Goal: Communication & Community: Answer question/provide support

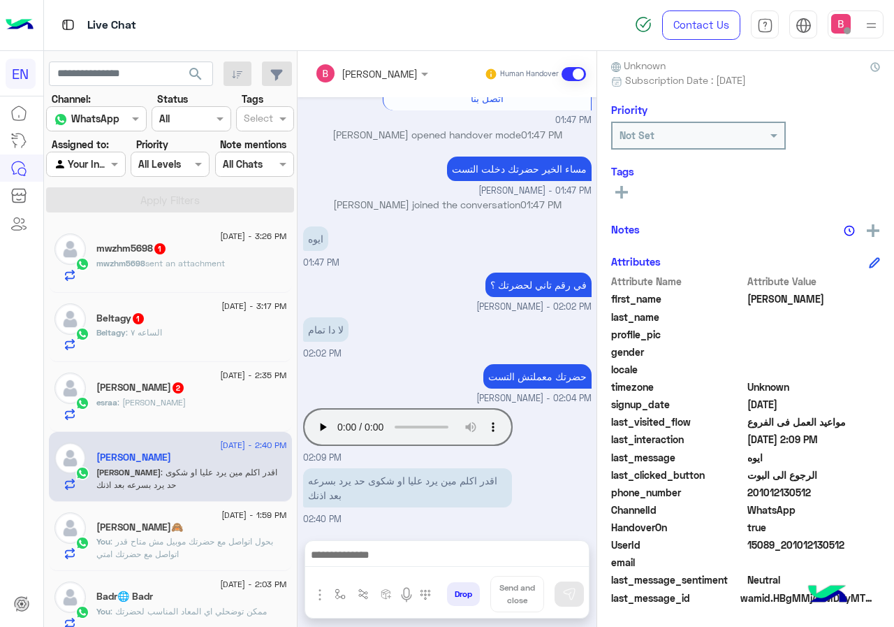
click at [209, 254] on div "mwzhm5698 1" at bounding box center [191, 249] width 191 height 15
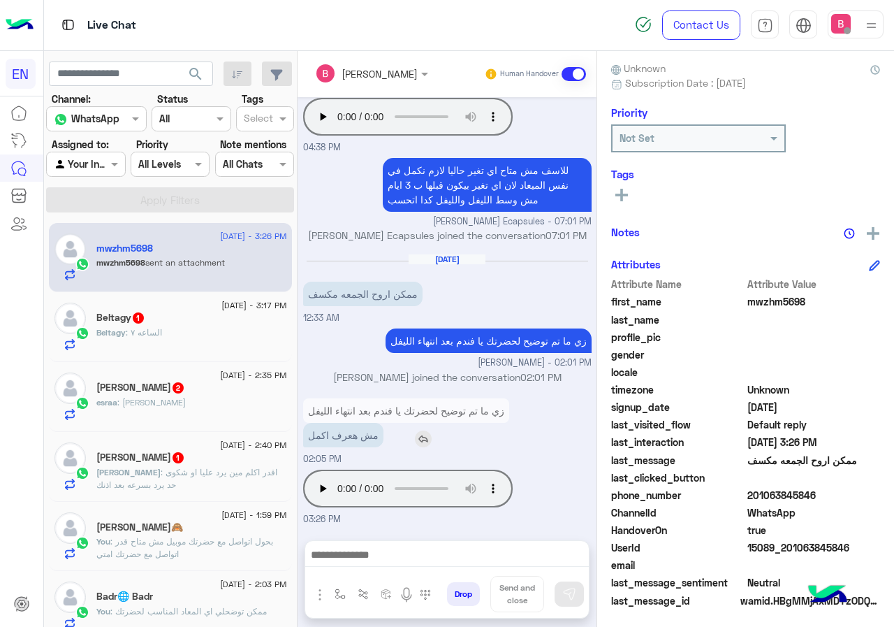
scroll to position [126, 0]
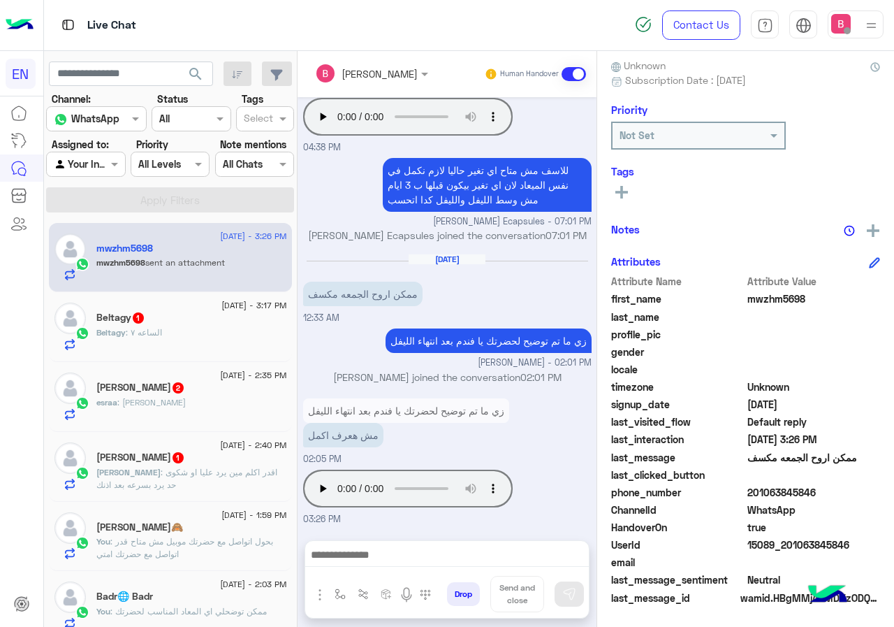
click at [170, 319] on div "Beltagy 1" at bounding box center [191, 319] width 191 height 15
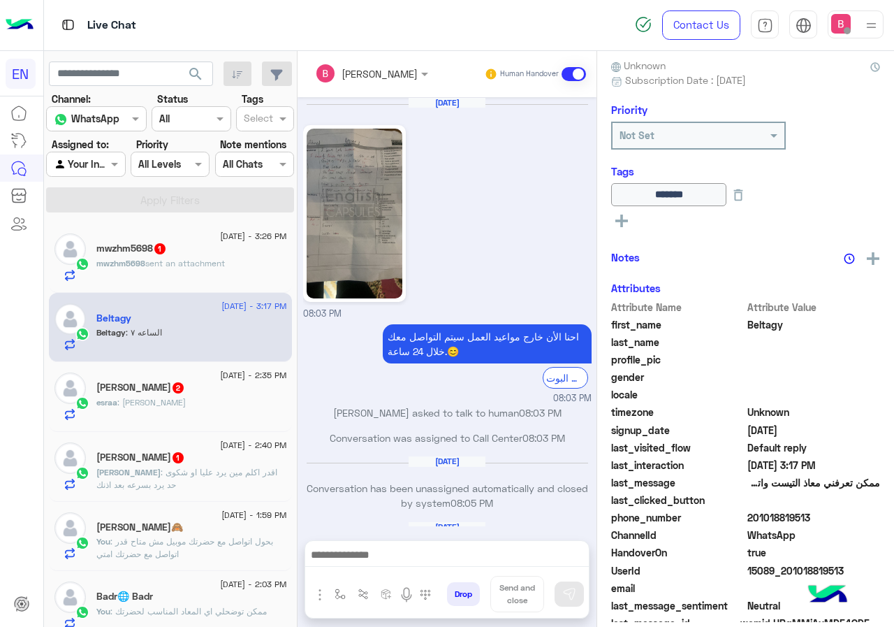
scroll to position [514, 0]
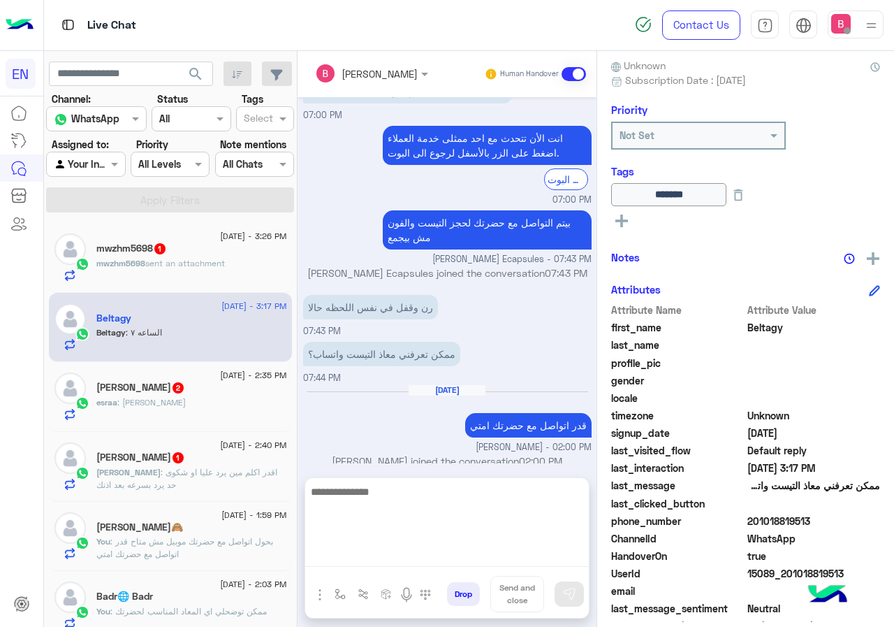
click at [476, 560] on textarea at bounding box center [447, 525] width 284 height 84
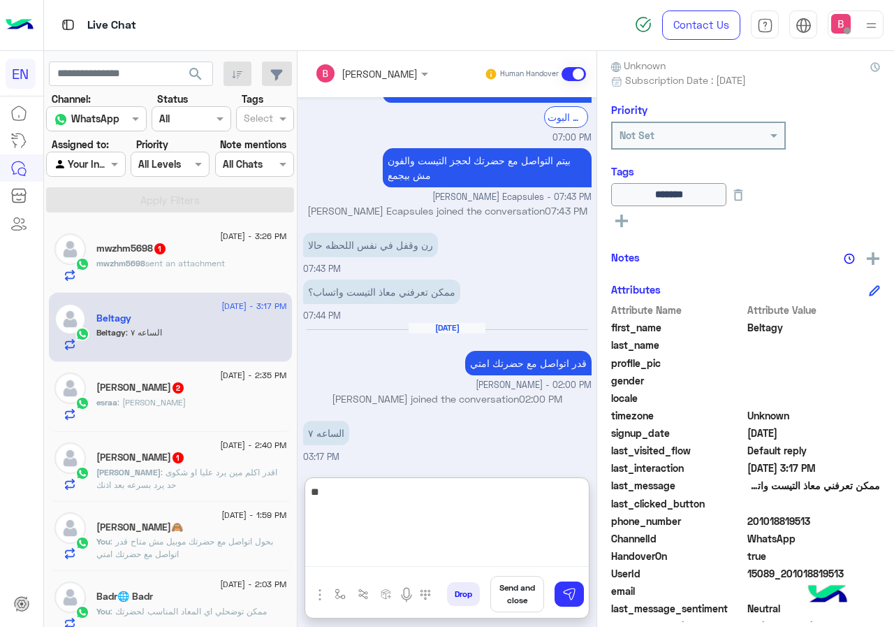
type textarea "*"
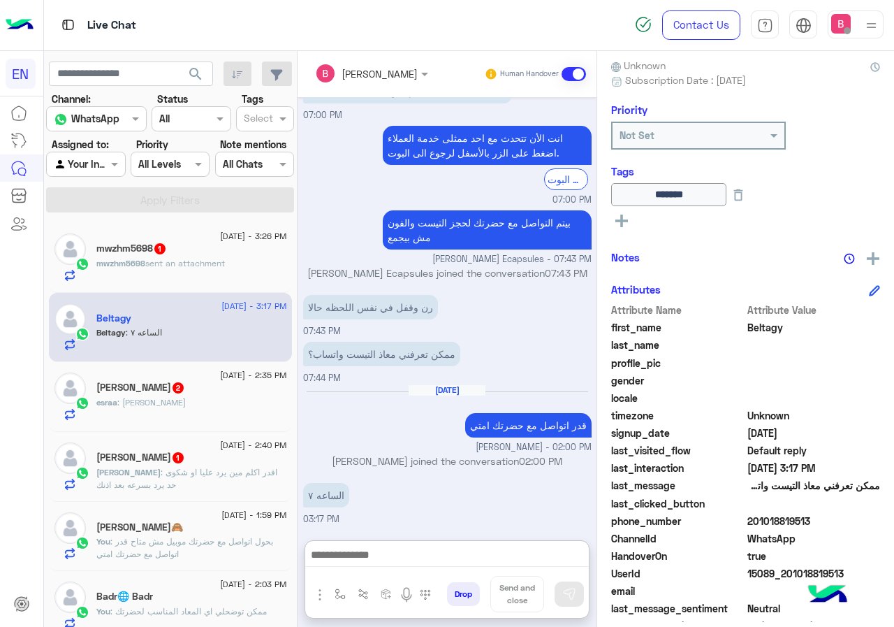
click at [220, 408] on div "esraa : ويكون بدري" at bounding box center [191, 408] width 191 height 24
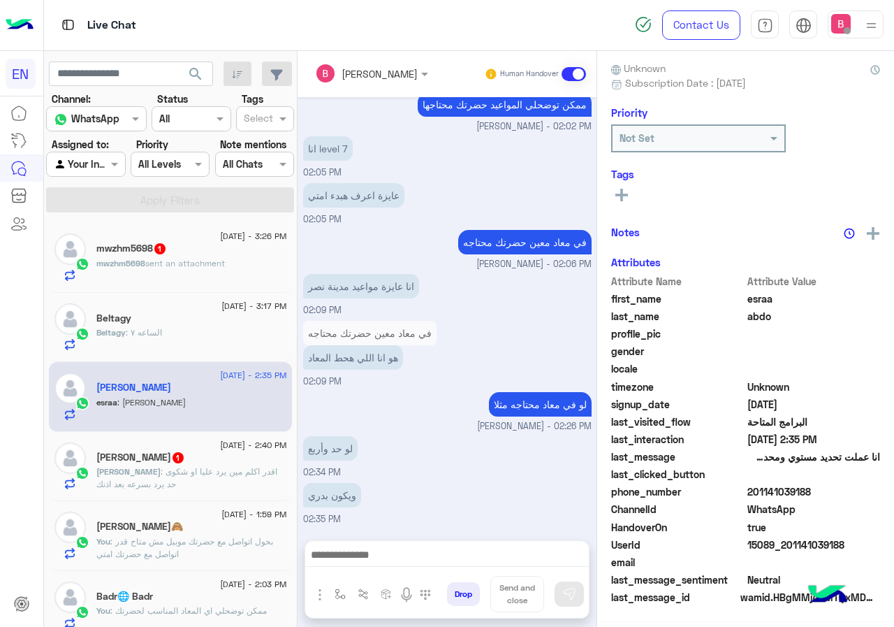
scroll to position [126, 0]
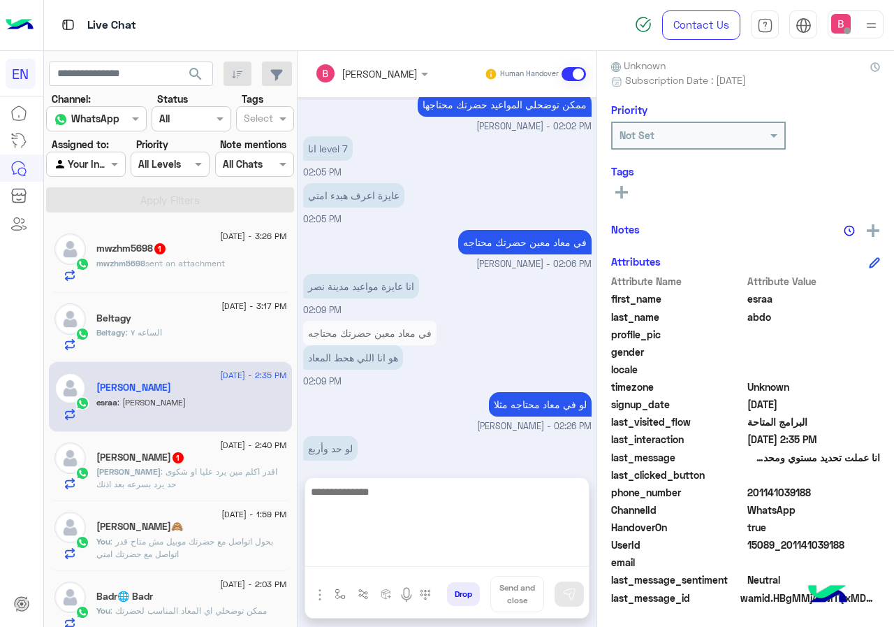
click at [466, 561] on textarea at bounding box center [447, 525] width 284 height 84
type textarea "**********"
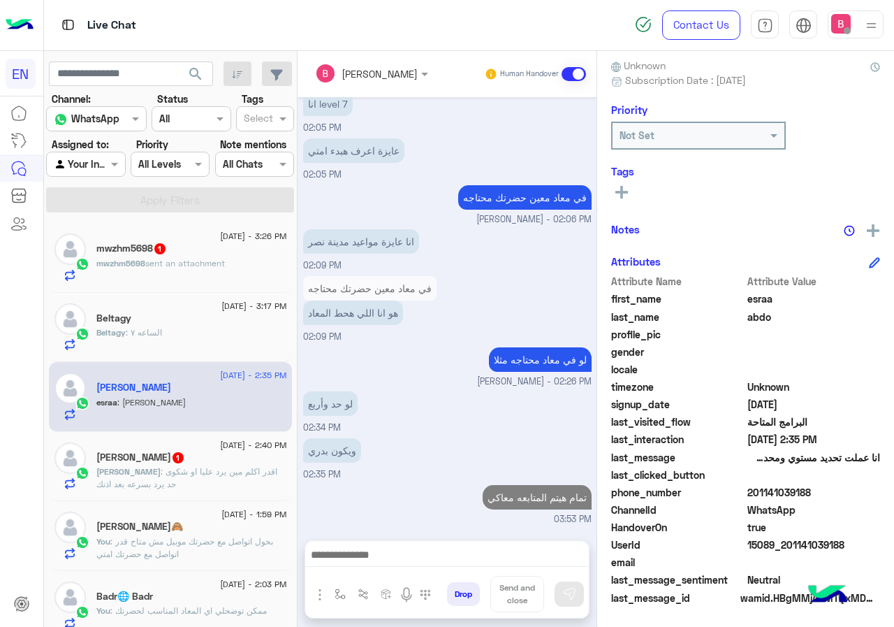
scroll to position [888, 0]
drag, startPoint x: 793, startPoint y: 490, endPoint x: 858, endPoint y: 495, distance: 64.4
click at [858, 495] on span "201141039188" at bounding box center [813, 492] width 133 height 15
copy span "01141039188"
click at [183, 246] on div "mwzhm5698 1" at bounding box center [191, 249] width 191 height 15
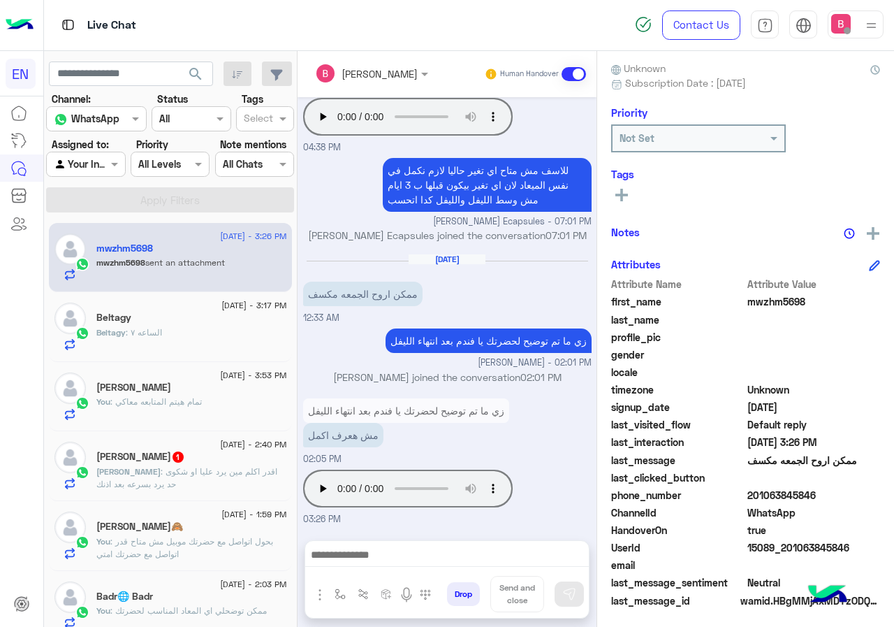
scroll to position [126, 0]
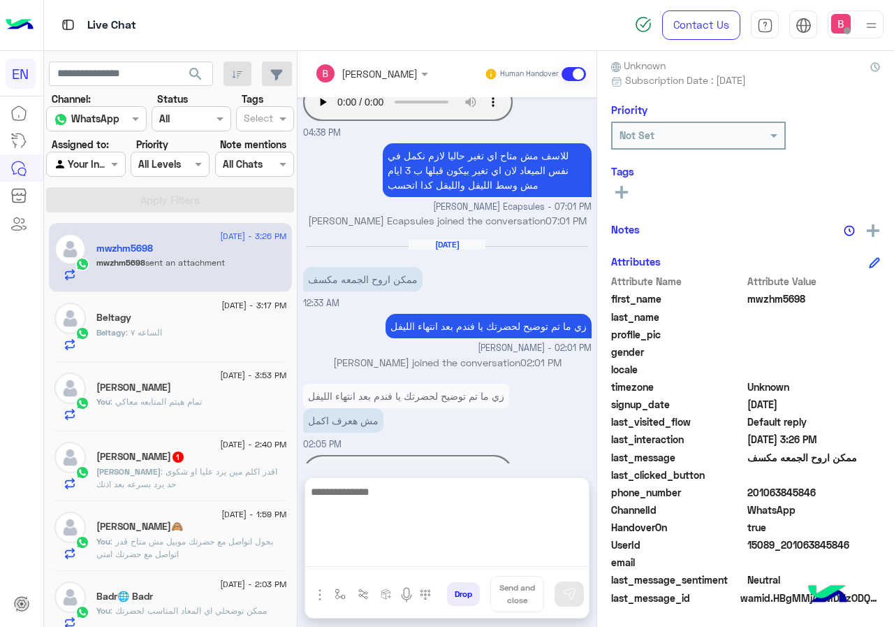
click at [435, 556] on textarea at bounding box center [447, 525] width 284 height 84
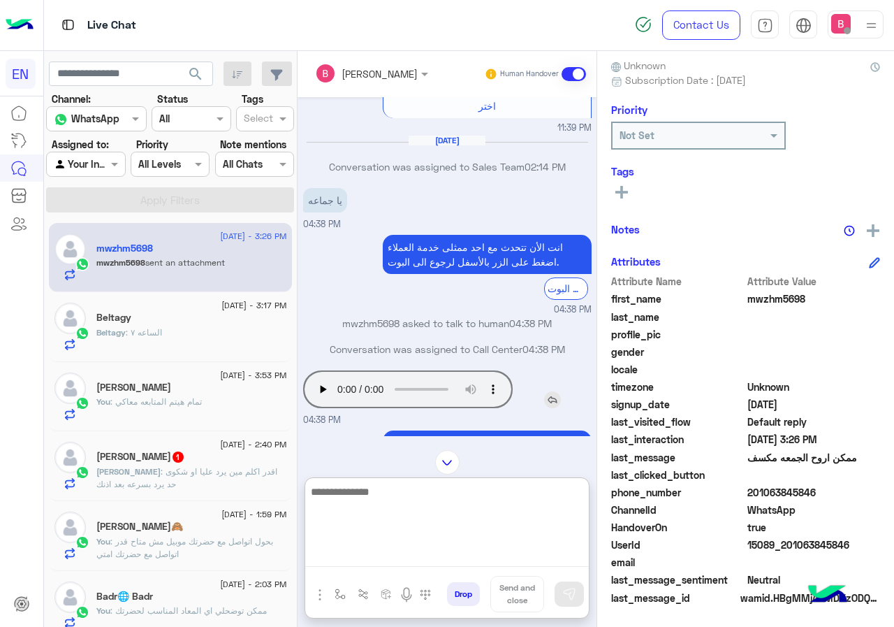
scroll to position [654, 0]
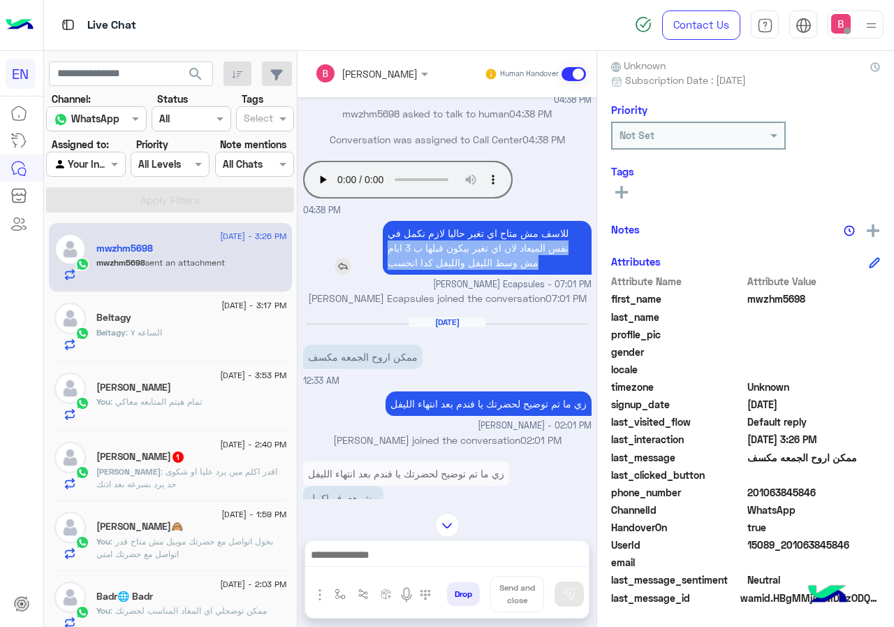
drag, startPoint x: 617, startPoint y: 226, endPoint x: 588, endPoint y: 259, distance: 44.0
click at [592, 259] on p "للاسف مش متاح اي تغير حاليا لازم نكمل في نفس الميعاد لان اي تغير بيكون قبلها ب …" at bounding box center [487, 248] width 209 height 54
click at [459, 278] on small "Menna Saeed Ecapsules - 07:01 PM" at bounding box center [447, 284] width 288 height 13
drag, startPoint x: 596, startPoint y: 264, endPoint x: 607, endPoint y: 254, distance: 15.3
click at [592, 240] on p "للاسف مش متاح اي تغير حاليا لازم نكمل في نفس الميعاد لان اي تغير بيكون قبلها ب …" at bounding box center [487, 248] width 209 height 54
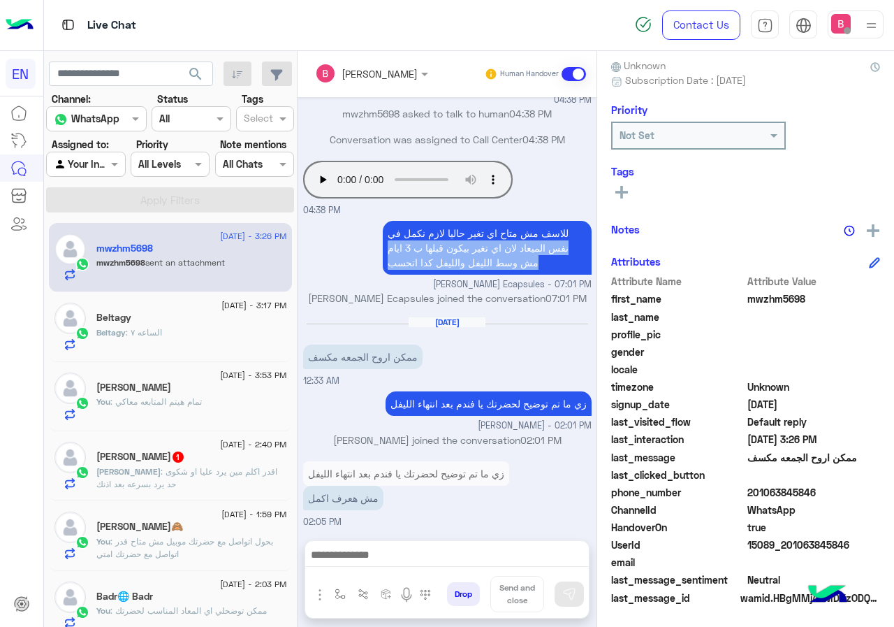
scroll to position [731, 0]
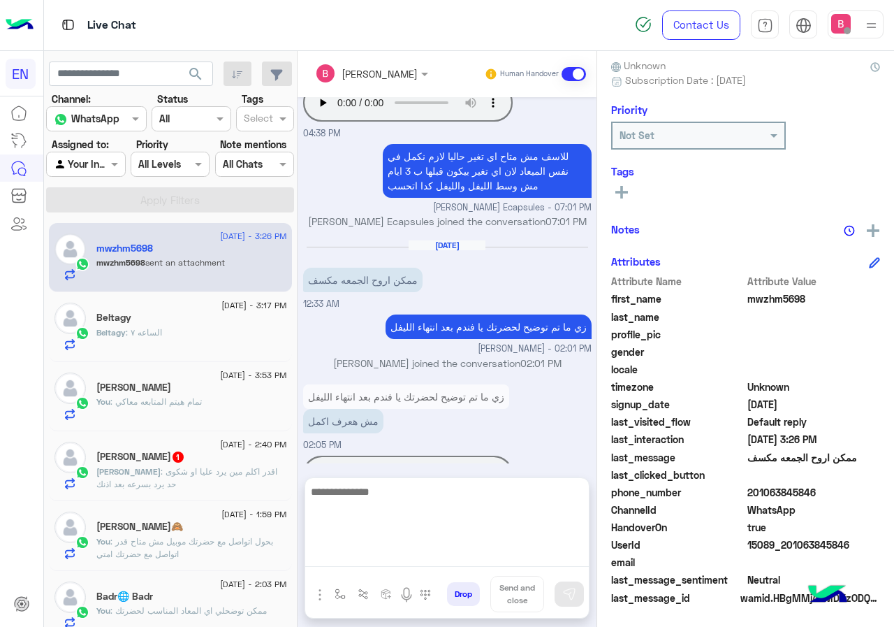
click at [433, 552] on textarea at bounding box center [447, 525] width 284 height 84
type textarea "**********"
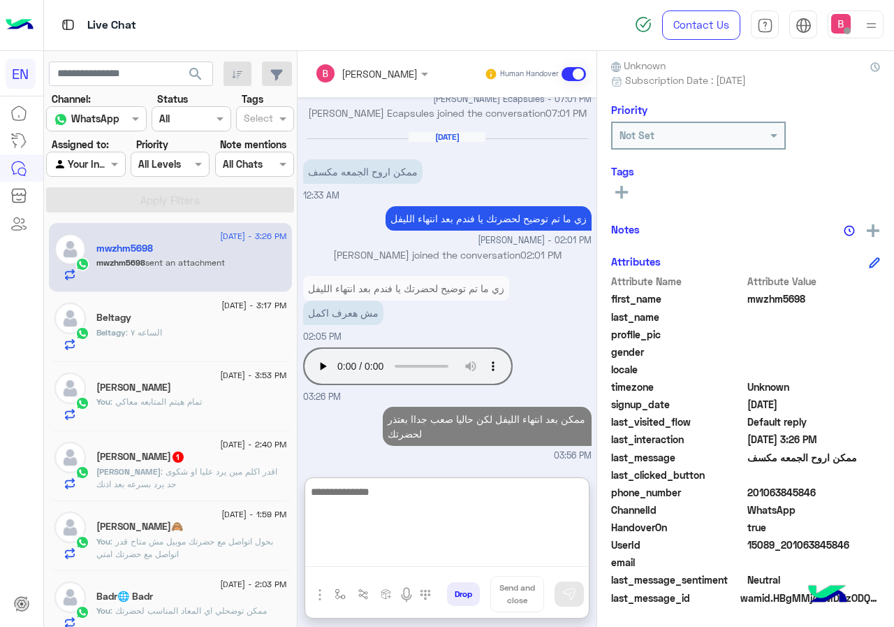
scroll to position [70, 0]
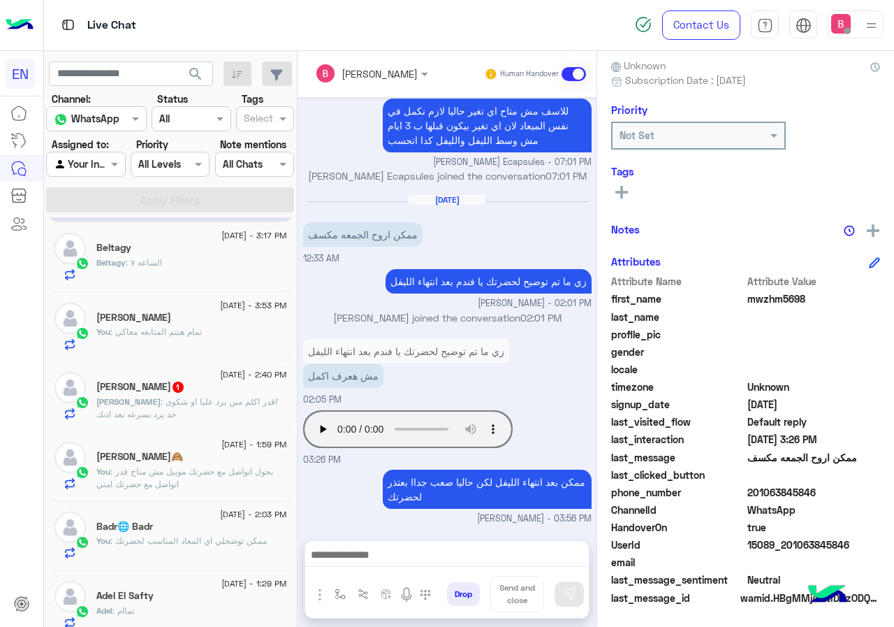
click at [263, 408] on p "𝐷𝑟.𝑀𝑜𝑠𝑡𝑎𝑓𝑎 : اقدر اكلم مين يرد عليا او شكوى حد يرد بسرعه بعد اذنك" at bounding box center [191, 407] width 191 height 25
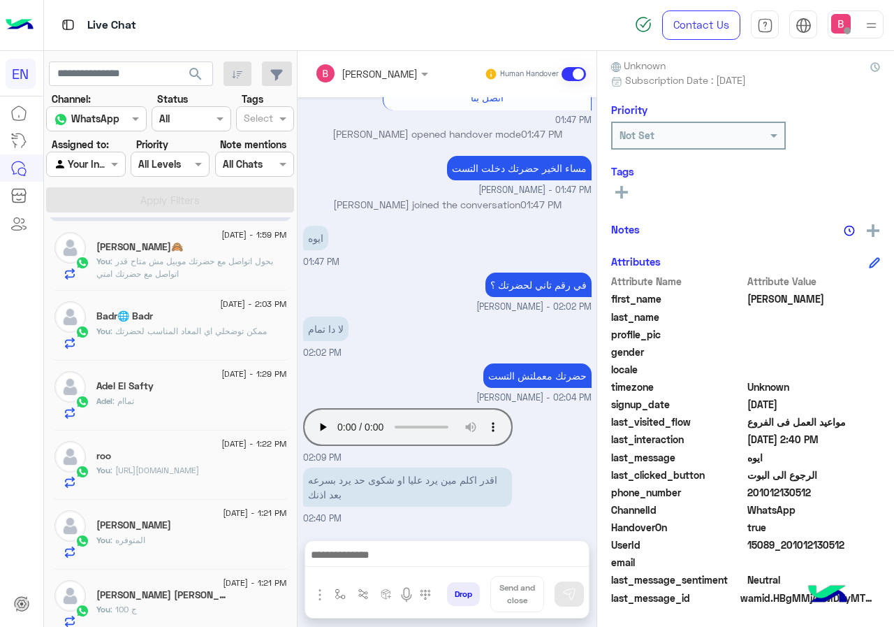
scroll to position [140, 0]
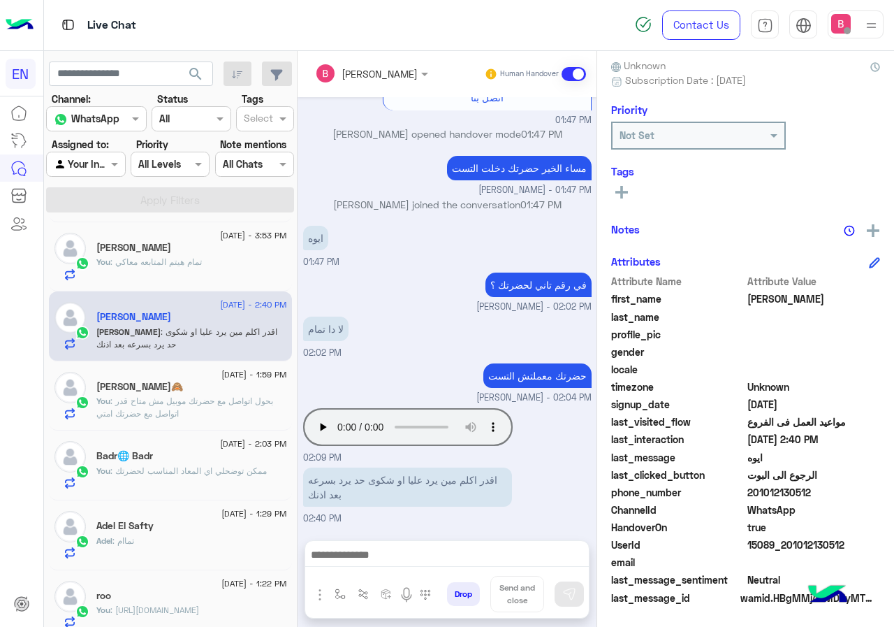
drag, startPoint x: 793, startPoint y: 492, endPoint x: 843, endPoint y: 489, distance: 50.4
click at [881, 491] on span "201012130512" at bounding box center [813, 492] width 133 height 15
copy span "01012130512"
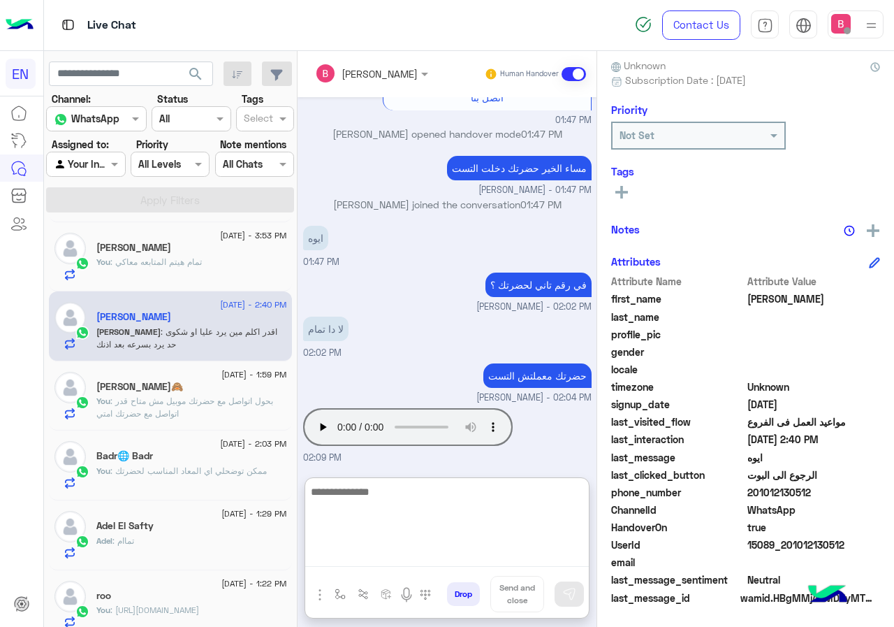
click at [482, 553] on textarea at bounding box center [447, 525] width 284 height 84
type textarea "**********"
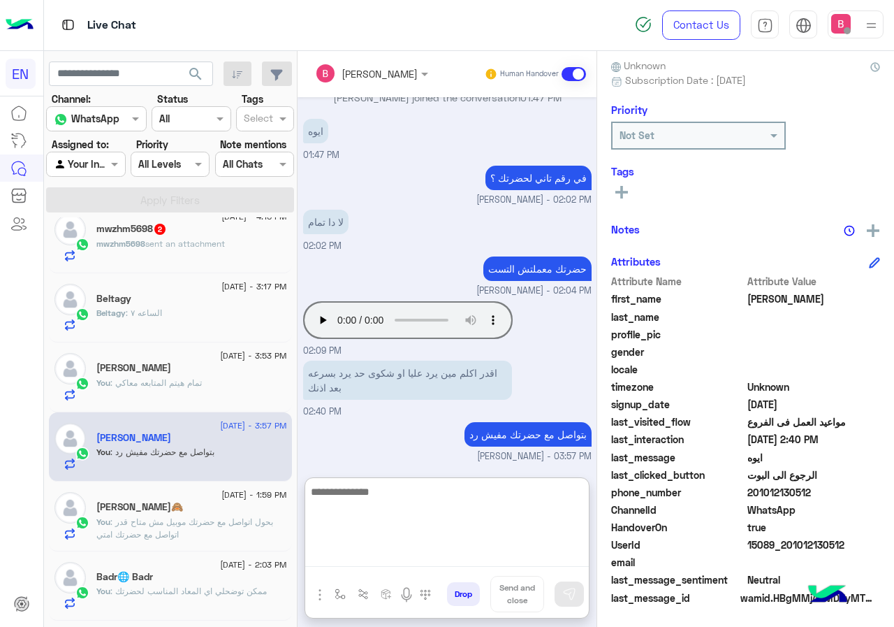
scroll to position [0, 0]
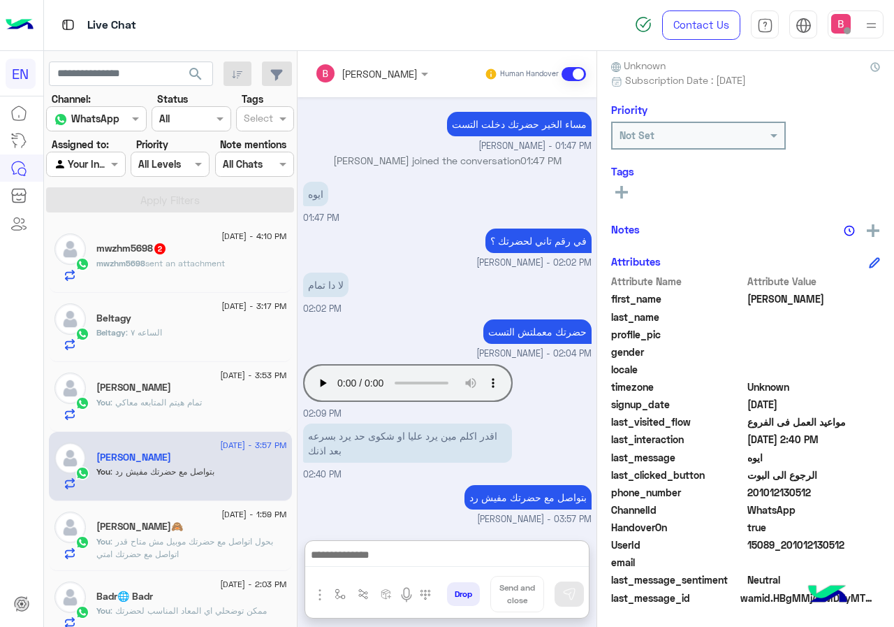
click at [136, 258] on span "mwzhm5698" at bounding box center [120, 263] width 49 height 10
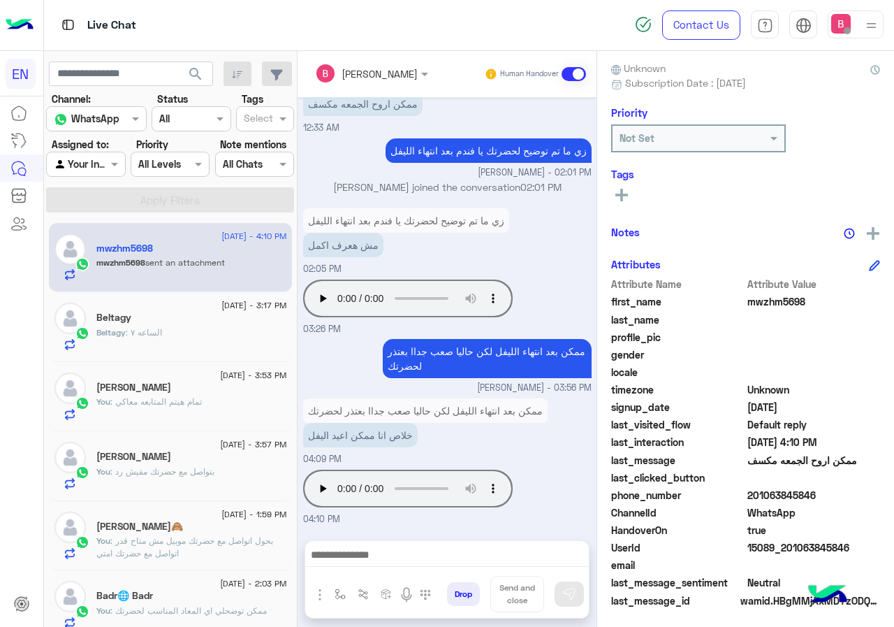
scroll to position [126, 0]
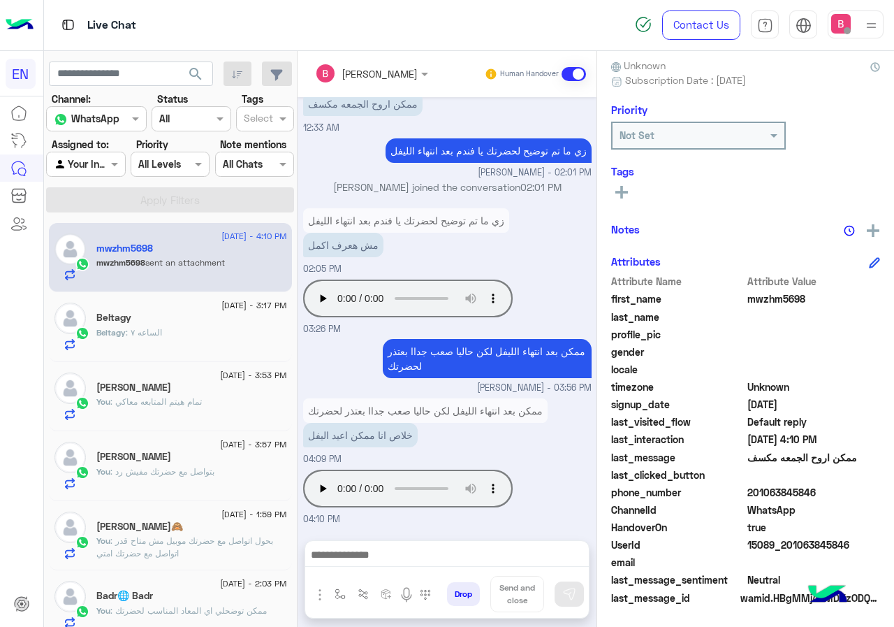
click at [86, 166] on input "text" at bounding box center [70, 164] width 32 height 15
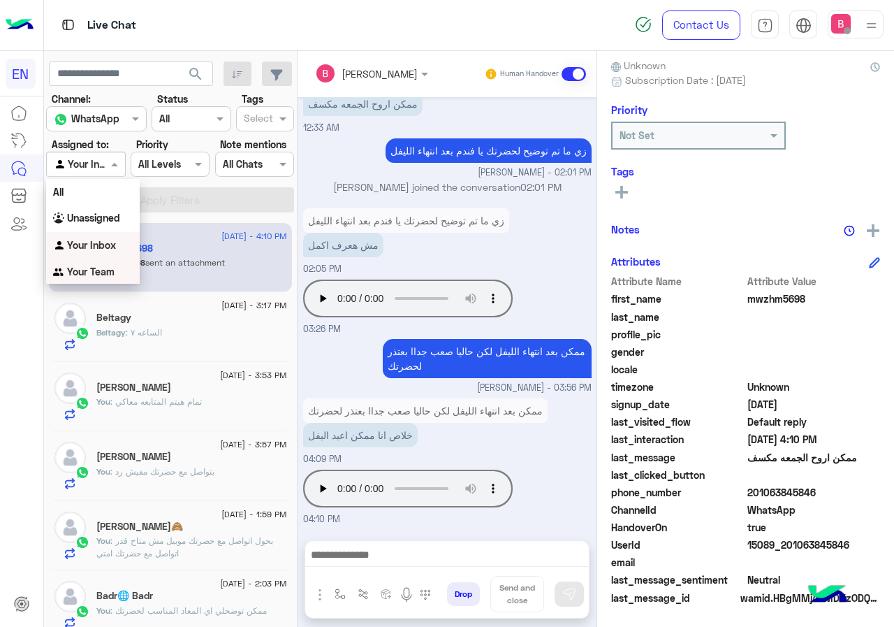
click at [96, 270] on b "Your Team" at bounding box center [90, 271] width 47 height 12
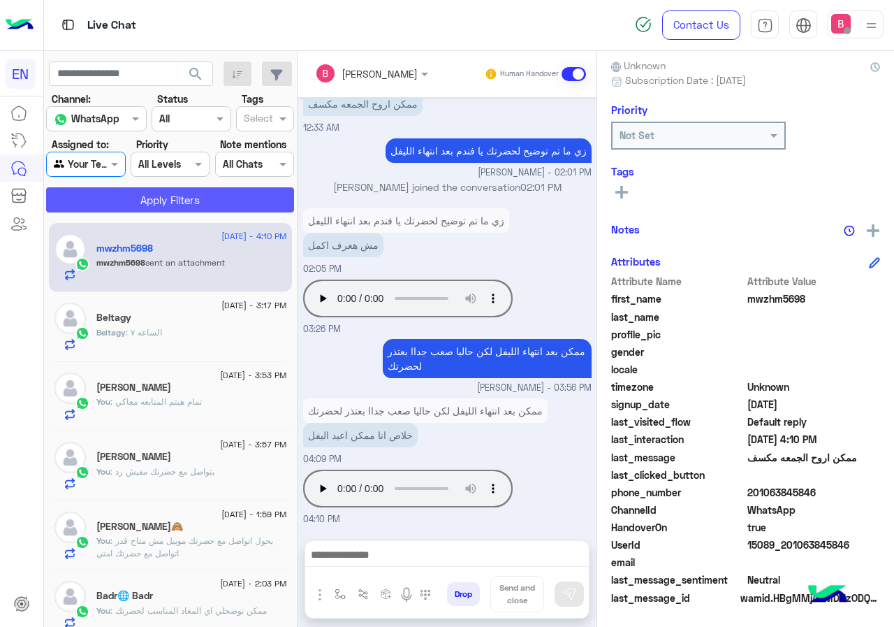
click at [155, 201] on button "Apply Filters" at bounding box center [170, 199] width 248 height 25
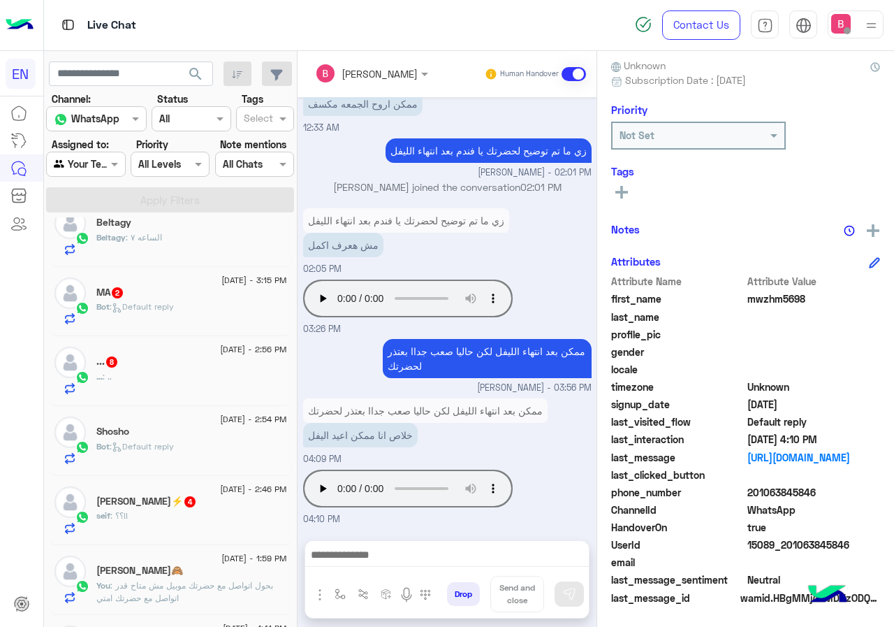
scroll to position [0, 0]
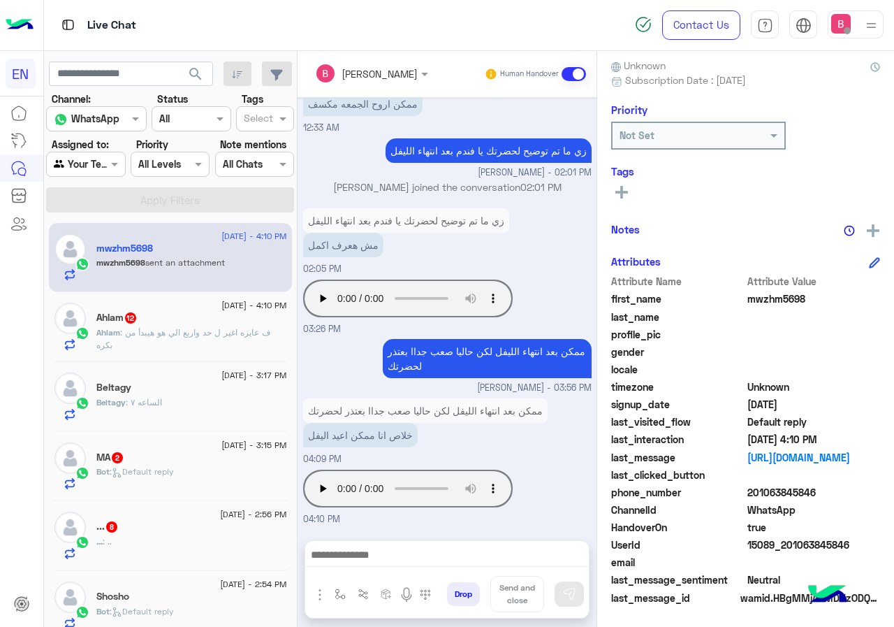
click at [228, 329] on span ": ف عايزه اغير ل حد واربع الي هو هيبدأ من بكره" at bounding box center [183, 338] width 174 height 23
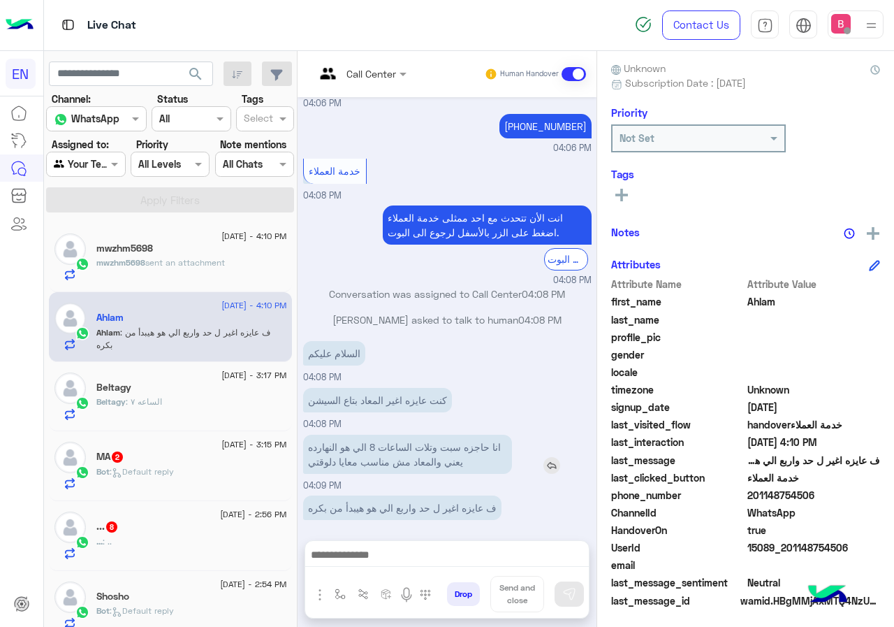
scroll to position [126, 0]
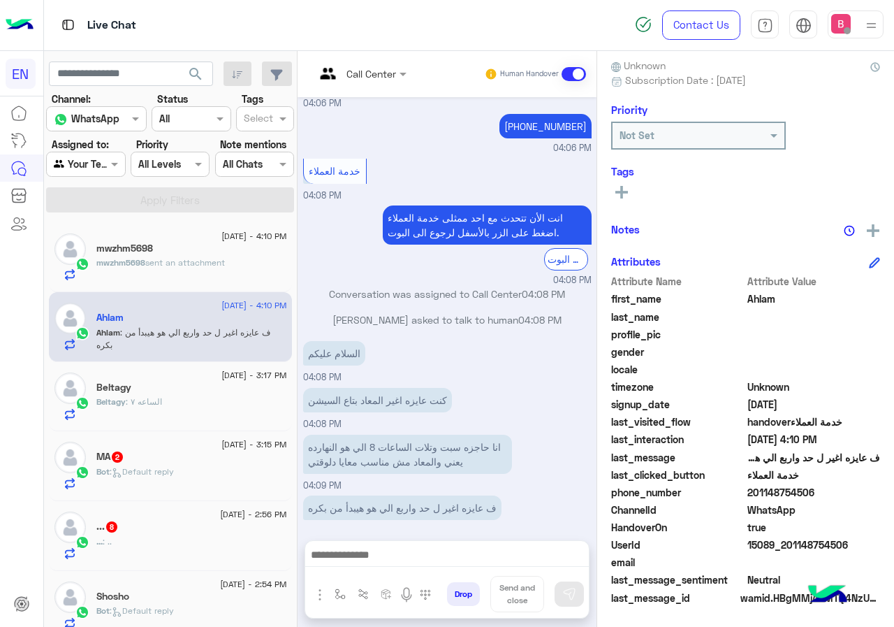
drag, startPoint x: 793, startPoint y: 491, endPoint x: 829, endPoint y: 492, distance: 36.3
click at [871, 495] on span "201148754506" at bounding box center [813, 492] width 133 height 15
copy span "01148754506"
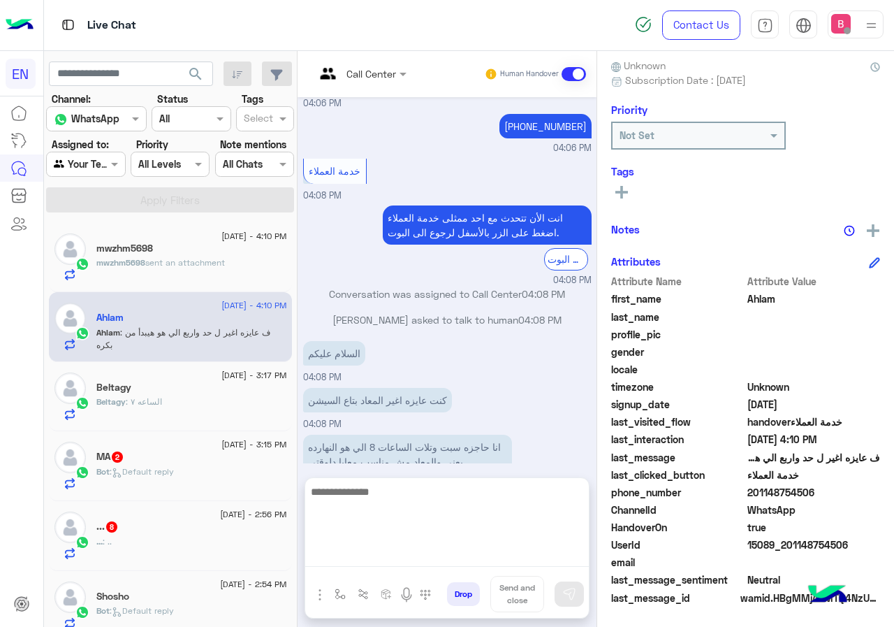
click at [484, 546] on textarea at bounding box center [447, 525] width 284 height 84
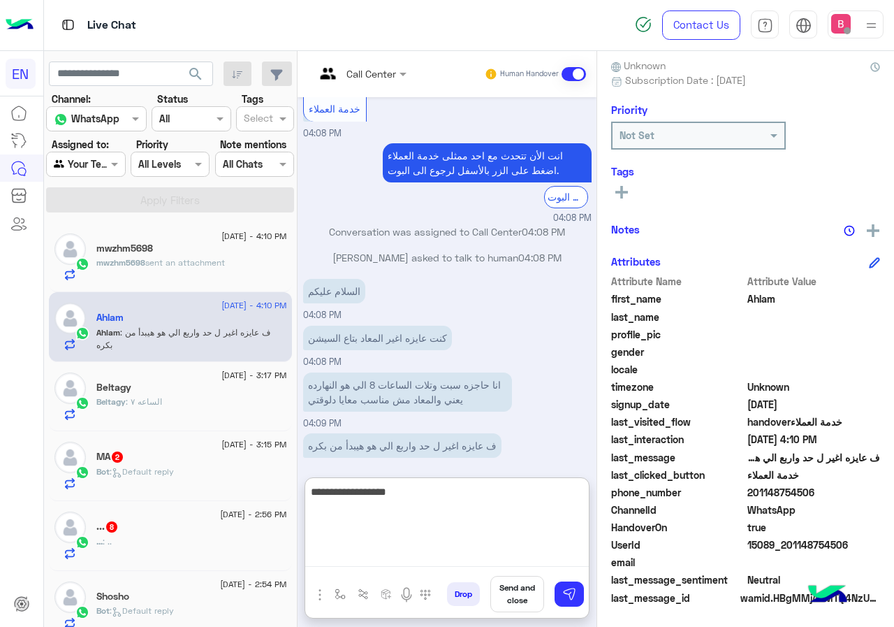
type textarea "**********"
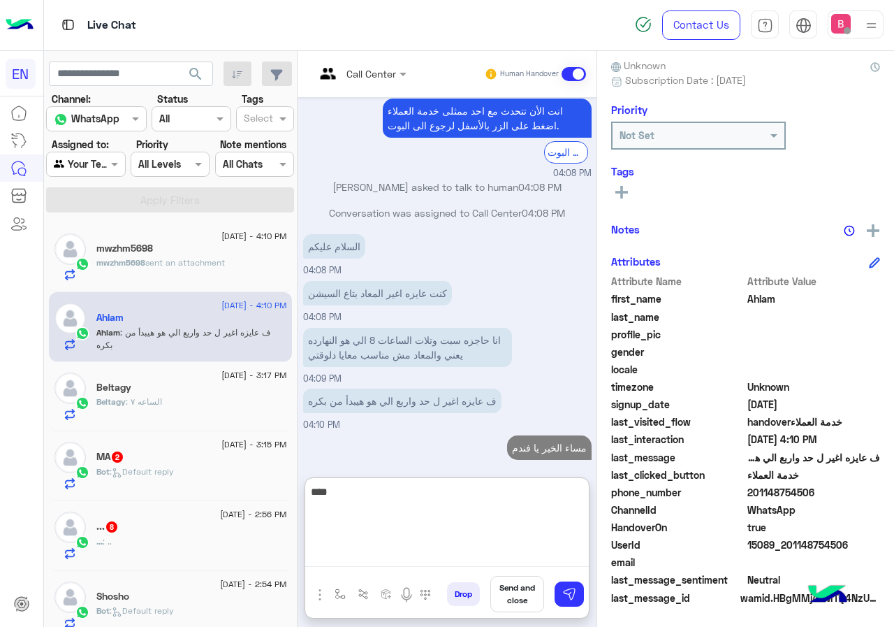
scroll to position [932, 0]
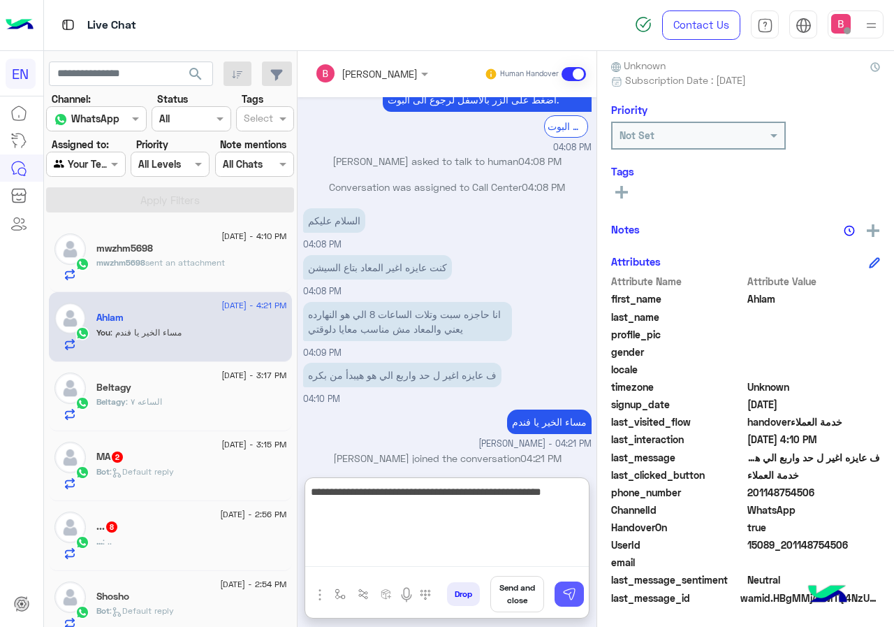
type textarea "**********"
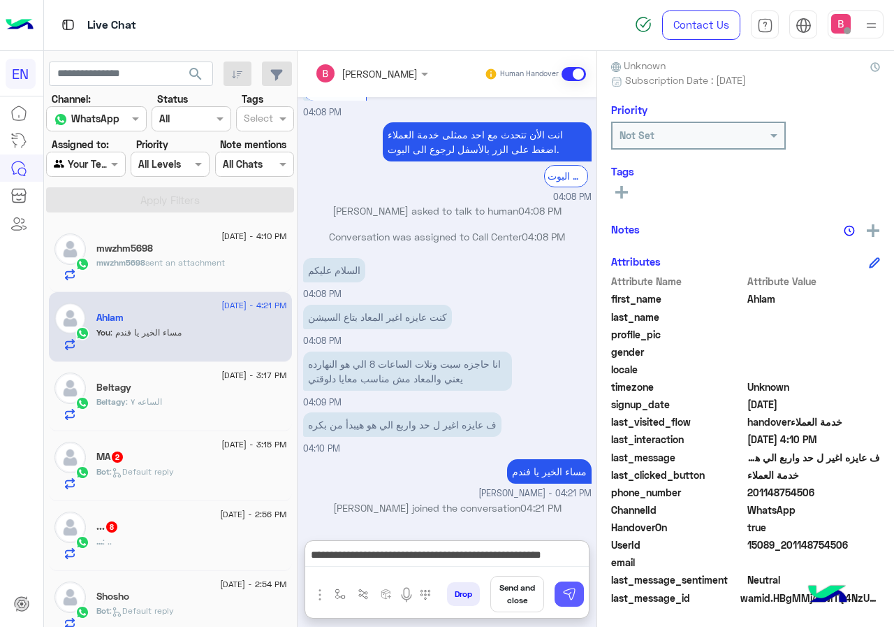
click at [576, 592] on img at bounding box center [569, 594] width 14 height 14
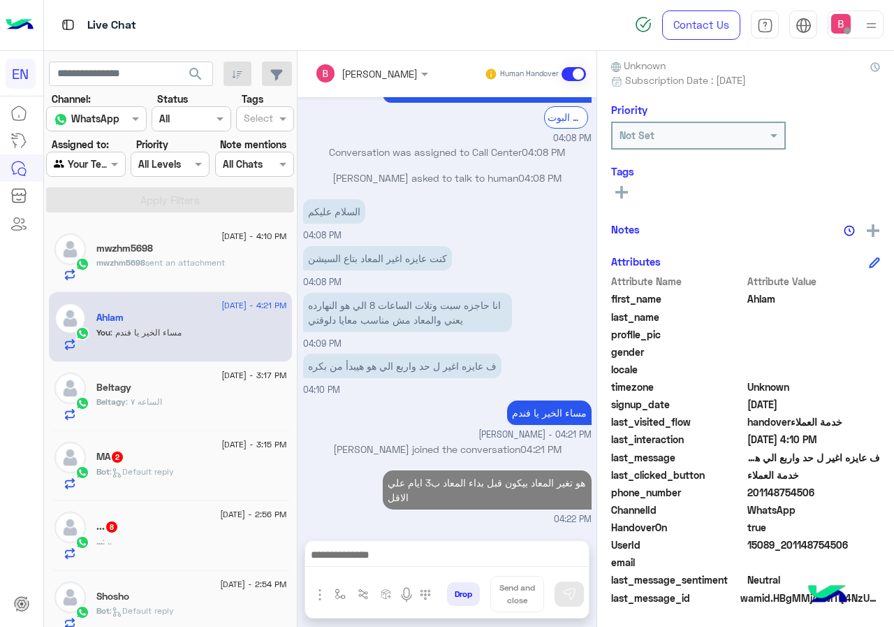
scroll to position [928, 0]
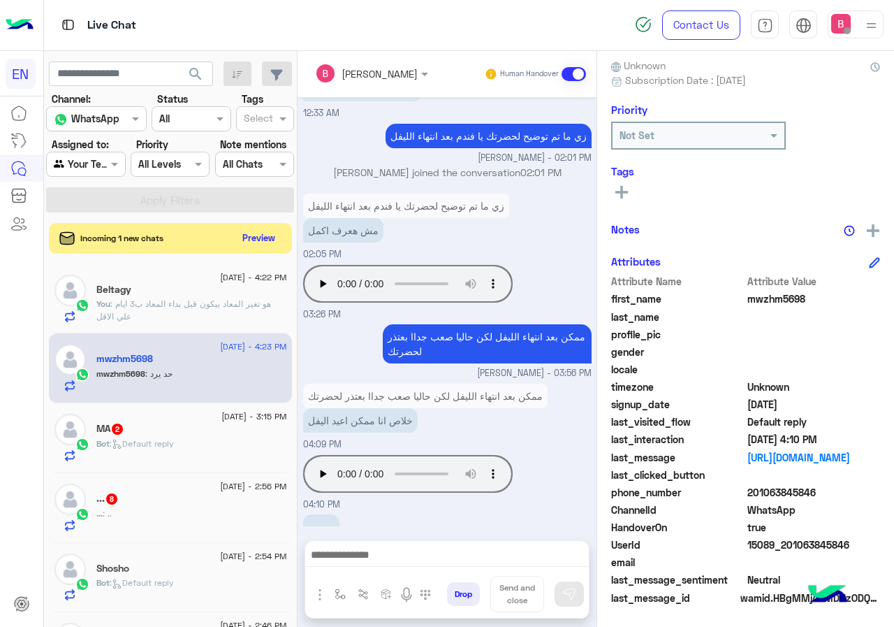
scroll to position [969, 0]
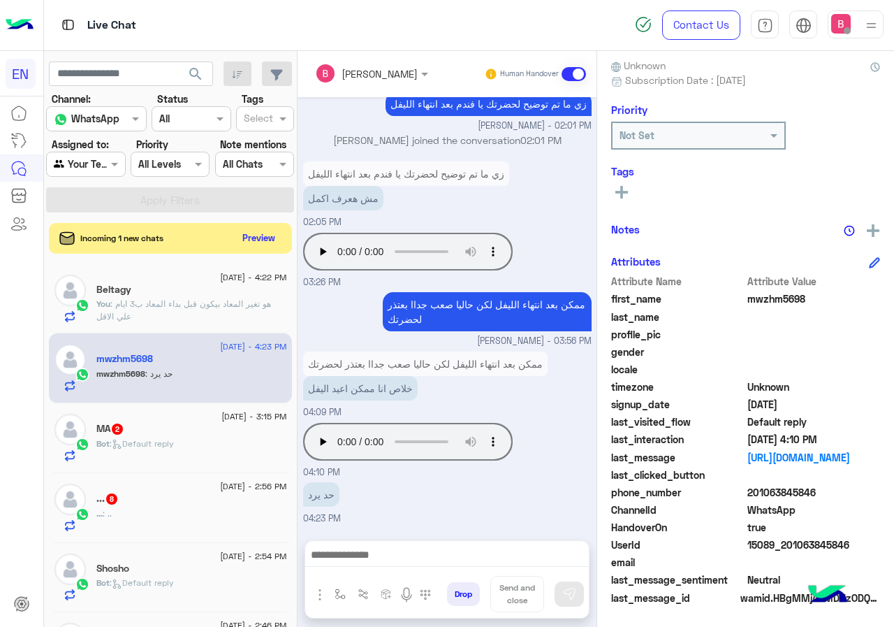
click at [233, 454] on div "Bot : Default reply" at bounding box center [191, 449] width 191 height 24
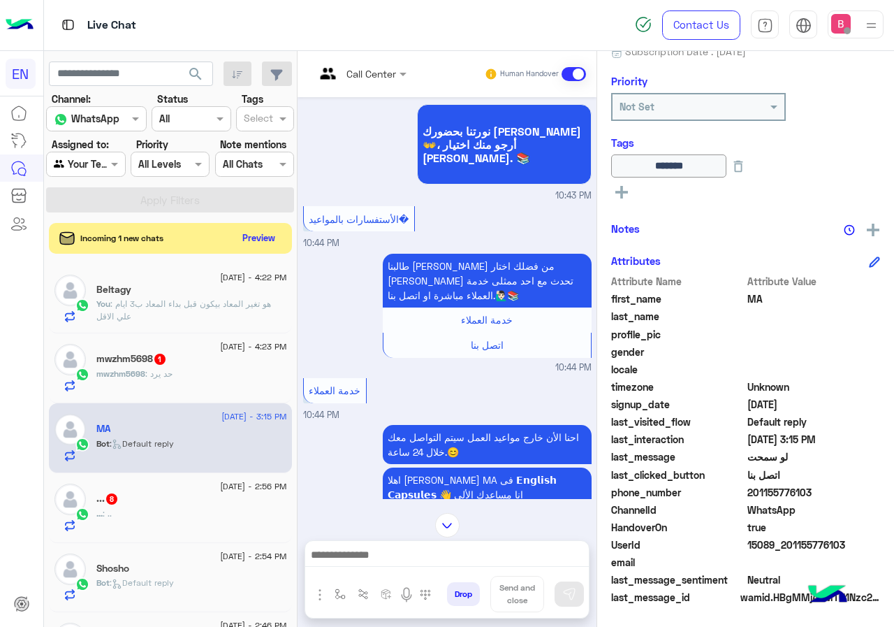
scroll to position [308, 0]
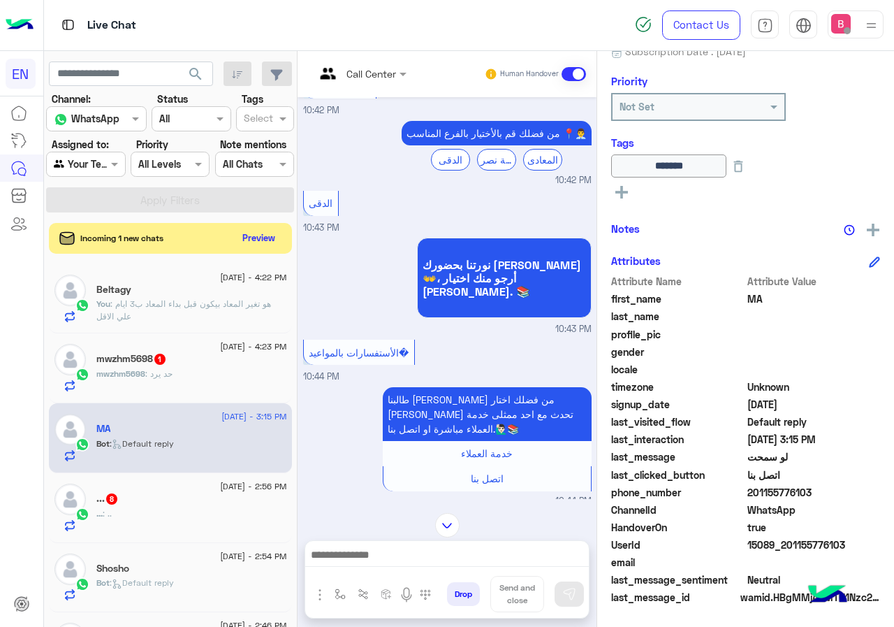
click at [396, 82] on div "Call Center" at bounding box center [355, 74] width 81 height 34
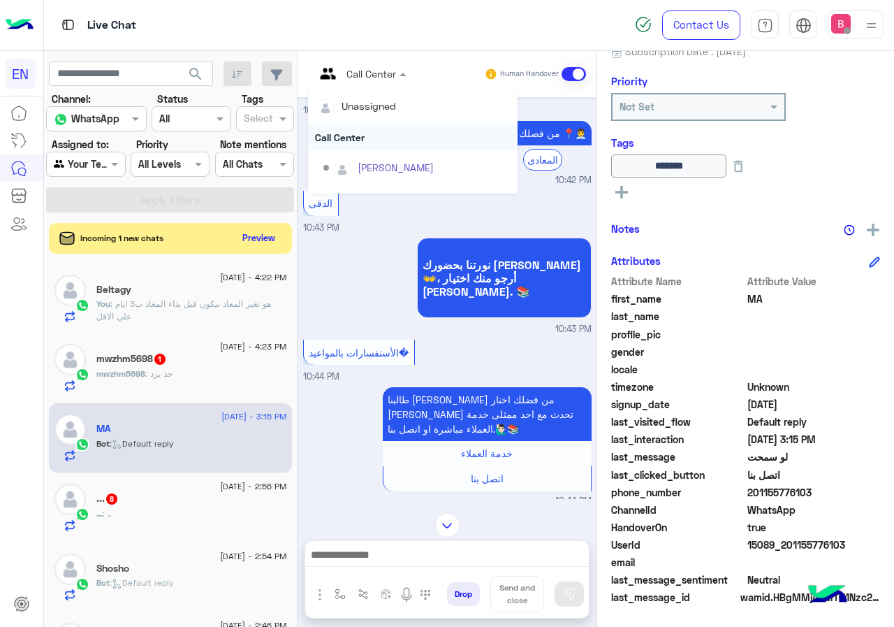
scroll to position [232, 0]
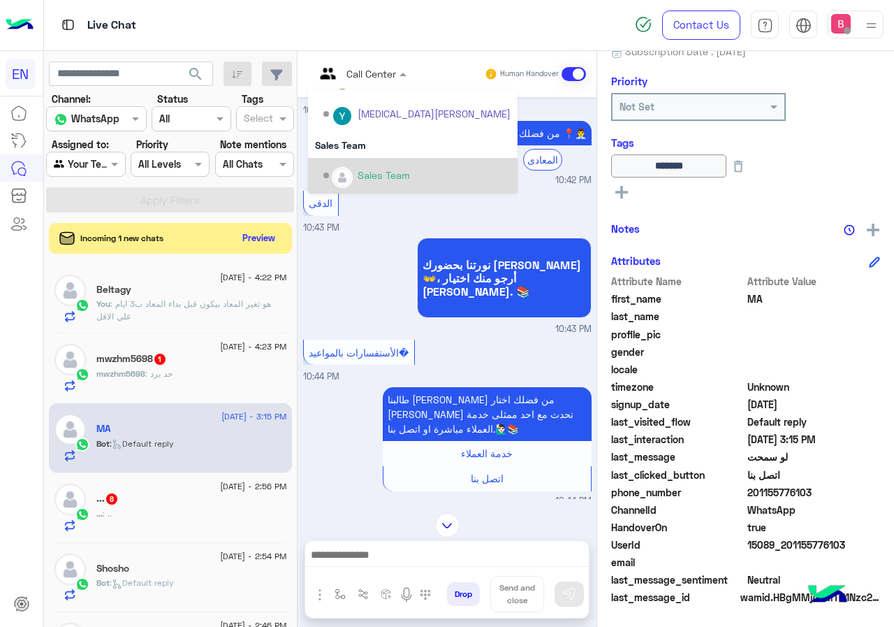
click at [401, 168] on div "Sales Team" at bounding box center [384, 175] width 52 height 15
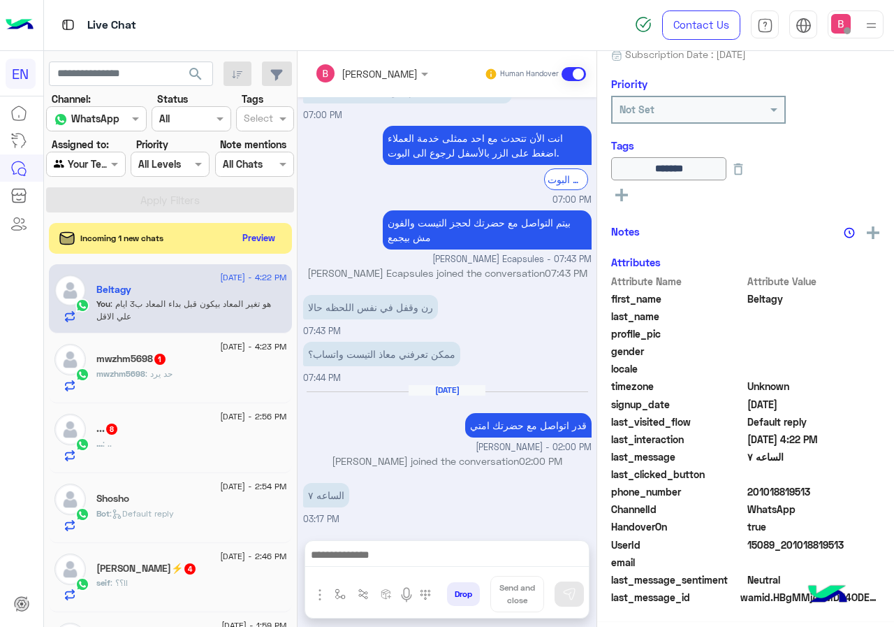
scroll to position [154, 0]
click at [230, 346] on div "2 September - 4:23 PM" at bounding box center [191, 348] width 191 height 9
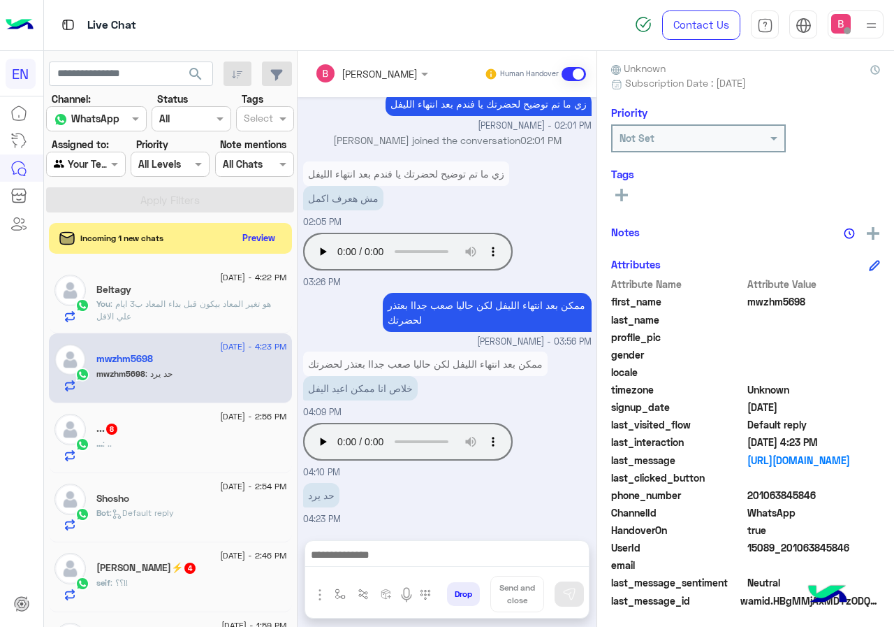
scroll to position [126, 0]
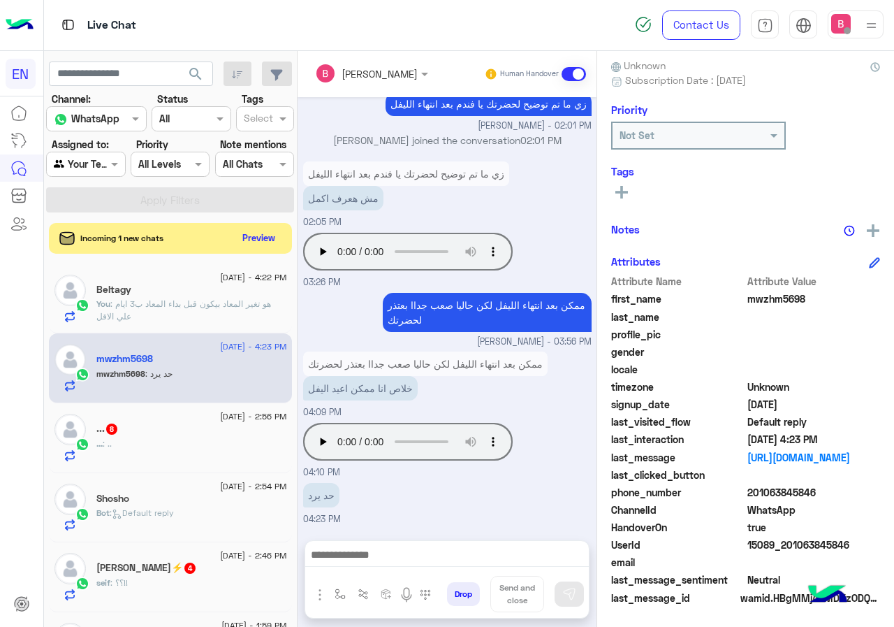
click at [194, 444] on div "... : .." at bounding box center [191, 449] width 191 height 24
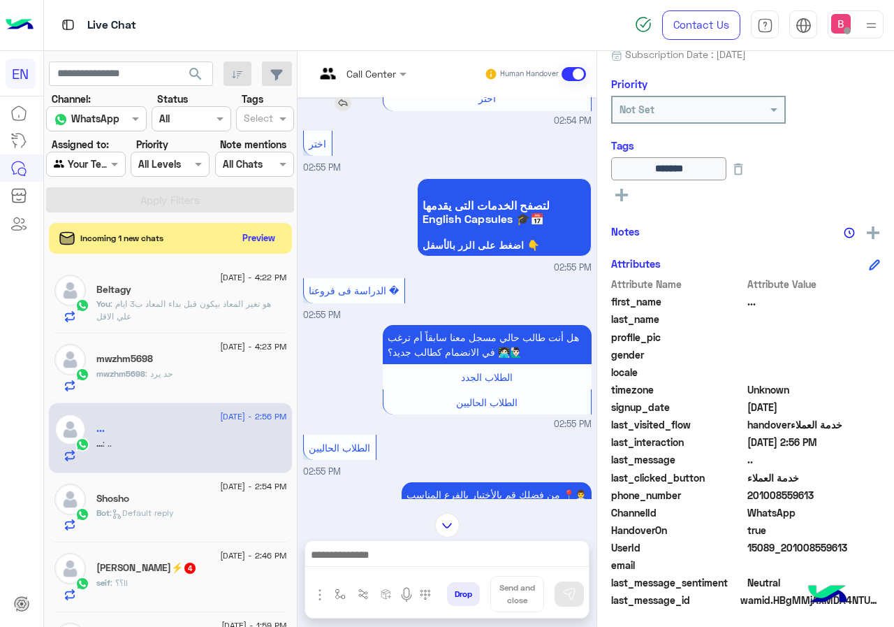
scroll to position [154, 0]
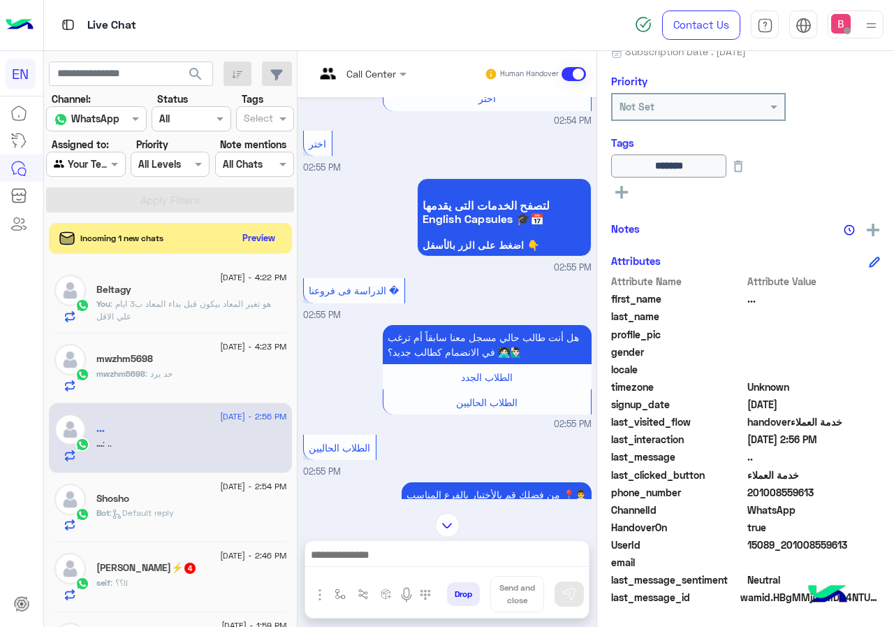
click at [372, 78] on input "text" at bounding box center [343, 73] width 57 height 15
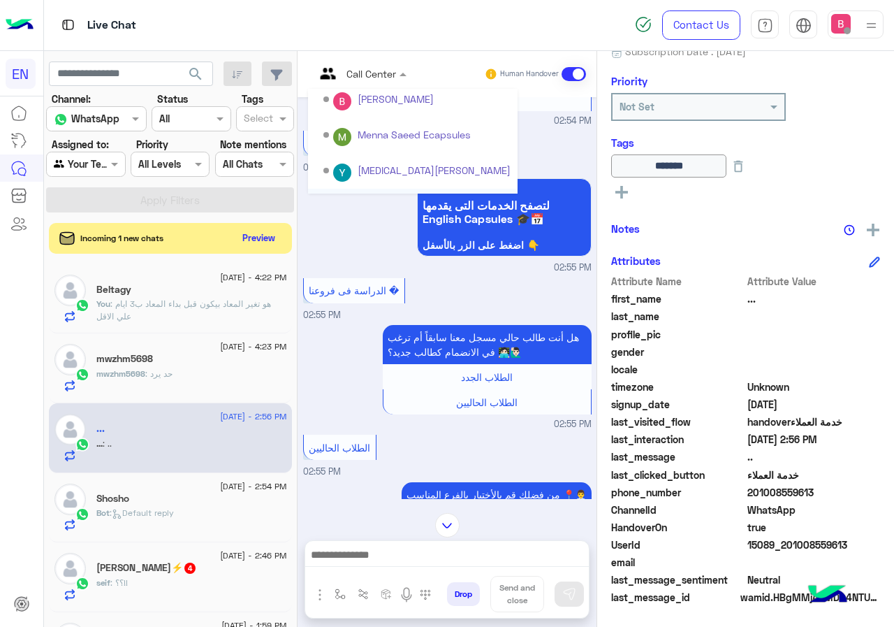
scroll to position [232, 0]
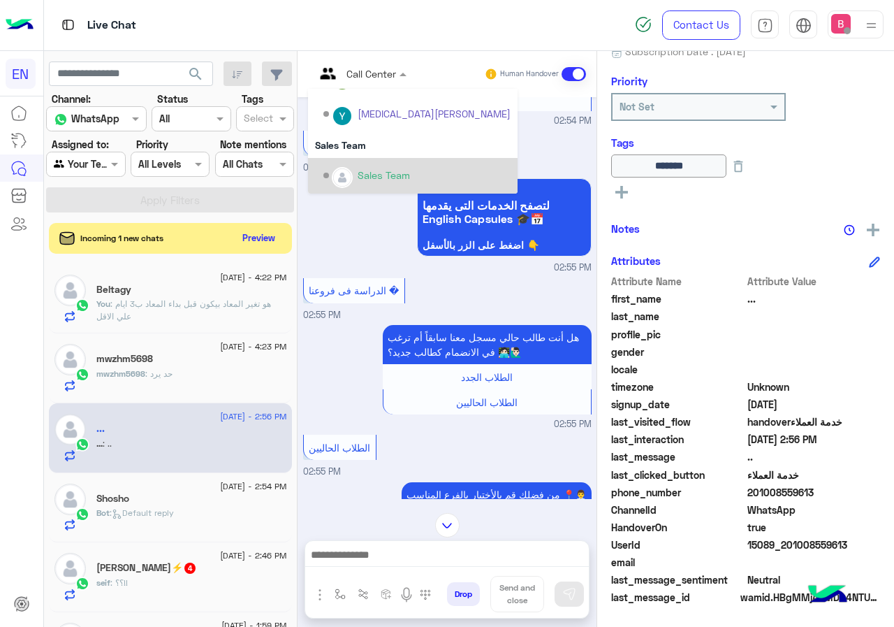
click at [351, 184] on img "Options list" at bounding box center [342, 177] width 18 height 18
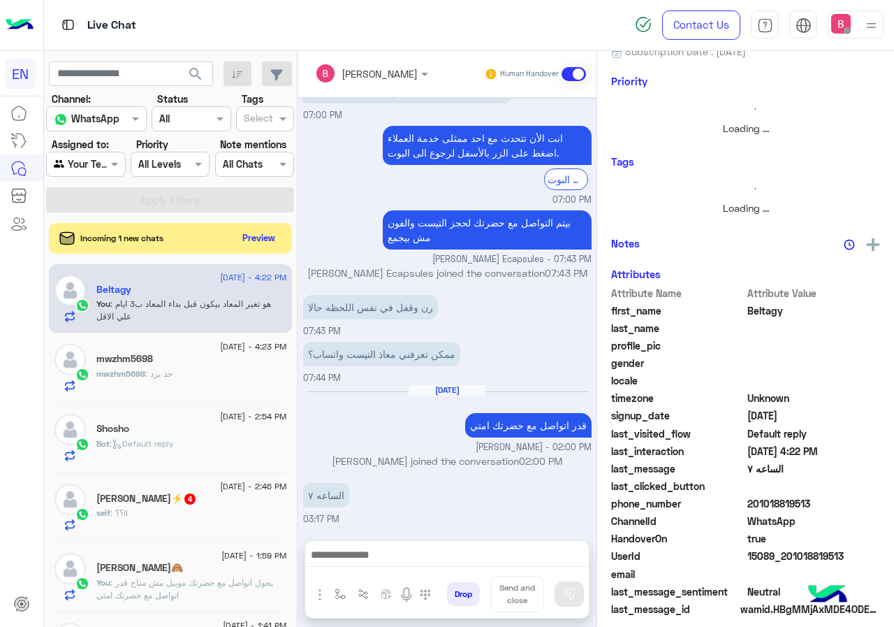
scroll to position [152, 0]
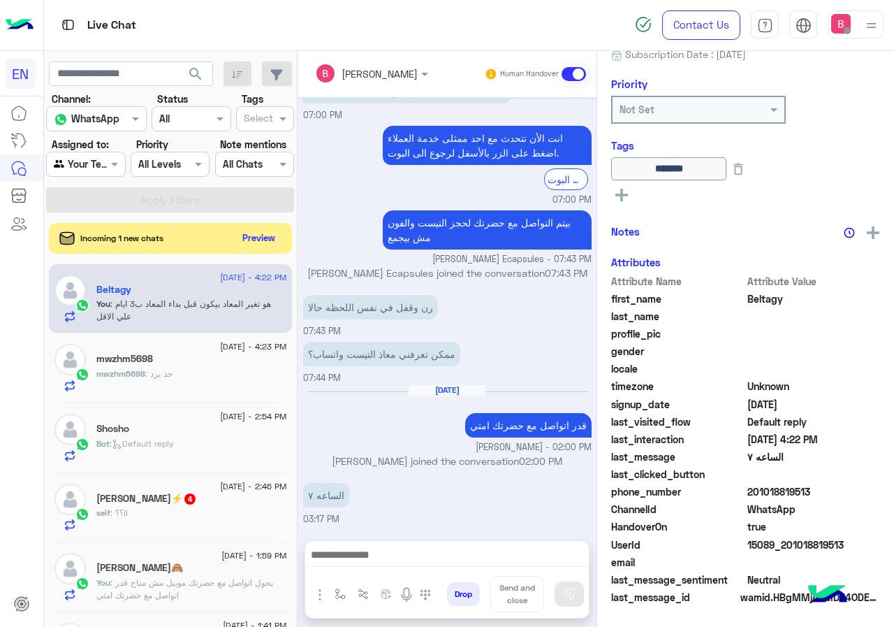
click at [202, 511] on div "seif : ؟؟!!" at bounding box center [191, 518] width 191 height 24
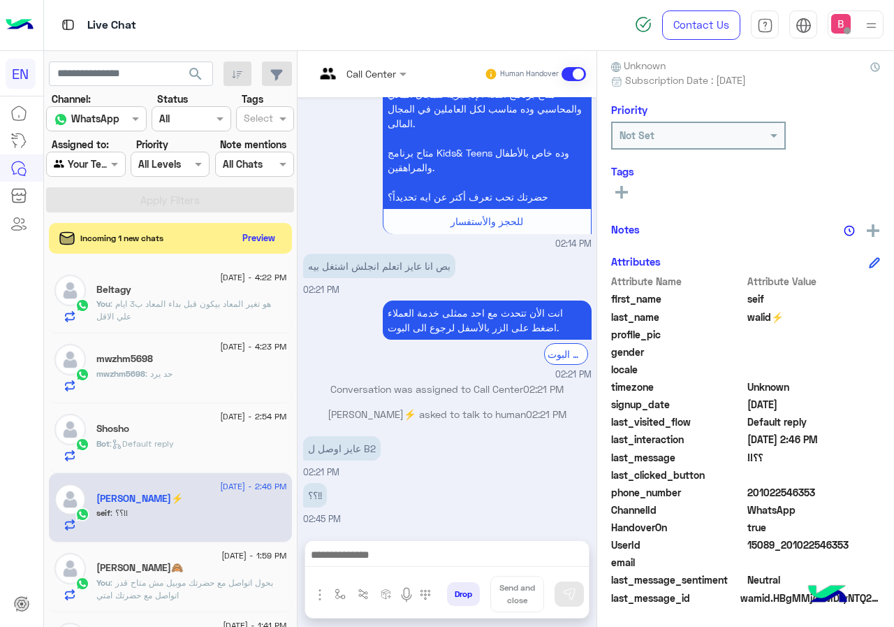
click at [372, 76] on input "text" at bounding box center [343, 73] width 57 height 15
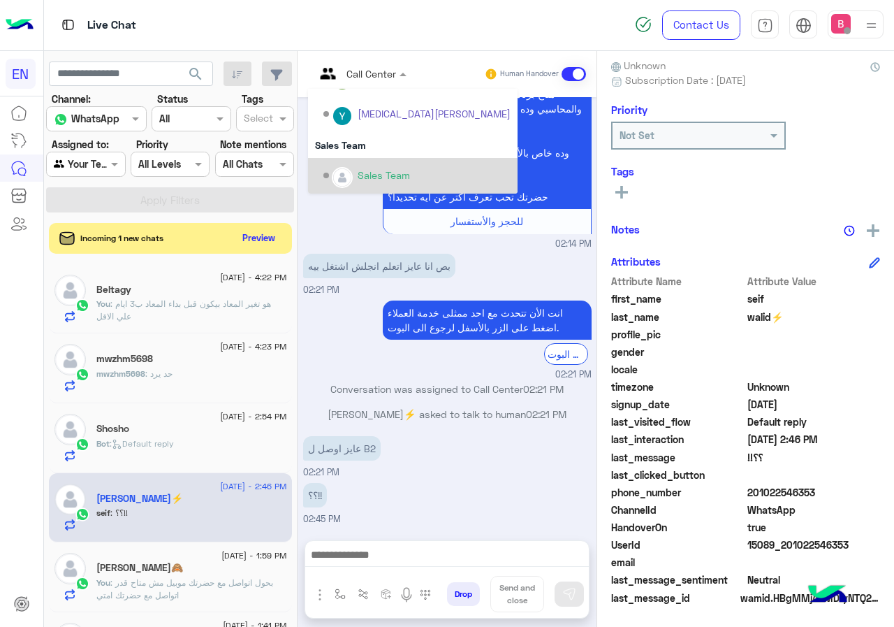
click at [351, 169] on img "Options list" at bounding box center [342, 177] width 18 height 18
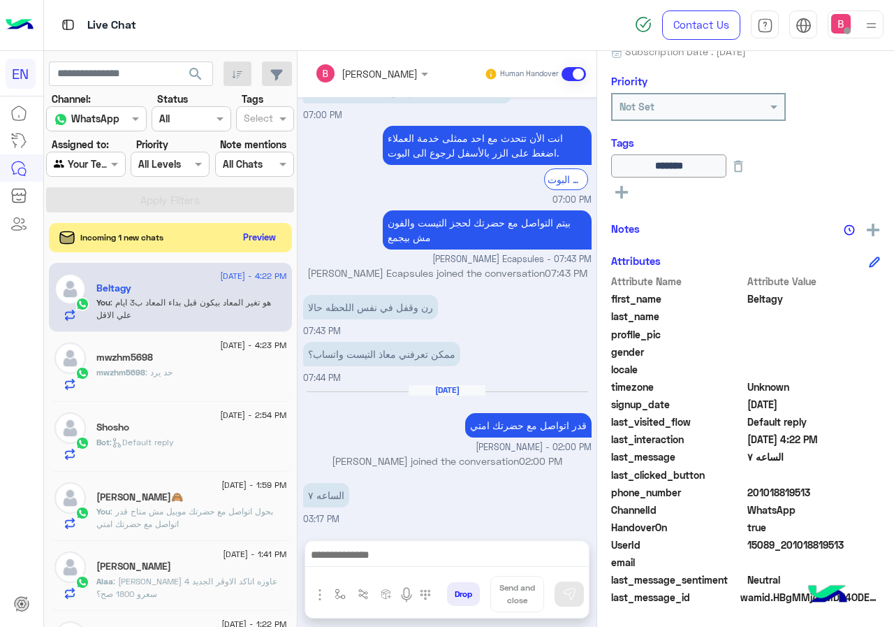
click at [281, 228] on button "Preview" at bounding box center [259, 237] width 43 height 19
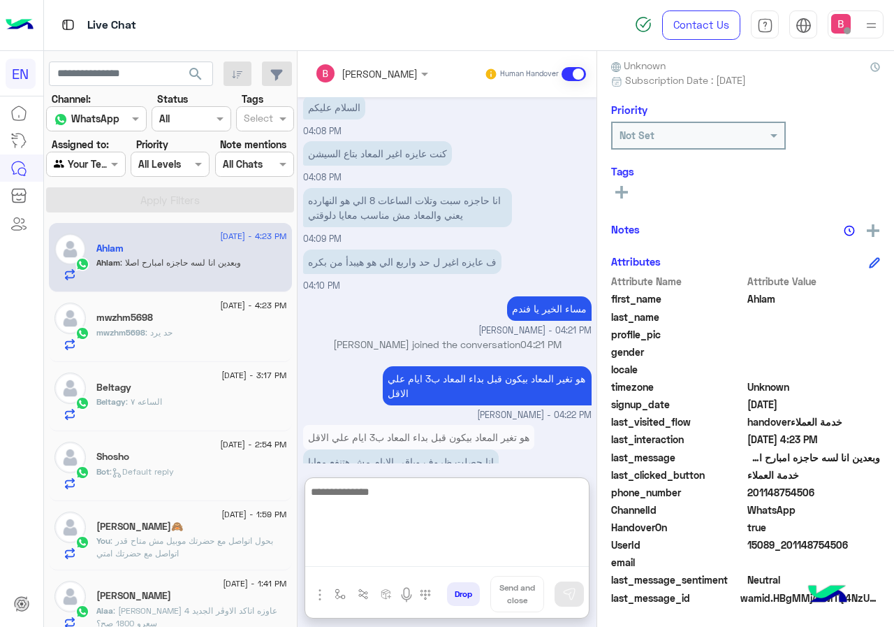
click at [425, 558] on textarea at bounding box center [447, 525] width 284 height 84
type textarea "**********"
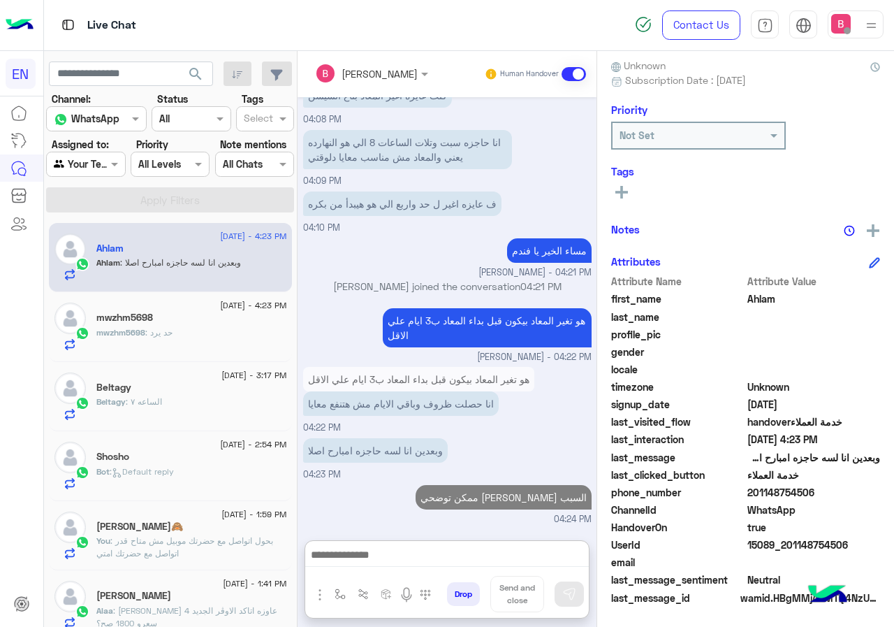
click at [173, 321] on div "mwzhm5698" at bounding box center [191, 319] width 191 height 15
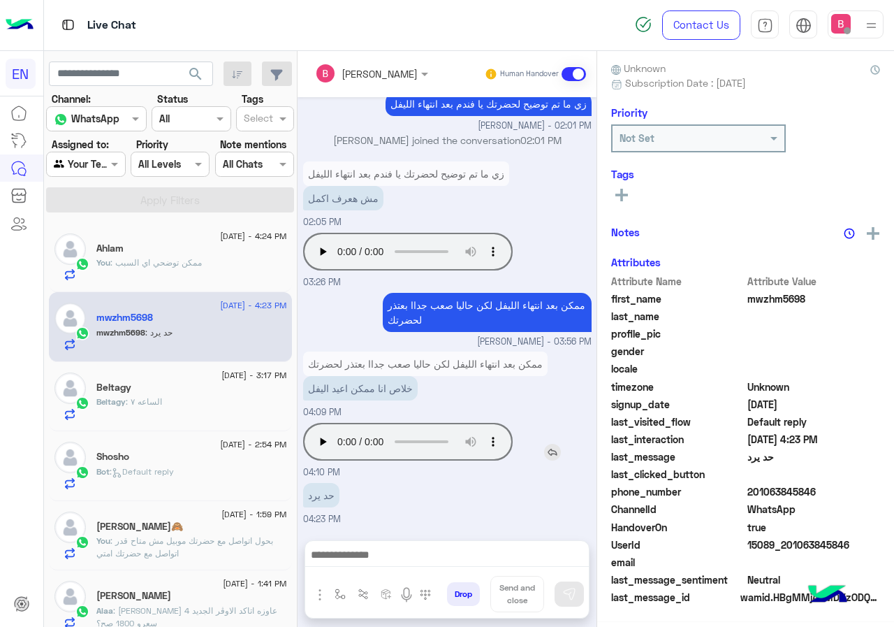
scroll to position [126, 0]
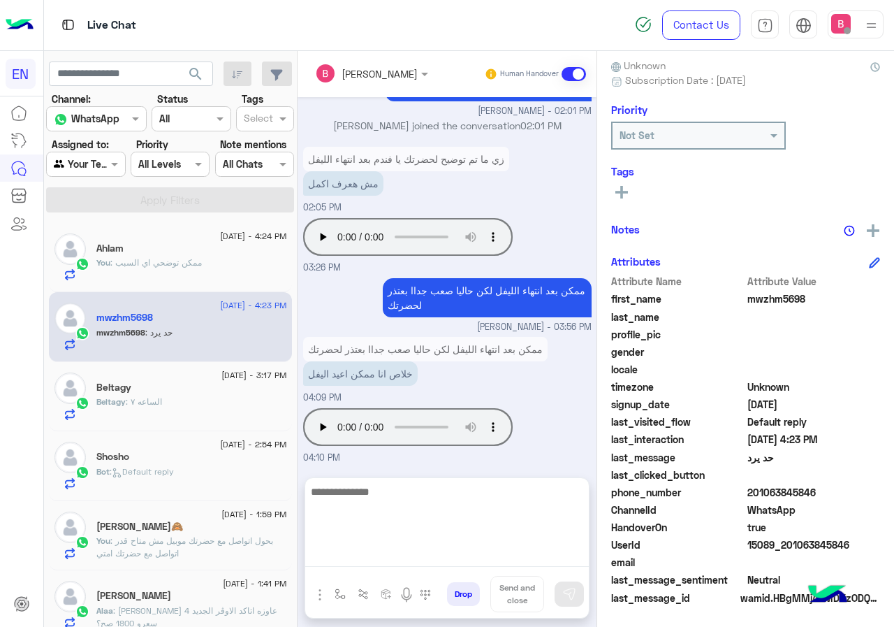
click at [448, 552] on textarea at bounding box center [447, 525] width 284 height 84
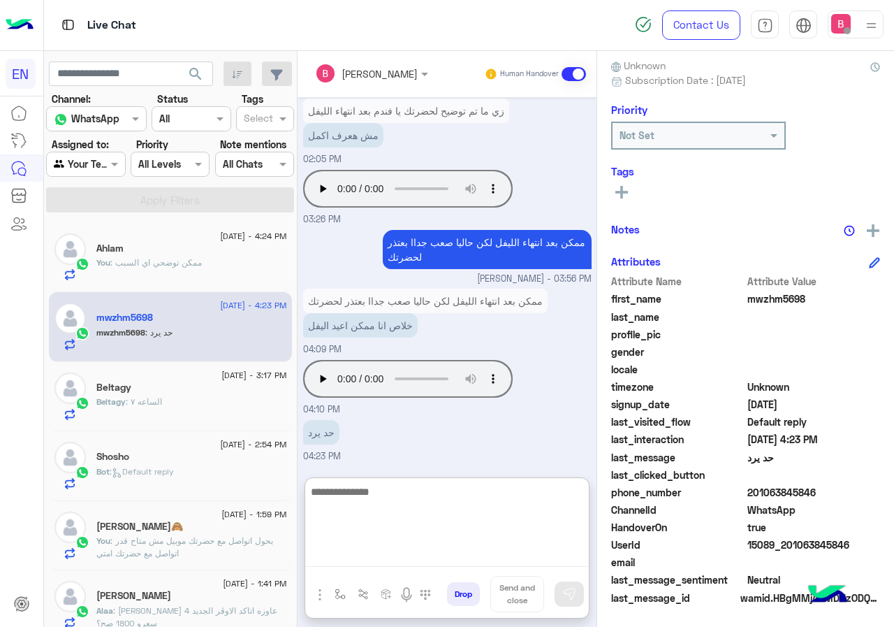
scroll to position [971, 0]
click at [421, 492] on textarea at bounding box center [447, 525] width 284 height 84
type textarea "*"
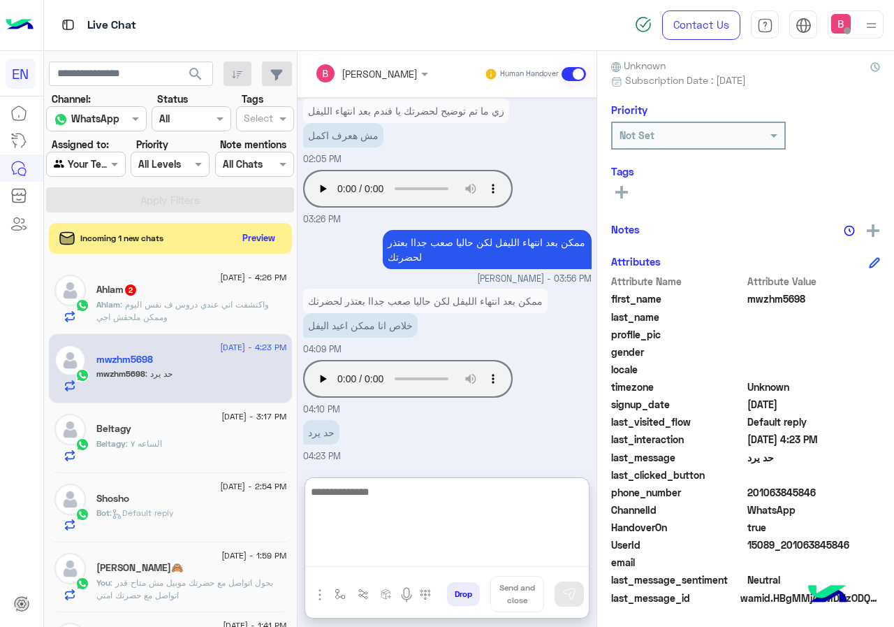
click at [430, 483] on textarea at bounding box center [447, 525] width 284 height 84
click at [422, 502] on textarea at bounding box center [447, 525] width 284 height 84
click at [433, 518] on textarea at bounding box center [447, 525] width 284 height 84
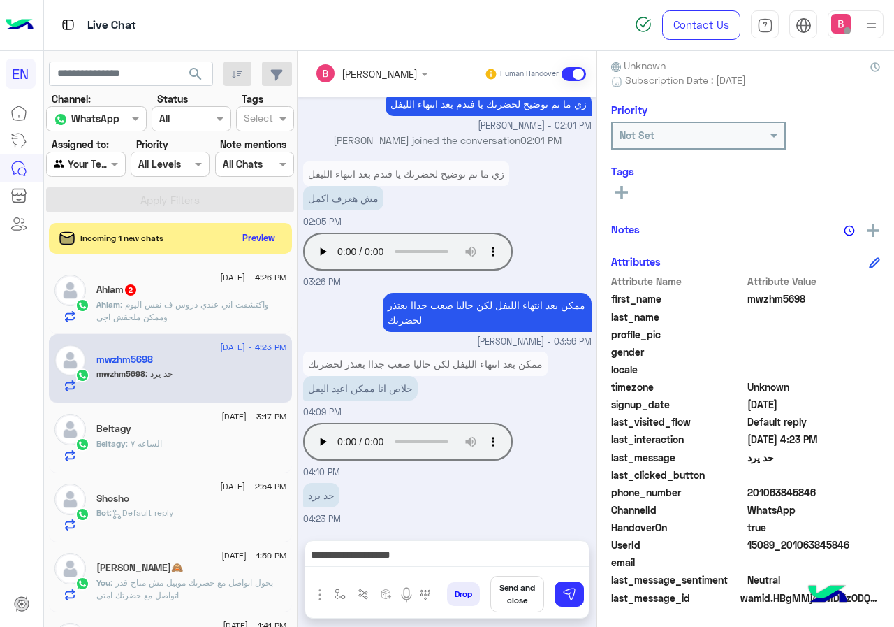
scroll to position [909, 0]
drag, startPoint x: 793, startPoint y: 490, endPoint x: 850, endPoint y: 495, distance: 57.5
click at [881, 492] on span "201063845846" at bounding box center [813, 492] width 133 height 15
copy span "01063845846"
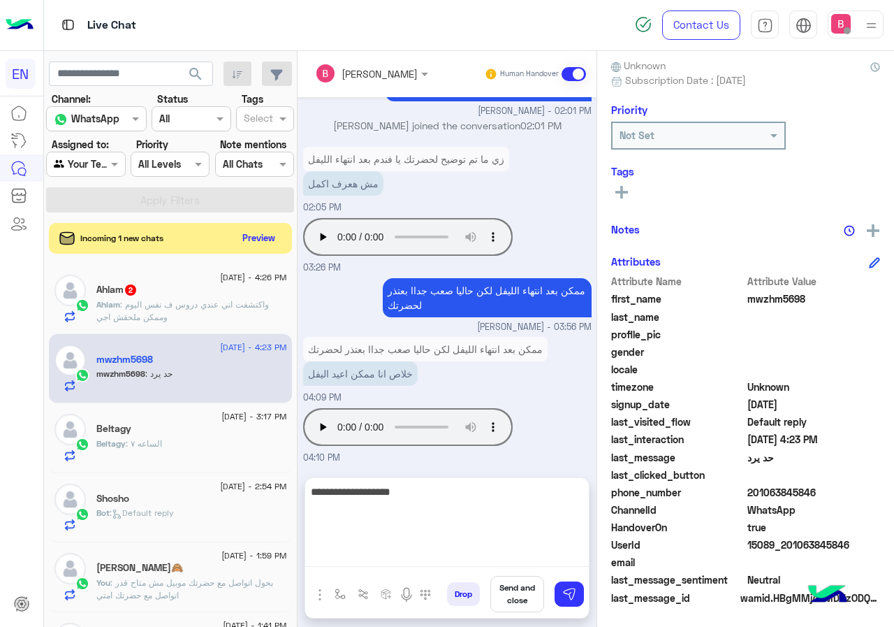
click at [478, 560] on textarea "**********" at bounding box center [447, 525] width 284 height 84
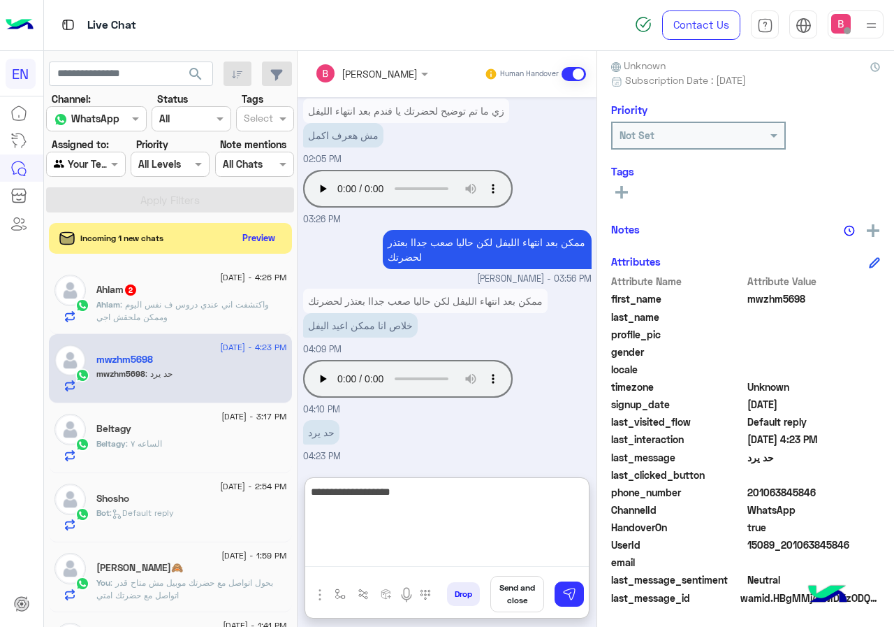
scroll to position [971, 0]
type textarea "**********"
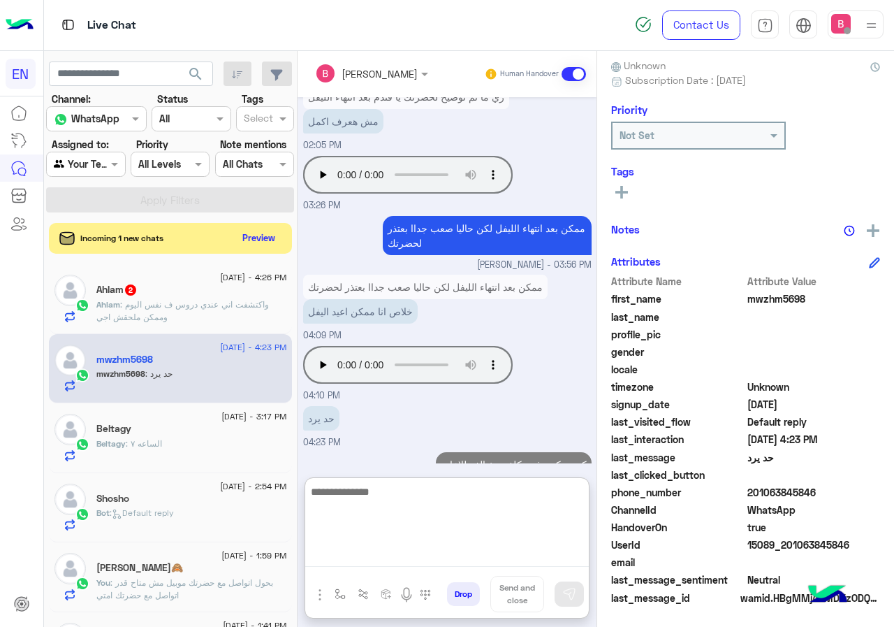
scroll to position [1016, 0]
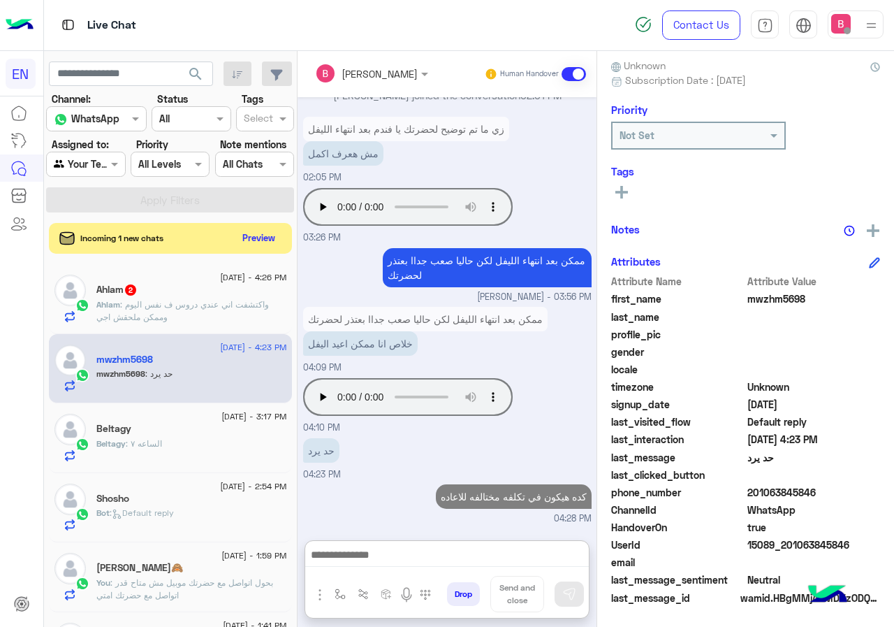
click at [233, 315] on p "Ahlam : واكتشفت اني عندي دروس ف نفس [DATE] وممكن ملحقش اجي" at bounding box center [191, 310] width 191 height 25
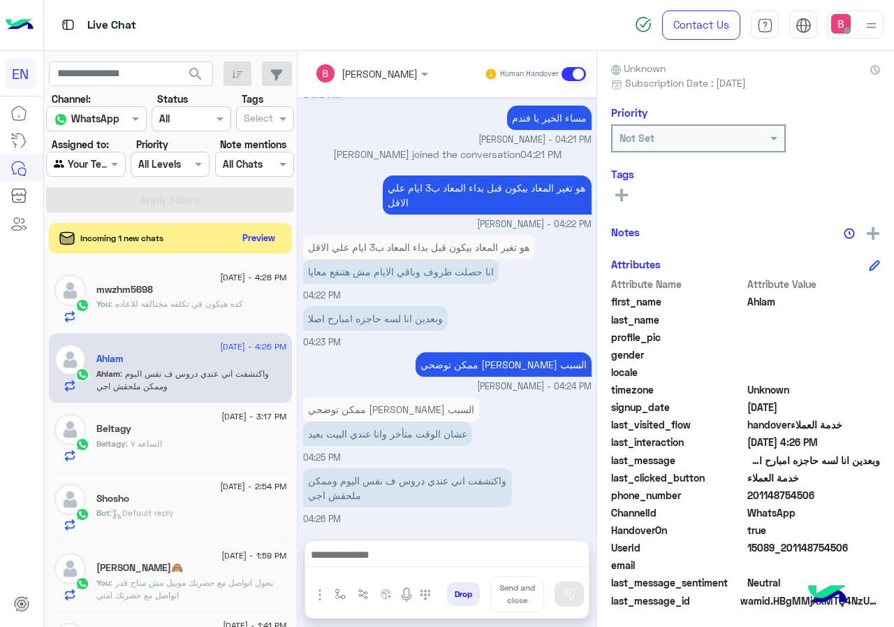
scroll to position [126, 0]
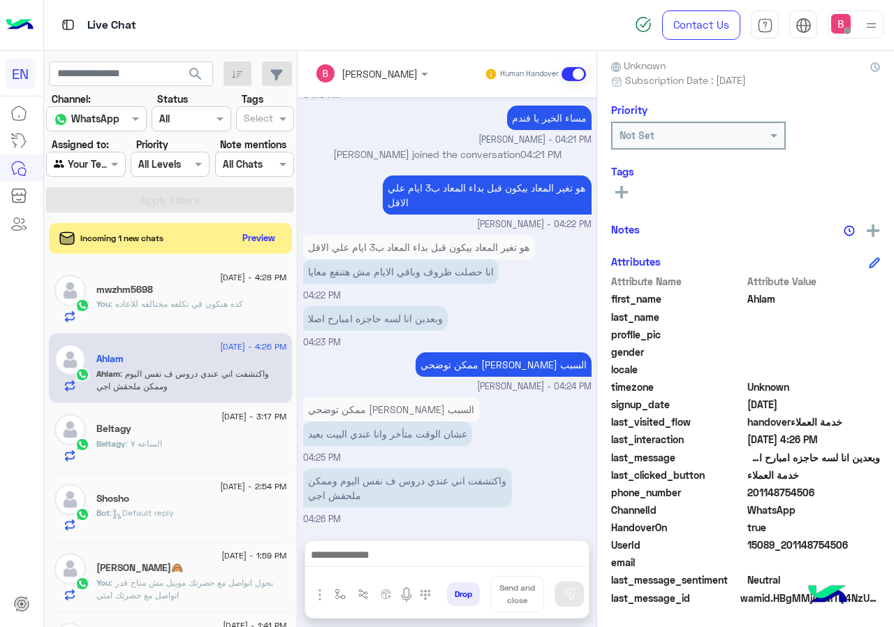
drag, startPoint x: 794, startPoint y: 490, endPoint x: 878, endPoint y: 491, distance: 83.8
click at [878, 491] on span "201148754506" at bounding box center [813, 492] width 133 height 15
copy span "01148754506"
click at [281, 237] on button "Preview" at bounding box center [259, 237] width 43 height 19
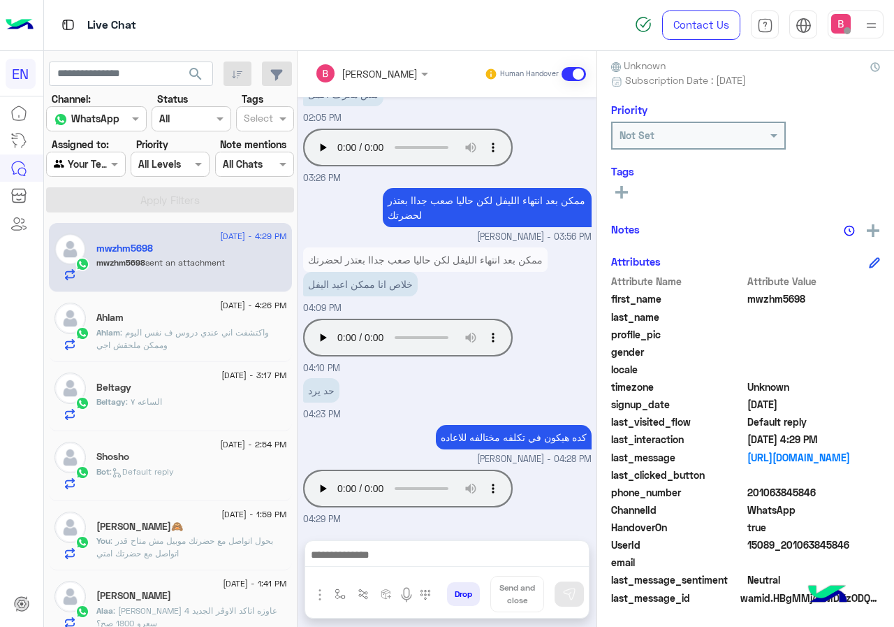
scroll to position [126, 0]
click at [251, 343] on p "Ahlam : واكتشفت اني عندي دروس ف نفس [DATE] وممكن ملحقش اجي" at bounding box center [191, 338] width 191 height 25
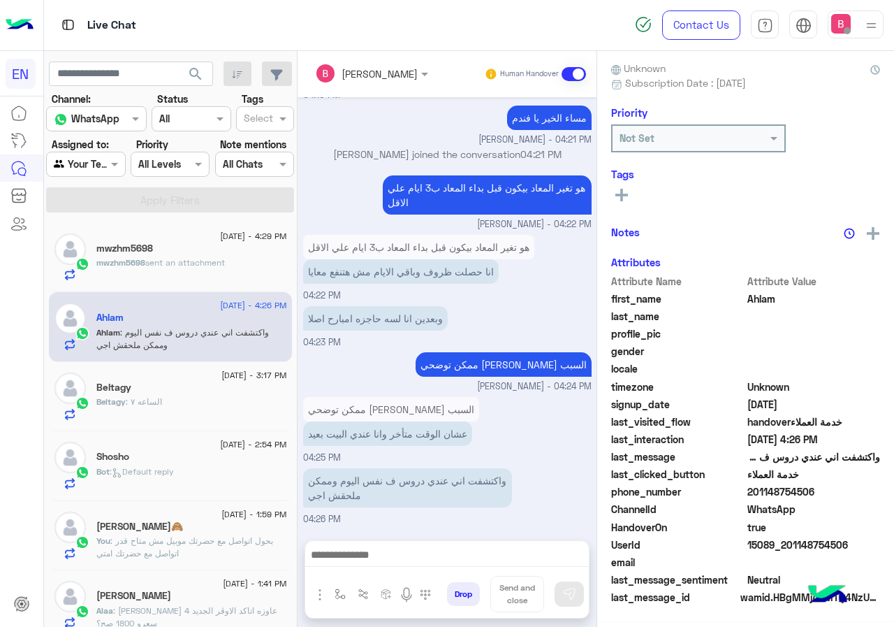
scroll to position [126, 0]
click at [248, 242] on div "mwzhm5698" at bounding box center [191, 249] width 191 height 15
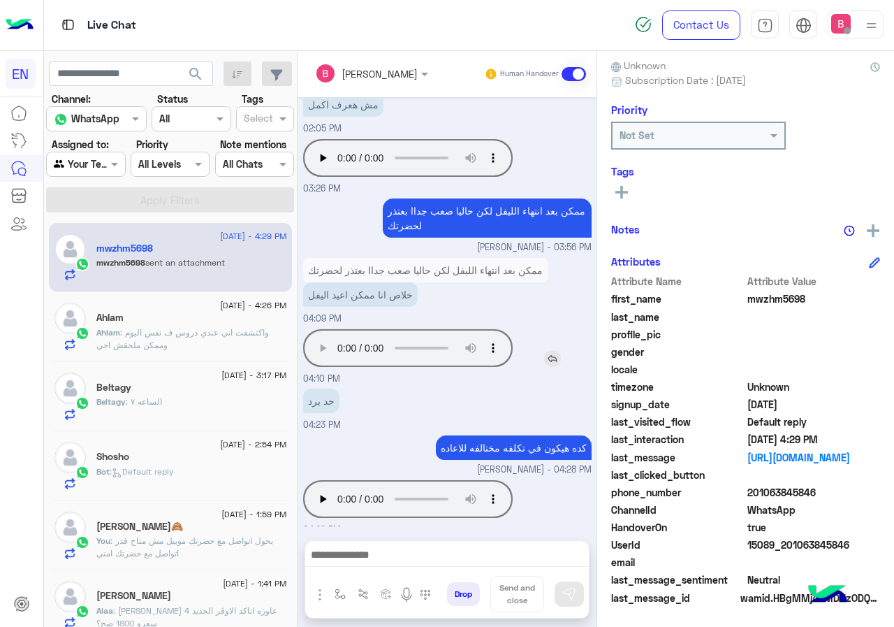
scroll to position [1073, 0]
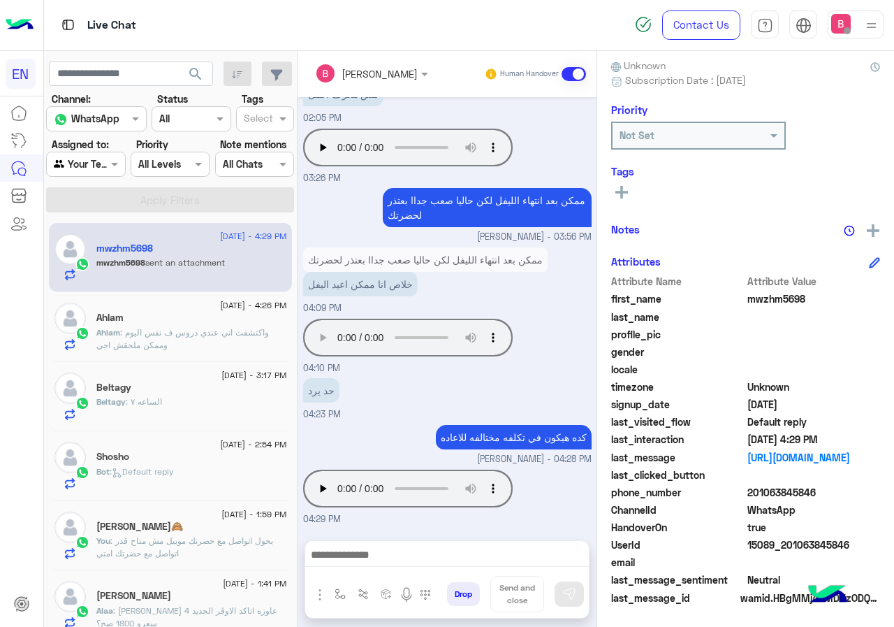
drag, startPoint x: 793, startPoint y: 492, endPoint x: 849, endPoint y: 492, distance: 56.6
click at [881, 493] on span "201063845846" at bounding box center [813, 492] width 133 height 15
copy span "01063845846"
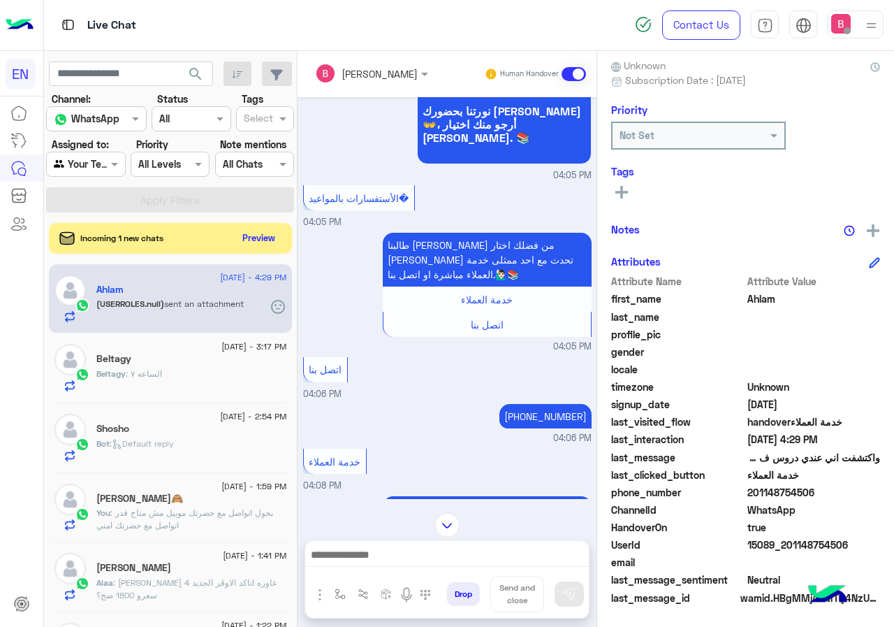
scroll to position [713, 0]
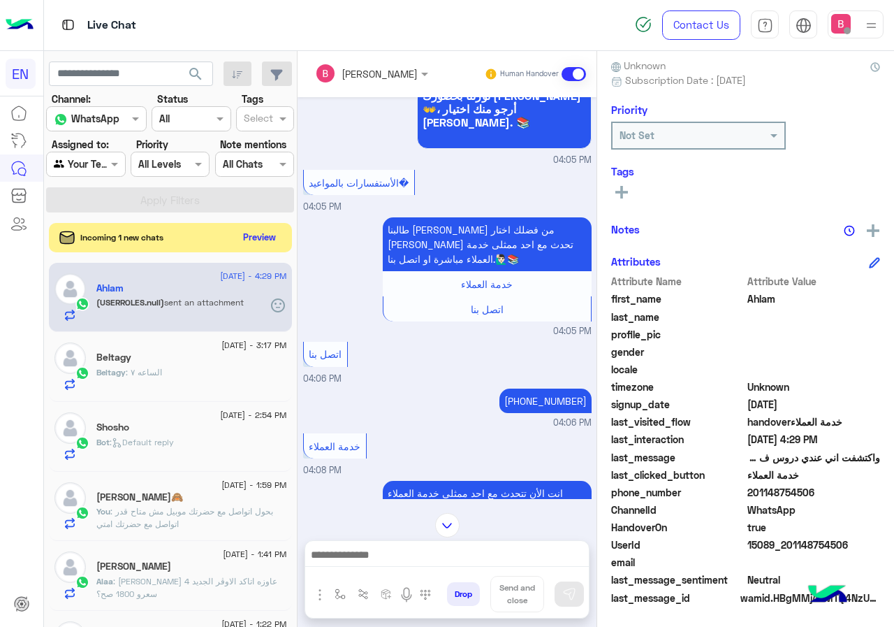
click at [281, 231] on button "Preview" at bounding box center [259, 237] width 43 height 19
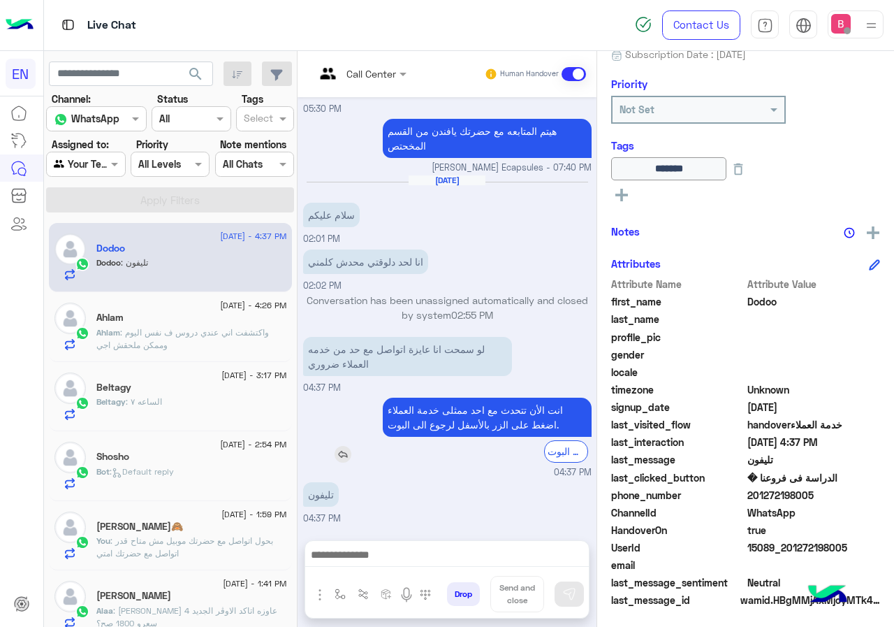
scroll to position [154, 0]
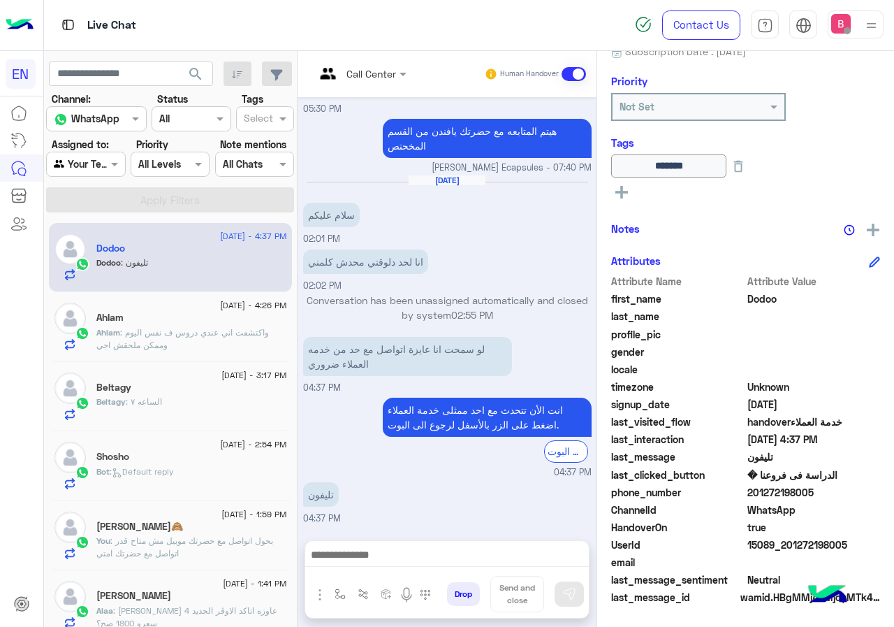
drag, startPoint x: 793, startPoint y: 492, endPoint x: 830, endPoint y: 493, distance: 37.0
click at [881, 493] on span "201272198005" at bounding box center [813, 492] width 133 height 15
copy span "01272198005"
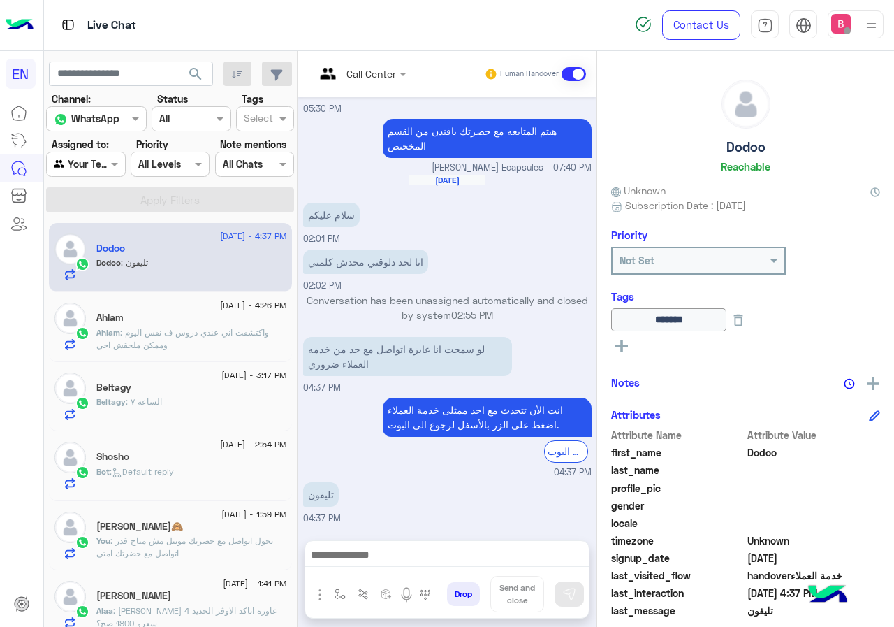
scroll to position [0, 0]
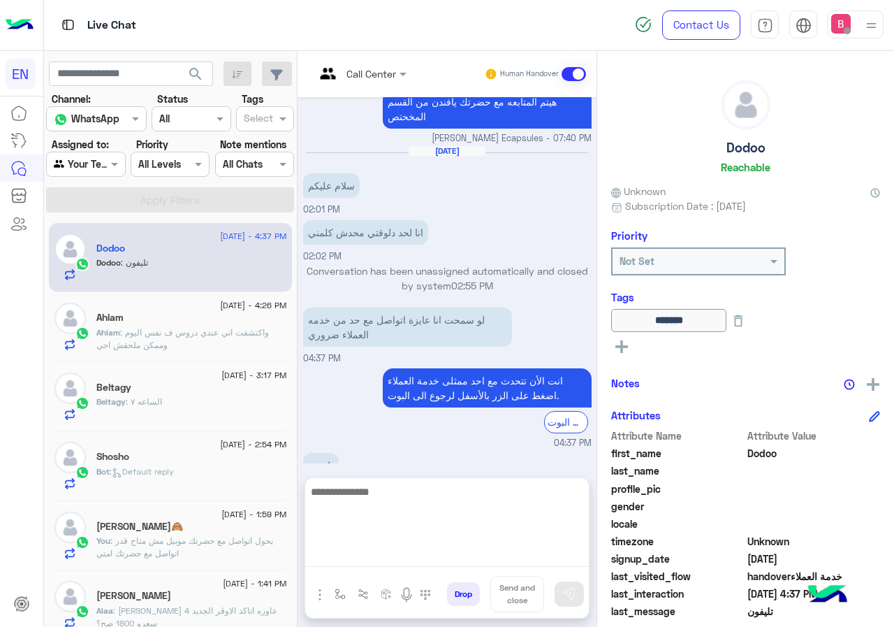
click at [505, 559] on textarea at bounding box center [447, 525] width 284 height 84
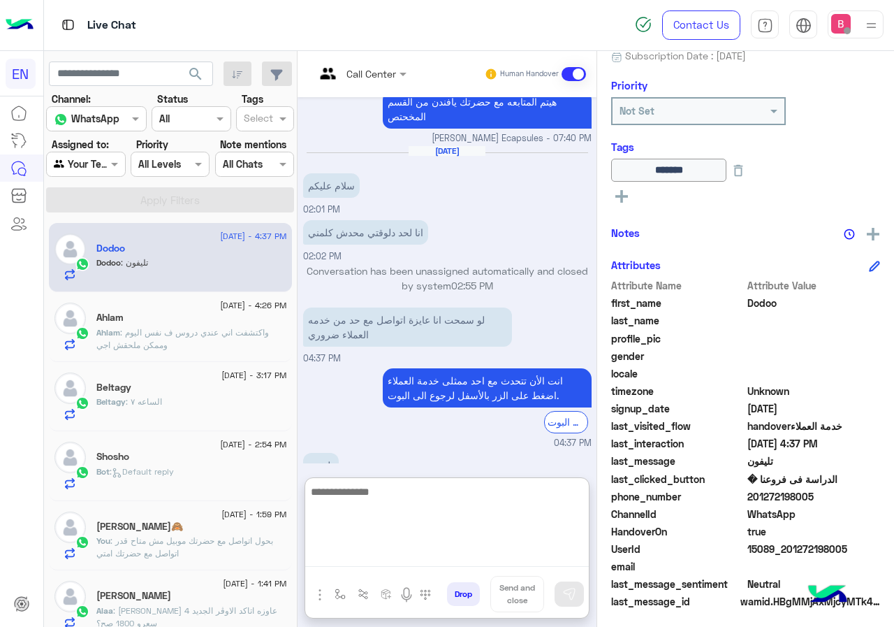
scroll to position [154, 0]
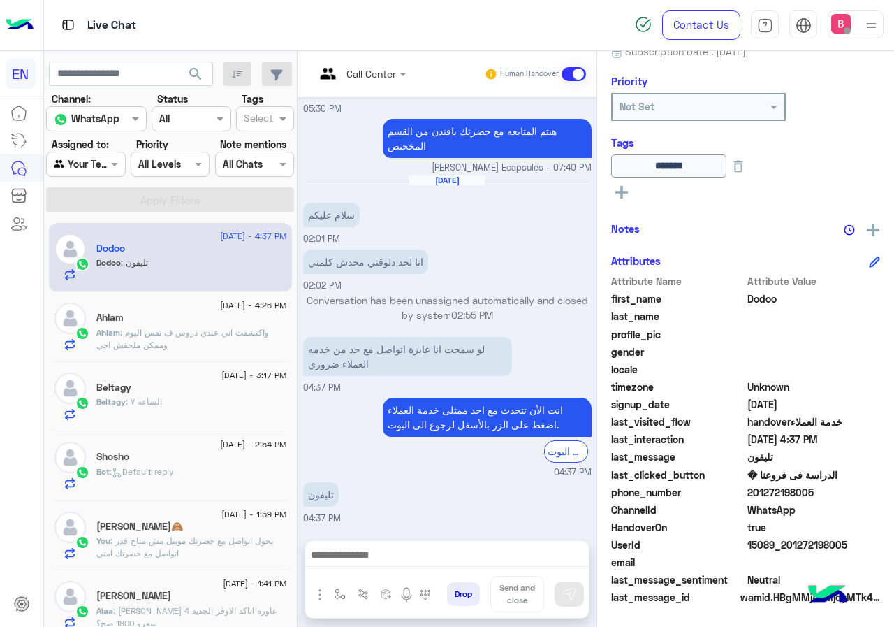
drag, startPoint x: 794, startPoint y: 491, endPoint x: 856, endPoint y: 497, distance: 62.5
click at [856, 497] on span "201272198005" at bounding box center [813, 492] width 133 height 15
copy span "01272198005"
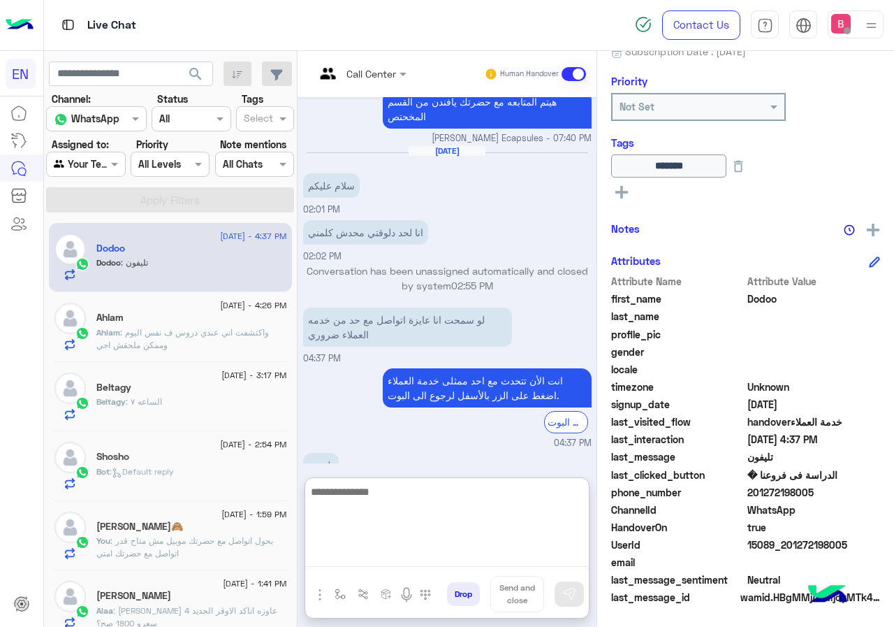
drag, startPoint x: 448, startPoint y: 554, endPoint x: 464, endPoint y: 569, distance: 22.7
click at [448, 554] on textarea at bounding box center [447, 525] width 284 height 84
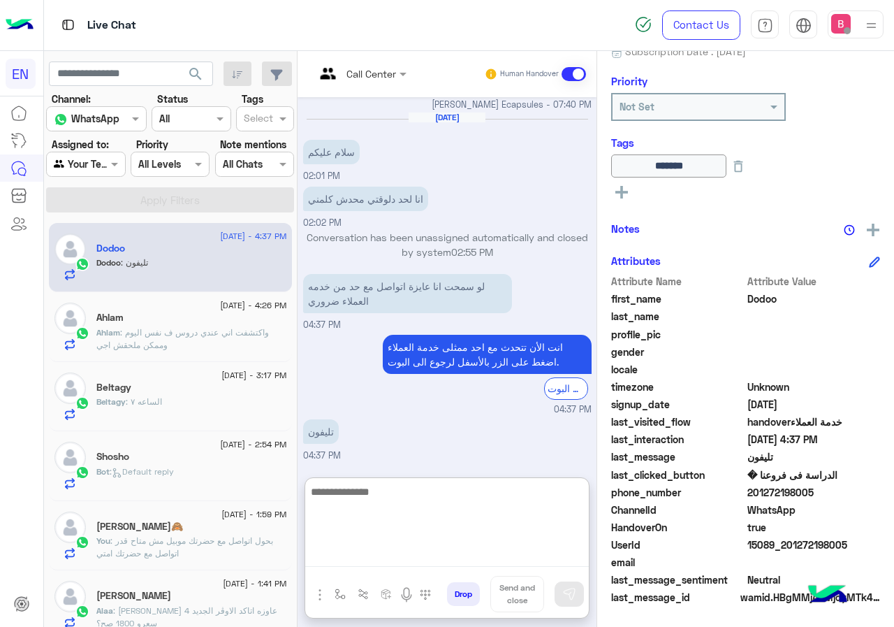
click at [480, 514] on textarea at bounding box center [447, 525] width 284 height 84
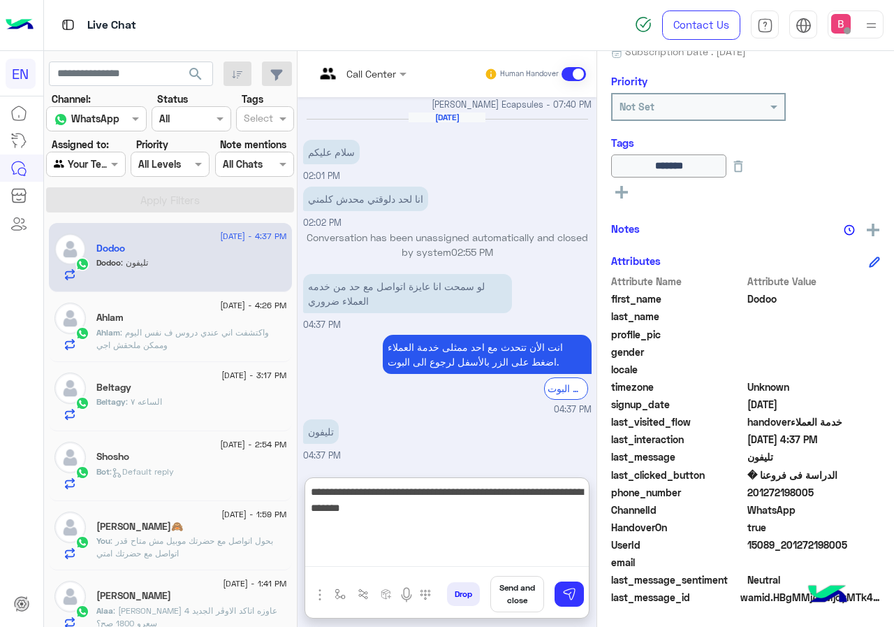
type textarea "**********"
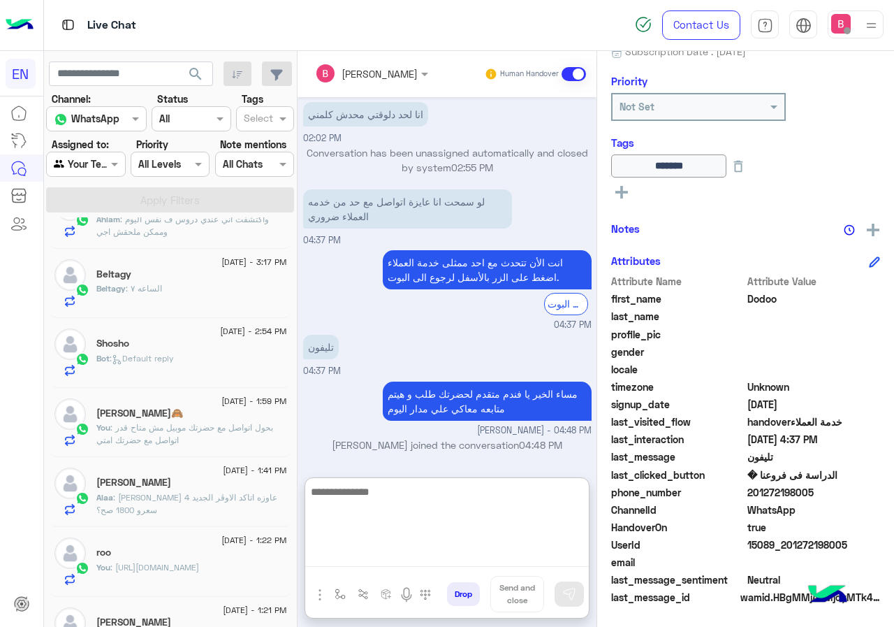
scroll to position [140, 0]
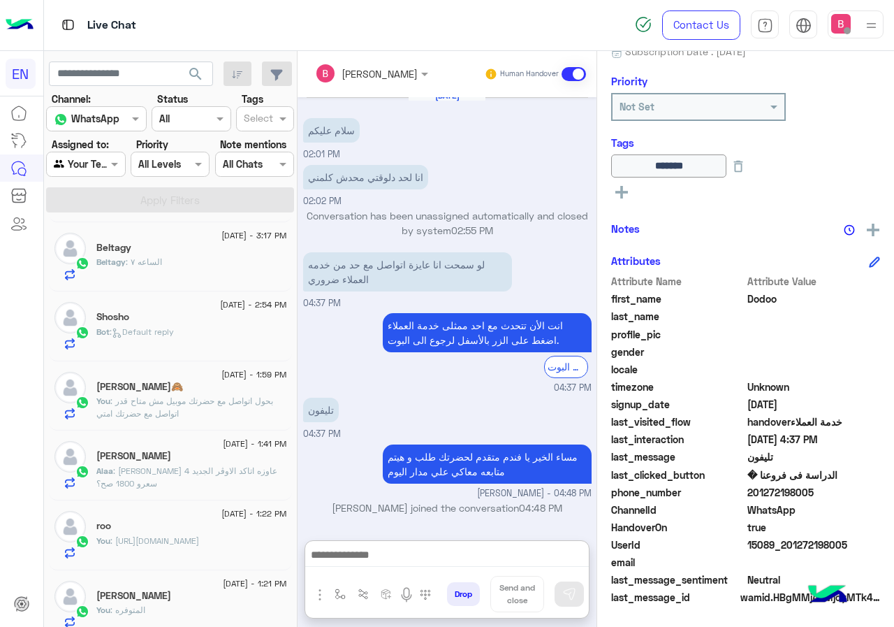
click at [86, 157] on input "text" at bounding box center [70, 164] width 32 height 15
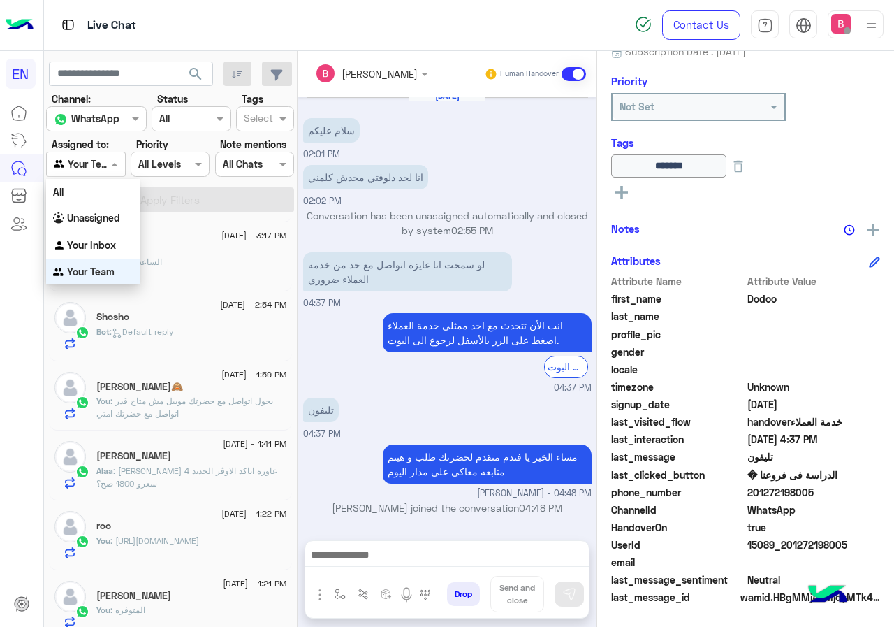
scroll to position [1, 0]
click at [98, 212] on b "Unassigned" at bounding box center [93, 217] width 53 height 12
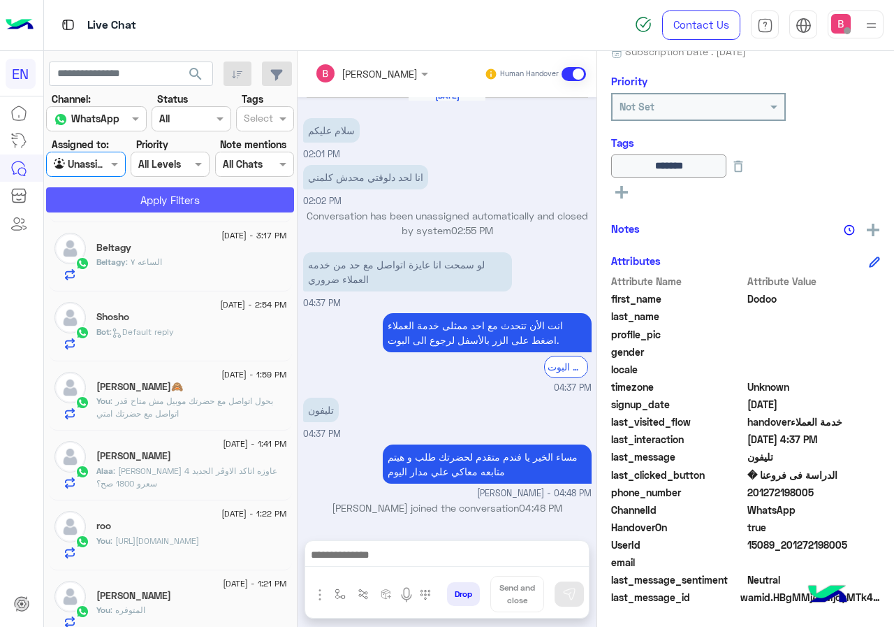
click at [129, 200] on button "Apply Filters" at bounding box center [170, 199] width 248 height 25
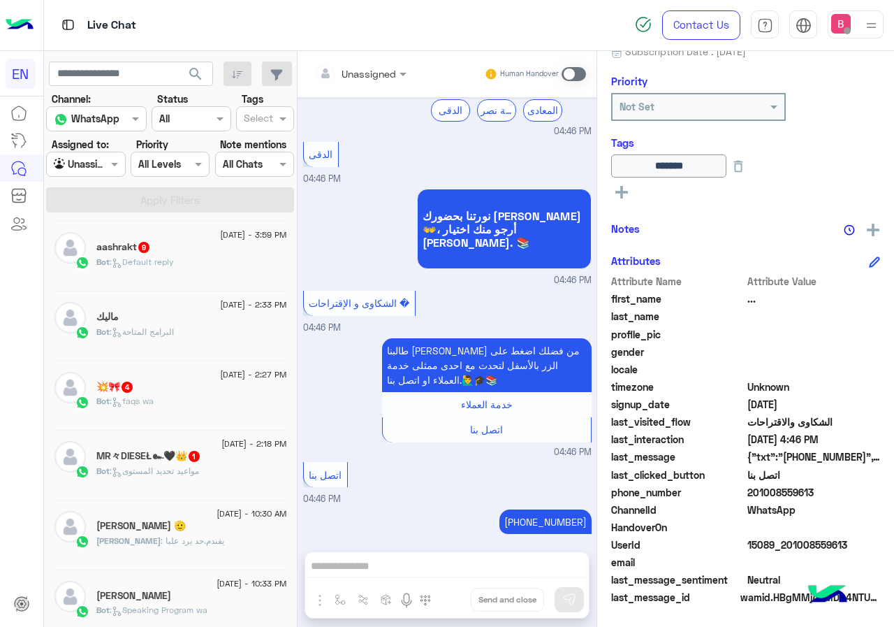
scroll to position [140, 0]
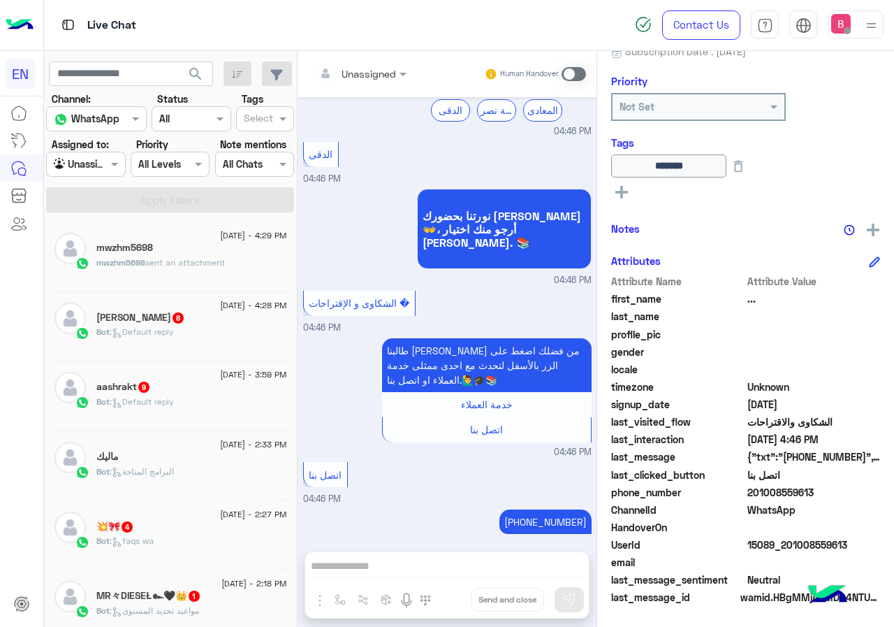
click at [200, 313] on div "Aya 8" at bounding box center [191, 319] width 191 height 15
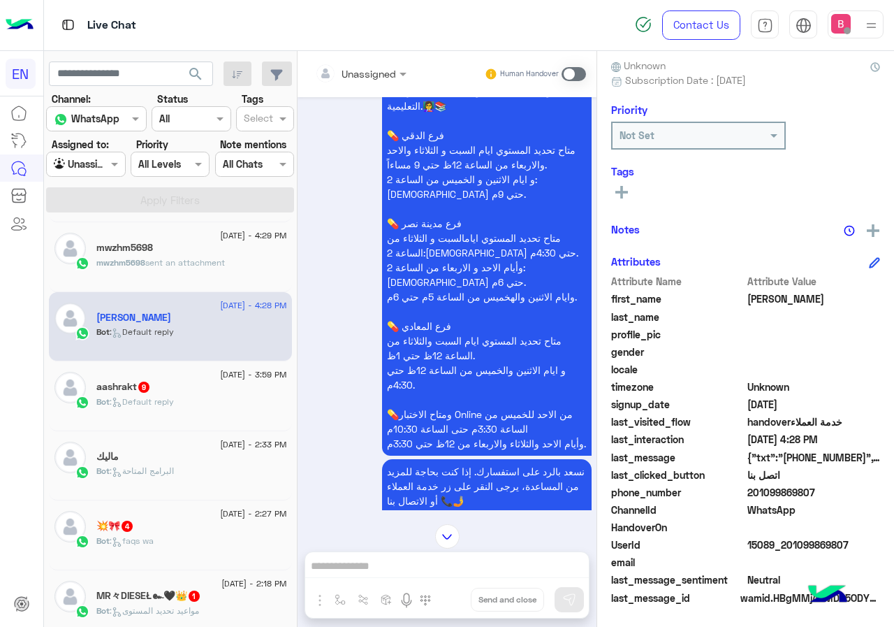
scroll to position [558, 0]
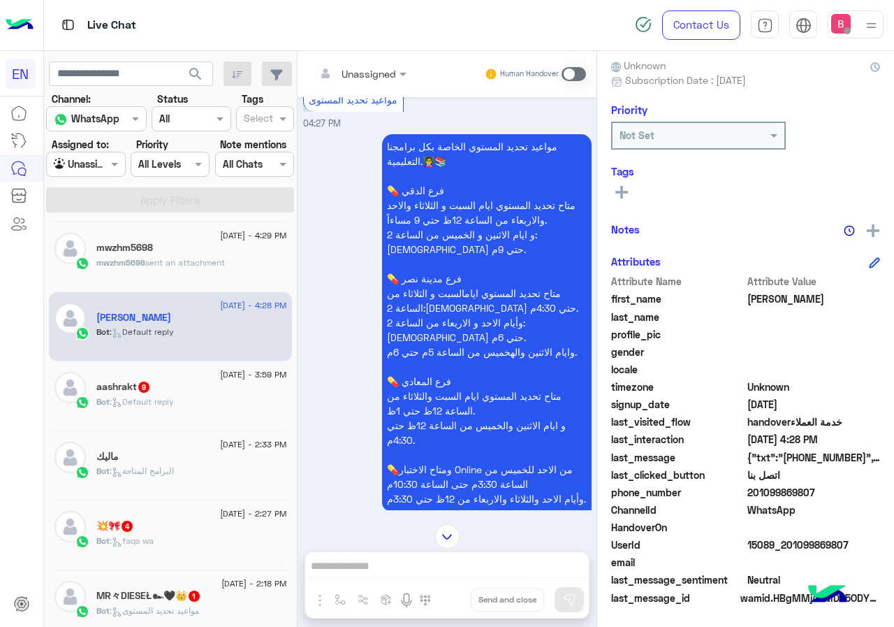
click at [379, 69] on div at bounding box center [360, 73] width 105 height 16
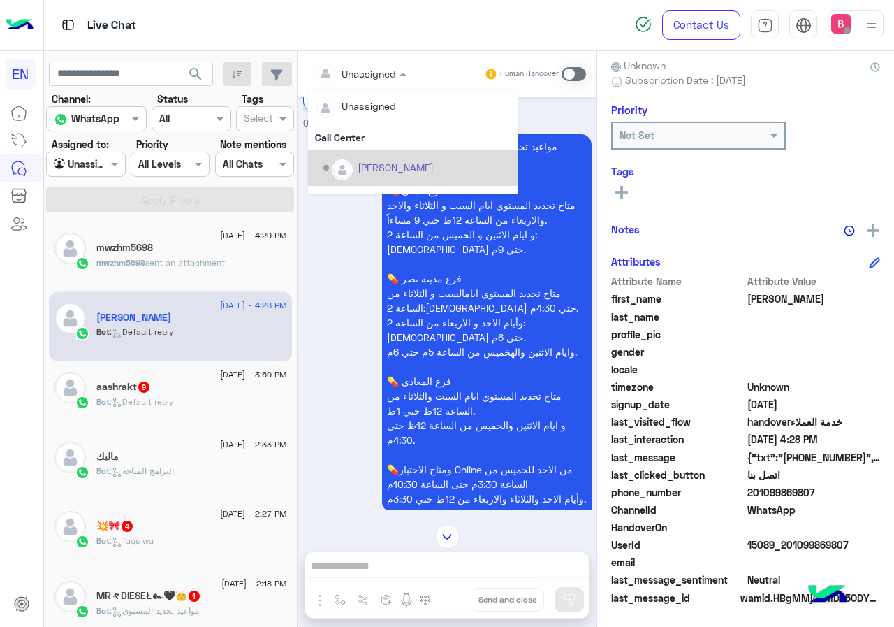
scroll to position [232, 0]
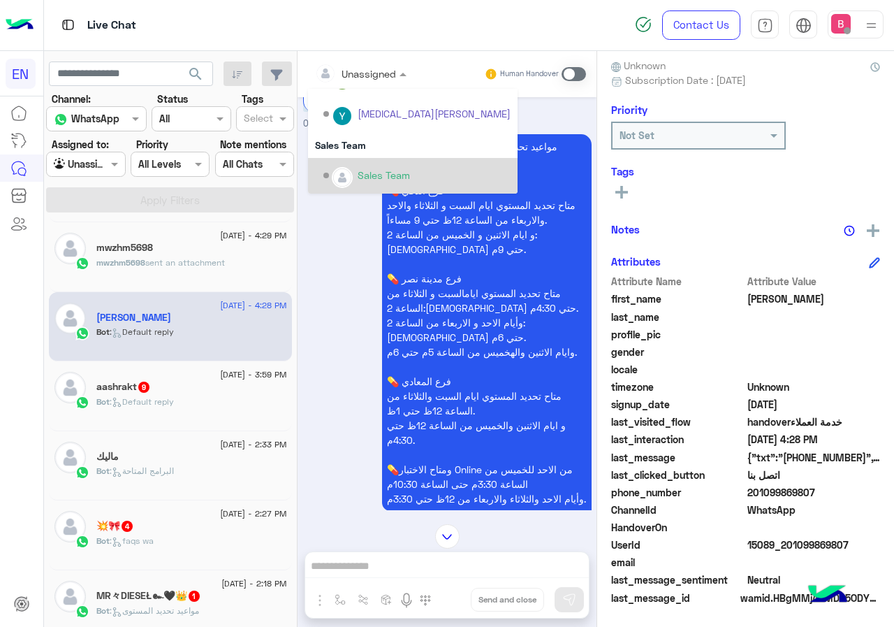
click at [369, 163] on div "Sales Team" at bounding box center [416, 175] width 187 height 24
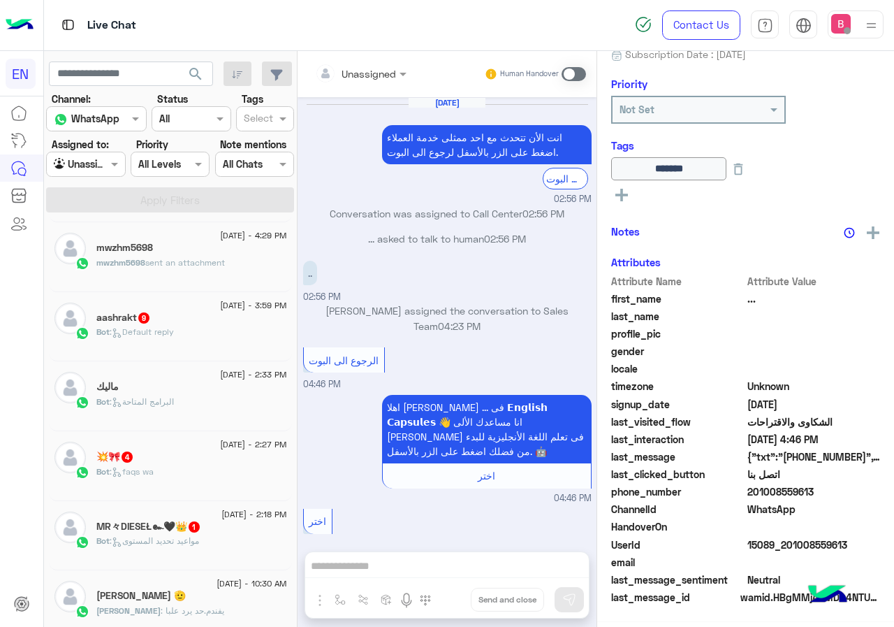
scroll to position [813, 0]
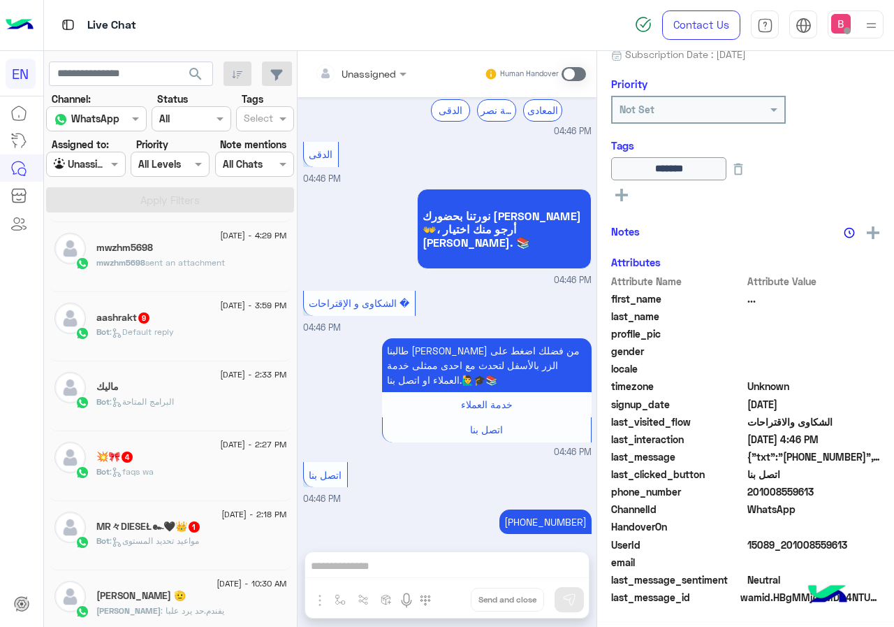
click at [211, 330] on div "Bot : Default reply" at bounding box center [191, 337] width 191 height 24
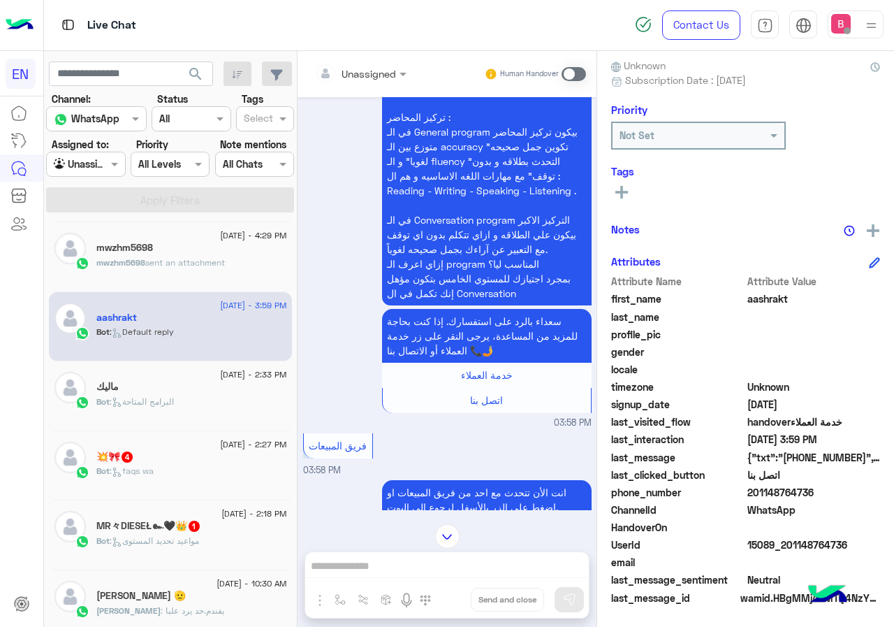
scroll to position [2886, 0]
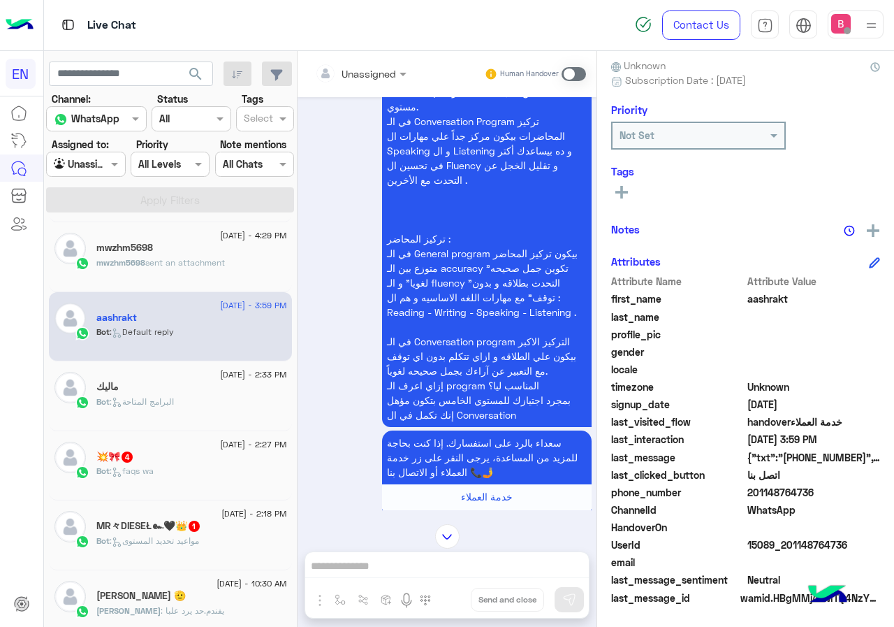
click at [358, 75] on input "text" at bounding box center [343, 73] width 57 height 15
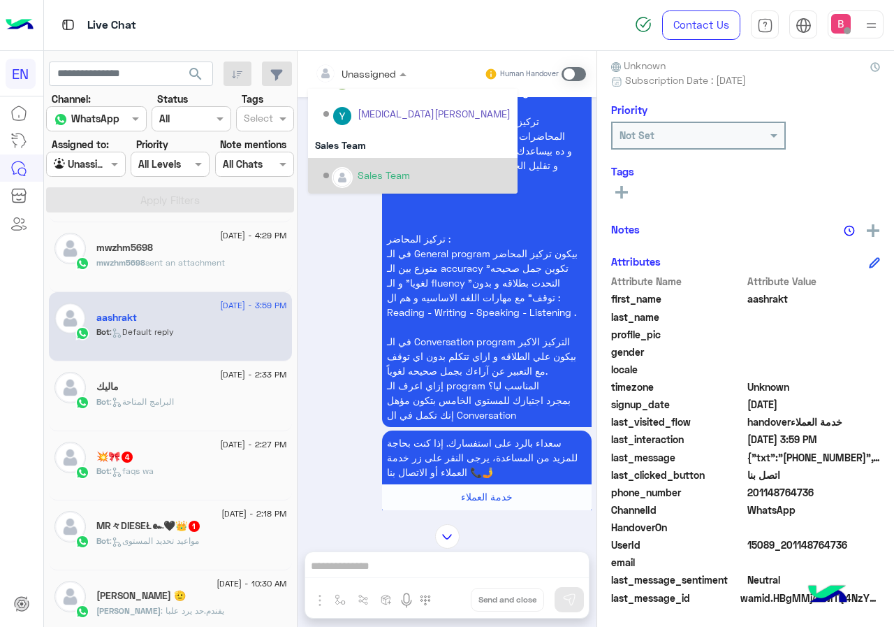
click at [339, 166] on div "Sales Team" at bounding box center [416, 175] width 187 height 24
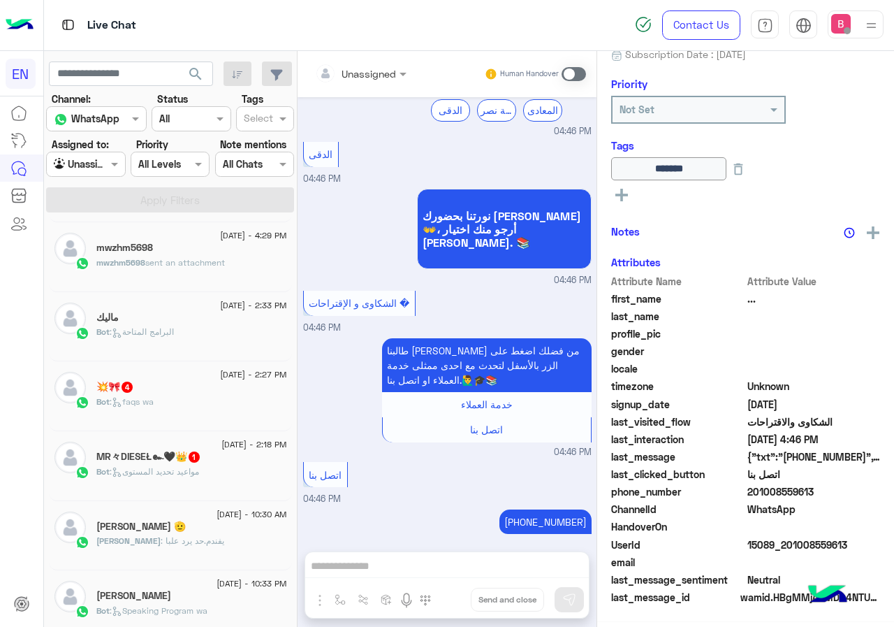
click at [205, 401] on div "Bot : faqs wa" at bounding box center [191, 407] width 191 height 24
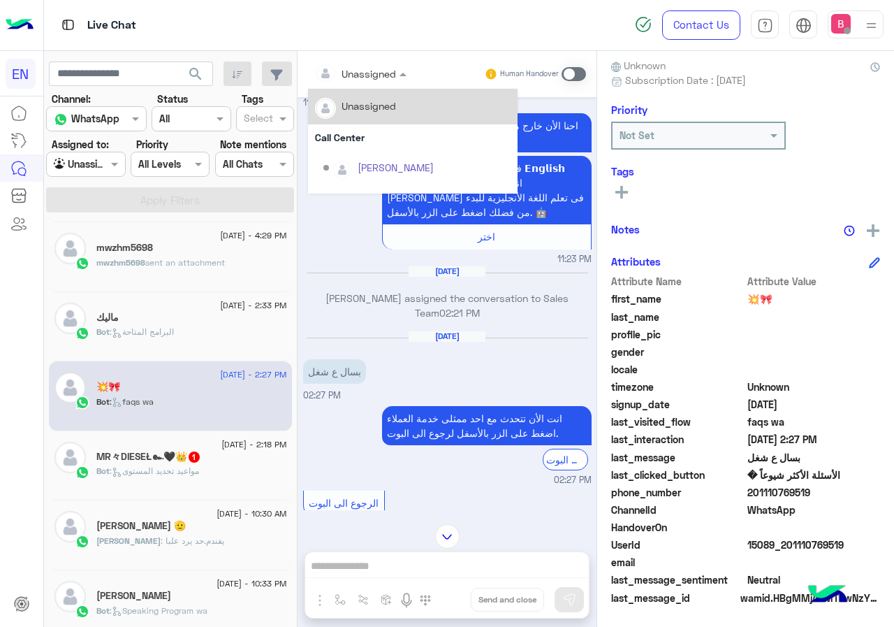
click at [354, 82] on div "Unassigned" at bounding box center [355, 73] width 81 height 28
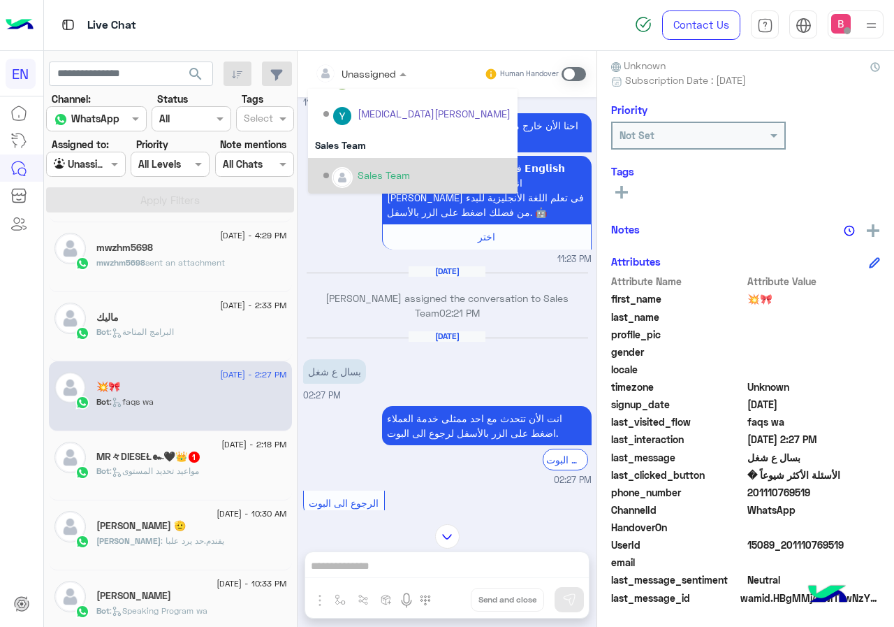
click at [364, 185] on div "Sales Team" at bounding box center [416, 175] width 187 height 24
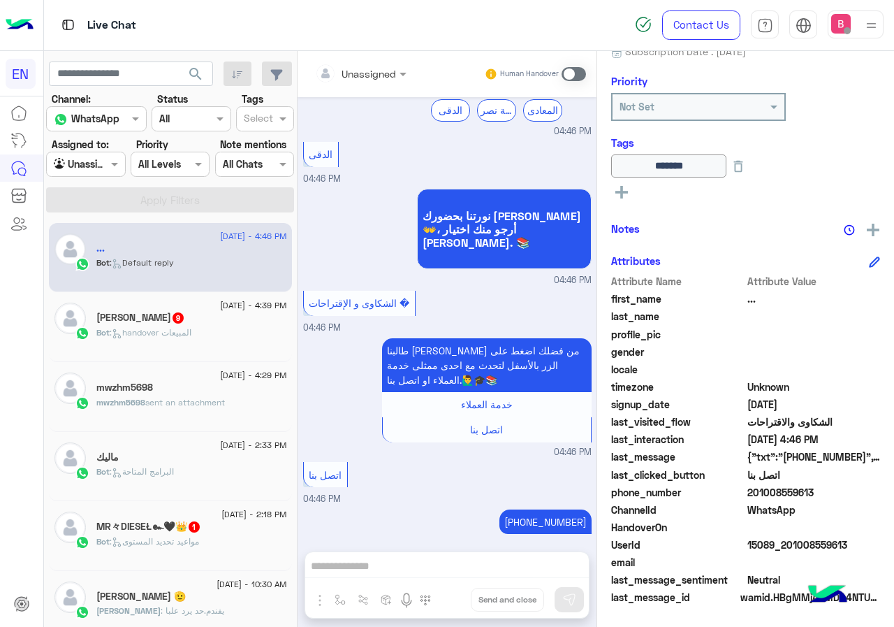
click at [173, 332] on span ": handover المبيعات" at bounding box center [151, 332] width 82 height 10
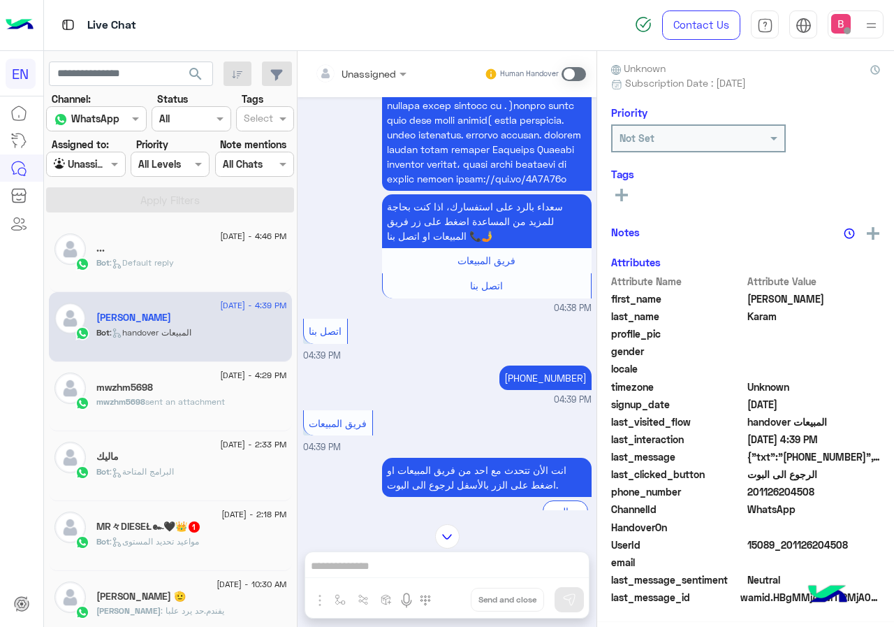
click at [356, 76] on input "text" at bounding box center [343, 73] width 57 height 15
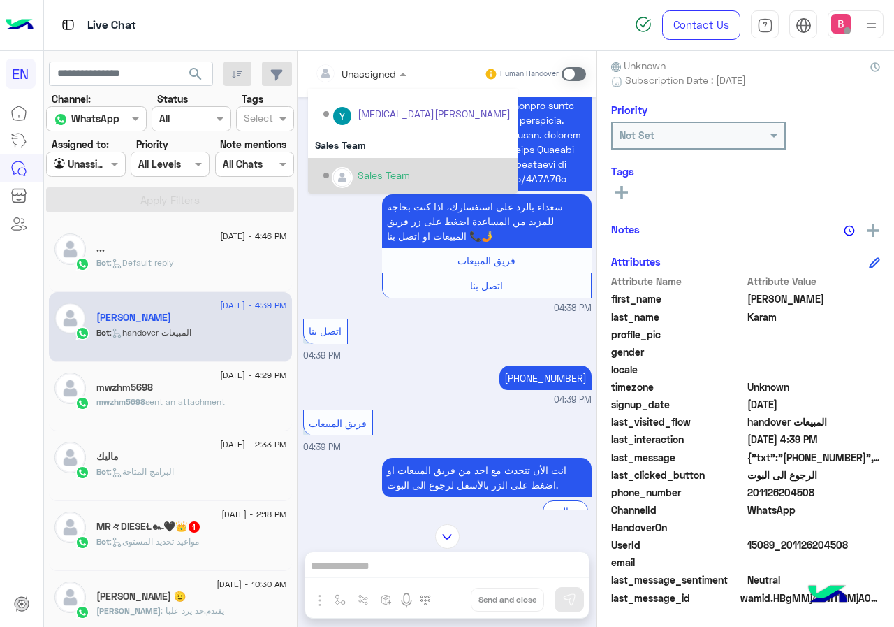
click at [354, 173] on div "Sales Team" at bounding box center [416, 175] width 187 height 24
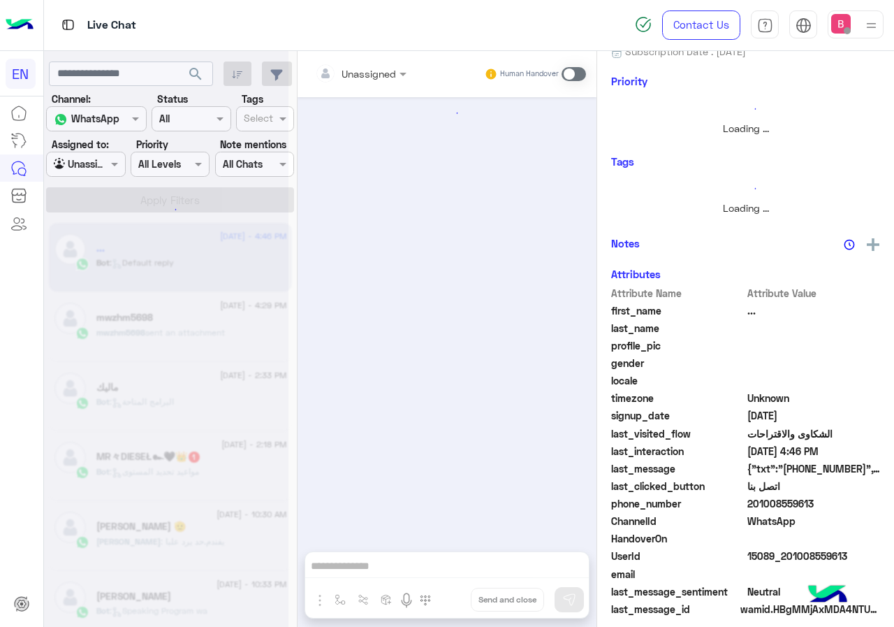
click at [93, 166] on div at bounding box center [166, 319] width 244 height 627
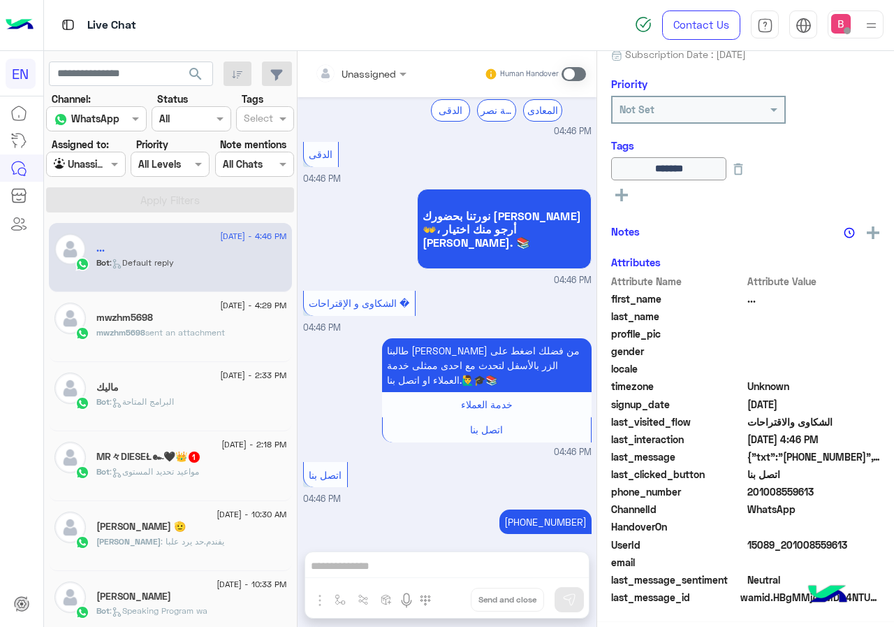
click at [102, 179] on section "Channel: Channel WhatsApp Status Channel All Tags Select Assigned to: Agent Fil…" at bounding box center [170, 152] width 233 height 121
click at [101, 164] on div at bounding box center [86, 164] width 78 height 16
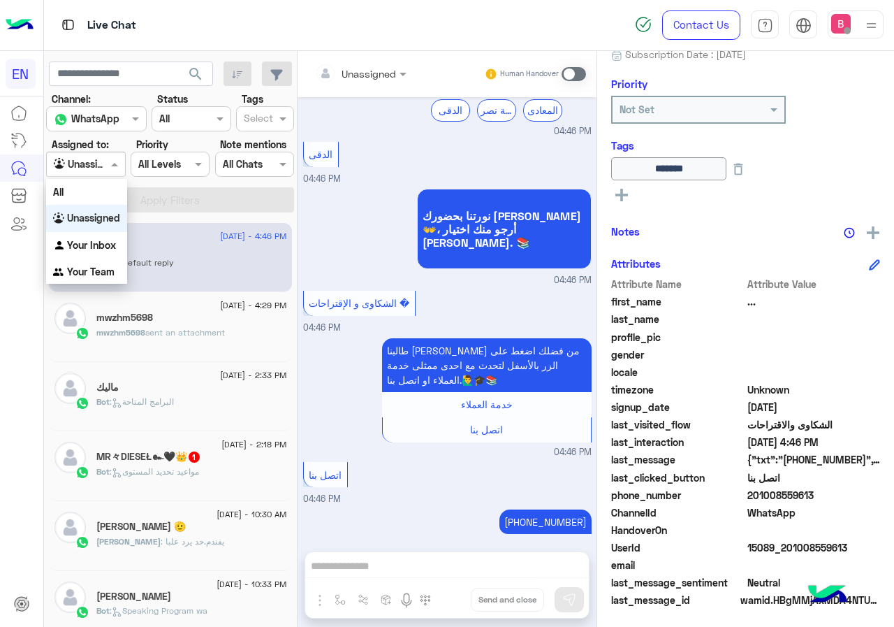
click at [110, 225] on div "Unassigned" at bounding box center [86, 218] width 81 height 27
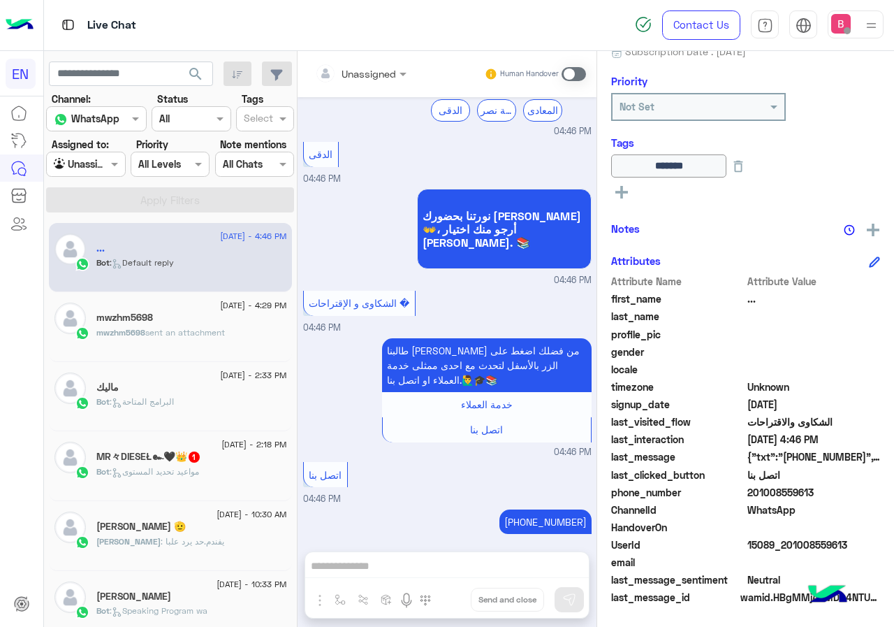
click at [89, 156] on div at bounding box center [86, 164] width 78 height 16
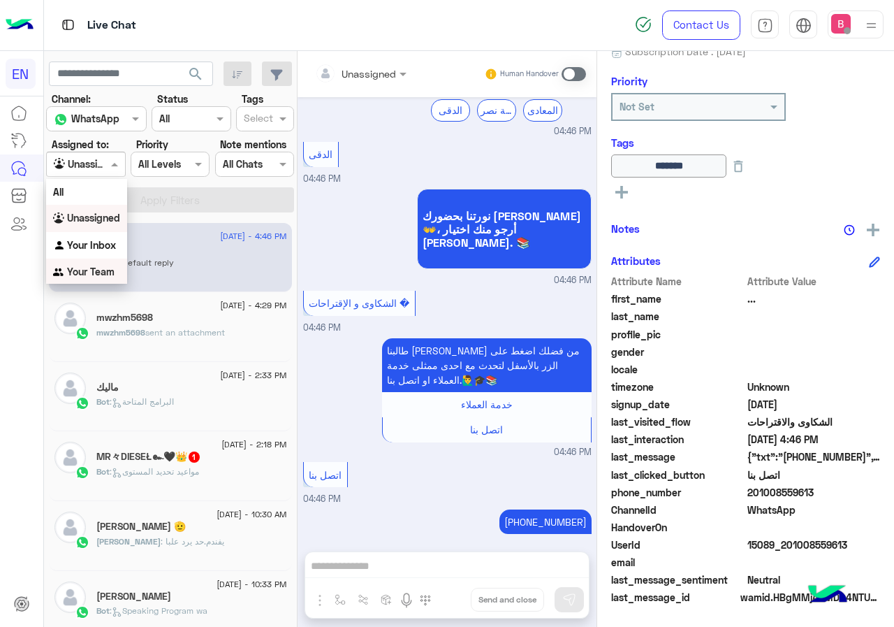
drag, startPoint x: 95, startPoint y: 272, endPoint x: 108, endPoint y: 253, distance: 22.7
click at [95, 270] on b "Your Team" at bounding box center [90, 271] width 47 height 12
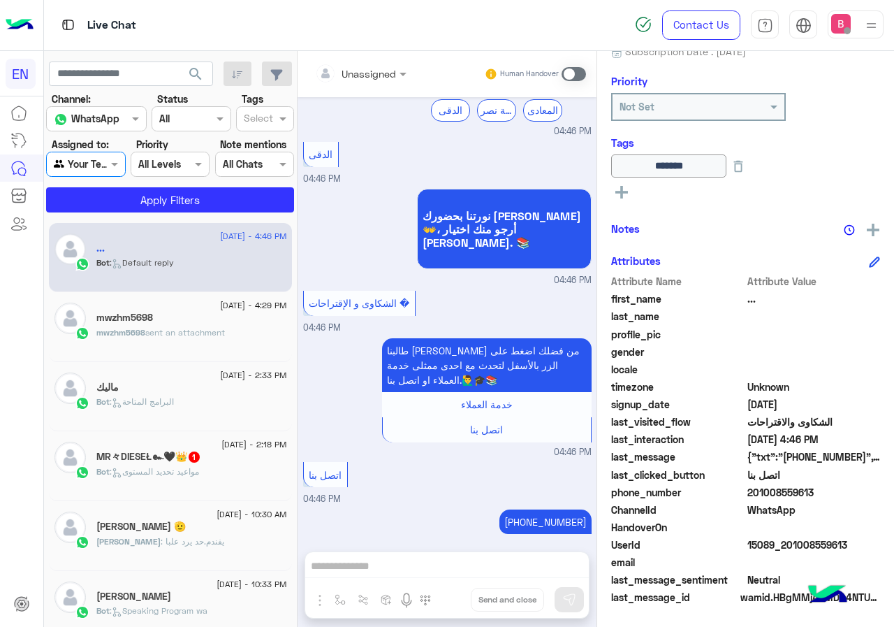
click at [161, 186] on section "Channel: Channel WhatsApp Status Channel All Tags Select Assigned to: Agent Fil…" at bounding box center [170, 152] width 233 height 121
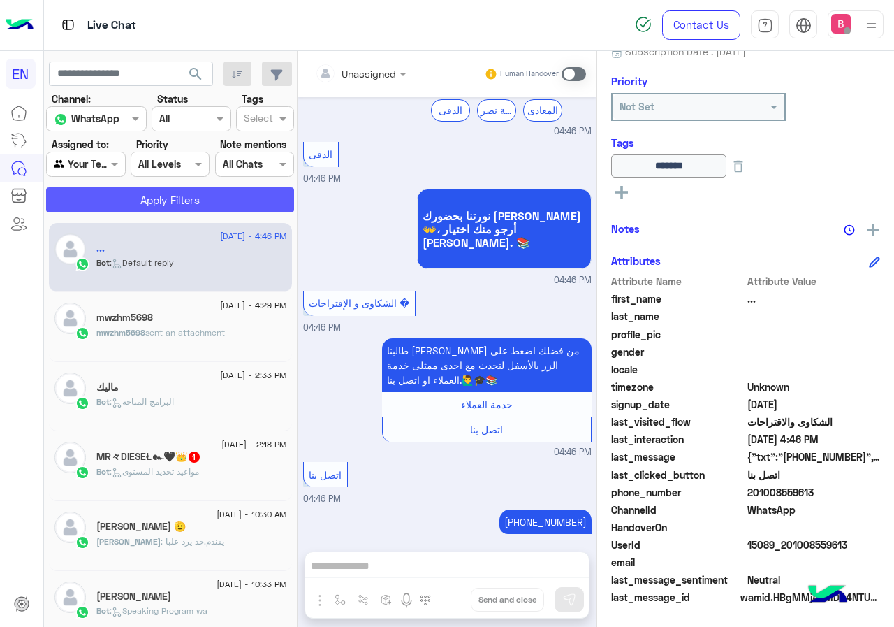
click at [152, 212] on button "Apply Filters" at bounding box center [170, 199] width 248 height 25
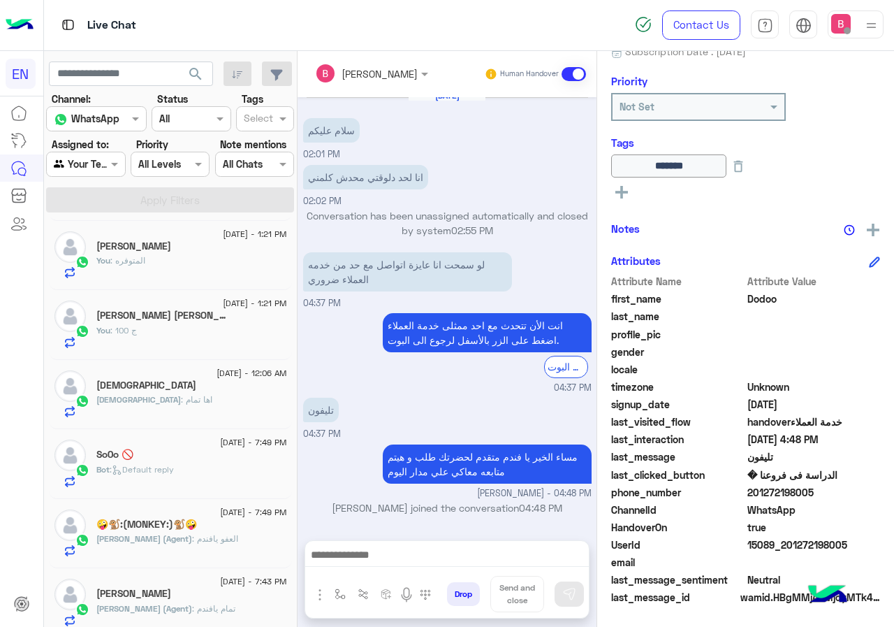
click at [183, 468] on div "Bot : Default reply" at bounding box center [191, 475] width 191 height 24
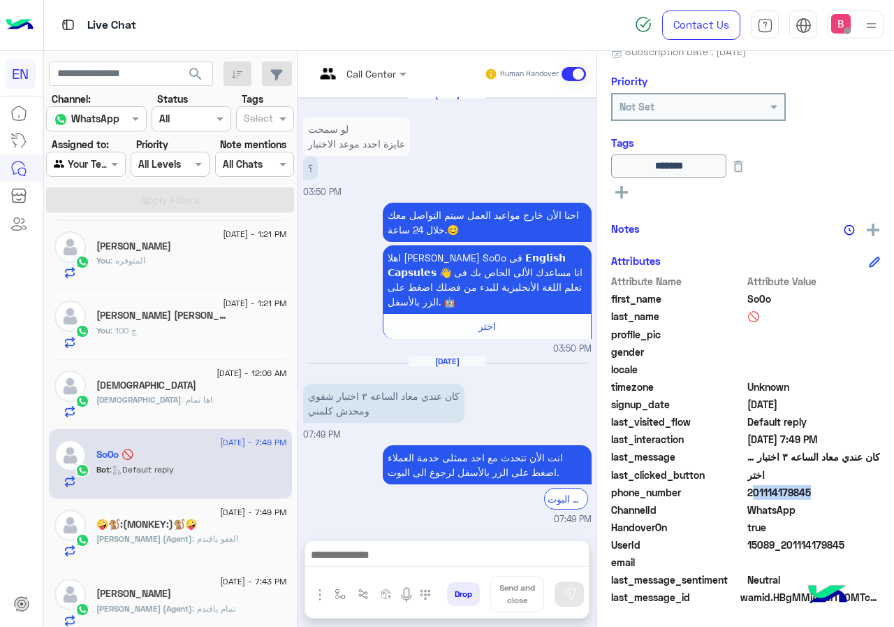
drag, startPoint x: 791, startPoint y: 491, endPoint x: 842, endPoint y: 486, distance: 51.2
click at [843, 485] on span "201114179845" at bounding box center [813, 492] width 133 height 15
click at [866, 511] on span "WhatsApp" at bounding box center [813, 509] width 133 height 15
drag, startPoint x: 795, startPoint y: 492, endPoint x: 866, endPoint y: 488, distance: 71.3
click at [866, 488] on span "201114179845" at bounding box center [813, 492] width 133 height 15
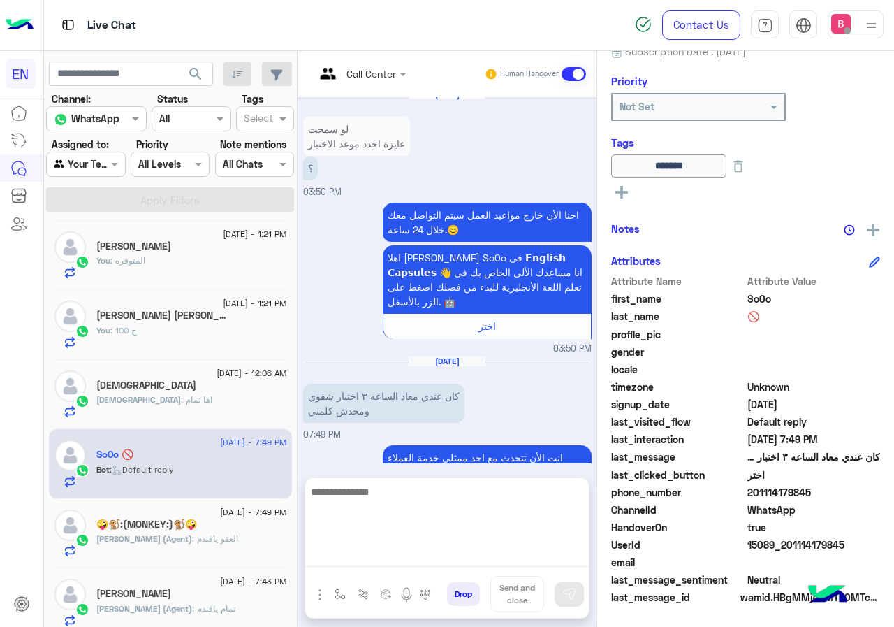
click at [535, 547] on textarea at bounding box center [447, 525] width 284 height 84
type textarea "**********"
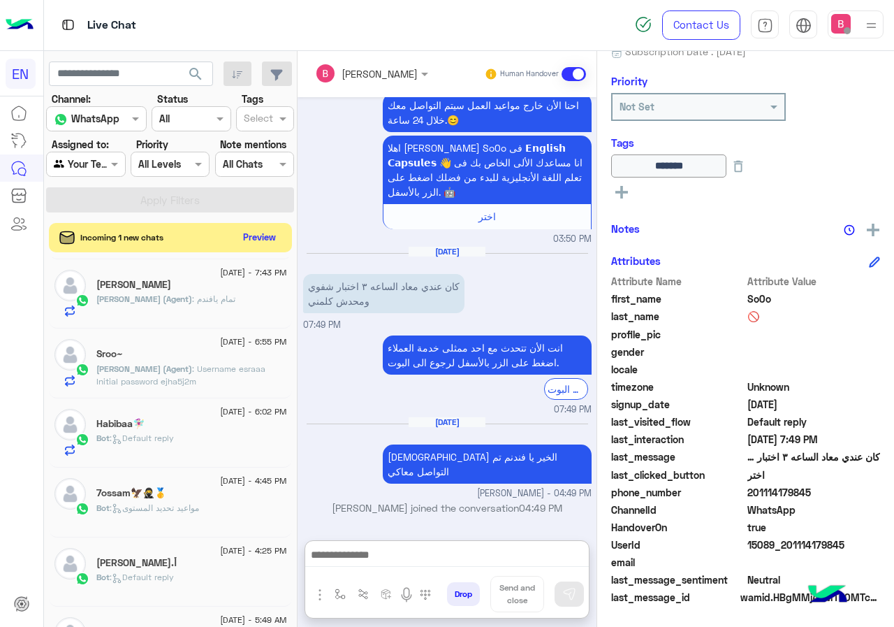
click at [281, 237] on button "Preview" at bounding box center [259, 237] width 43 height 19
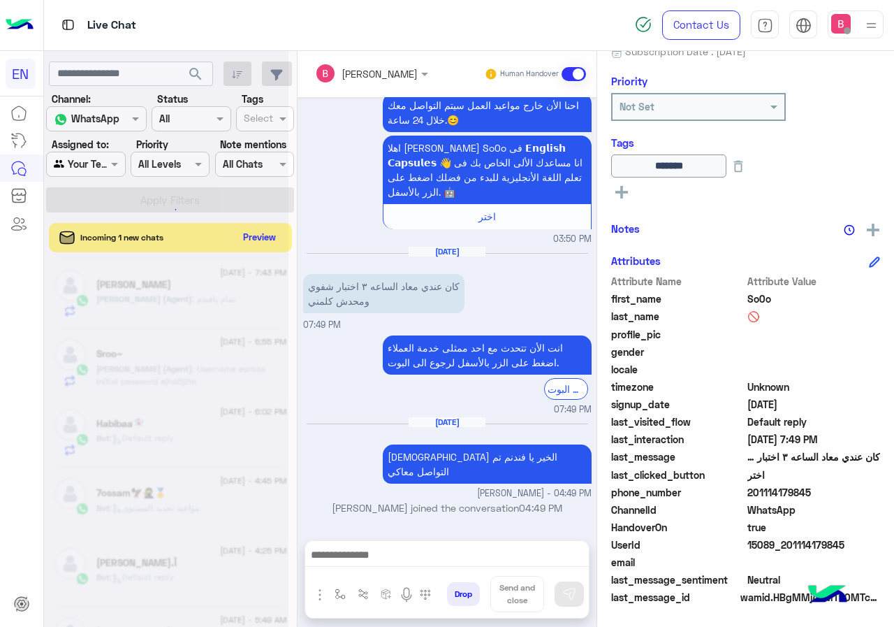
scroll to position [492, 0]
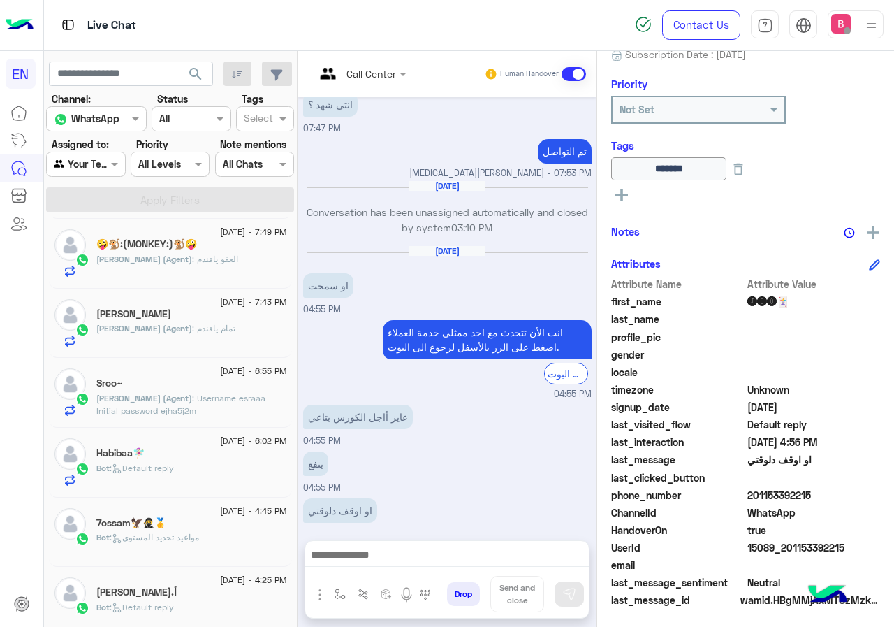
scroll to position [154, 0]
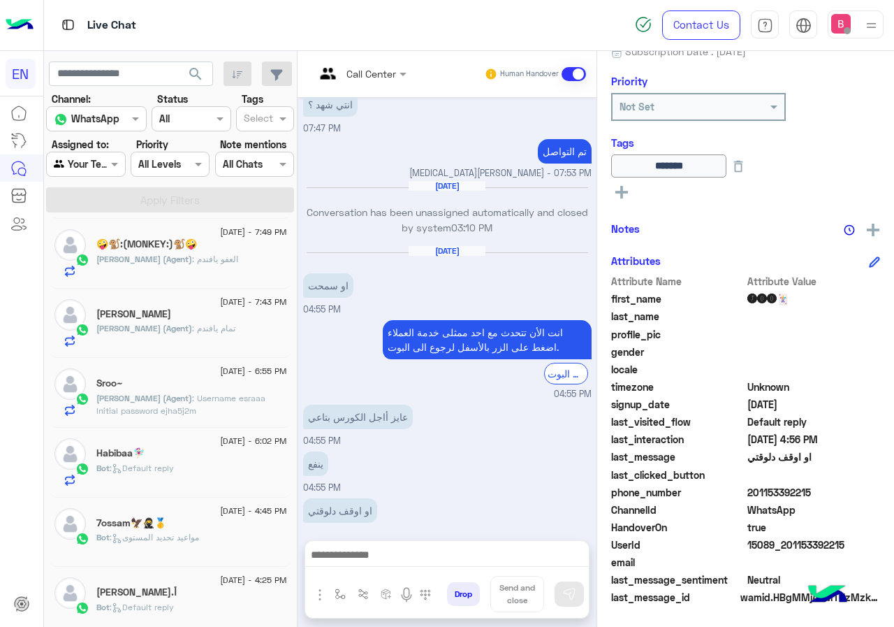
drag, startPoint x: 797, startPoint y: 489, endPoint x: 836, endPoint y: 493, distance: 39.3
click at [880, 487] on span "201153392215" at bounding box center [813, 492] width 133 height 15
click at [818, 508] on span "WhatsApp" at bounding box center [813, 509] width 133 height 15
drag, startPoint x: 793, startPoint y: 490, endPoint x: 856, endPoint y: 492, distance: 63.6
click at [856, 492] on span "201153392215" at bounding box center [813, 492] width 133 height 15
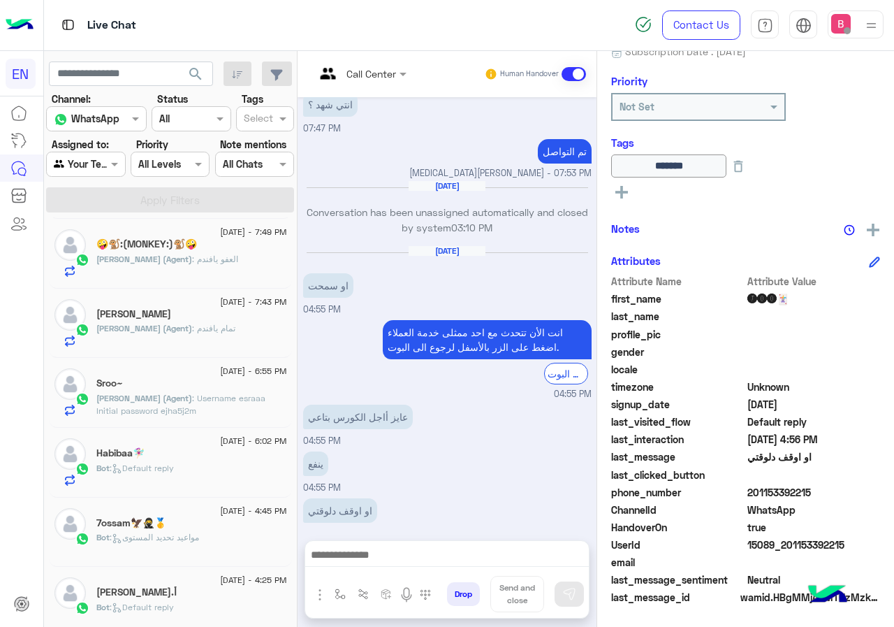
copy span "01153392215"
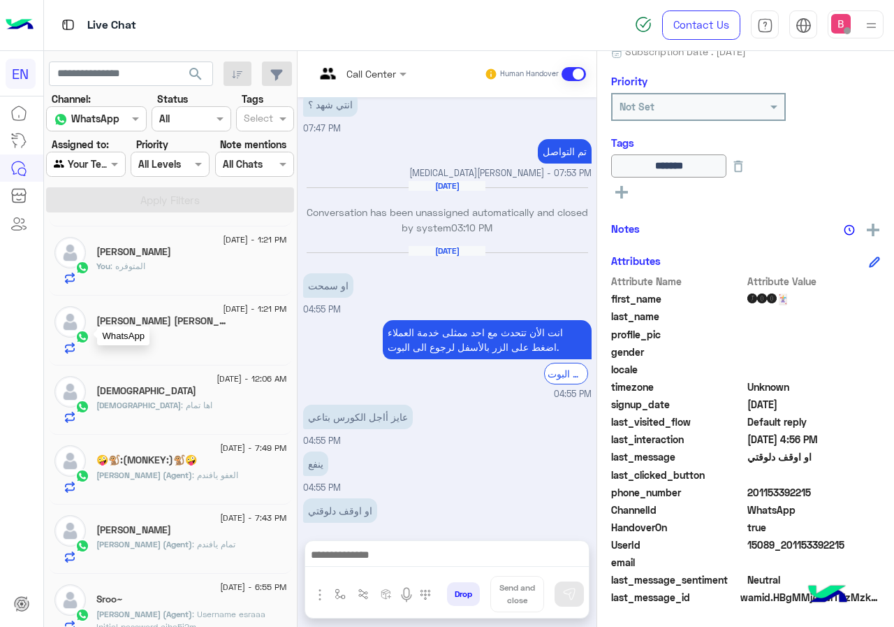
scroll to position [489, 0]
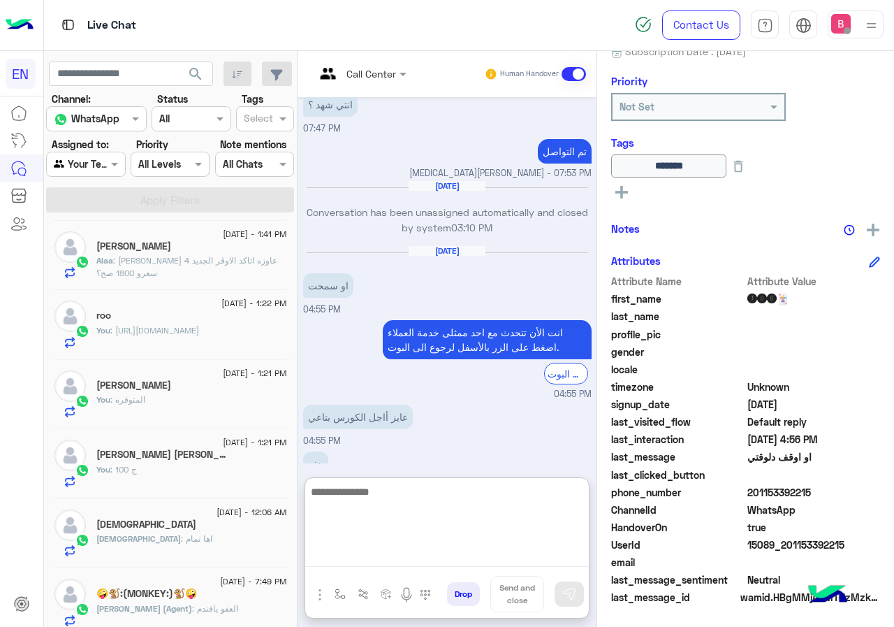
click at [442, 557] on textarea at bounding box center [447, 525] width 284 height 84
type textarea "**********"
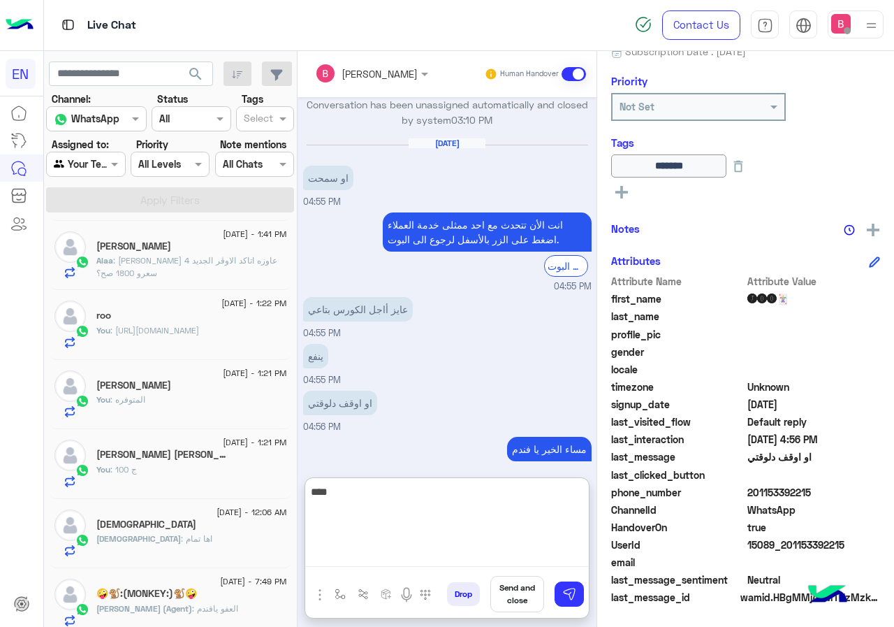
scroll to position [710, 0]
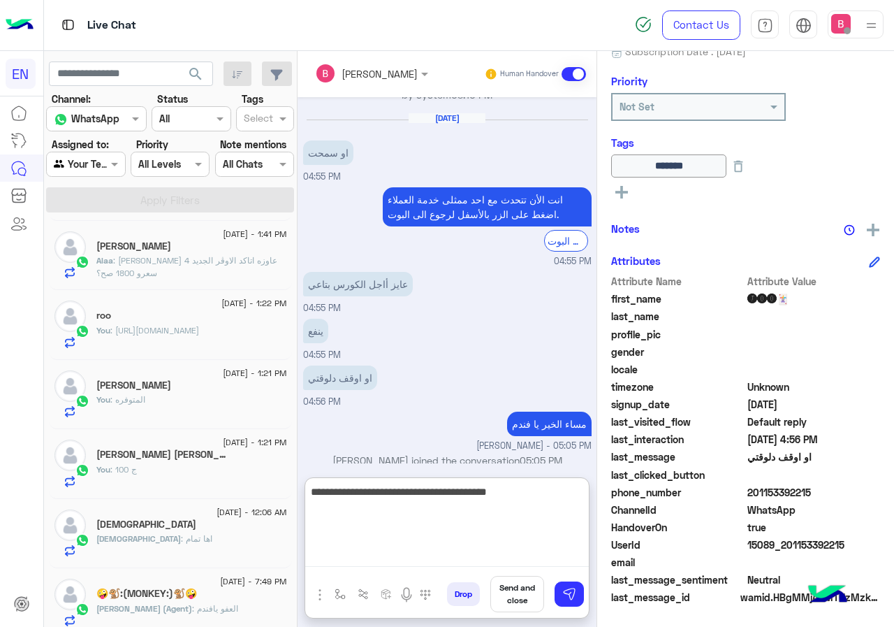
type textarea "**********"
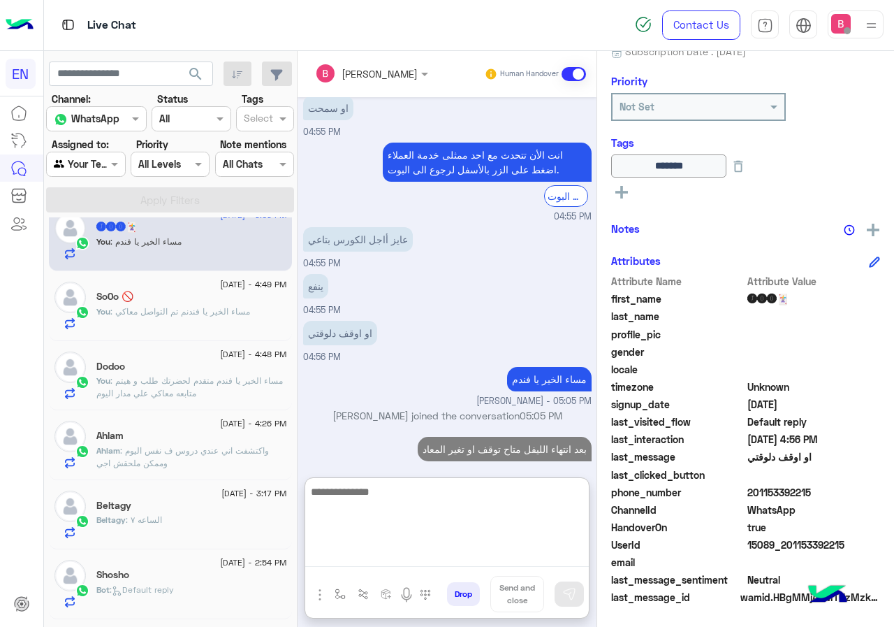
scroll to position [0, 0]
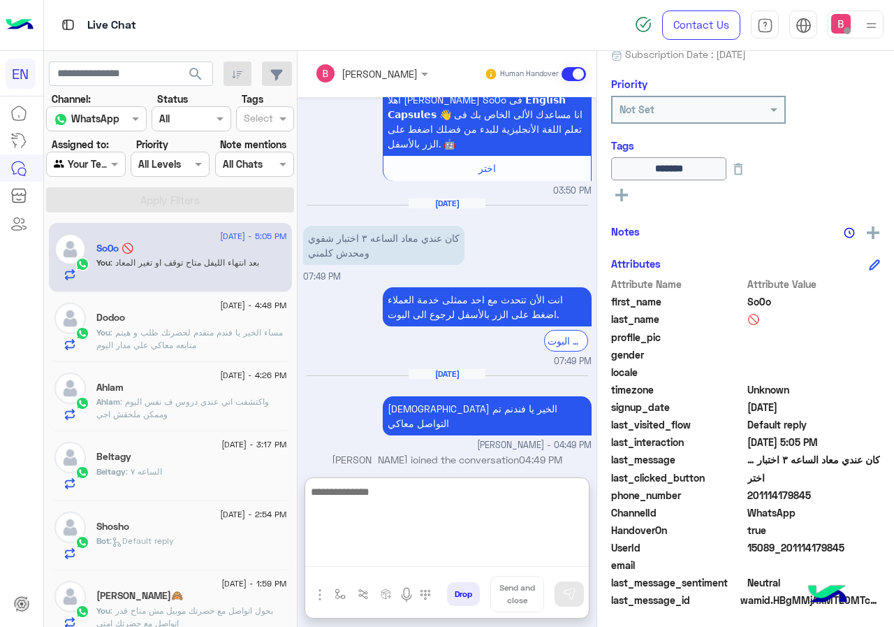
scroll to position [154, 0]
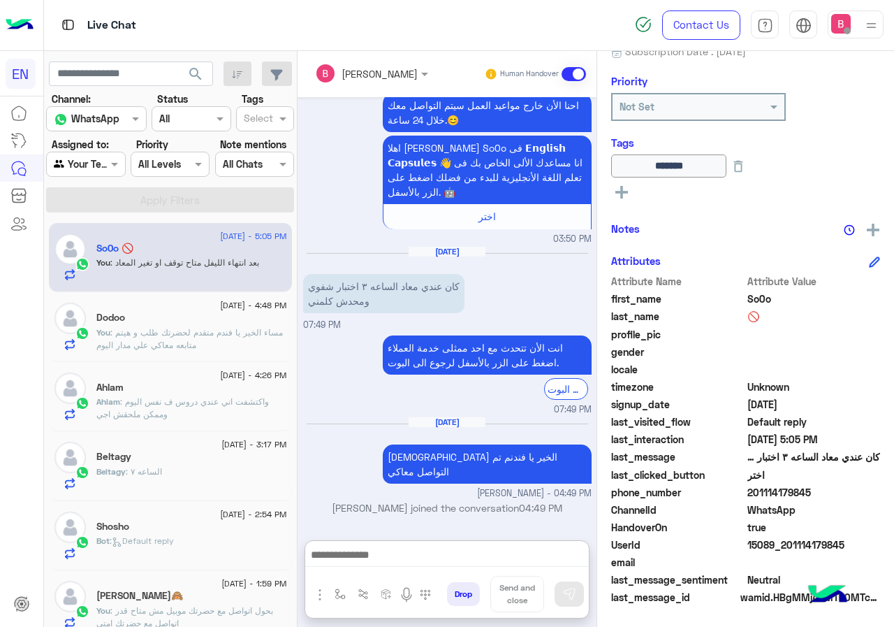
click at [105, 161] on div at bounding box center [86, 164] width 78 height 16
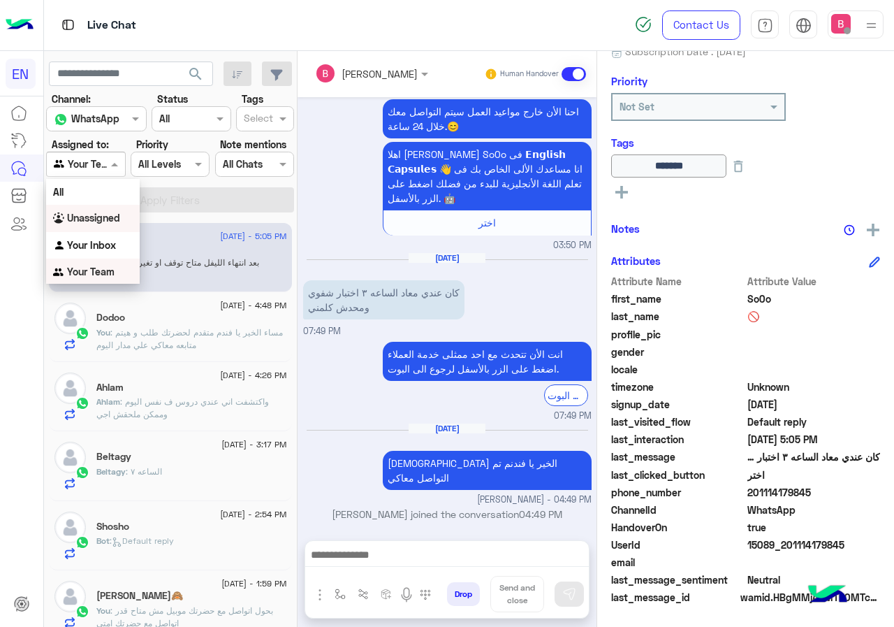
scroll to position [492, 0]
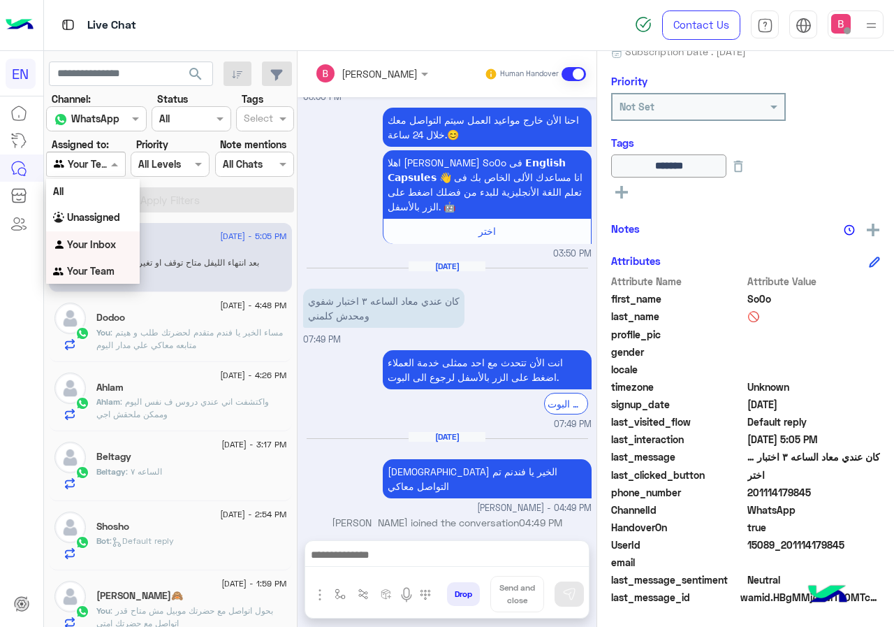
click at [123, 240] on div "Your Inbox" at bounding box center [93, 244] width 94 height 27
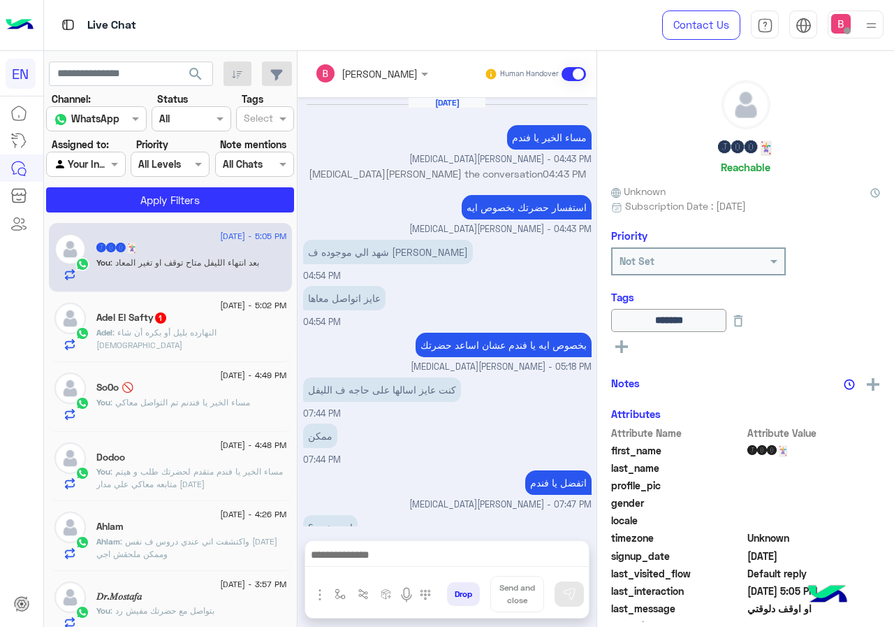
scroll to position [552, 0]
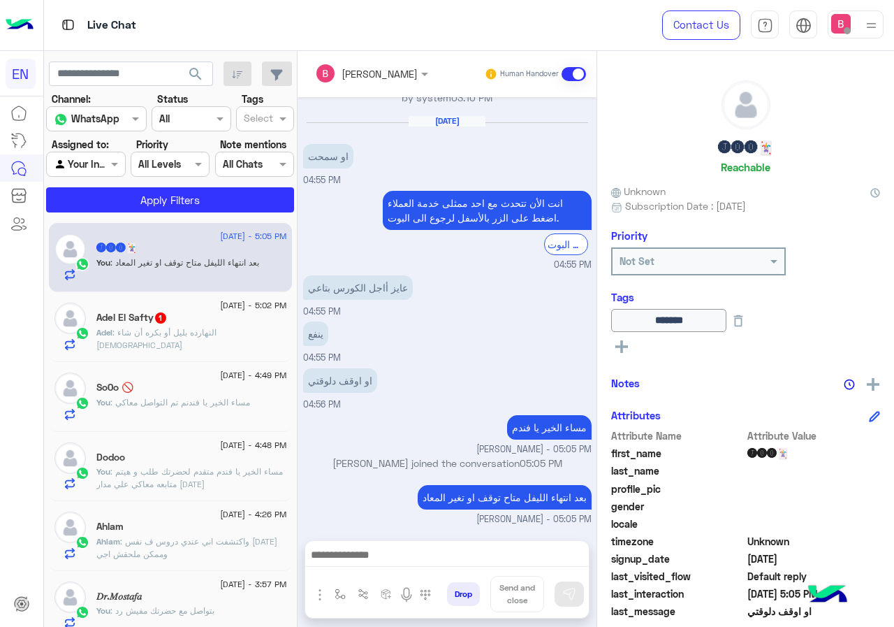
click at [248, 336] on div "Adel : النهارده بليل أو بكره أن شاء الله" at bounding box center [191, 338] width 191 height 24
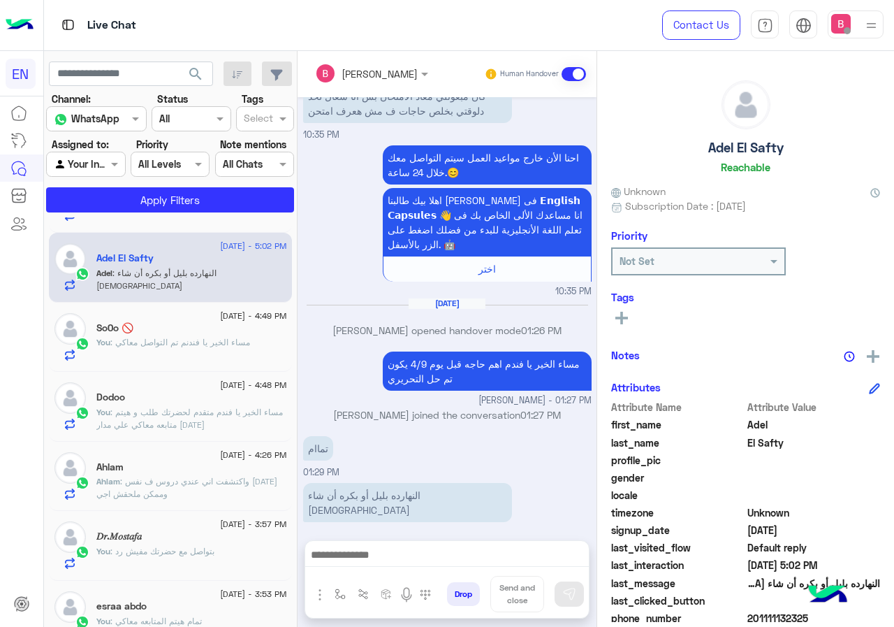
scroll to position [140, 0]
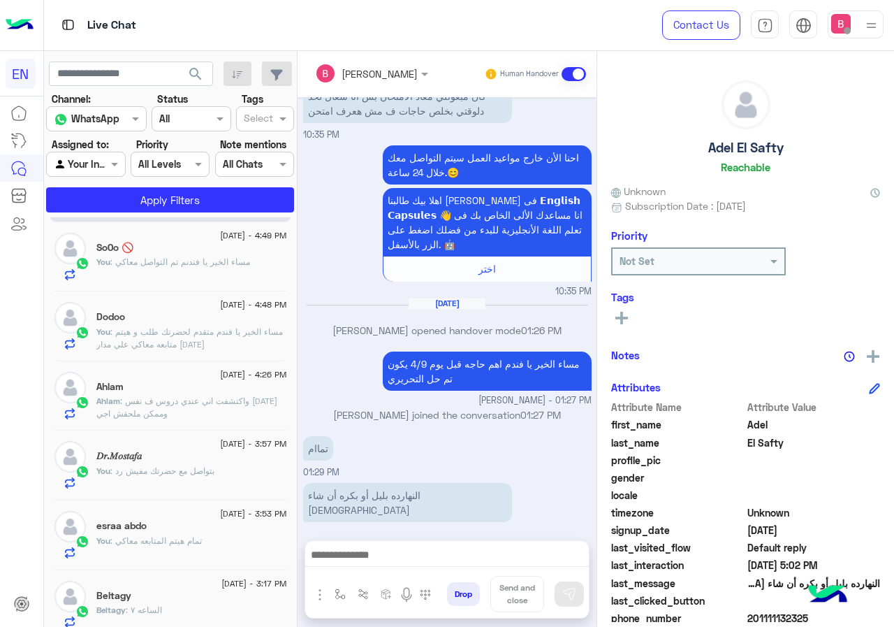
click at [230, 411] on p "Ahlam : واكتشفت اني عندي دروس ف نفس [DATE] وممكن ملحقش اجي" at bounding box center [191, 407] width 191 height 25
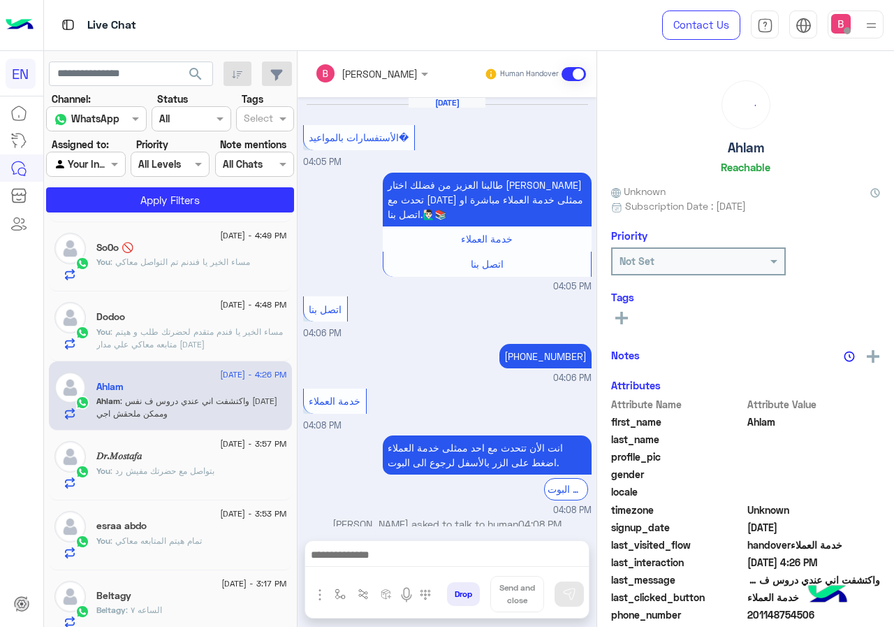
scroll to position [666, 0]
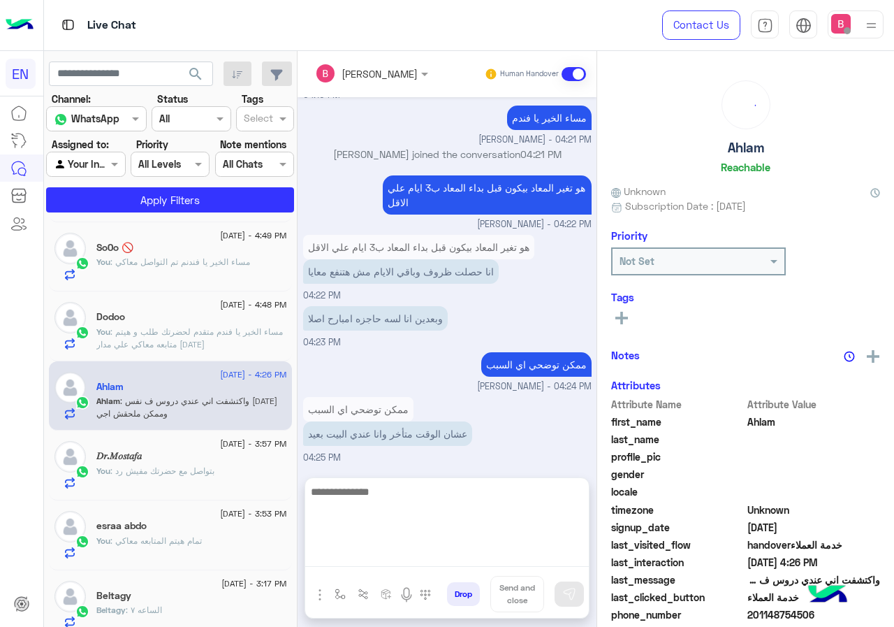
click at [432, 553] on textarea at bounding box center [447, 525] width 284 height 84
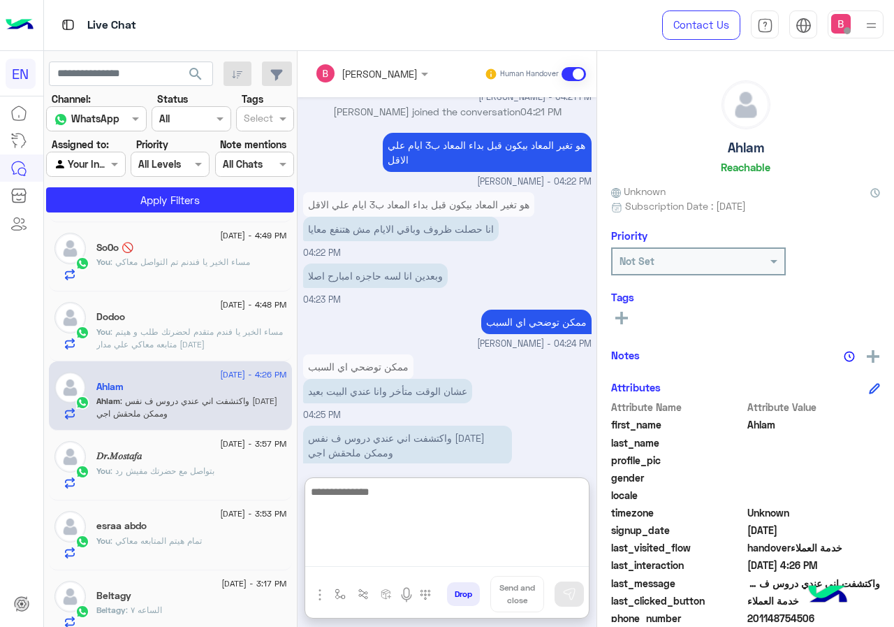
scroll to position [729, 0]
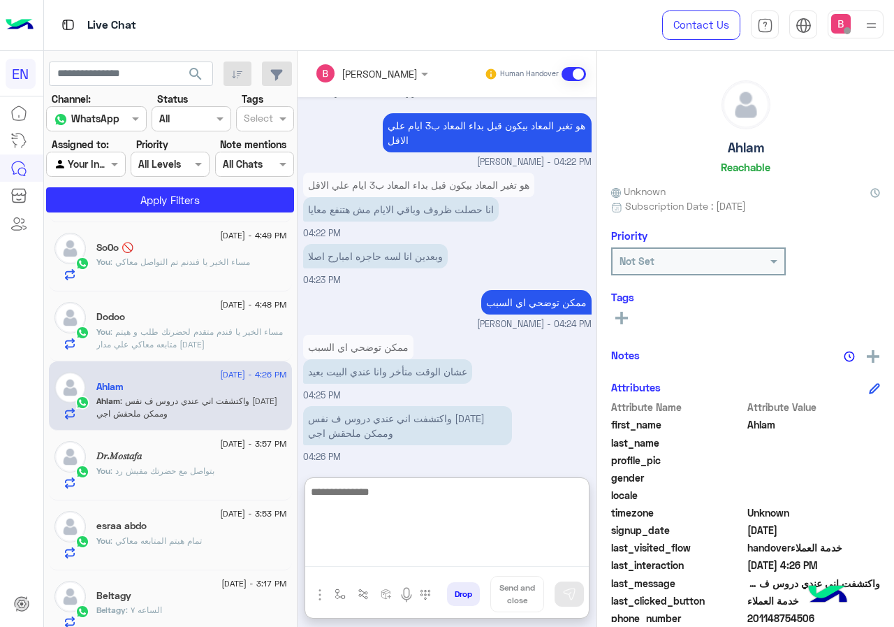
click at [468, 483] on textarea at bounding box center [447, 525] width 284 height 84
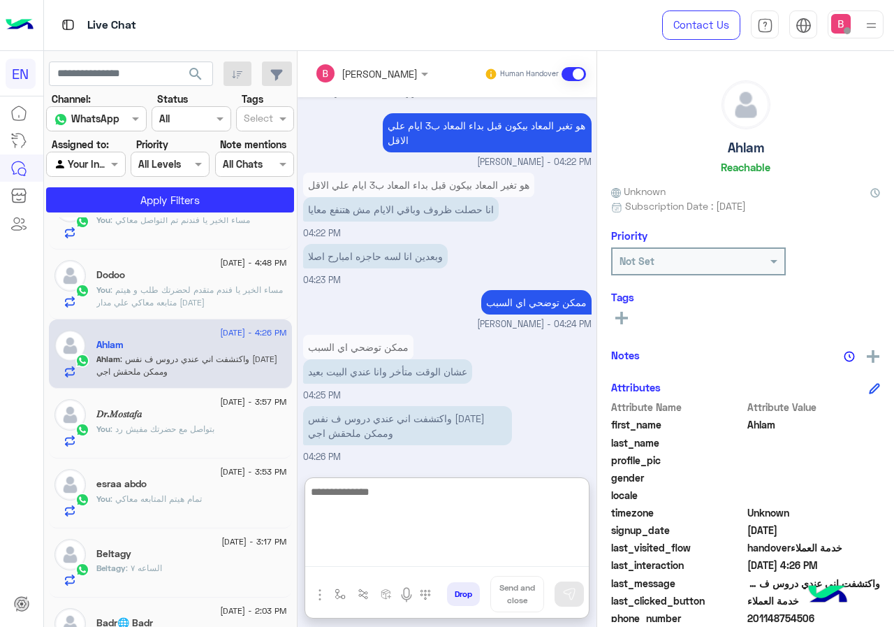
scroll to position [0, 0]
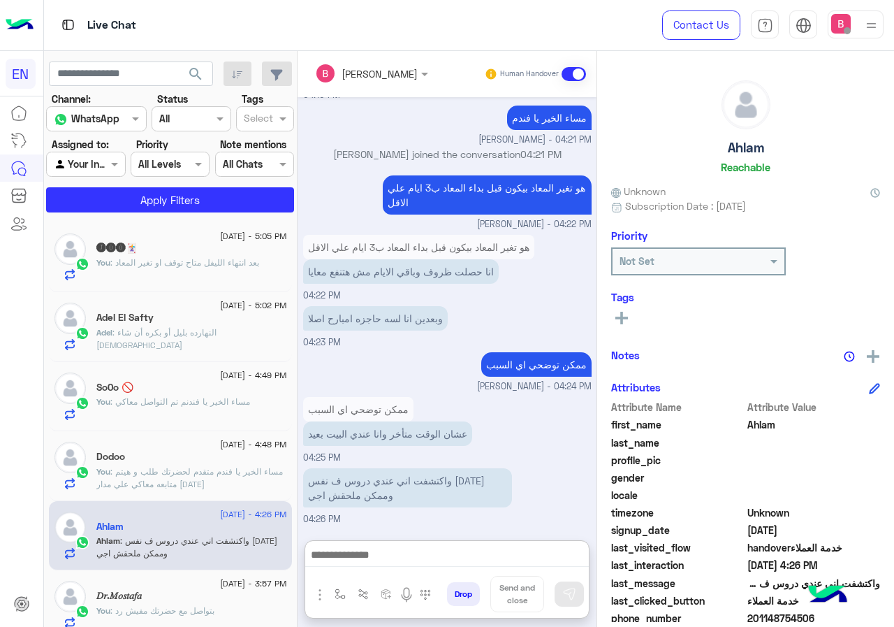
click at [112, 159] on div at bounding box center [86, 164] width 78 height 16
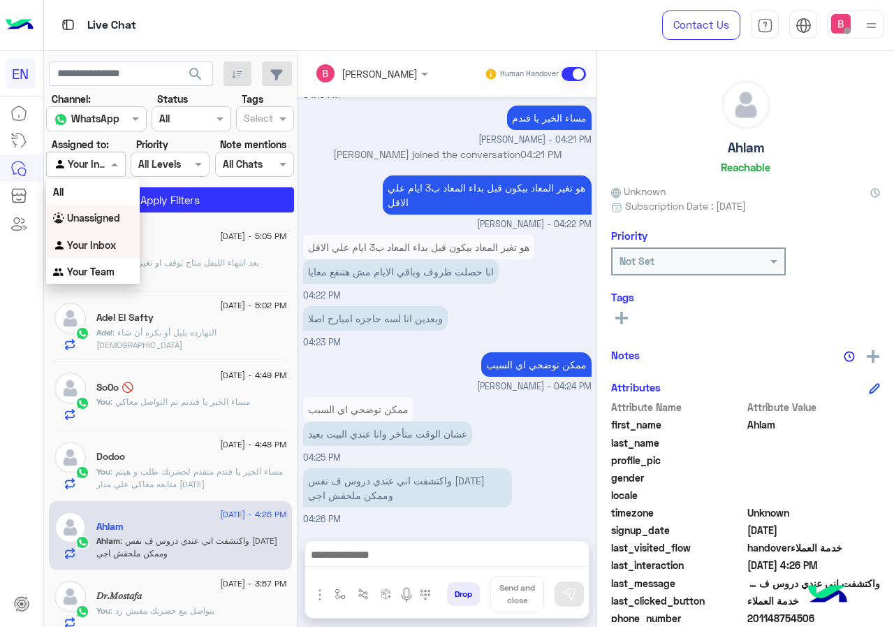
scroll to position [666, 0]
click at [91, 270] on b "Your Team" at bounding box center [90, 271] width 47 height 12
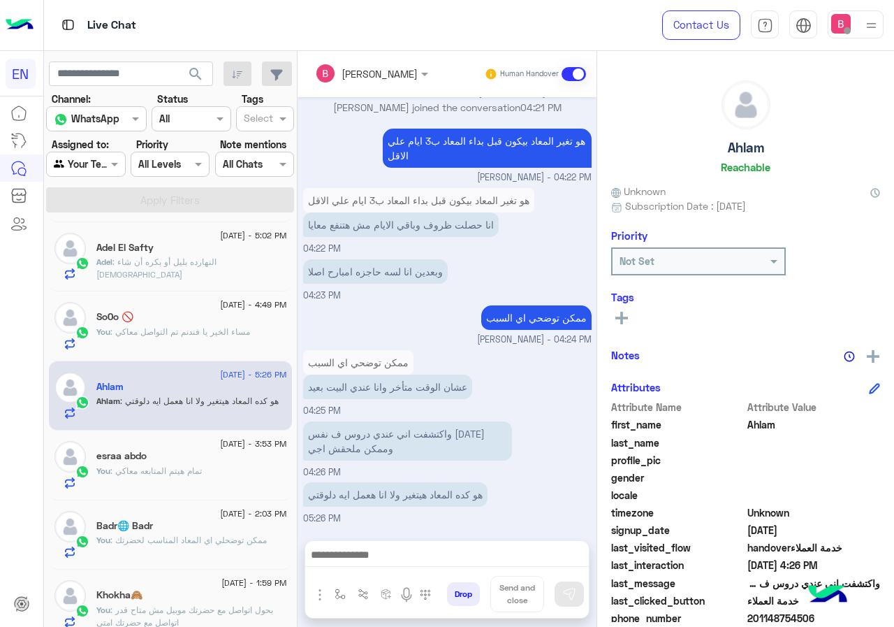
scroll to position [0, 0]
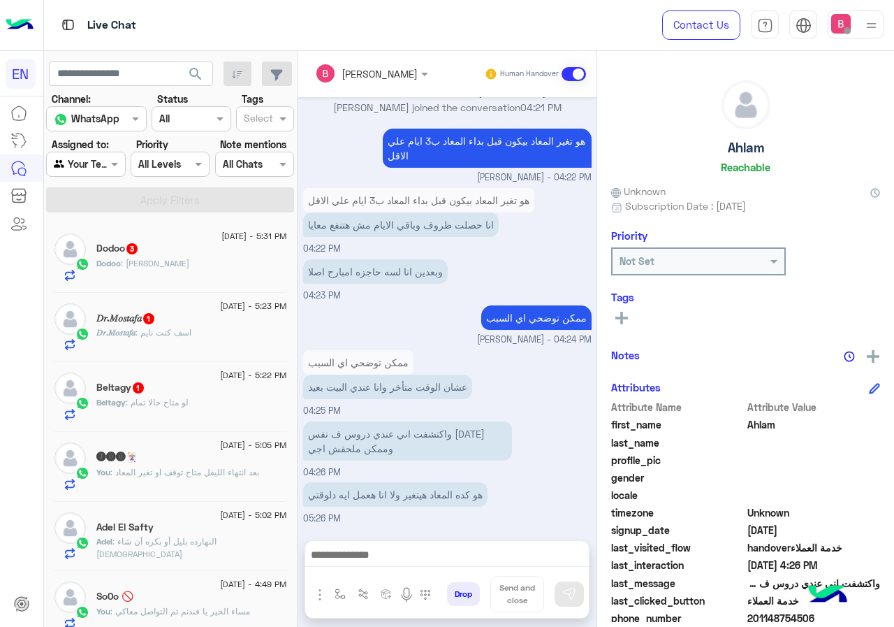
click at [270, 409] on div "Beltagy : لو متاح حالا تمام" at bounding box center [191, 408] width 191 height 24
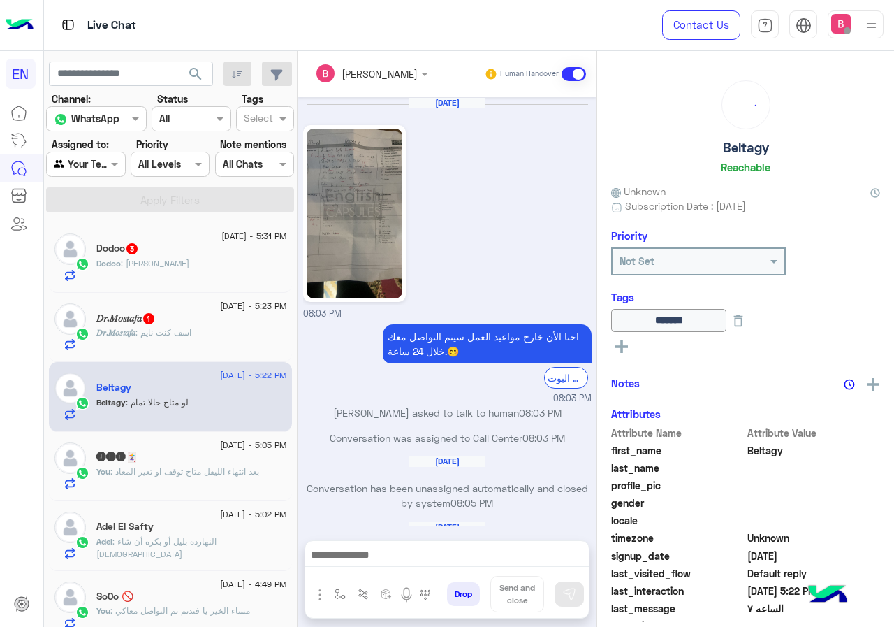
scroll to position [561, 0]
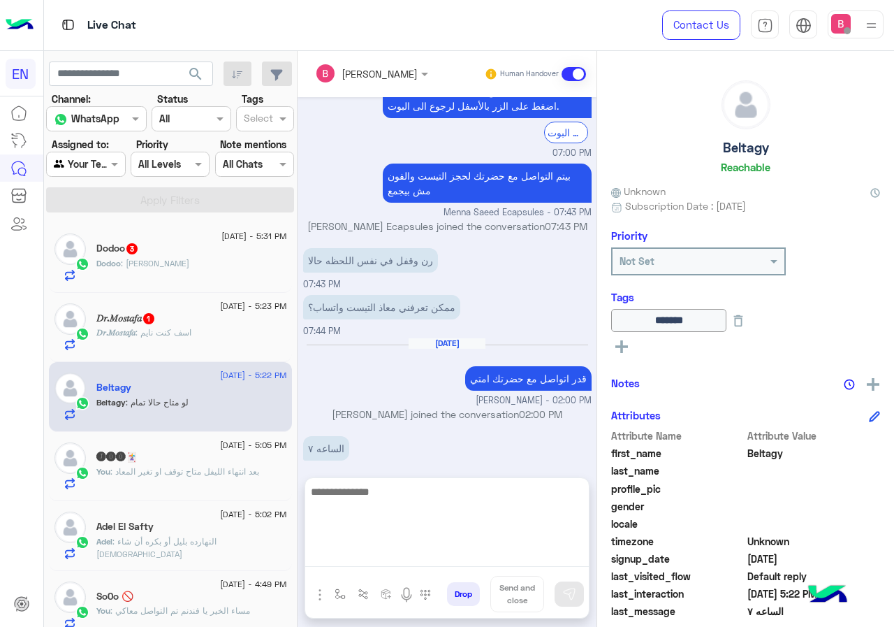
click at [444, 562] on textarea at bounding box center [447, 525] width 284 height 84
type textarea "**********"
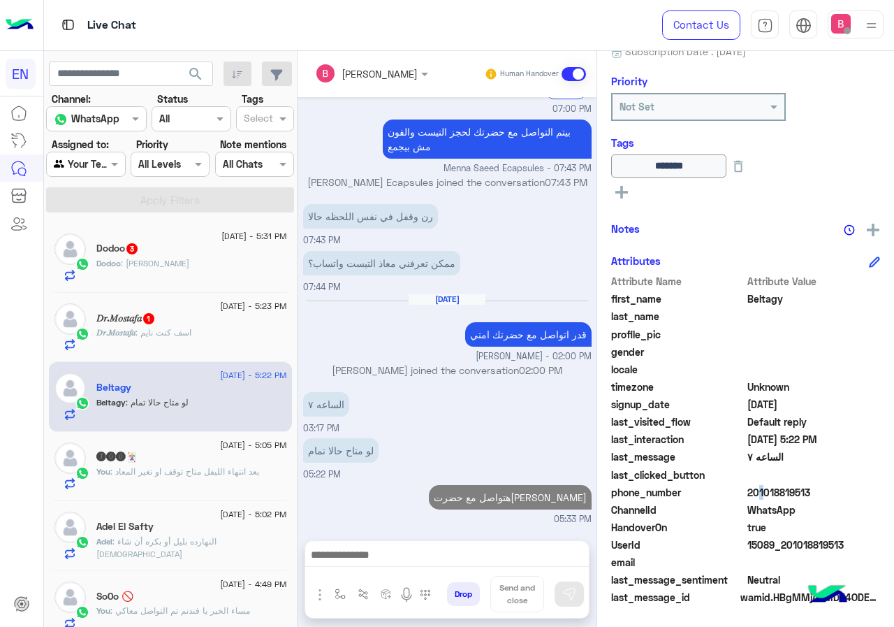
scroll to position [605, 0]
drag, startPoint x: 793, startPoint y: 493, endPoint x: 850, endPoint y: 495, distance: 57.3
click at [868, 495] on span "201018819513" at bounding box center [813, 492] width 133 height 15
copy span "01018819513"
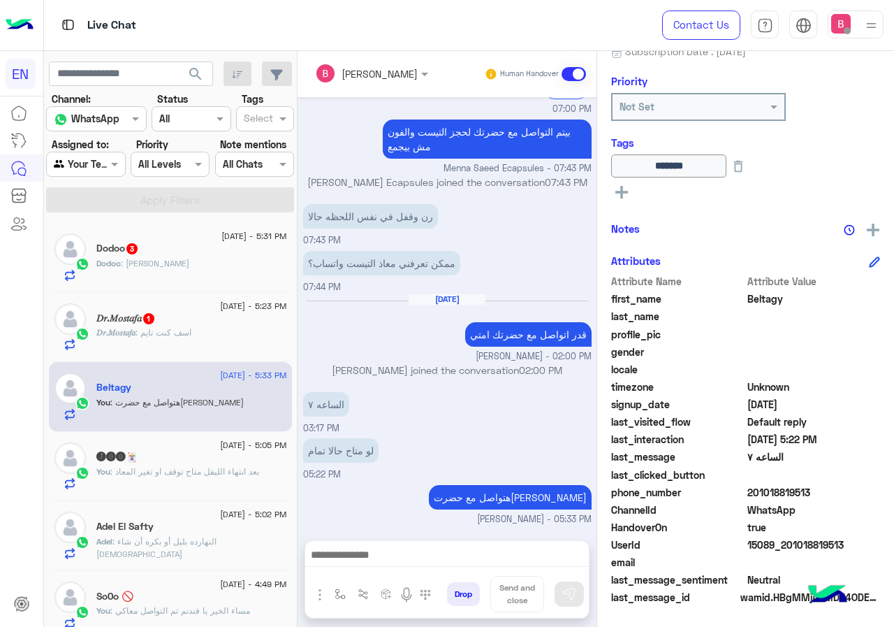
click at [271, 260] on div "Dodoo : [PERSON_NAME]" at bounding box center [191, 269] width 191 height 24
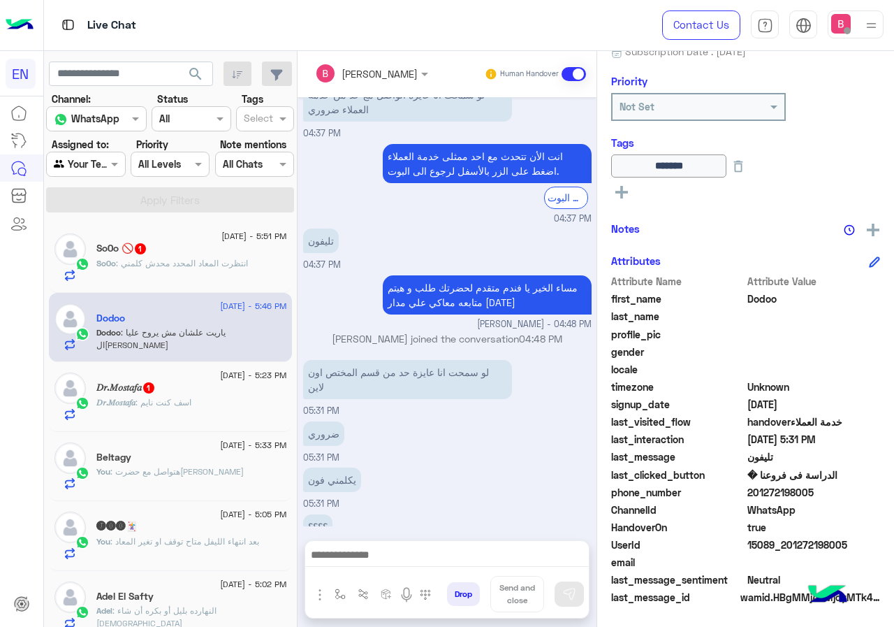
scroll to position [807, 0]
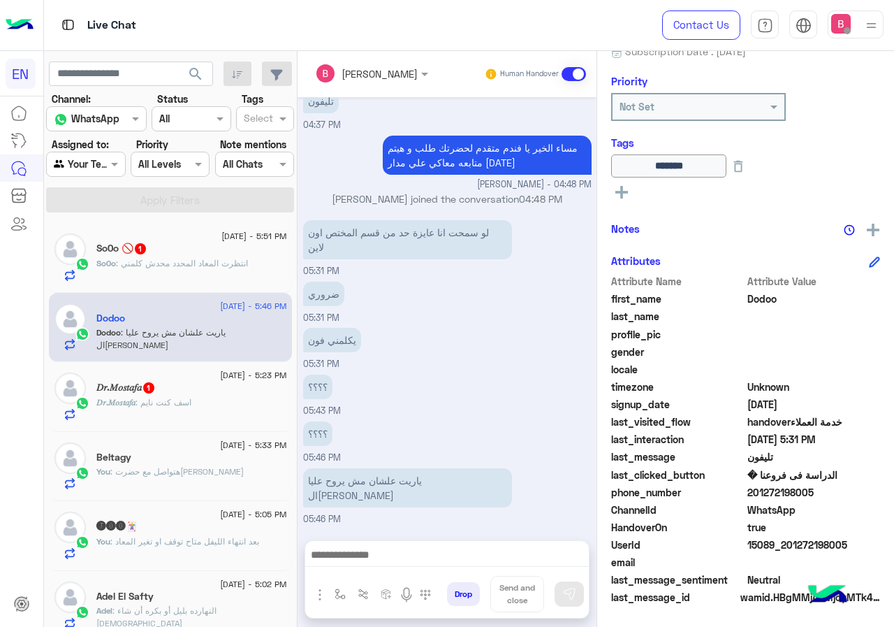
drag, startPoint x: 792, startPoint y: 489, endPoint x: 837, endPoint y: 493, distance: 44.9
click at [872, 490] on span "201272198005" at bounding box center [813, 492] width 133 height 15
copy span "01272198005"
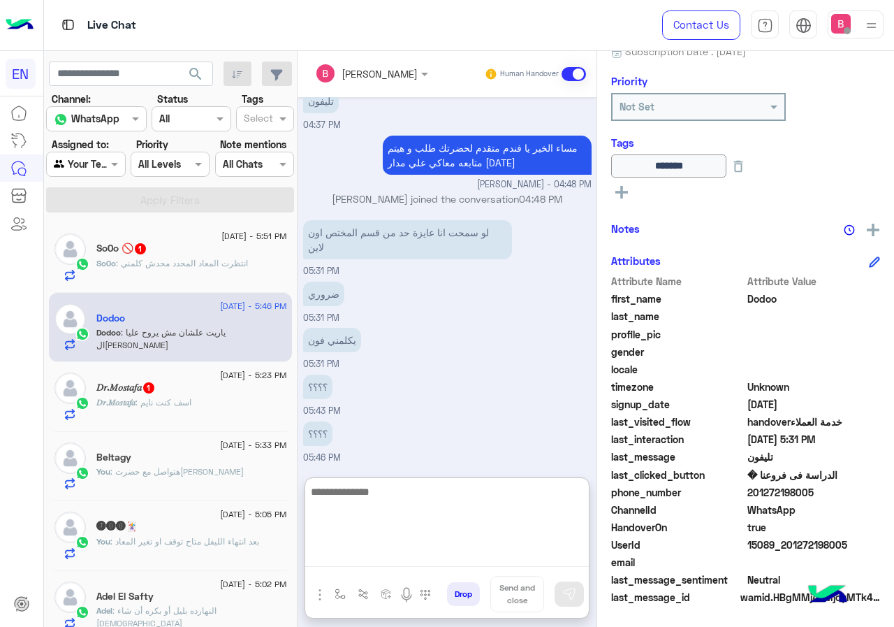
click at [435, 562] on textarea at bounding box center [447, 525] width 284 height 84
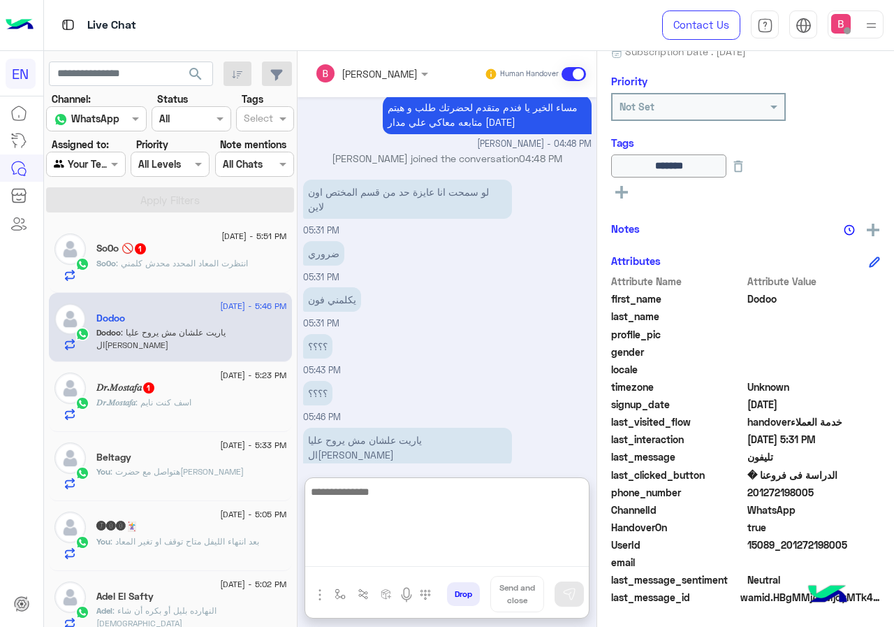
scroll to position [870, 0]
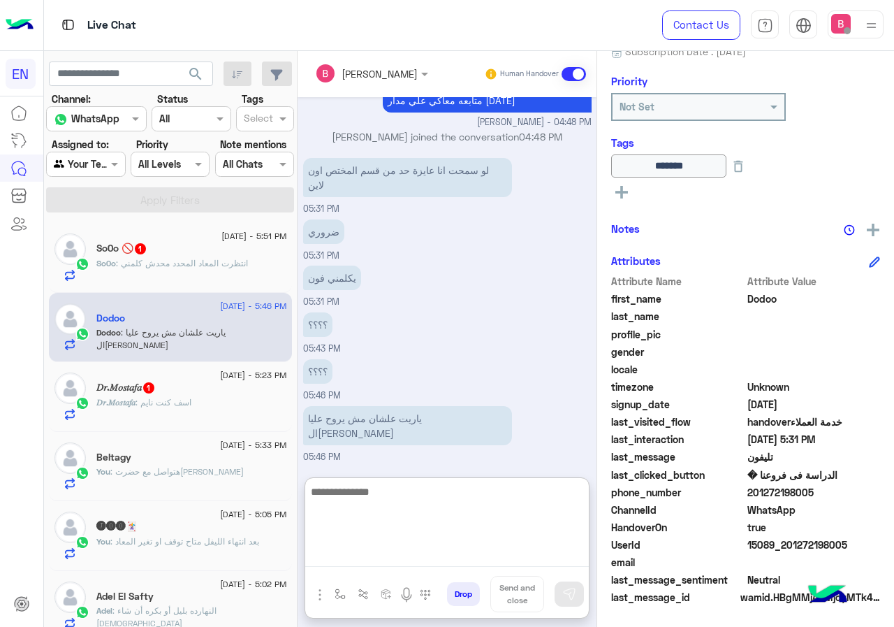
click at [476, 495] on textarea at bounding box center [447, 525] width 284 height 84
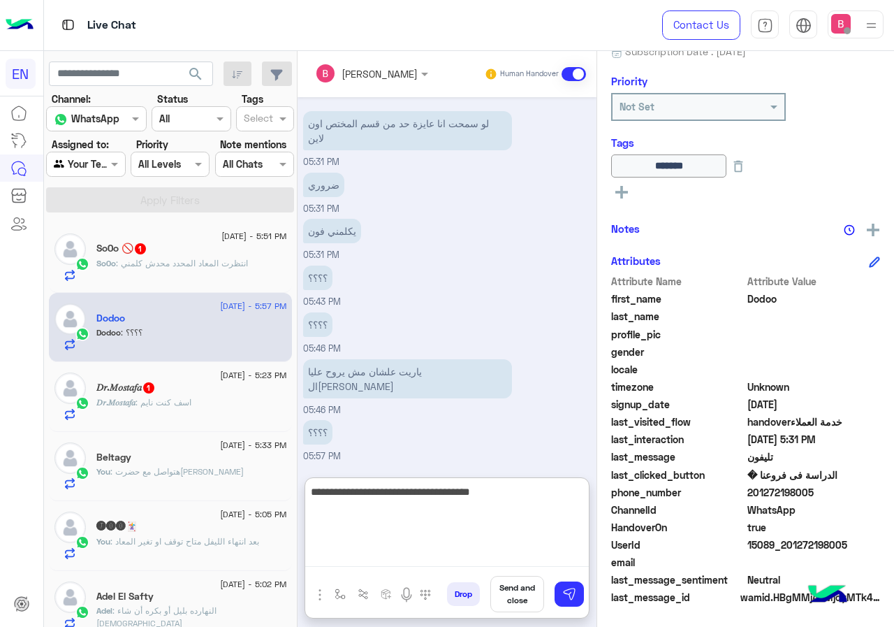
type textarea "**********"
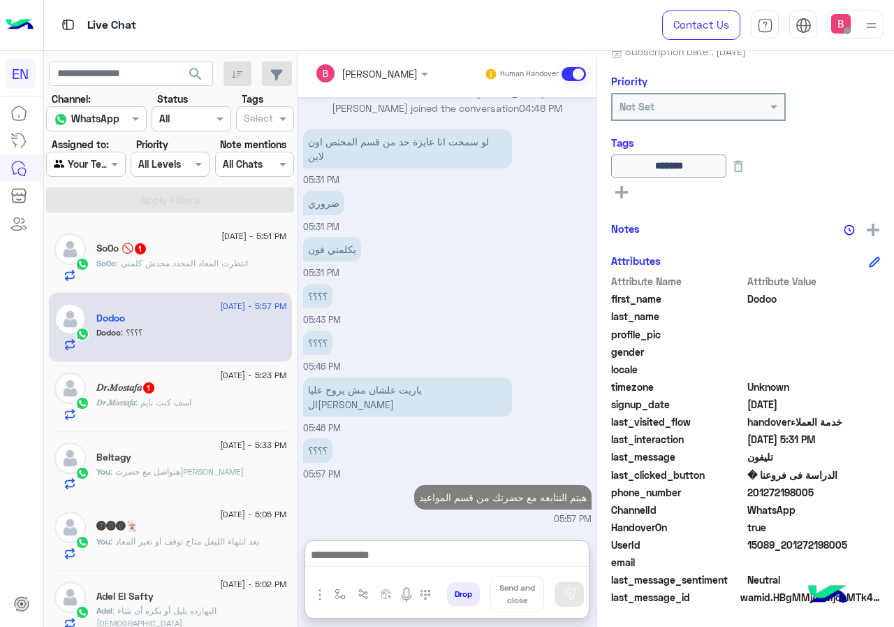
click at [255, 270] on div "So0o : انتظرت المعاد المحدد محدش كلمني" at bounding box center [191, 269] width 191 height 24
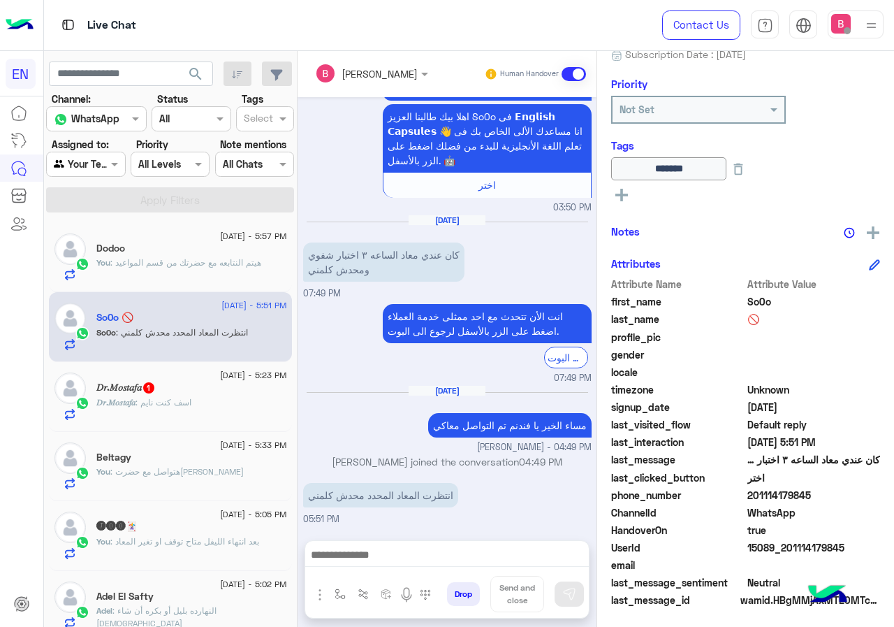
scroll to position [154, 0]
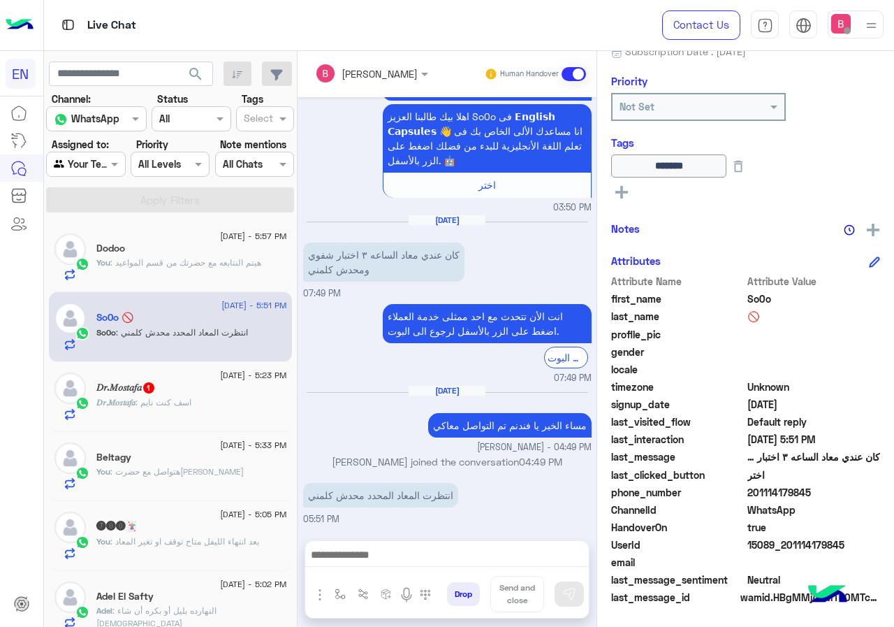
drag, startPoint x: 793, startPoint y: 492, endPoint x: 824, endPoint y: 497, distance: 31.7
click at [881, 495] on span "201114179845" at bounding box center [813, 492] width 133 height 15
copy span "01114179845"
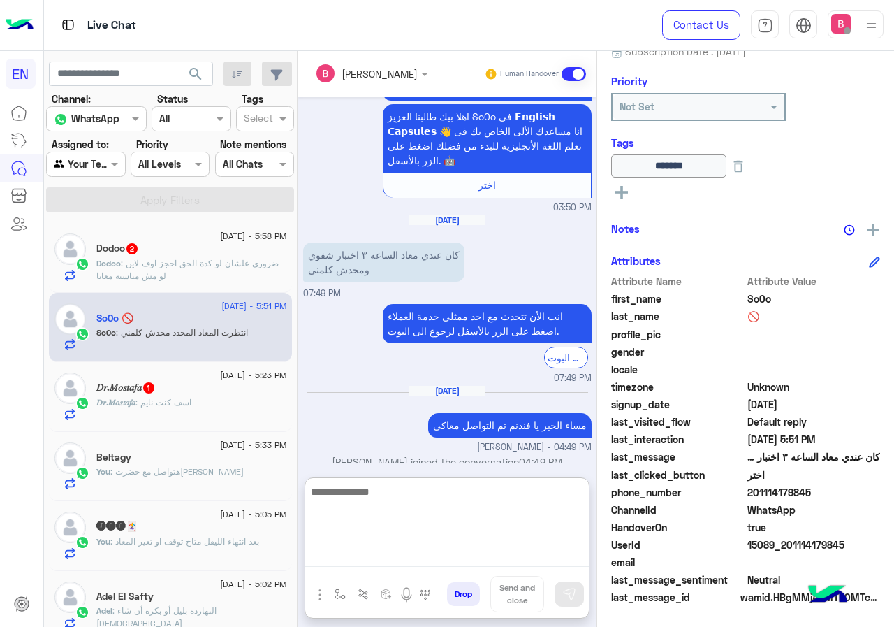
click at [479, 563] on textarea at bounding box center [447, 525] width 284 height 84
type textarea "**********"
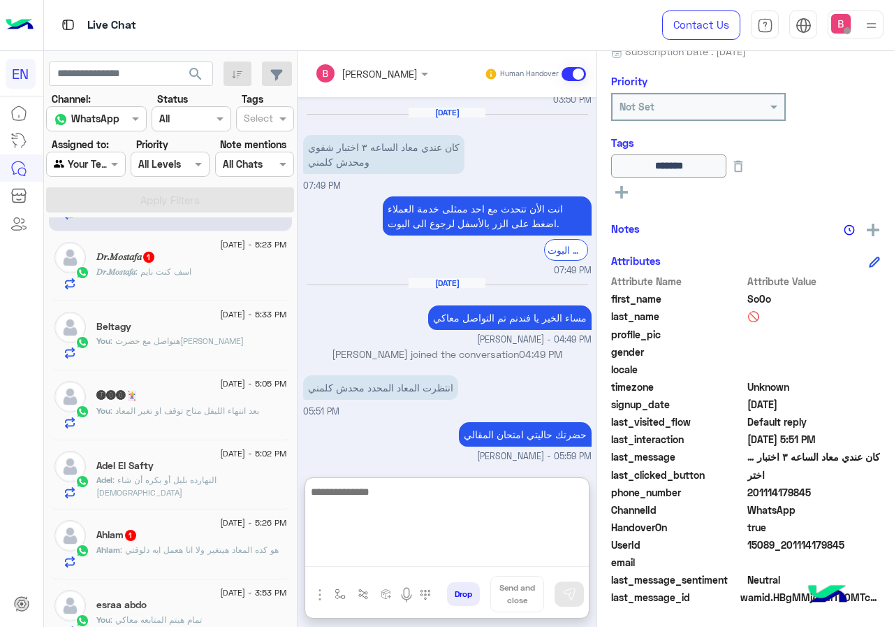
scroll to position [210, 0]
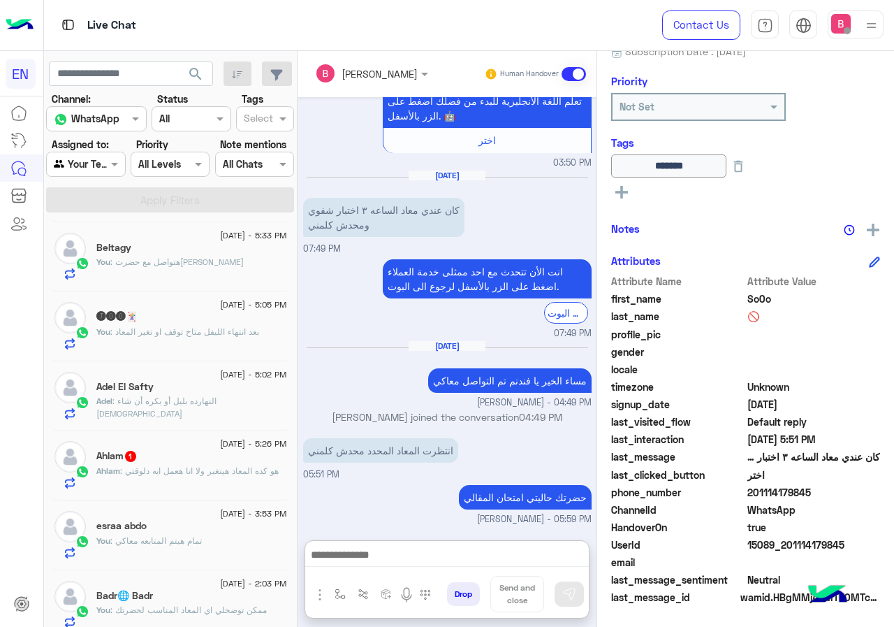
click at [184, 470] on span ": هو كده المعاد هيتغير ولا انا هعمل ايه دلوقتي" at bounding box center [199, 470] width 159 height 10
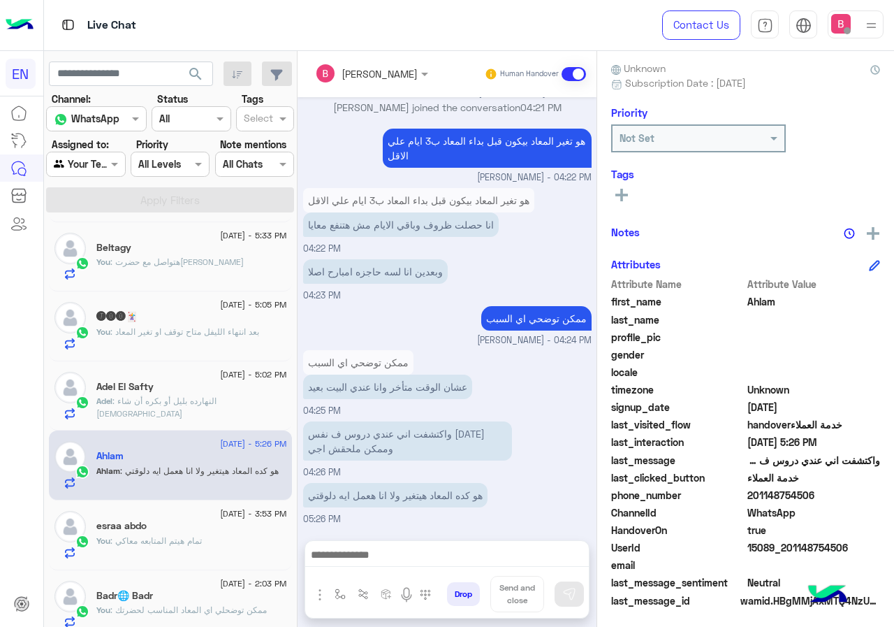
scroll to position [126, 0]
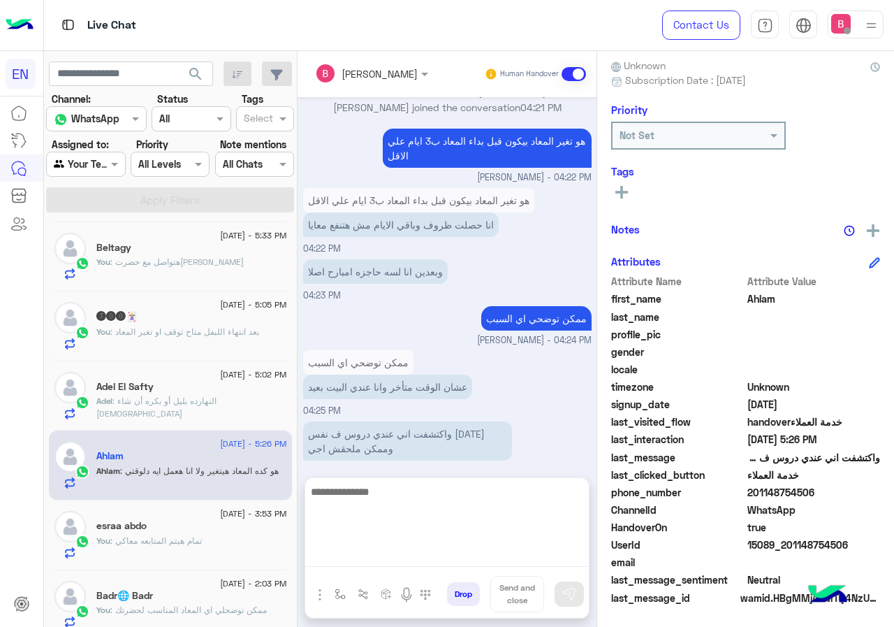
click at [431, 555] on textarea at bounding box center [447, 525] width 284 height 84
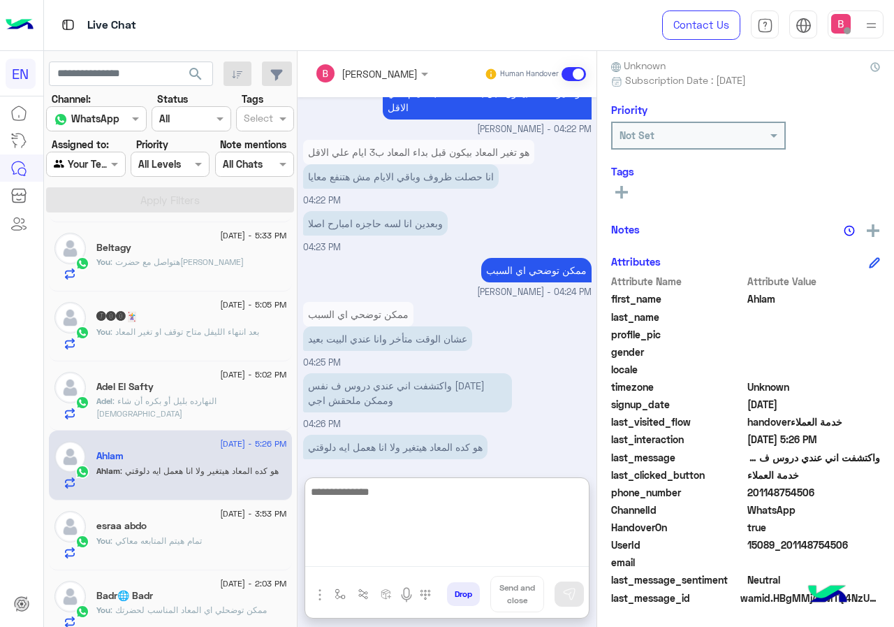
scroll to position [728, 0]
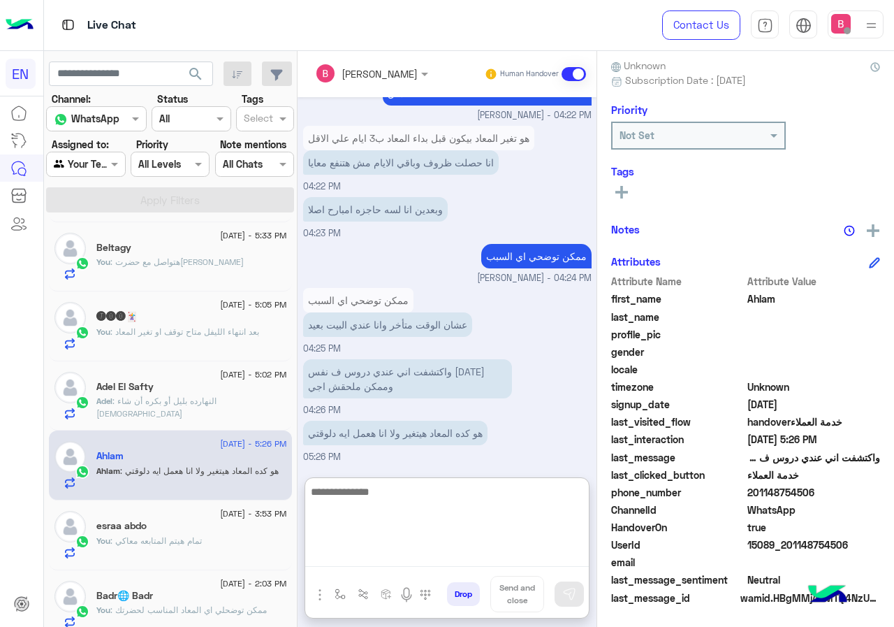
click at [473, 515] on textarea at bounding box center [447, 525] width 284 height 84
type textarea "*"
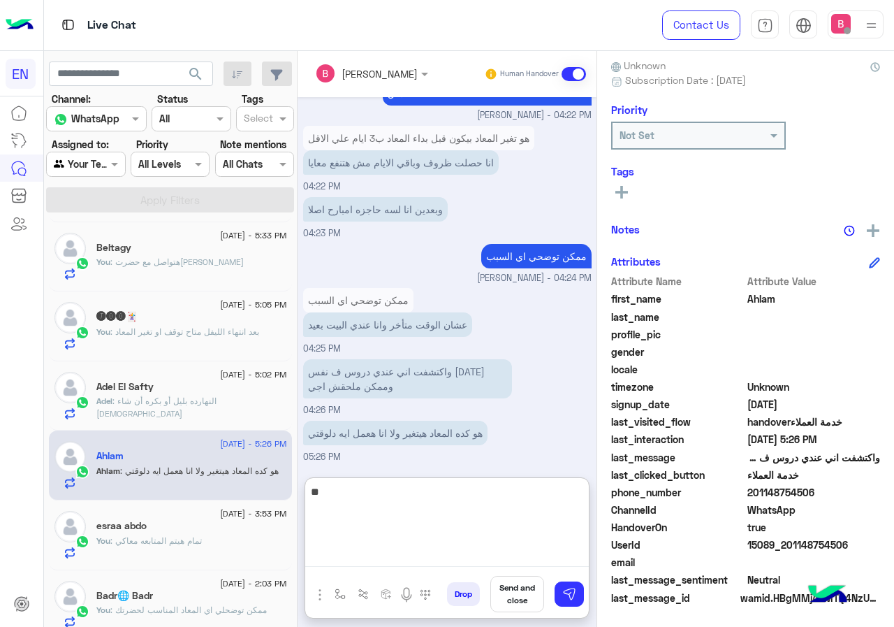
type textarea "*"
type textarea "**********"
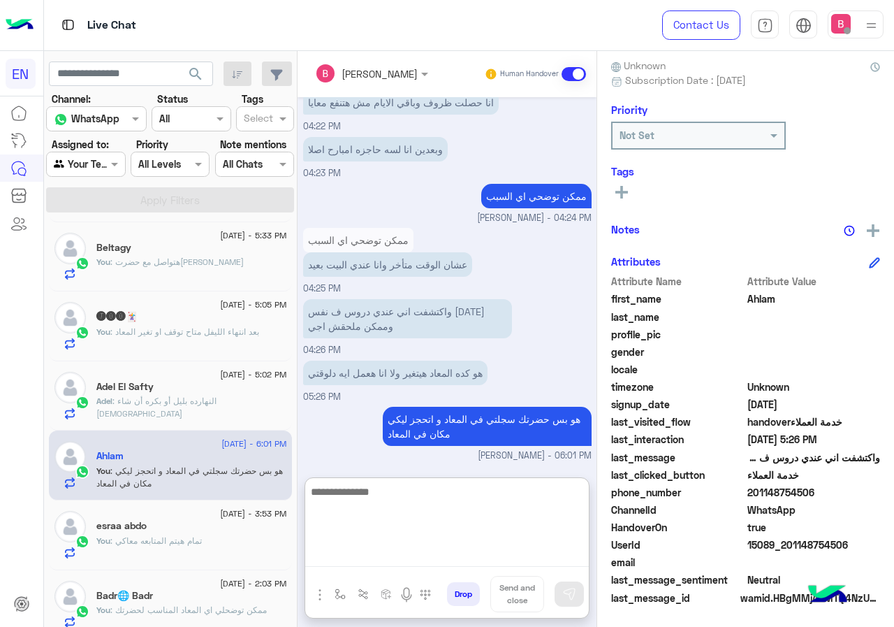
scroll to position [140, 0]
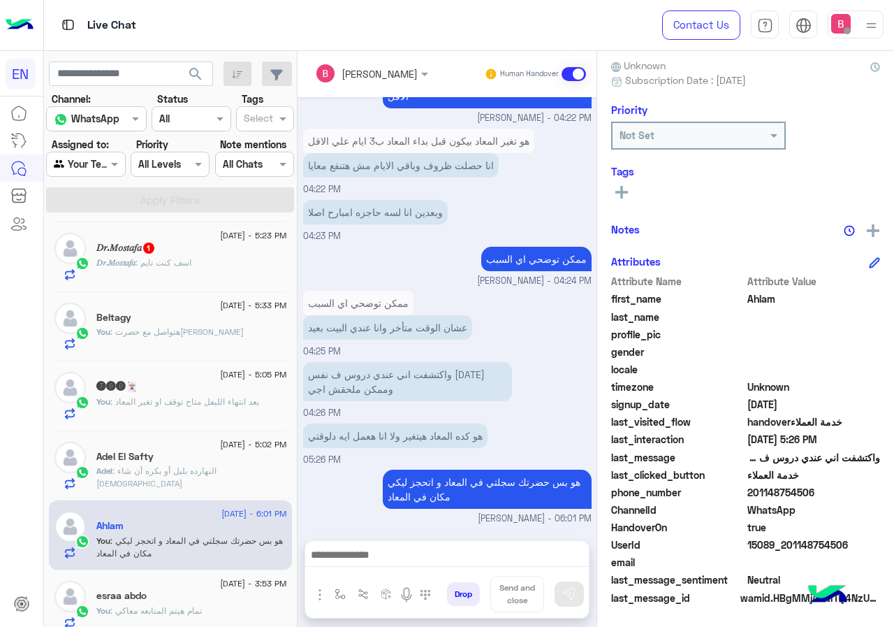
click at [245, 458] on div "Adel El Safty" at bounding box center [191, 458] width 191 height 15
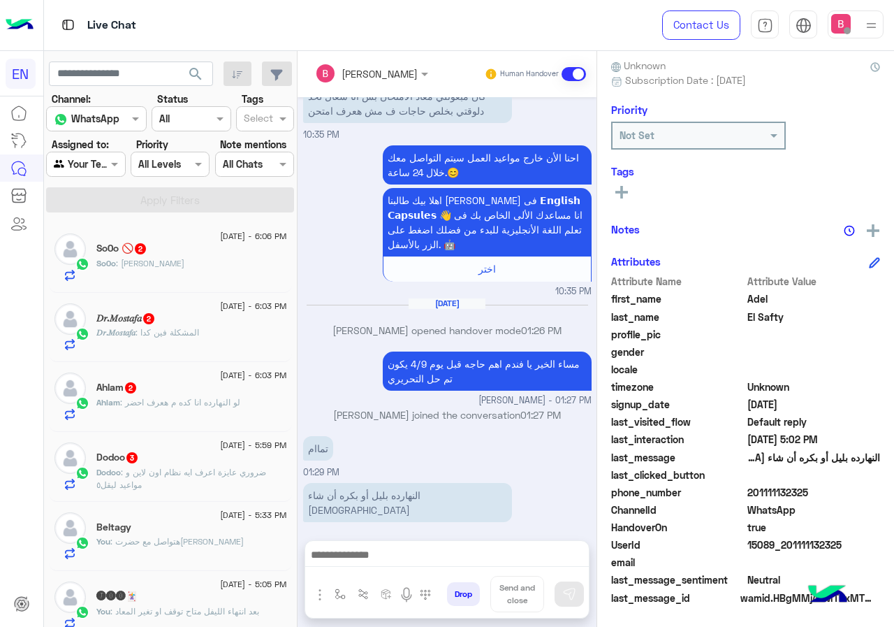
click at [193, 255] on div "So0o 🚫 2" at bounding box center [191, 249] width 191 height 15
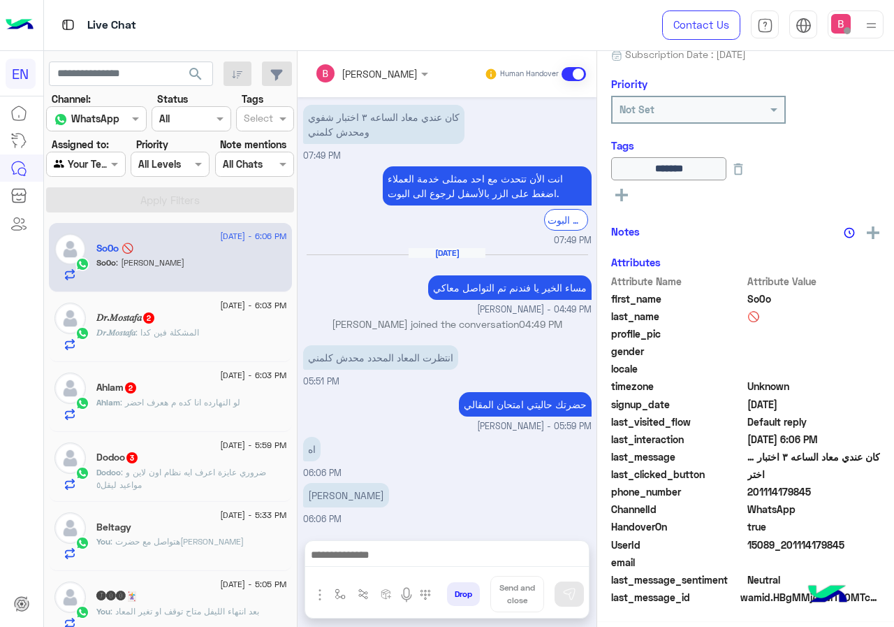
scroll to position [154, 0]
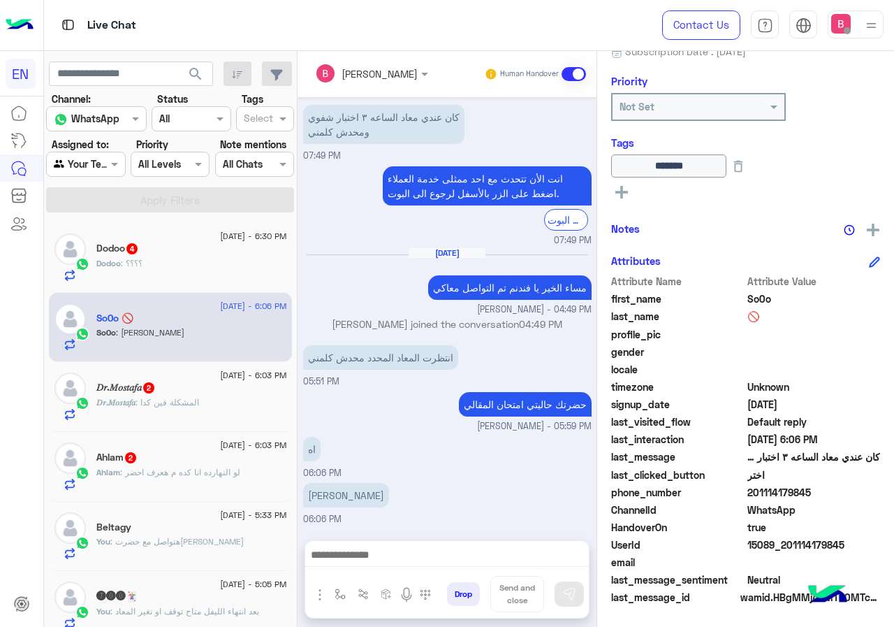
click at [207, 260] on div "Dodoo : ؟؟؟؟" at bounding box center [191, 269] width 191 height 24
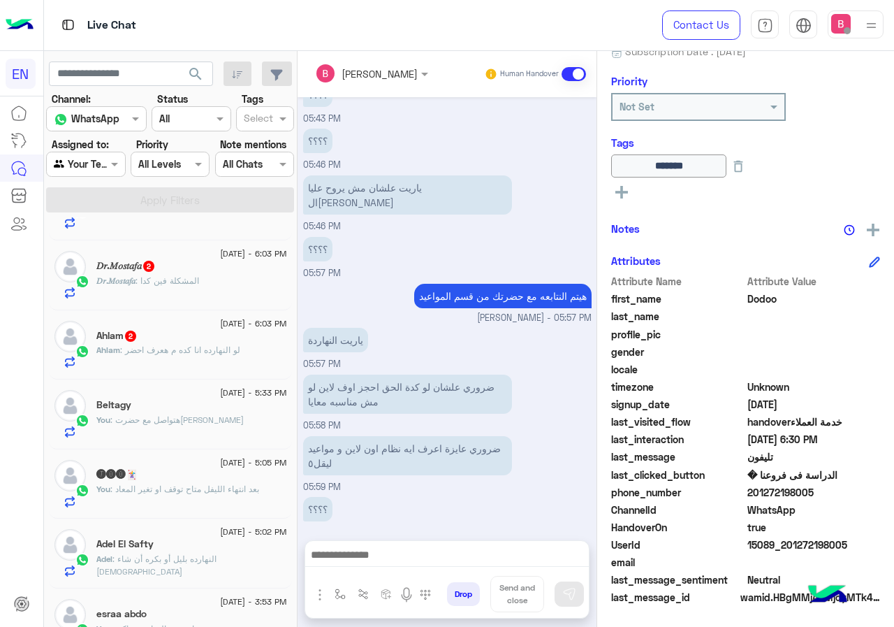
scroll to position [140, 0]
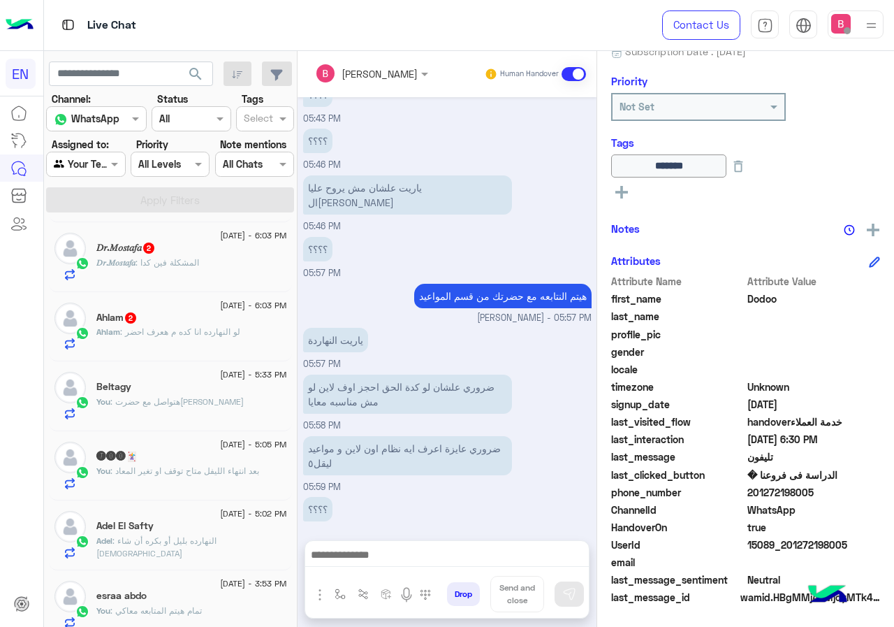
click at [623, 194] on rect at bounding box center [621, 192] width 3 height 13
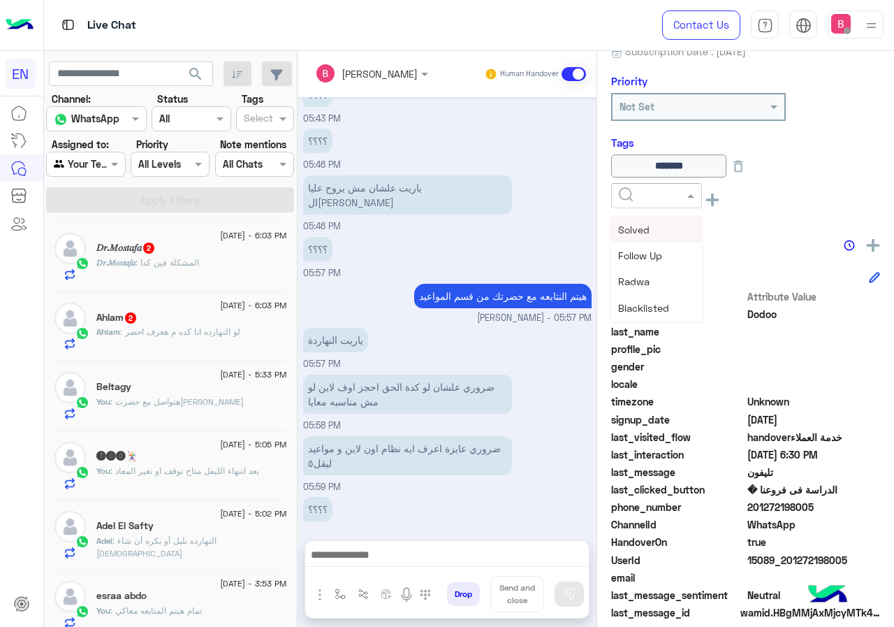
click at [661, 198] on input "text" at bounding box center [640, 196] width 43 height 15
click at [650, 231] on span "Solved" at bounding box center [633, 230] width 31 height 12
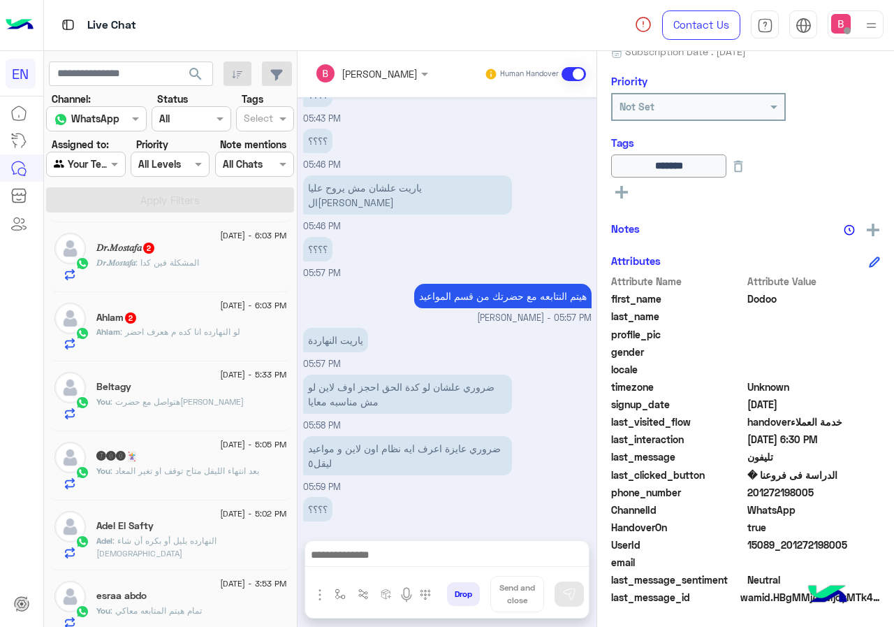
click at [239, 346] on div "Ahlam : لو النهارده انا كده م هعرف احضر" at bounding box center [191, 337] width 191 height 24
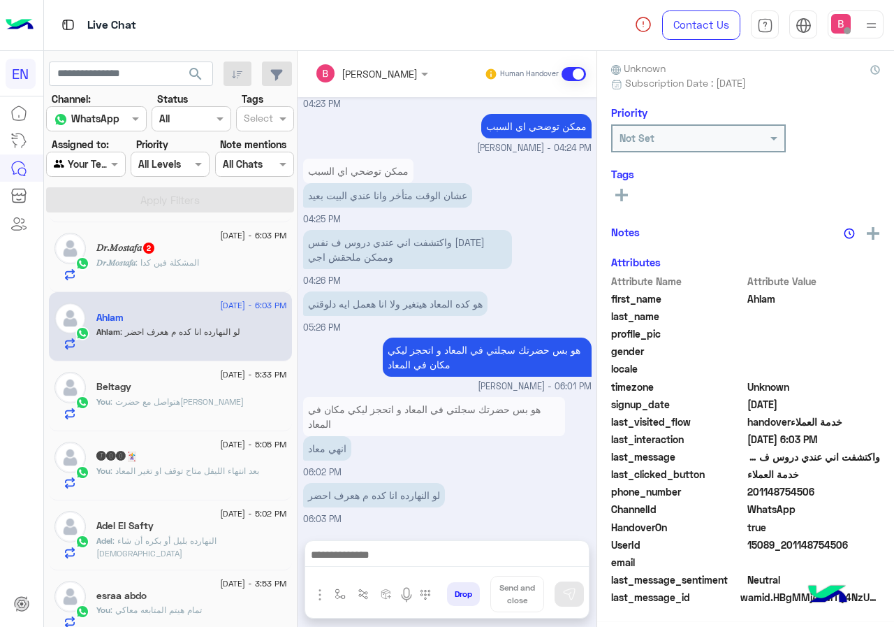
scroll to position [126, 0]
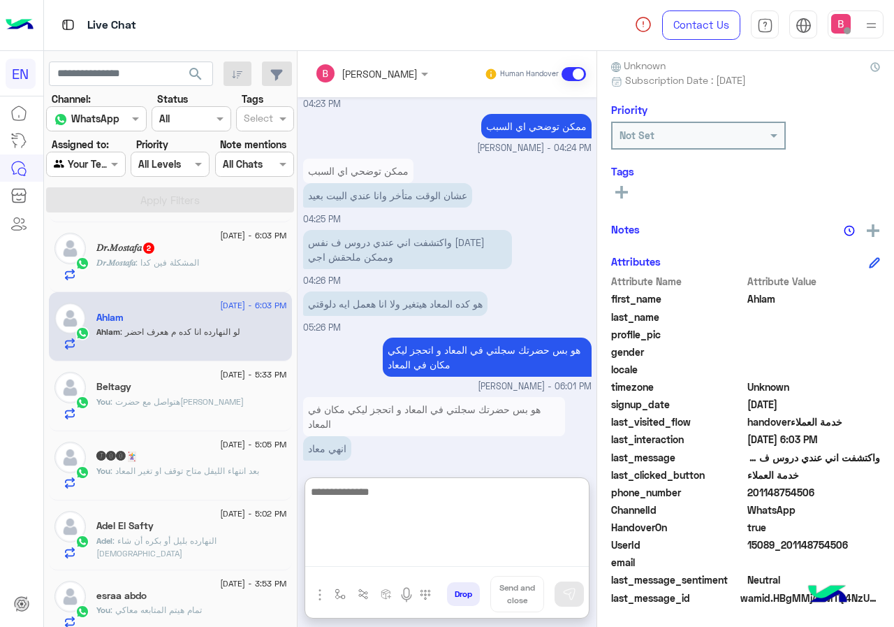
click at [396, 548] on textarea at bounding box center [447, 525] width 284 height 84
type textarea "**********"
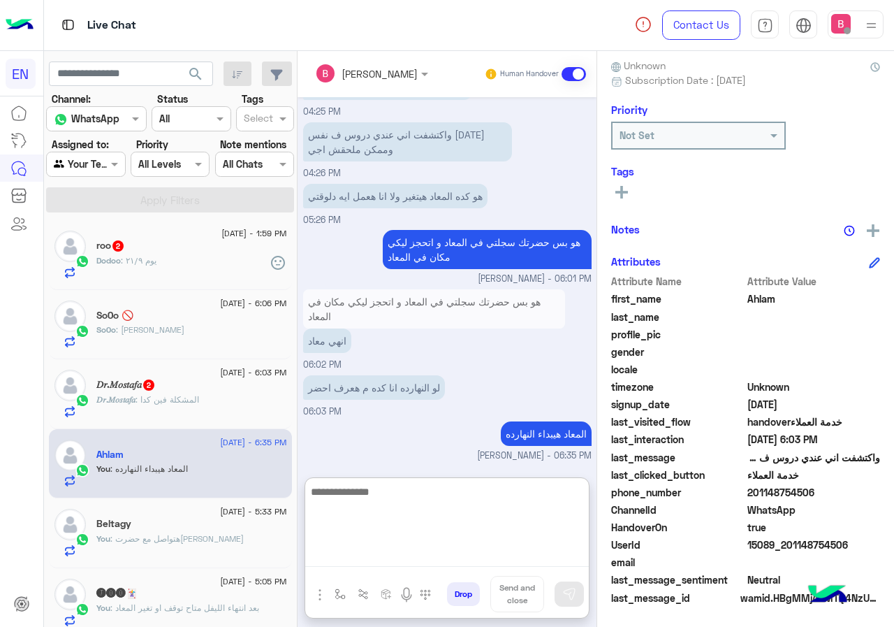
scroll to position [0, 0]
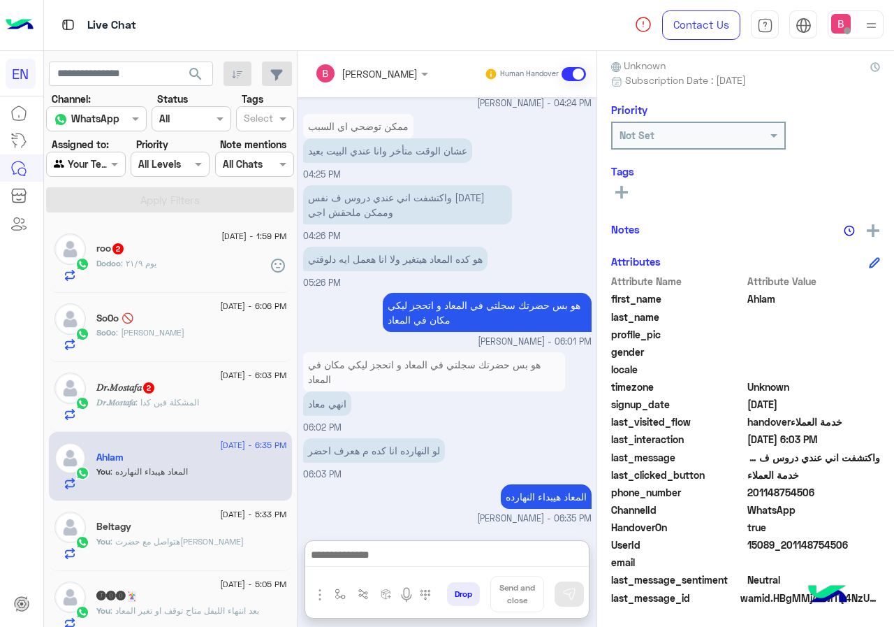
click at [277, 401] on div "𝐷𝑟.𝑀𝑜𝑠𝑡𝑎𝑓𝑎 : المشكلة فين كدا" at bounding box center [191, 408] width 191 height 24
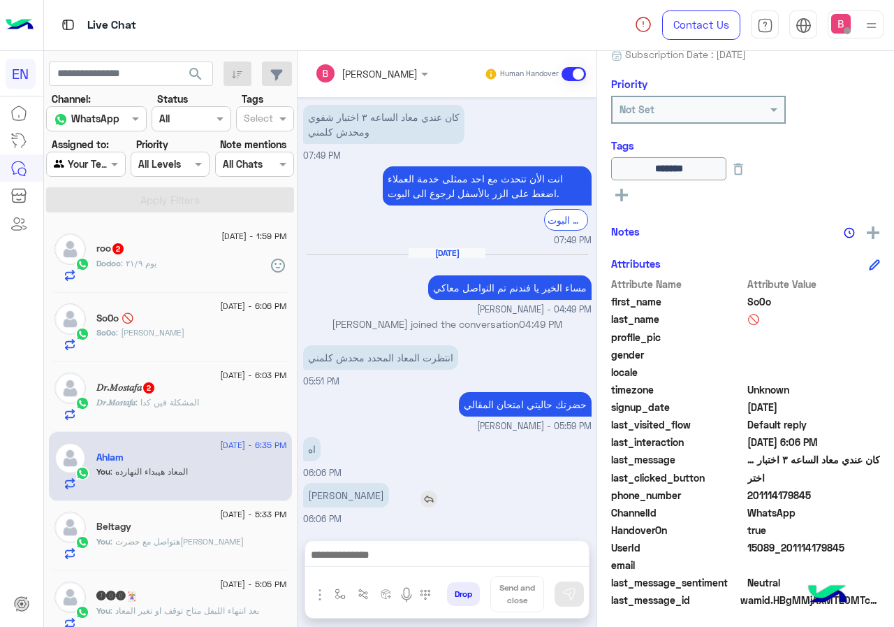
scroll to position [154, 0]
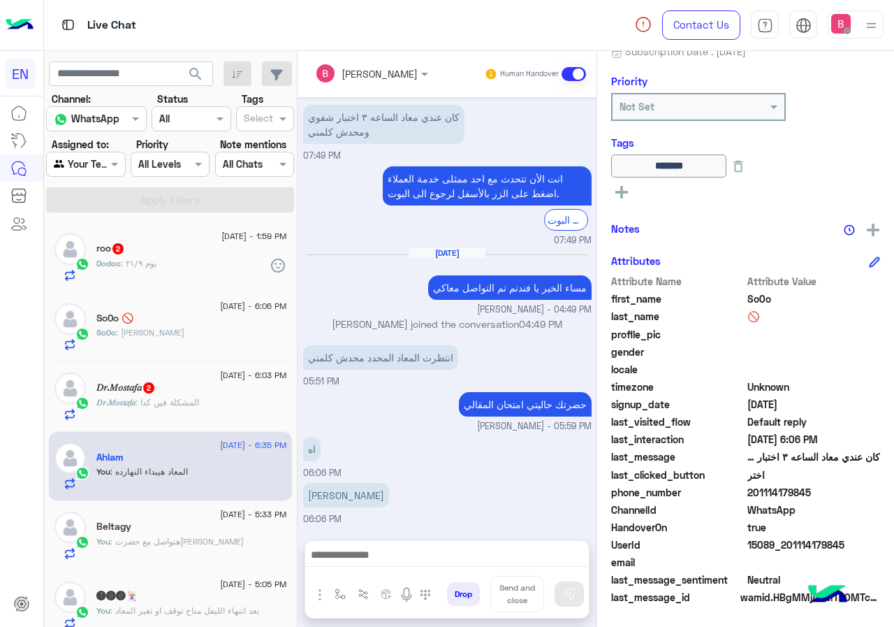
drag, startPoint x: 792, startPoint y: 494, endPoint x: 886, endPoint y: 497, distance: 93.6
click at [881, 497] on span "201114179845" at bounding box center [813, 492] width 133 height 15
copy span "01114179845"
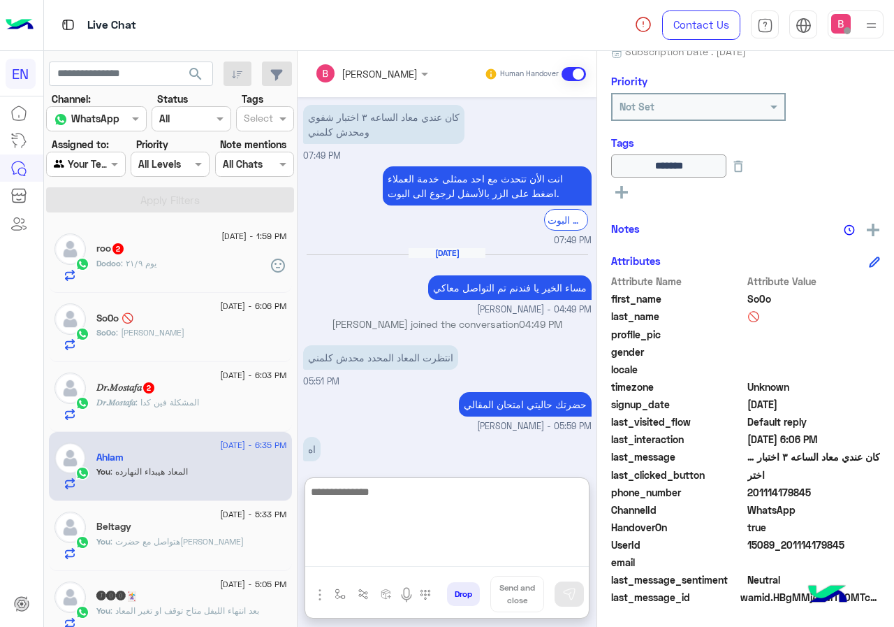
click at [472, 550] on textarea at bounding box center [447, 525] width 284 height 84
type textarea "**********"
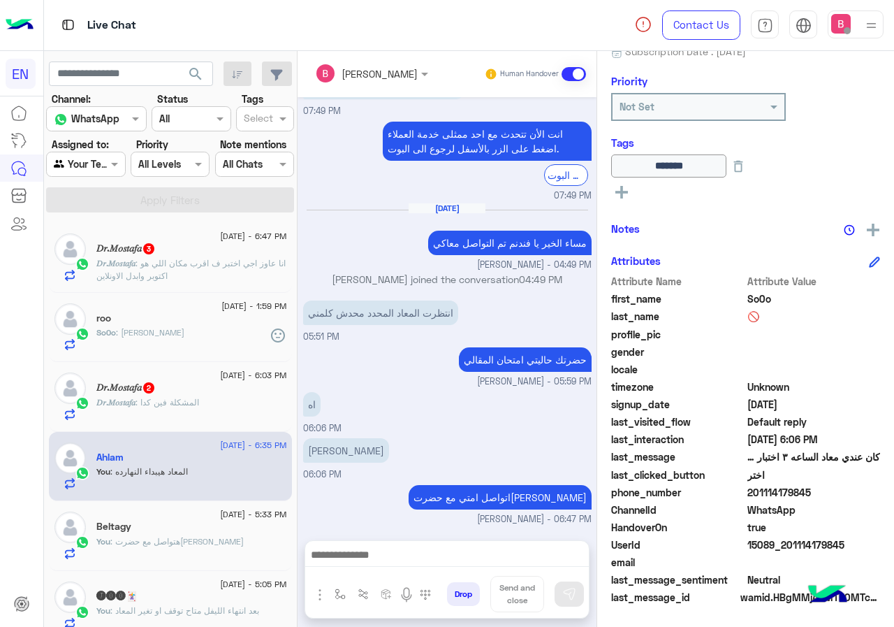
click at [233, 267] on span ": انا عاوز اجي اختبر ف اقرب مكان اللي هو اكتوبر وابدل الاونلاين" at bounding box center [190, 269] width 189 height 23
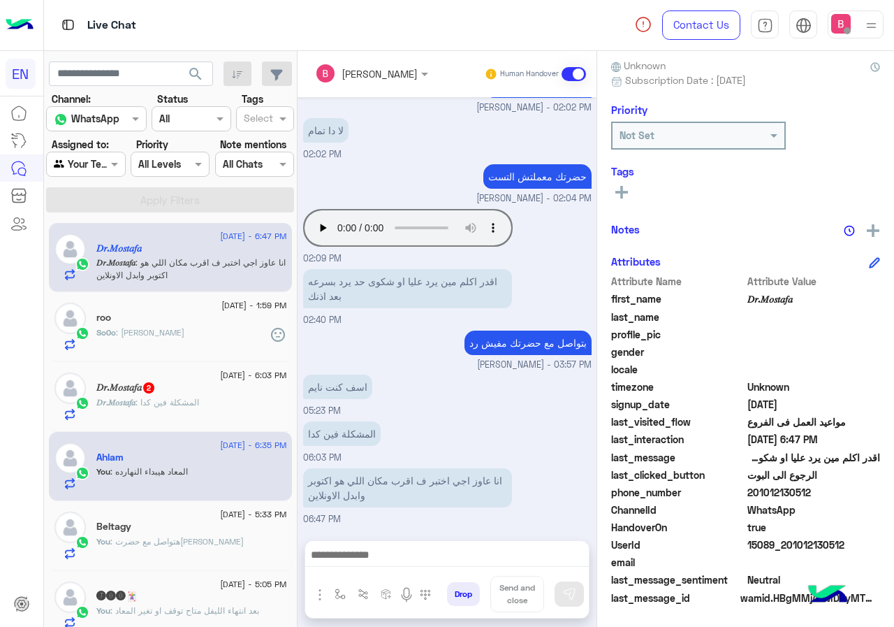
scroll to position [663, 0]
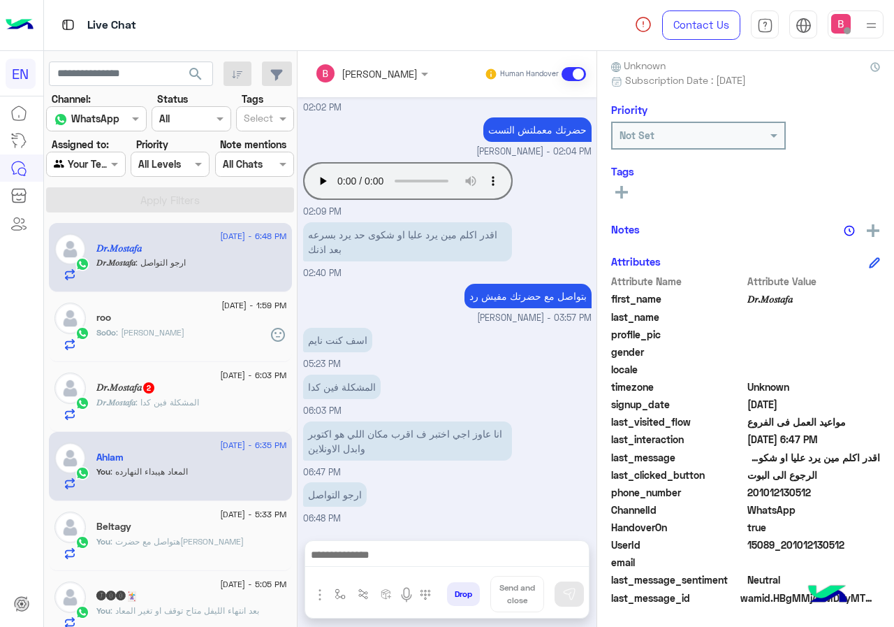
drag, startPoint x: 791, startPoint y: 491, endPoint x: 882, endPoint y: 495, distance: 90.9
click at [881, 495] on span "201012130512" at bounding box center [813, 492] width 133 height 15
copy span "01012130512"
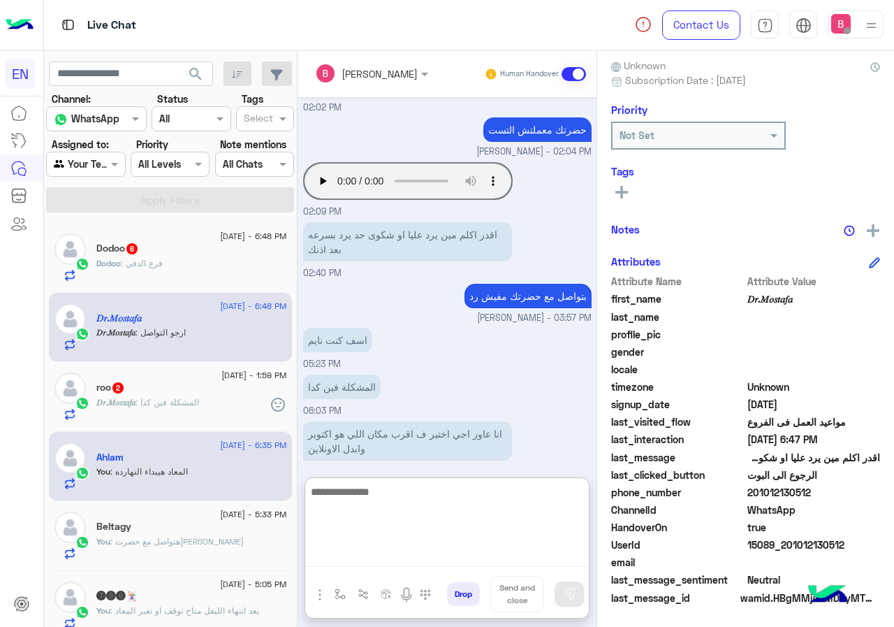
click at [426, 555] on textarea at bounding box center [447, 525] width 284 height 84
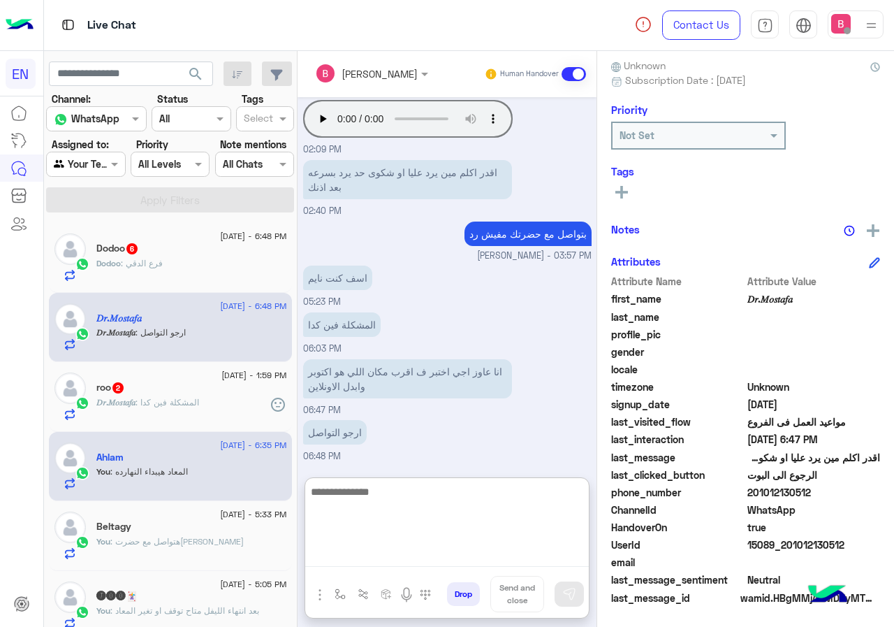
click at [451, 495] on textarea at bounding box center [447, 525] width 284 height 84
type textarea "**********"
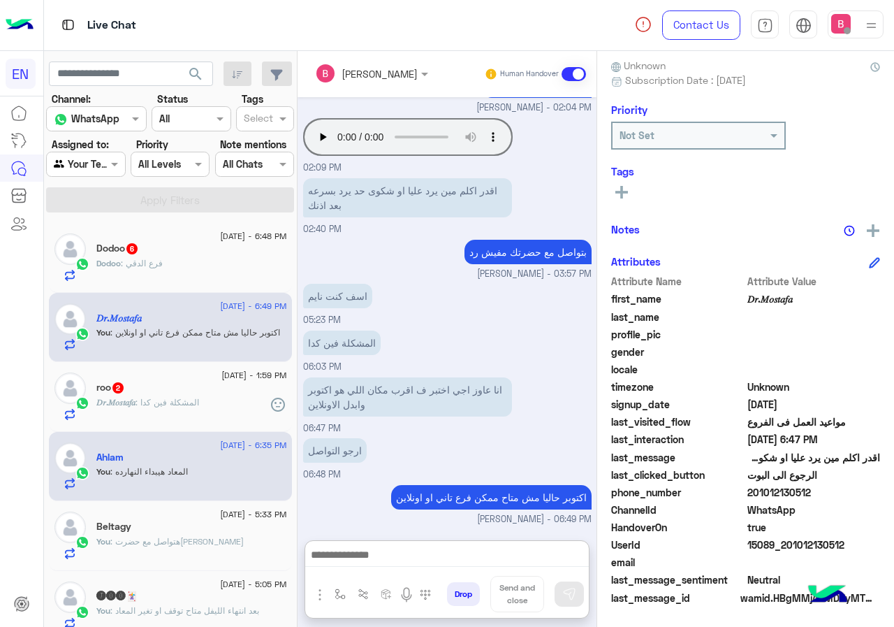
click at [251, 403] on div "𝐷𝑟.𝑀𝑜𝑠𝑡𝑎𝑓𝑎 : المشكلة فين كدا" at bounding box center [191, 408] width 191 height 24
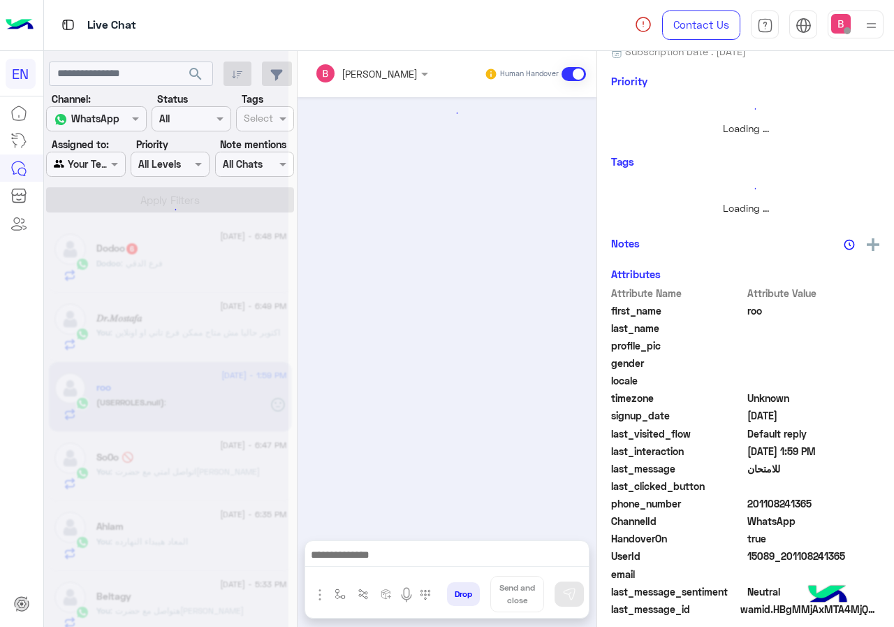
scroll to position [123, 0]
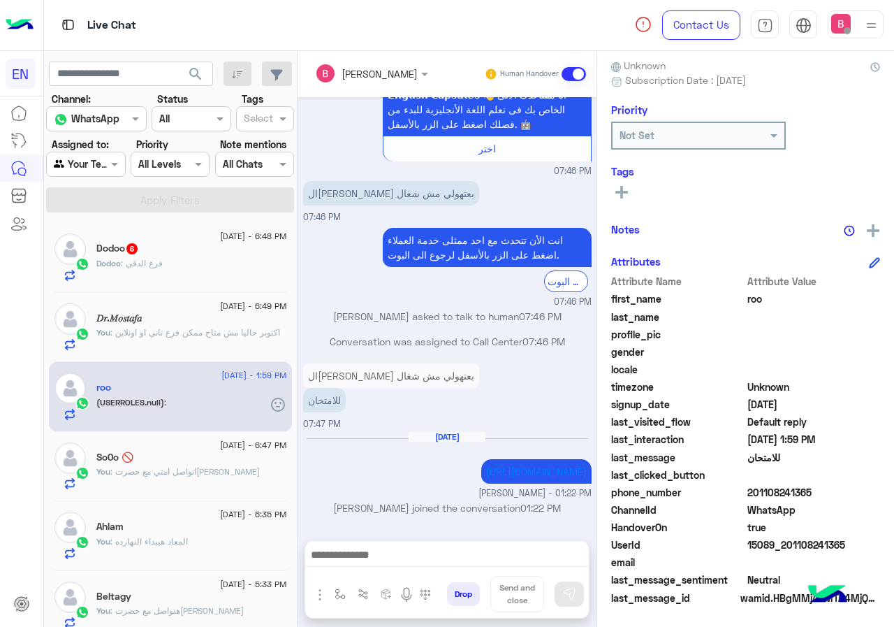
click at [198, 251] on div "Dodoo 6" at bounding box center [191, 249] width 191 height 15
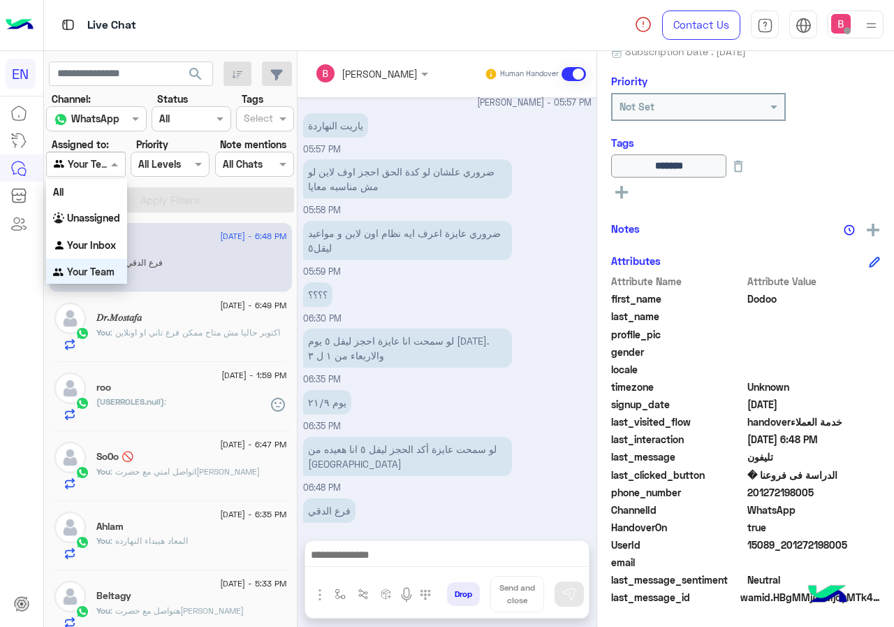
click at [93, 166] on div at bounding box center [86, 164] width 78 height 16
click at [85, 248] on b "Your Inbox" at bounding box center [91, 244] width 49 height 12
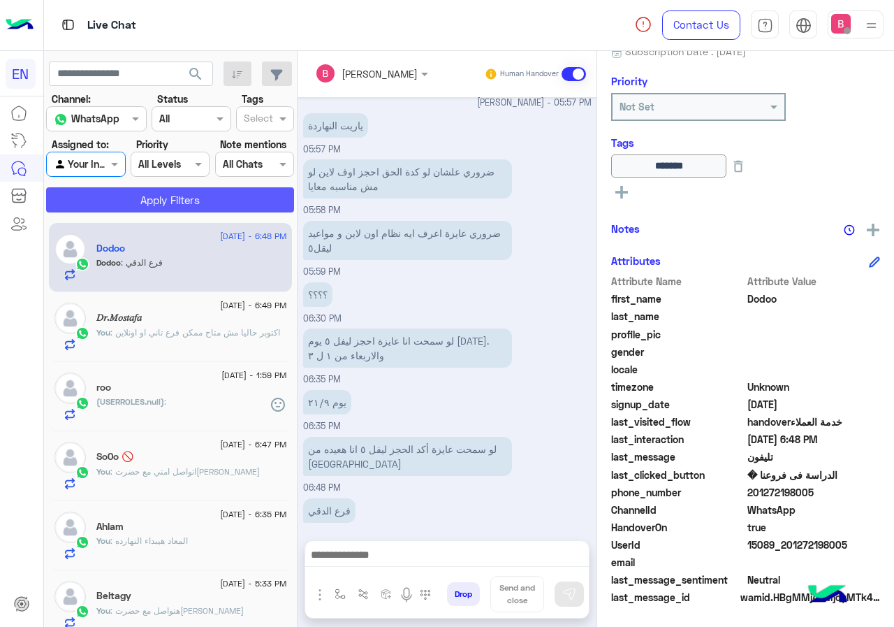
click at [139, 201] on button "Apply Filters" at bounding box center [170, 199] width 248 height 25
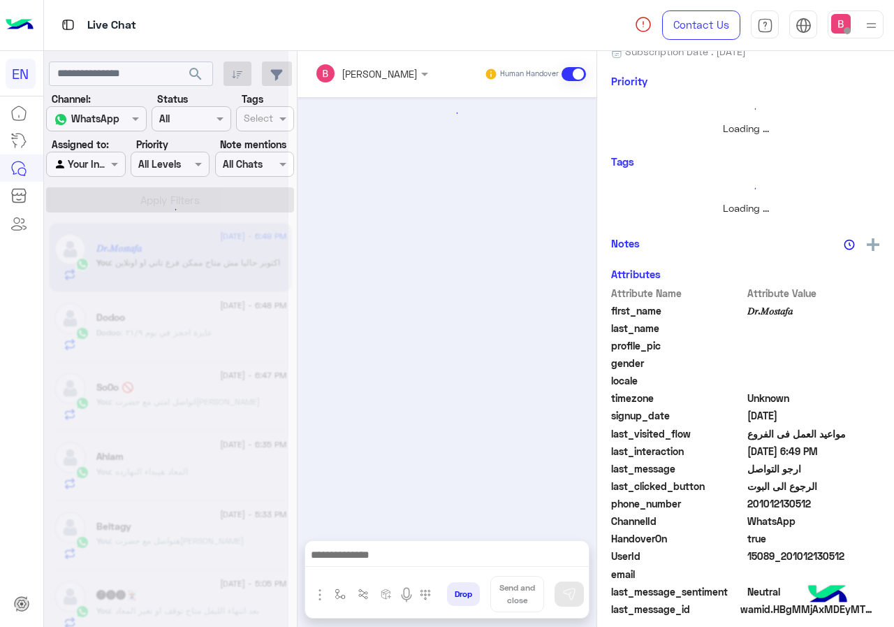
scroll to position [656, 0]
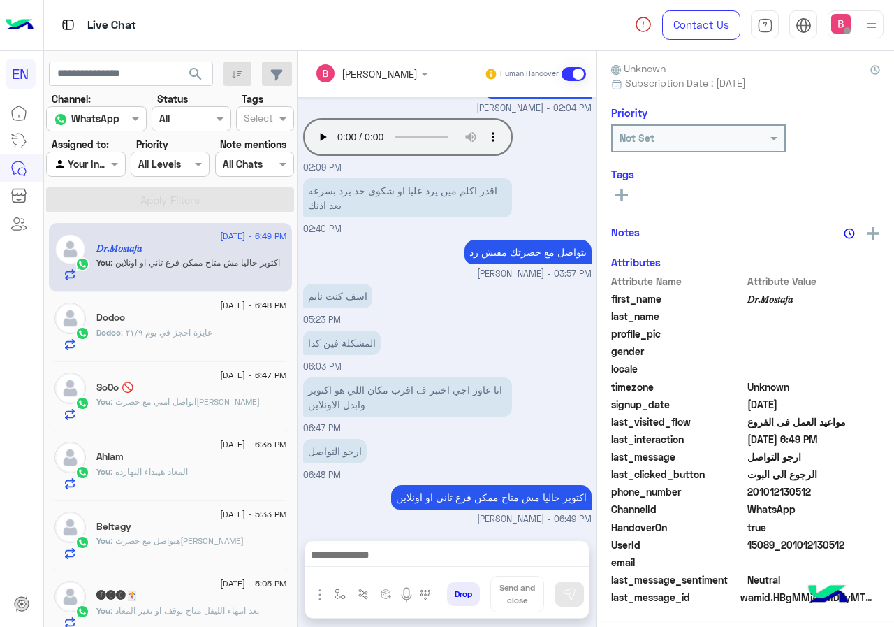
click at [86, 167] on input "text" at bounding box center [70, 164] width 32 height 15
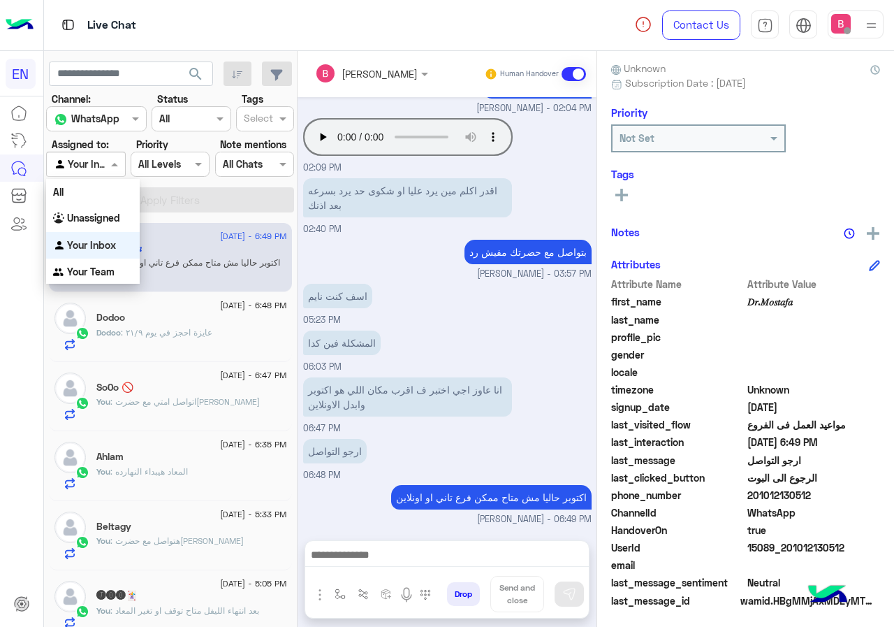
scroll to position [126, 0]
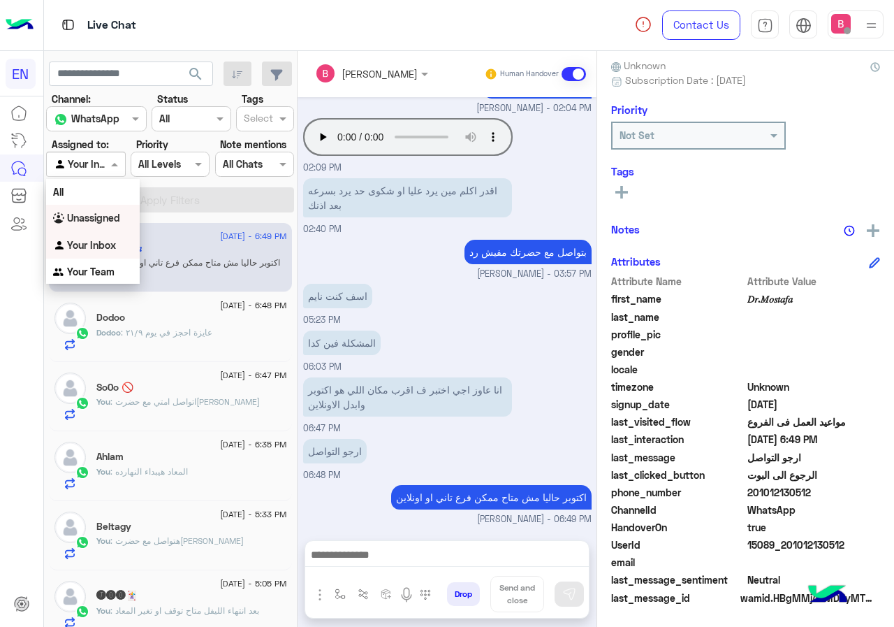
click at [87, 219] on b "Unassigned" at bounding box center [93, 218] width 53 height 12
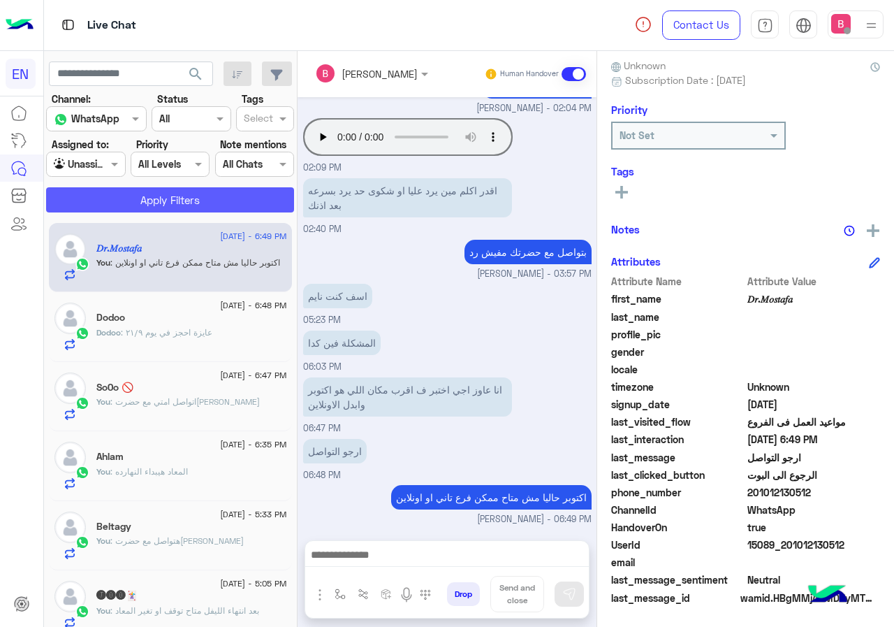
click at [115, 203] on button "Apply Filters" at bounding box center [170, 199] width 248 height 25
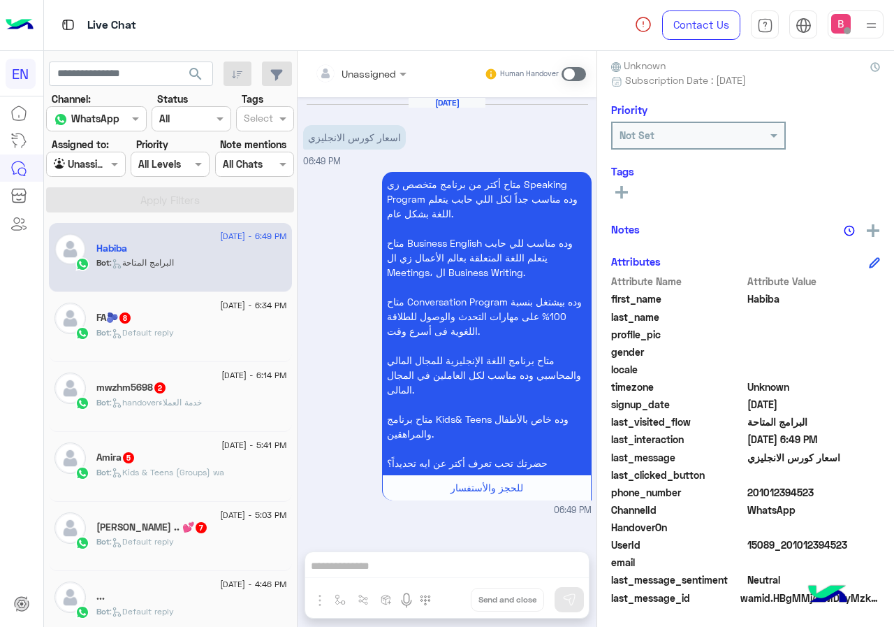
click at [182, 339] on div "Bot : Default reply" at bounding box center [191, 338] width 191 height 24
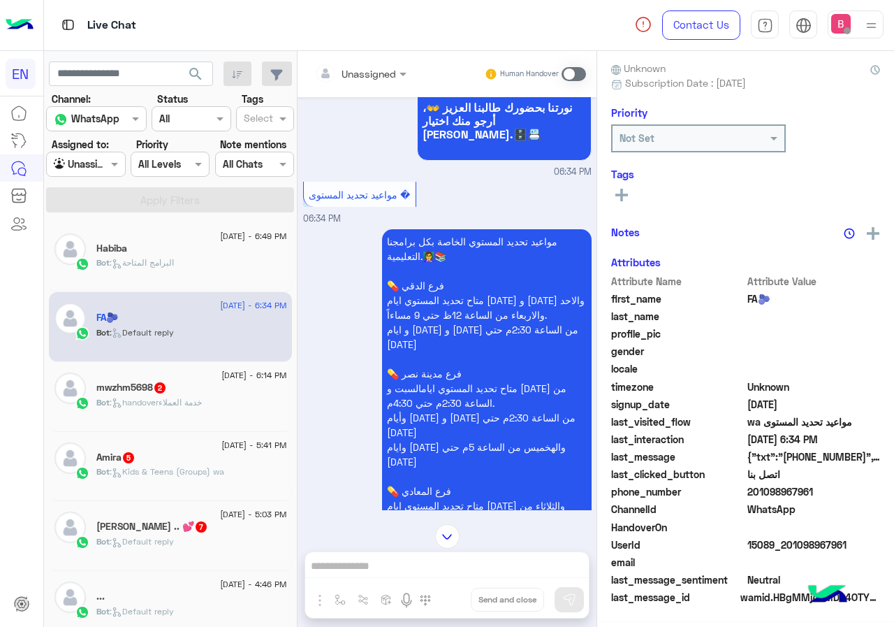
scroll to position [932, 0]
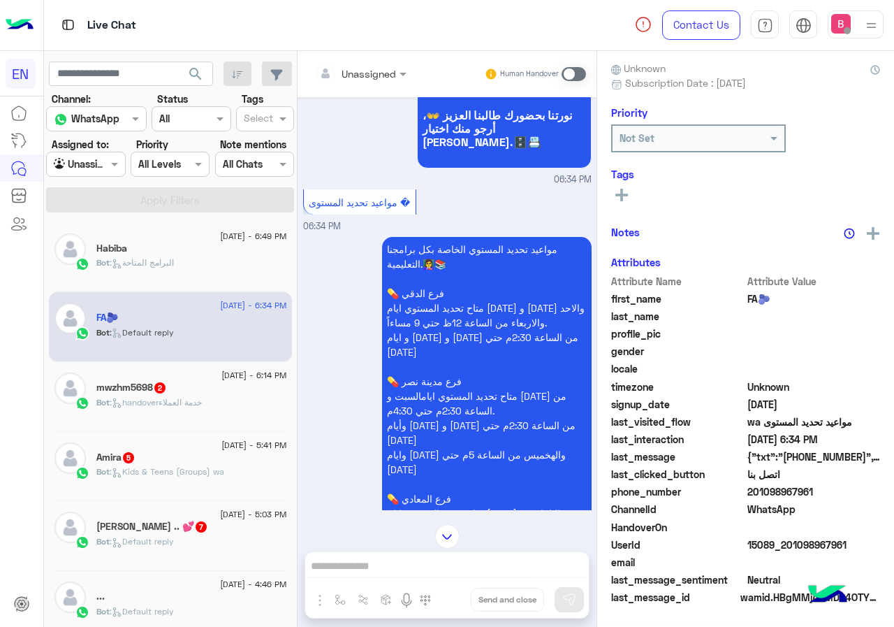
click at [350, 88] on div "Unassigned Human Handover" at bounding box center [447, 74] width 299 height 46
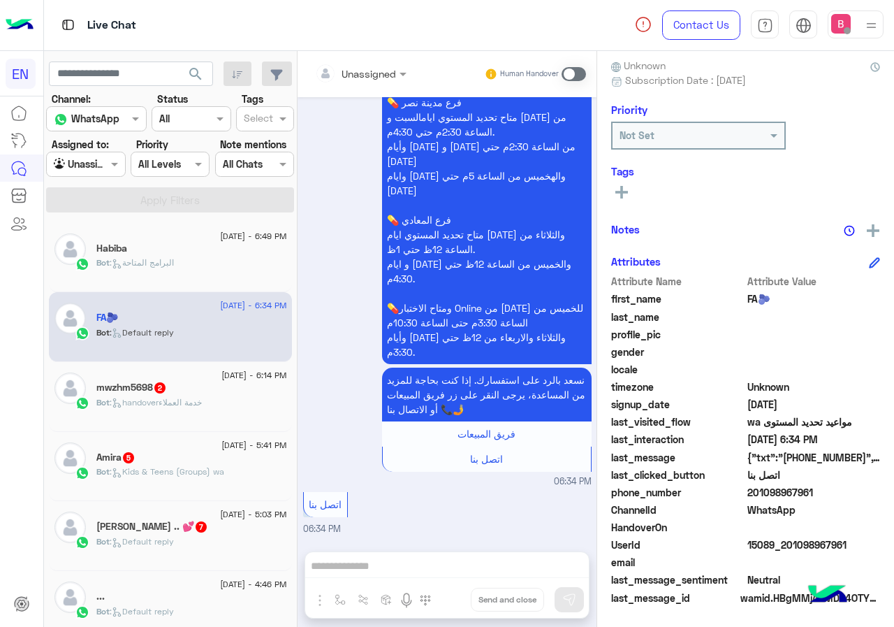
click at [351, 68] on input "text" at bounding box center [343, 73] width 57 height 15
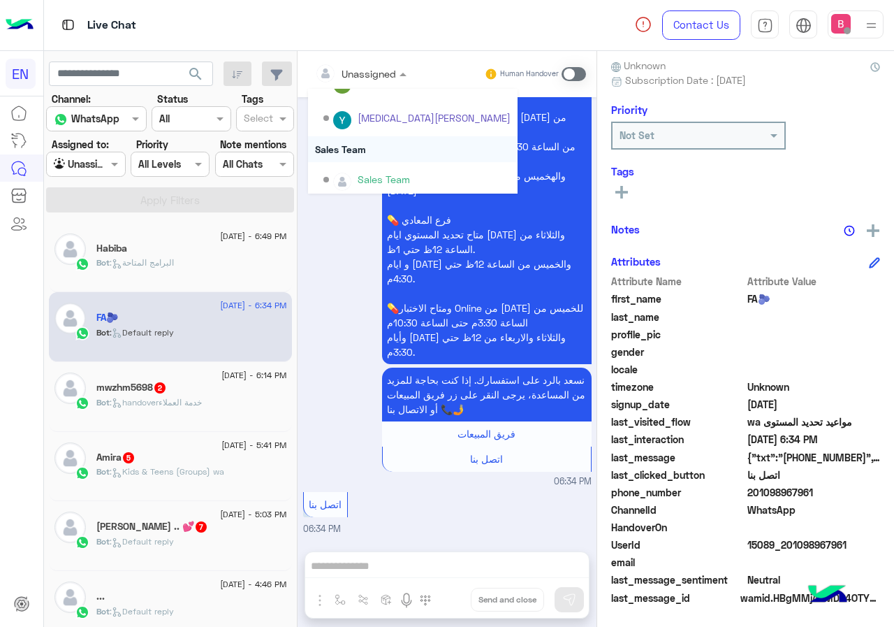
scroll to position [232, 0]
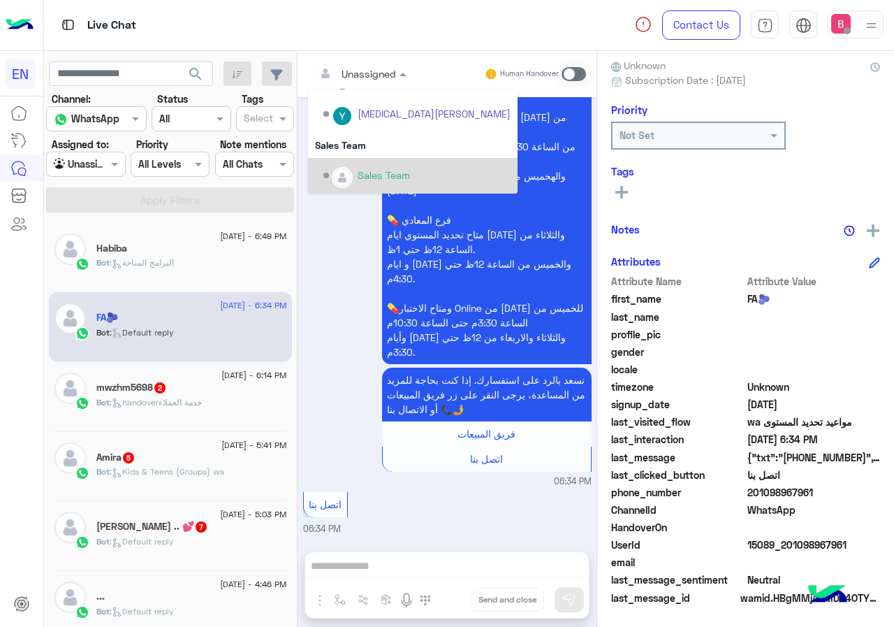
click at [346, 166] on div "Sales Team" at bounding box center [416, 175] width 187 height 24
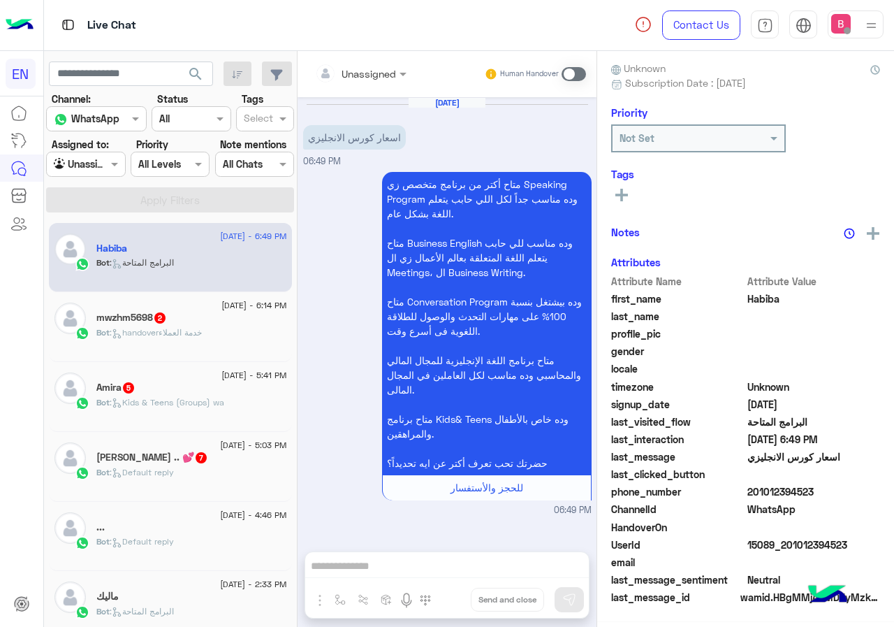
click at [196, 324] on div "mwzhm5698 2" at bounding box center [191, 319] width 191 height 15
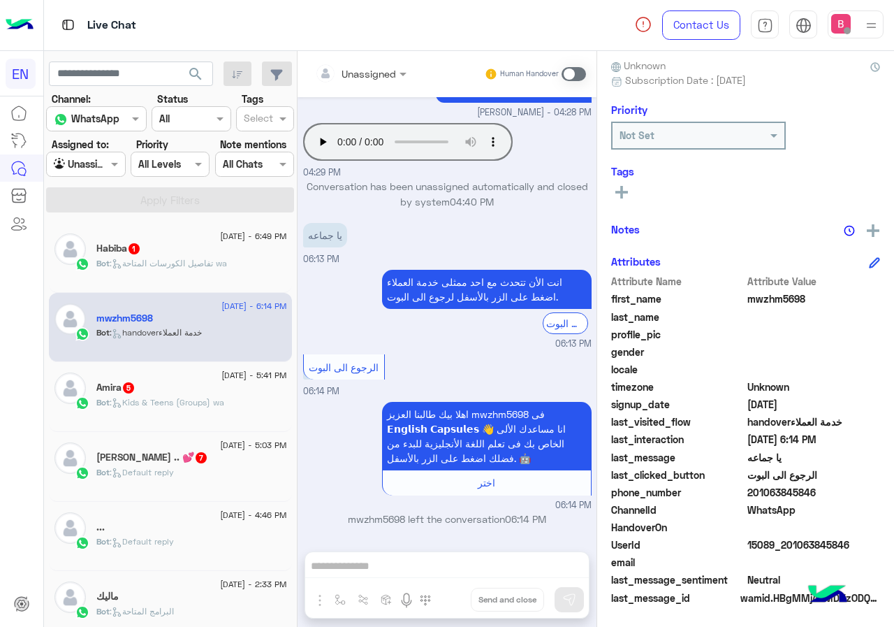
click at [154, 393] on div "Amira 5" at bounding box center [191, 388] width 191 height 15
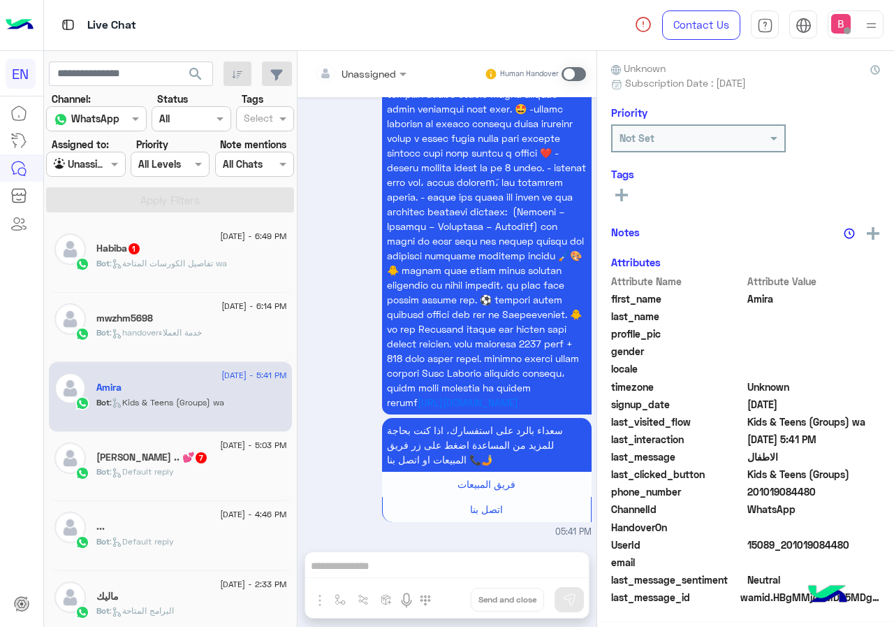
click at [188, 271] on div "Bot : تفاصيل الكورسات المتاحة wa" at bounding box center [191, 269] width 191 height 24
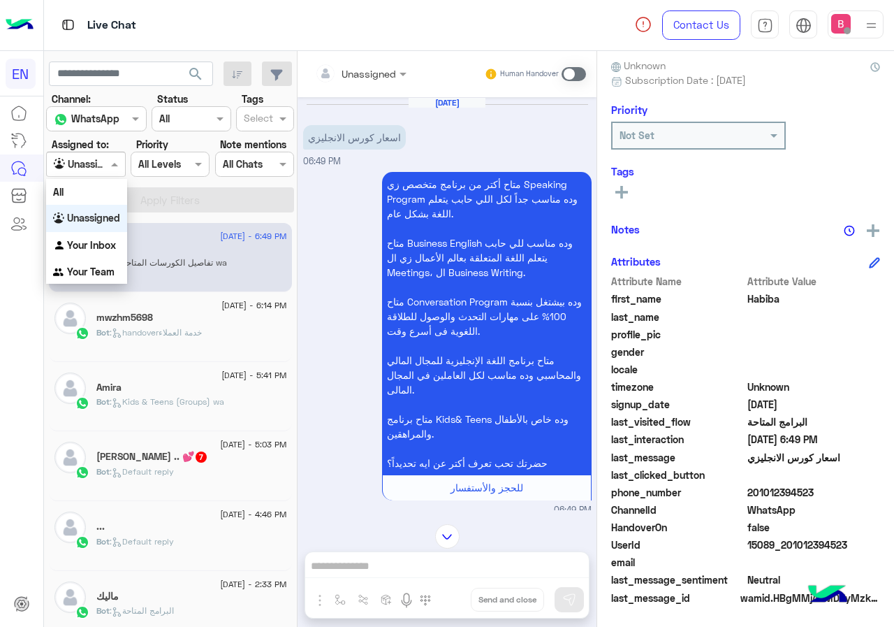
click at [76, 161] on input "text" at bounding box center [70, 164] width 32 height 15
drag, startPoint x: 75, startPoint y: 266, endPoint x: 92, endPoint y: 255, distance: 20.1
click at [77, 268] on b "Your Team" at bounding box center [90, 271] width 47 height 12
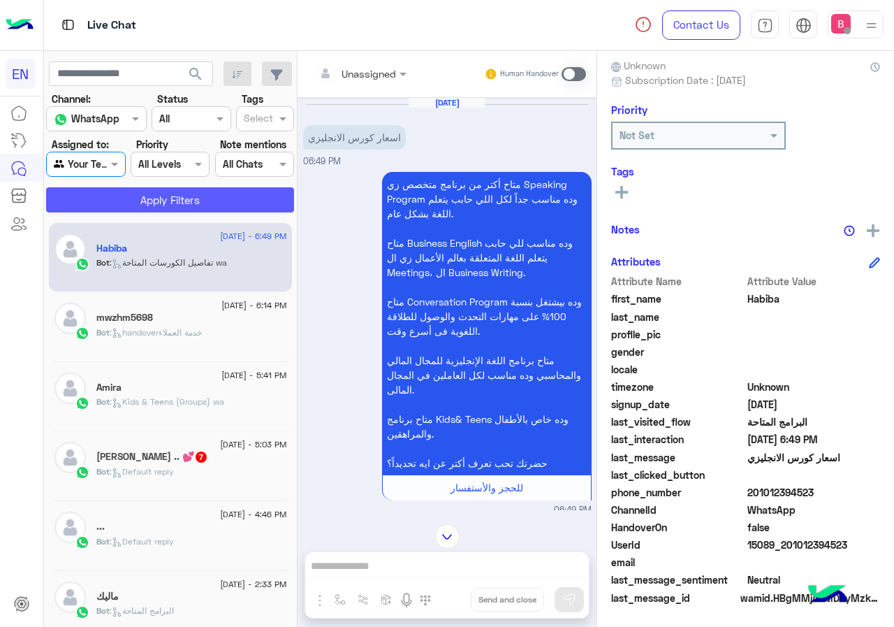
click at [161, 193] on button "Apply Filters" at bounding box center [170, 199] width 248 height 25
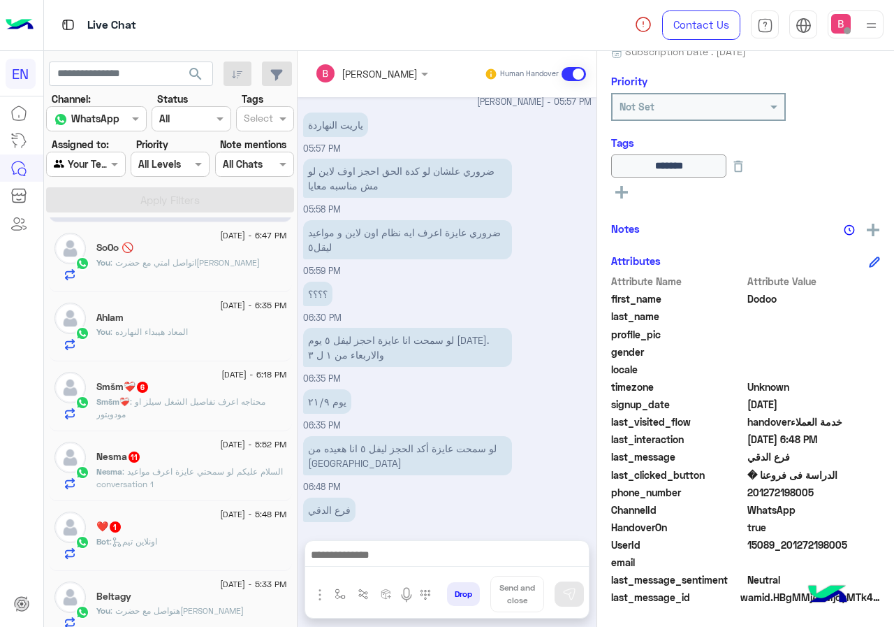
click at [243, 409] on div "Smšm❤️‍🩹 : محتاجه اعرف تفاصيل الشغل سيلز او مودويتور" at bounding box center [191, 407] width 191 height 24
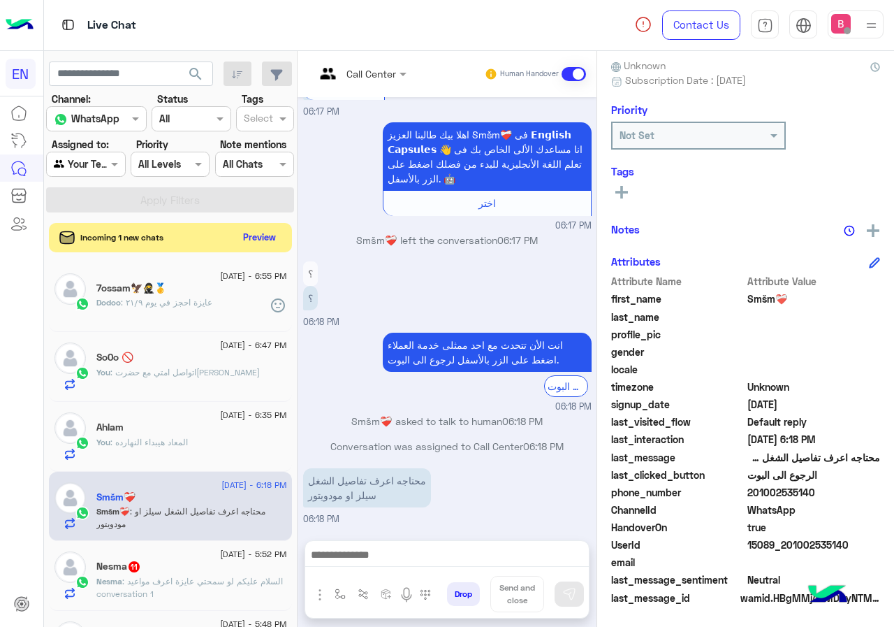
click at [281, 236] on button "Preview" at bounding box center [259, 237] width 43 height 19
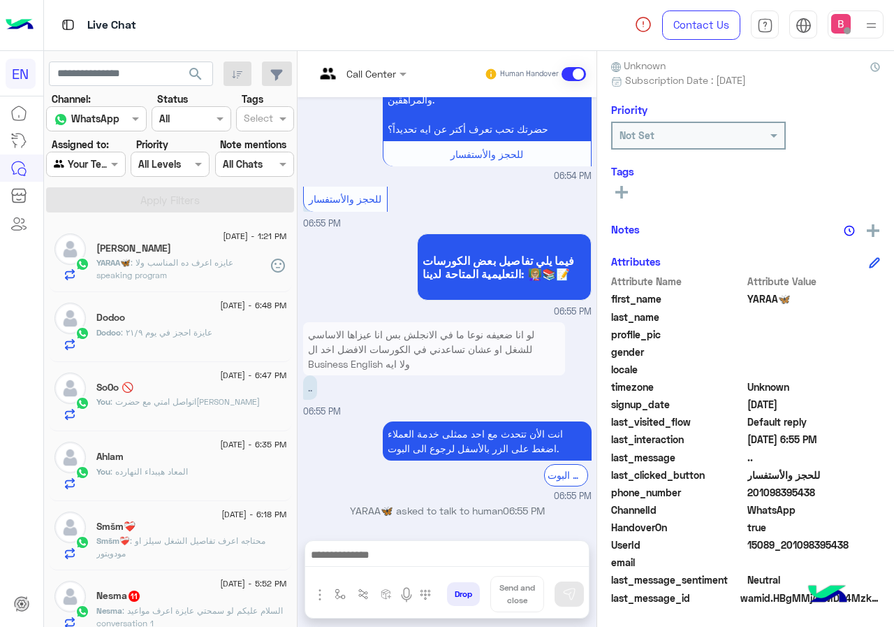
scroll to position [3038, 0]
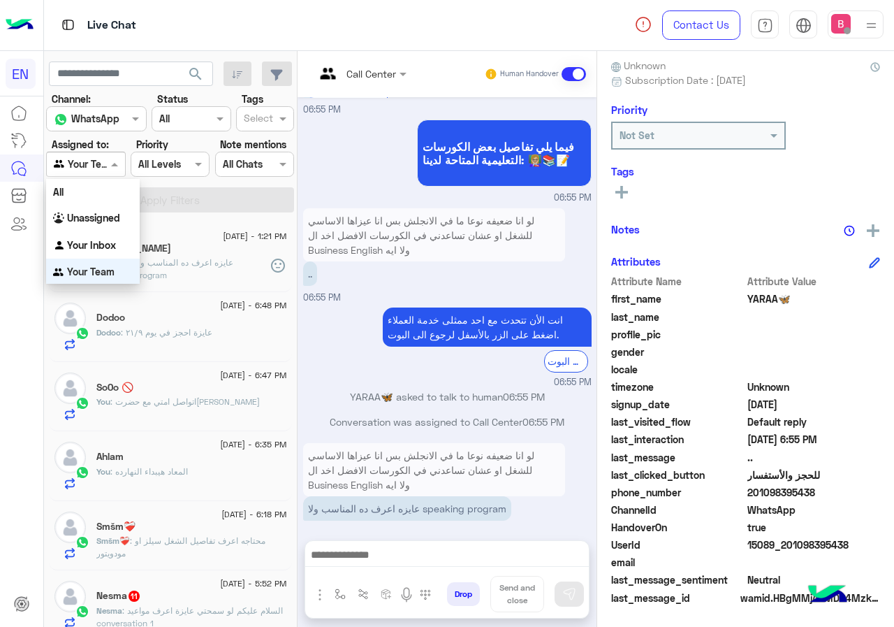
click at [103, 162] on div at bounding box center [86, 164] width 78 height 16
click at [104, 240] on b "Your Inbox" at bounding box center [91, 244] width 49 height 12
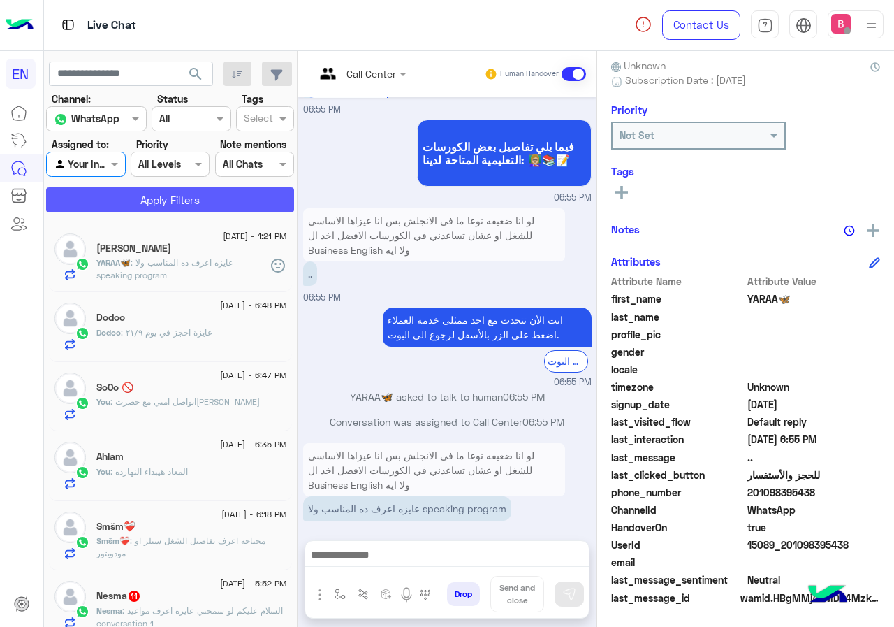
click at [137, 209] on button "Apply Filters" at bounding box center [170, 199] width 248 height 25
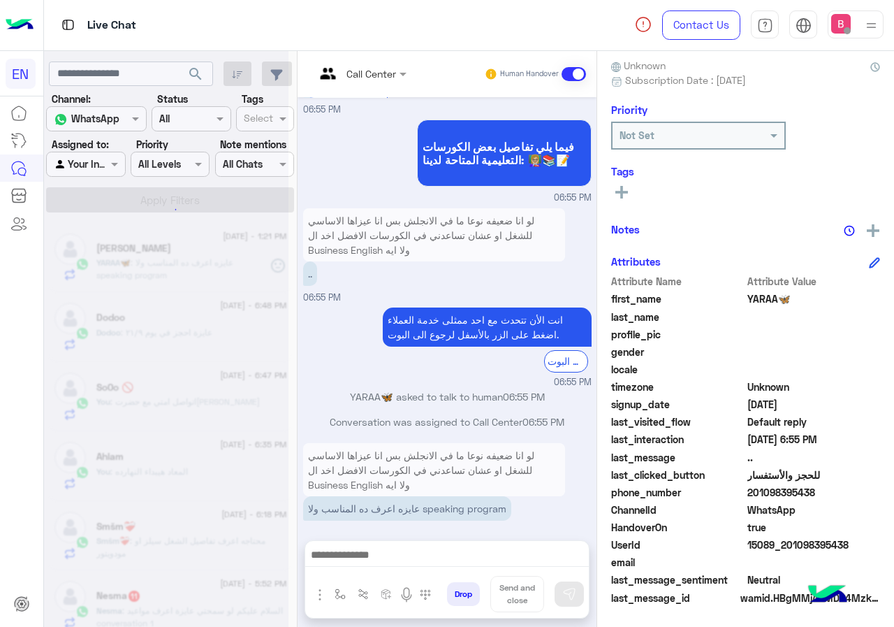
click at [136, 199] on div at bounding box center [166, 319] width 244 height 627
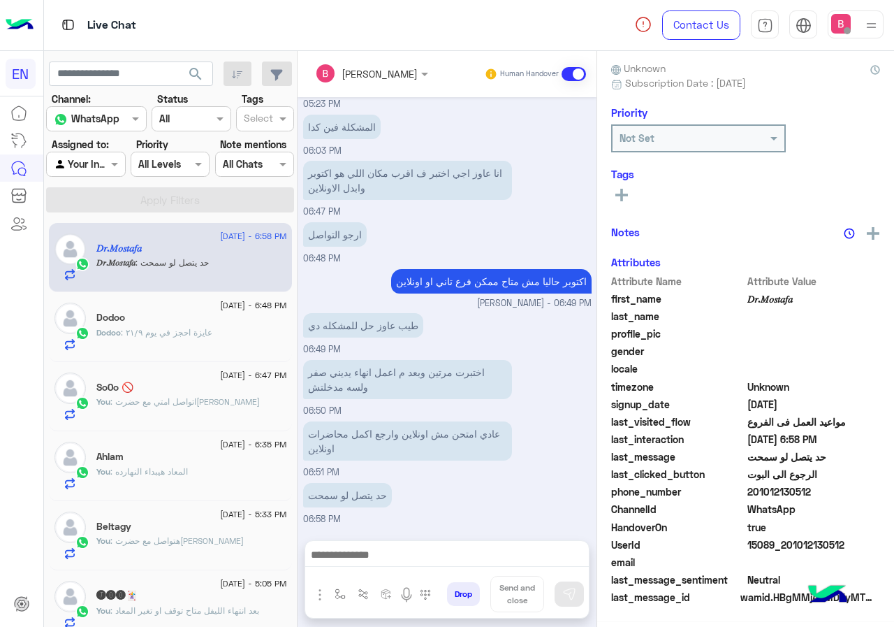
scroll to position [126, 0]
drag, startPoint x: 791, startPoint y: 492, endPoint x: 886, endPoint y: 497, distance: 95.1
click at [881, 498] on span "201012130512" at bounding box center [813, 492] width 133 height 15
copy span "01012130512"
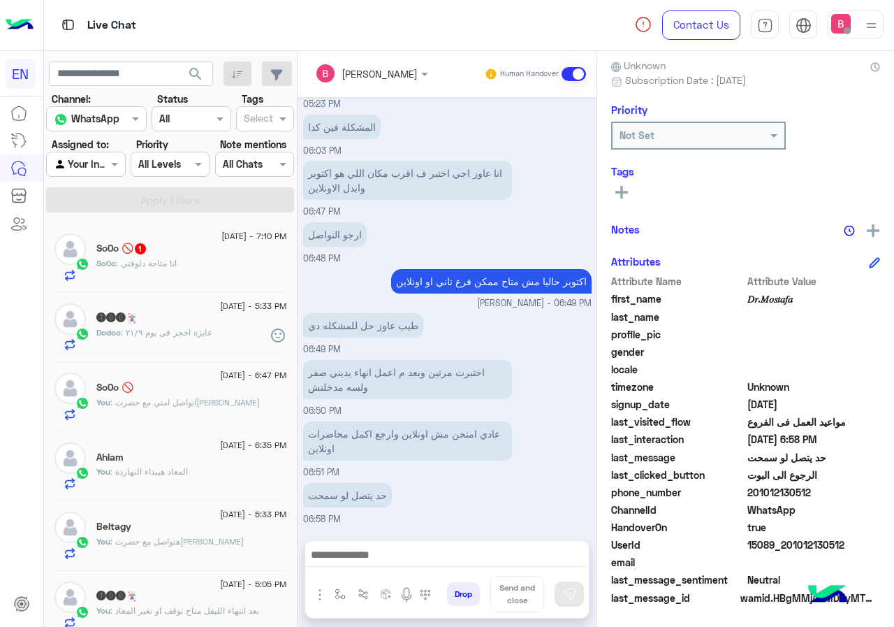
click at [203, 272] on div "So0o : انا متاحة دلوقتي" at bounding box center [191, 269] width 191 height 24
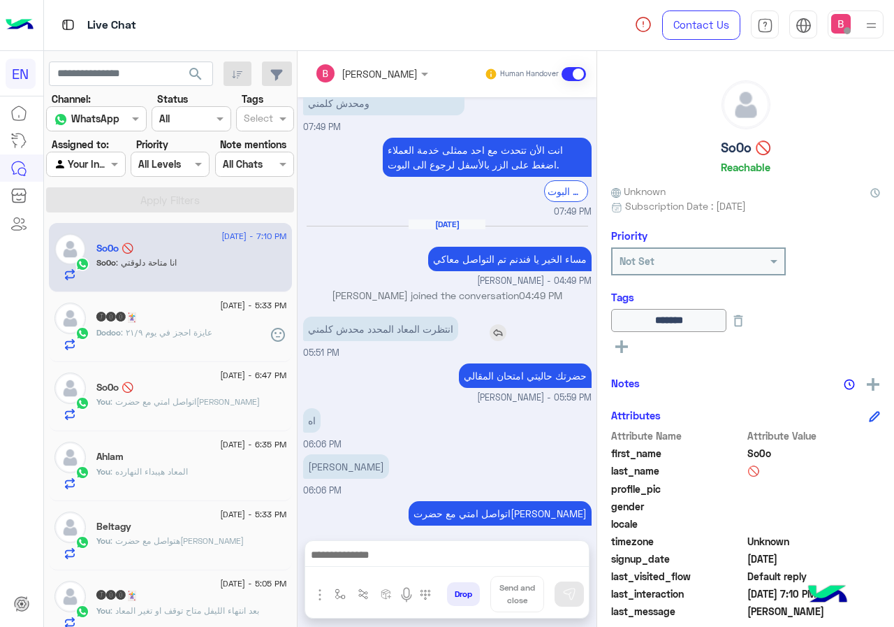
scroll to position [767, 0]
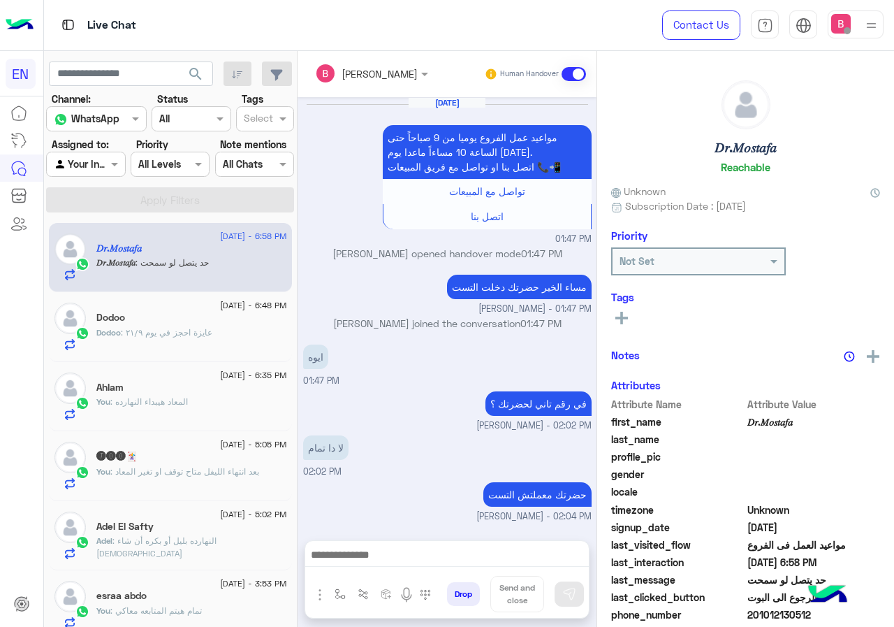
scroll to position [624, 0]
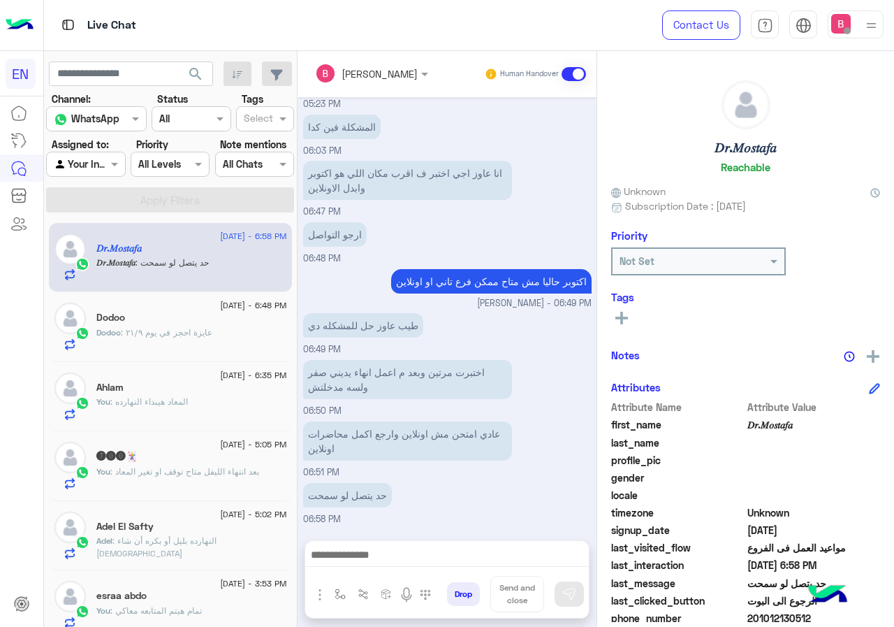
click at [629, 314] on button at bounding box center [621, 317] width 21 height 17
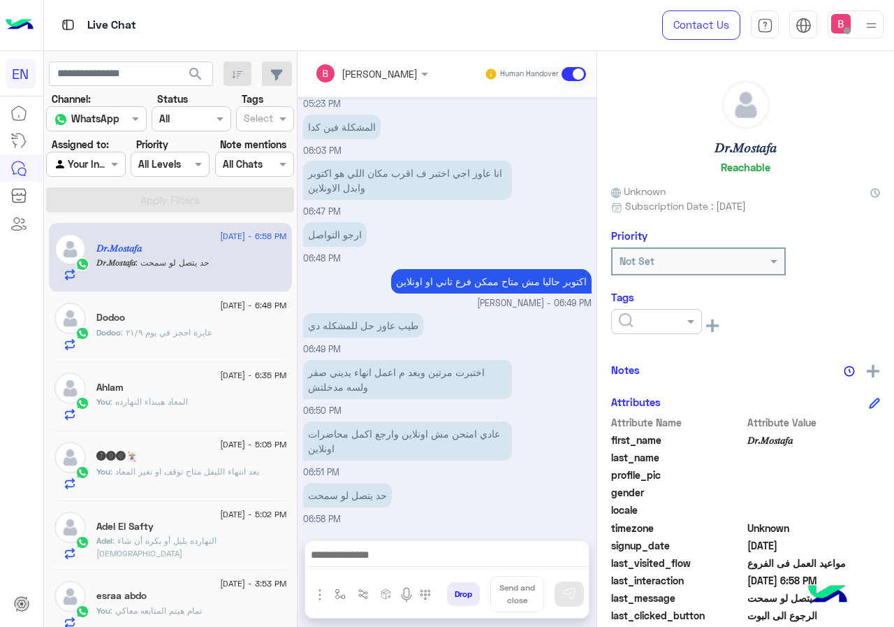
click at [635, 316] on input "text" at bounding box center [640, 321] width 43 height 15
click at [648, 358] on span "Solved" at bounding box center [633, 355] width 31 height 12
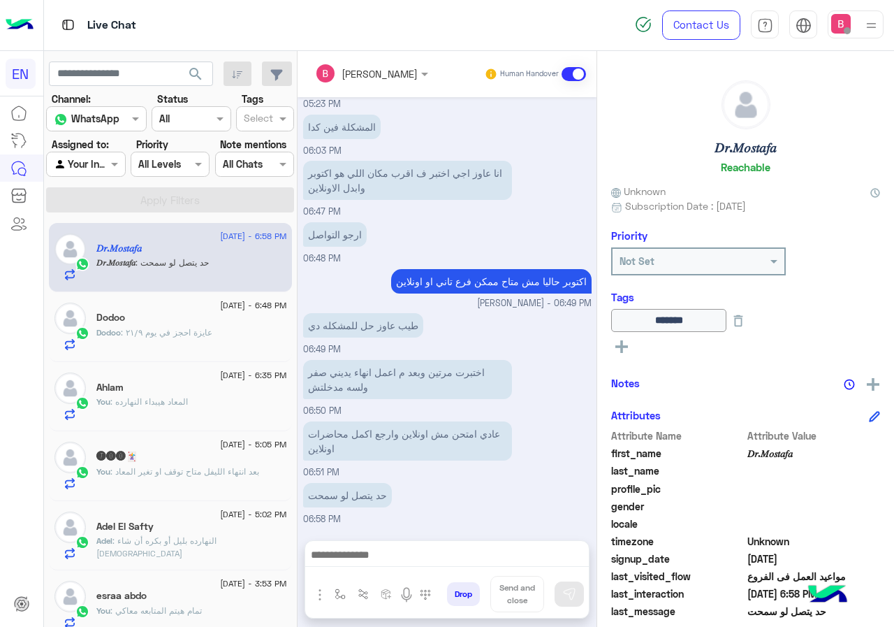
click at [93, 167] on div at bounding box center [86, 164] width 78 height 16
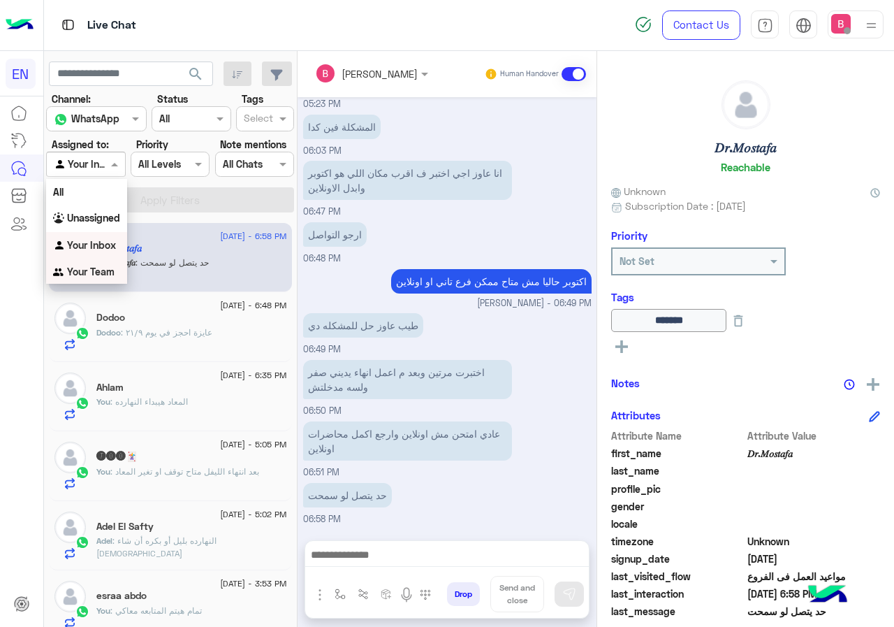
click at [84, 266] on b "Your Team" at bounding box center [90, 271] width 47 height 12
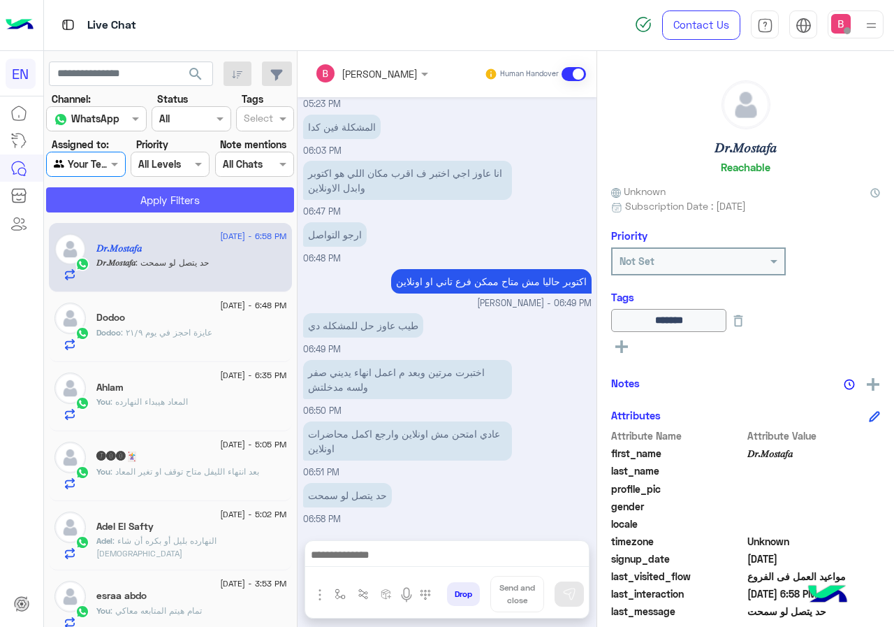
click at [152, 208] on button "Apply Filters" at bounding box center [170, 199] width 248 height 25
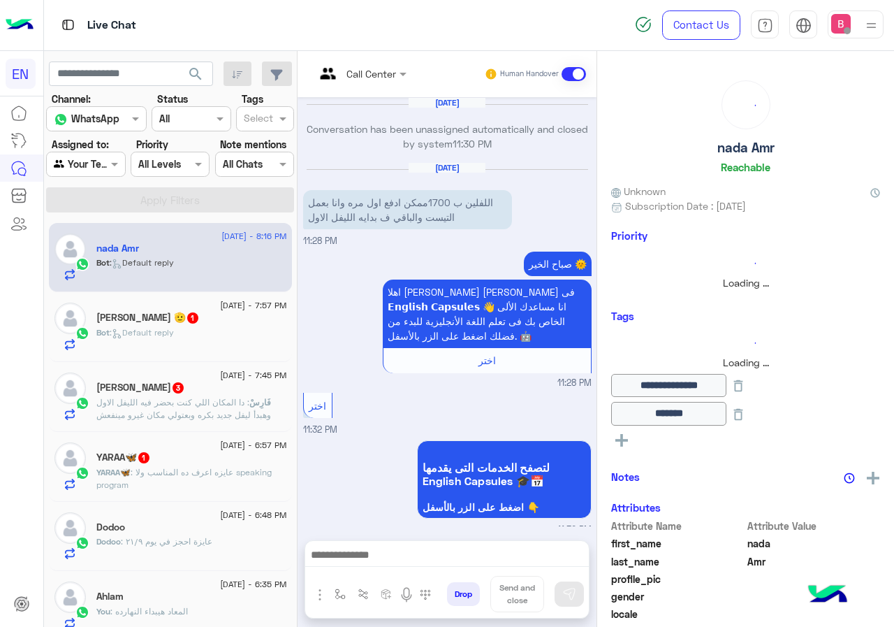
scroll to position [1803, 0]
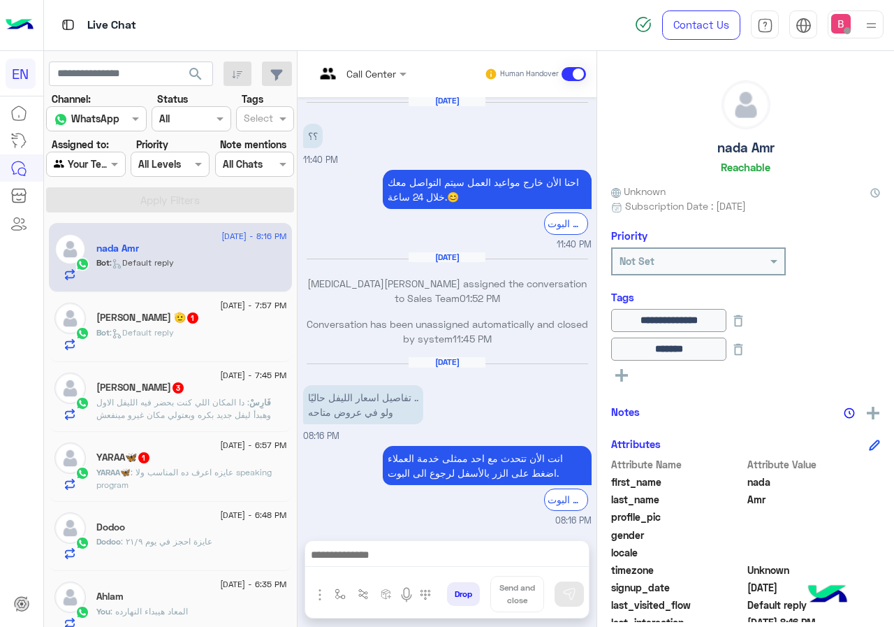
drag, startPoint x: 358, startPoint y: 47, endPoint x: 355, endPoint y: 71, distance: 23.9
click at [356, 61] on div "Live Chat Contact Us Help Center عربي English search Channel: Channel WhatsApp …" at bounding box center [469, 313] width 851 height 627
click at [355, 73] on input "text" at bounding box center [343, 73] width 57 height 15
click at [360, 82] on div "Call Center" at bounding box center [355, 74] width 81 height 34
click at [360, 86] on div "Call Center" at bounding box center [355, 74] width 81 height 34
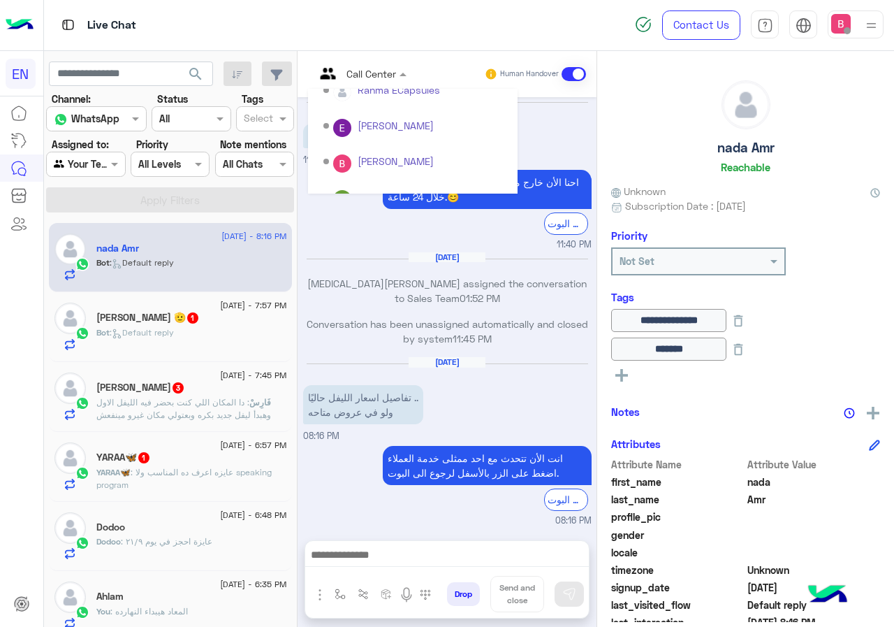
scroll to position [232, 0]
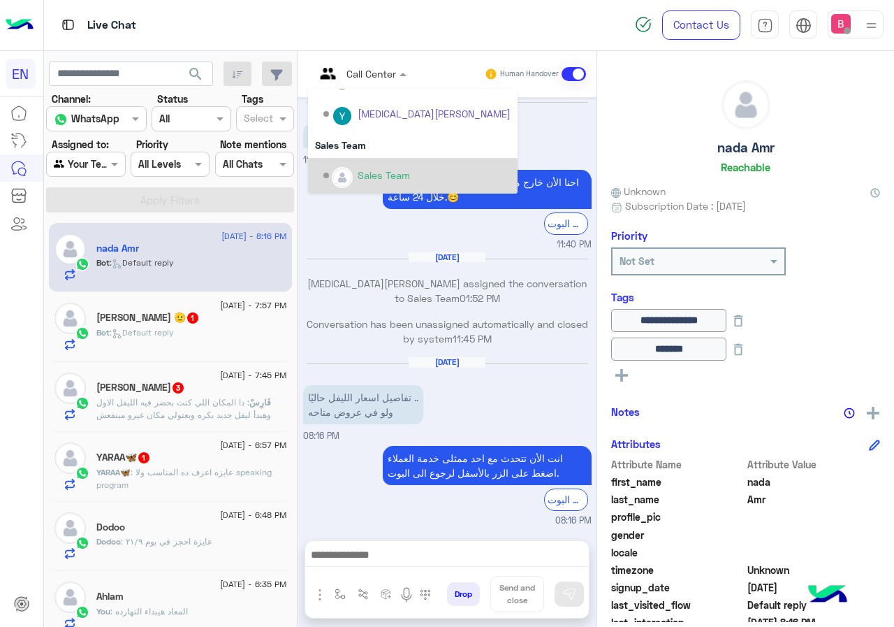
click at [372, 181] on div "Sales Team" at bounding box center [384, 175] width 52 height 15
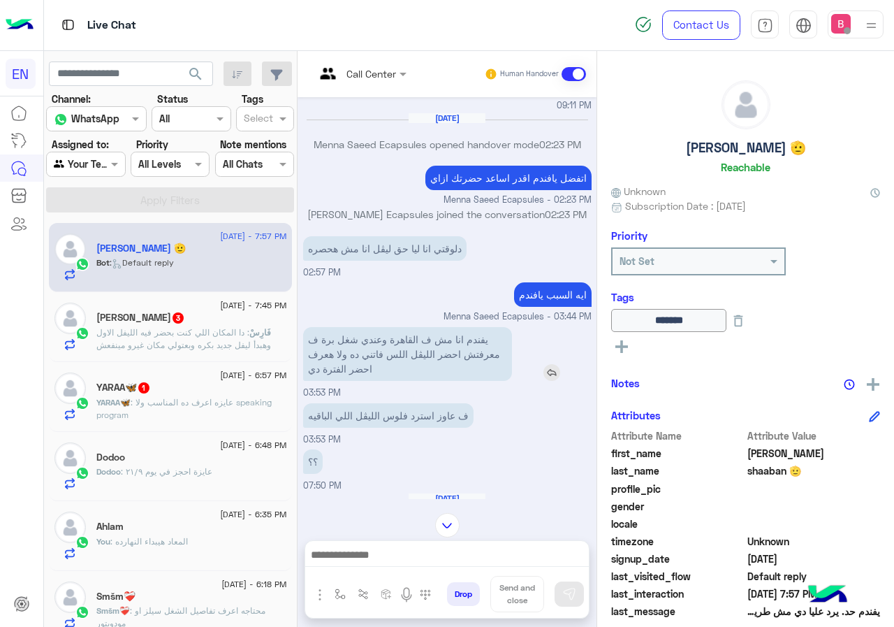
scroll to position [744, 0]
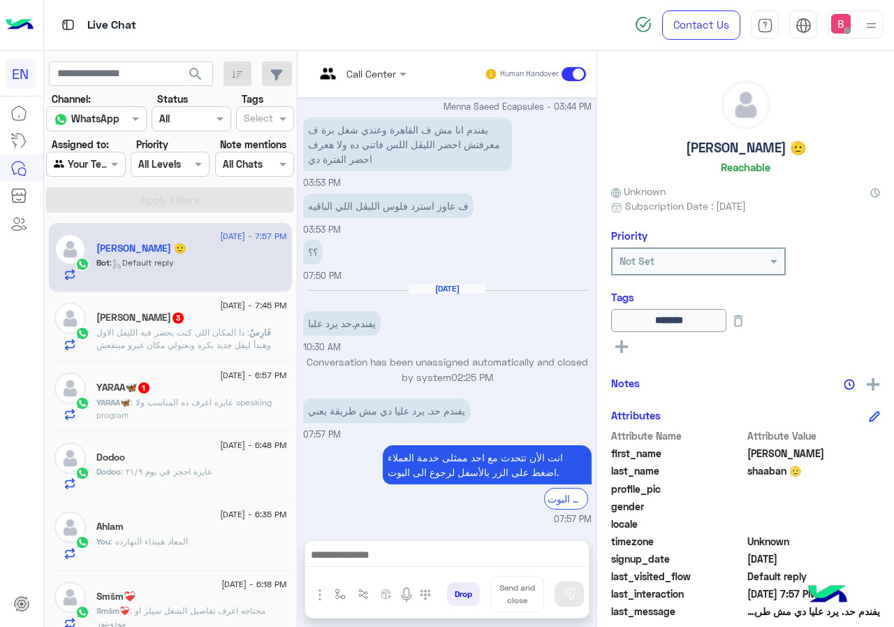
click at [205, 338] on p "فَارِسْ : دا المكان اللي كنت بحضر فيه الليفل الاول وهبدأ ليفل جديد بكره وبعتولي…" at bounding box center [191, 345] width 191 height 38
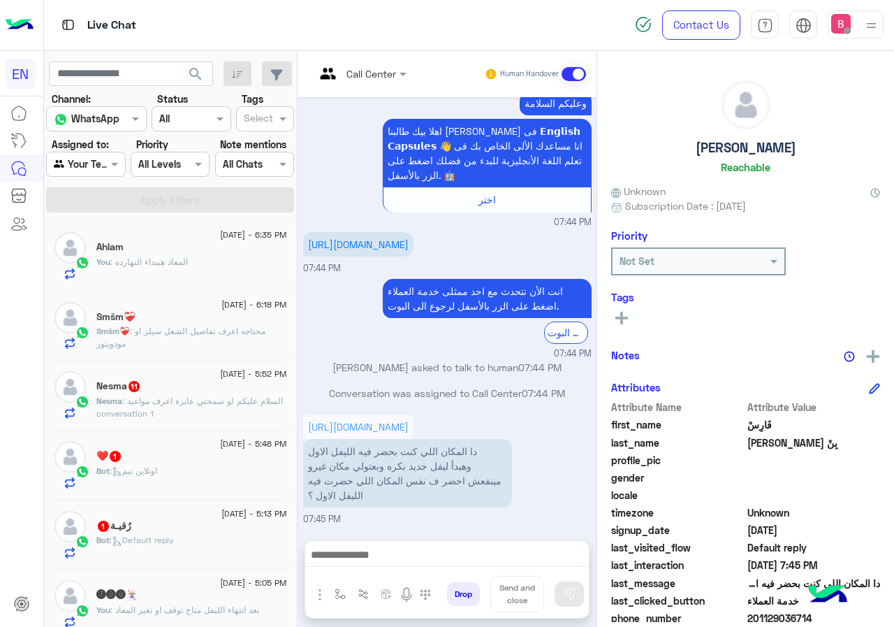
scroll to position [210, 0]
click at [165, 347] on div "You : المعاد هيبداء النهارده" at bounding box center [191, 337] width 191 height 24
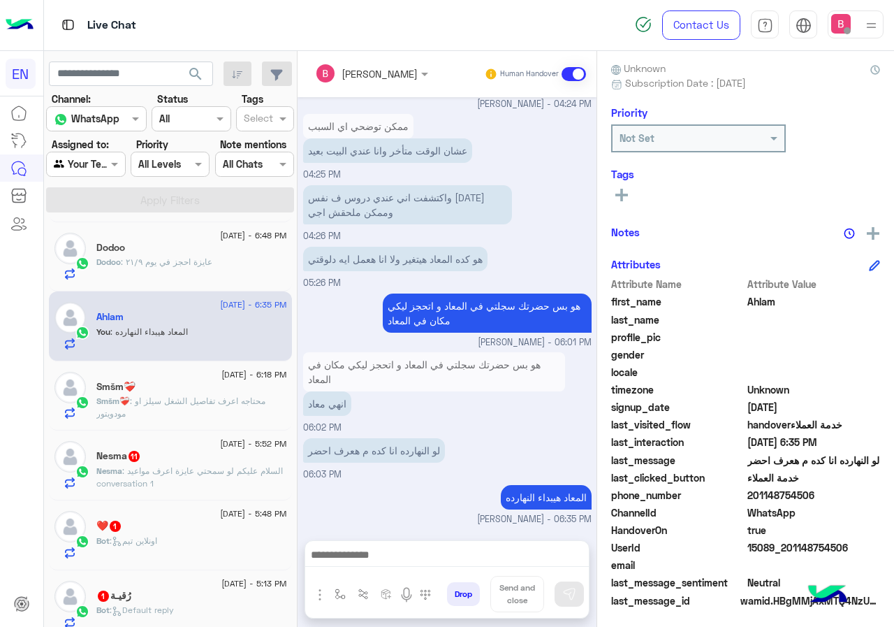
scroll to position [126, 0]
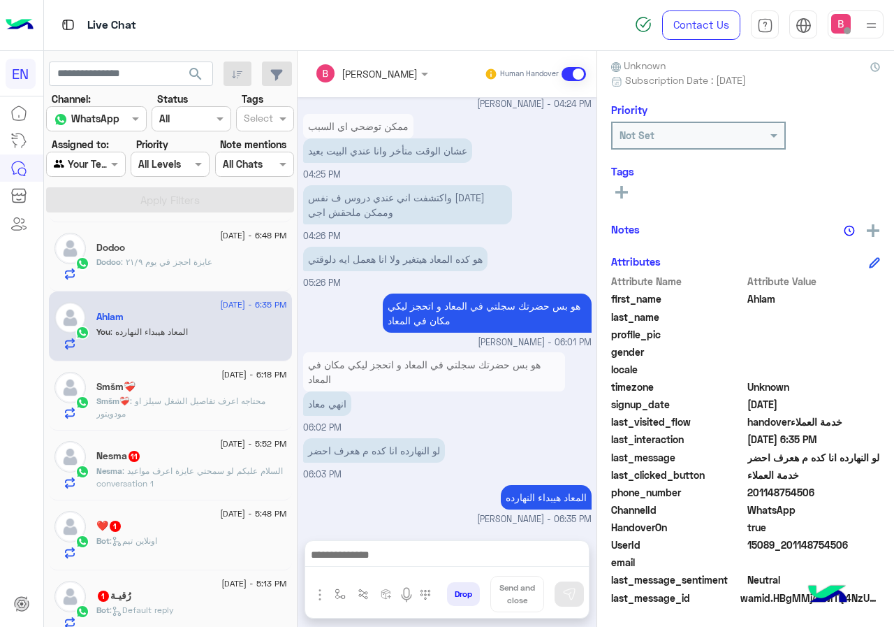
drag, startPoint x: 750, startPoint y: 486, endPoint x: 799, endPoint y: 493, distance: 49.4
click at [849, 493] on span "201148754506" at bounding box center [813, 492] width 133 height 15
copy span "01148754506"
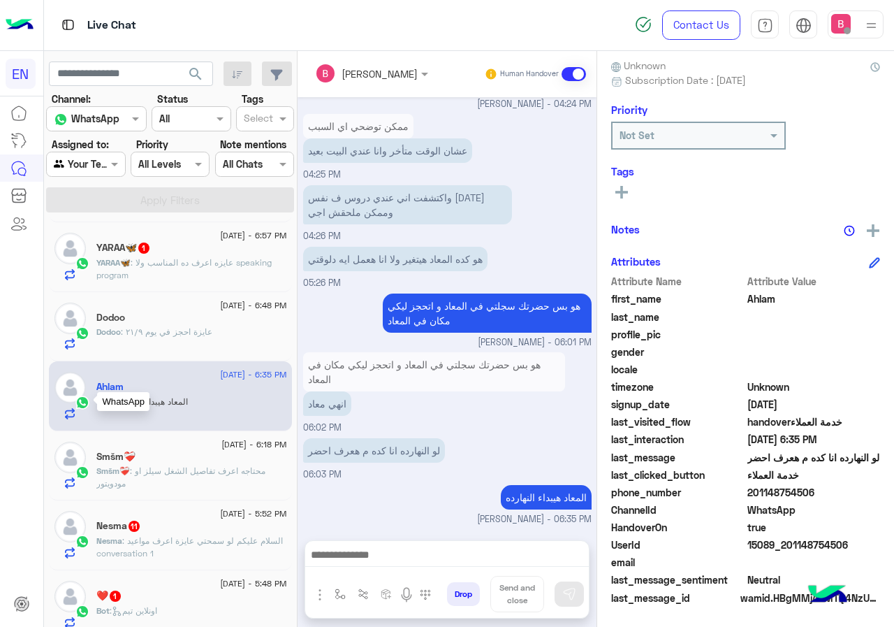
scroll to position [0, 0]
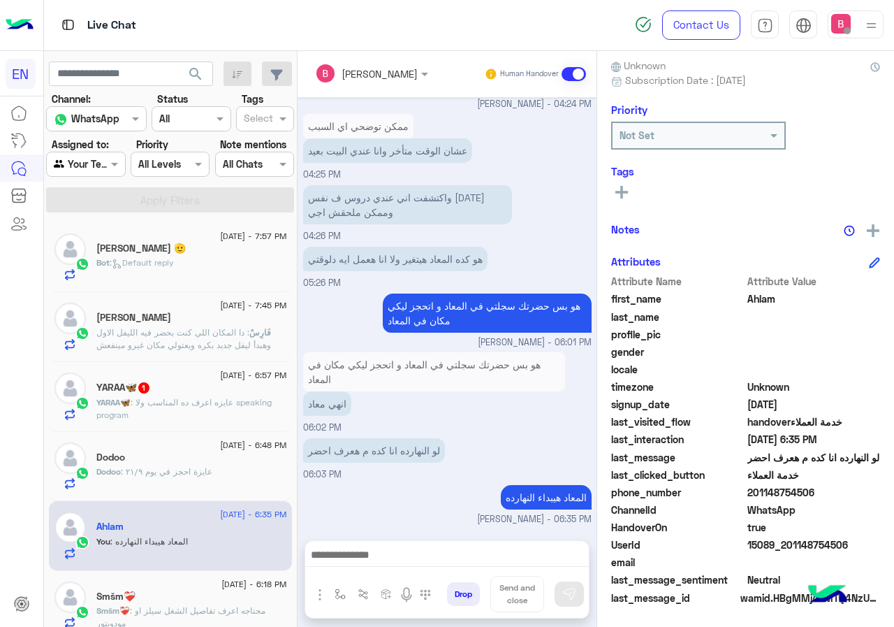
click at [179, 331] on span ": دا المكان اللي كنت بحضر فيه الليفل الاول وهبدأ ليفل جديد بكره وبعتولي مكان غي…" at bounding box center [189, 345] width 186 height 36
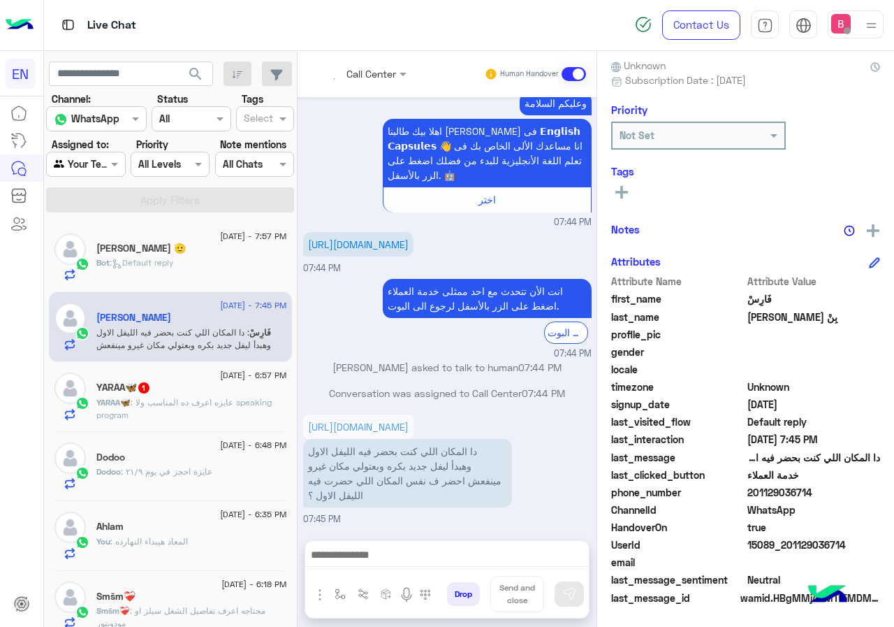
scroll to position [820, 0]
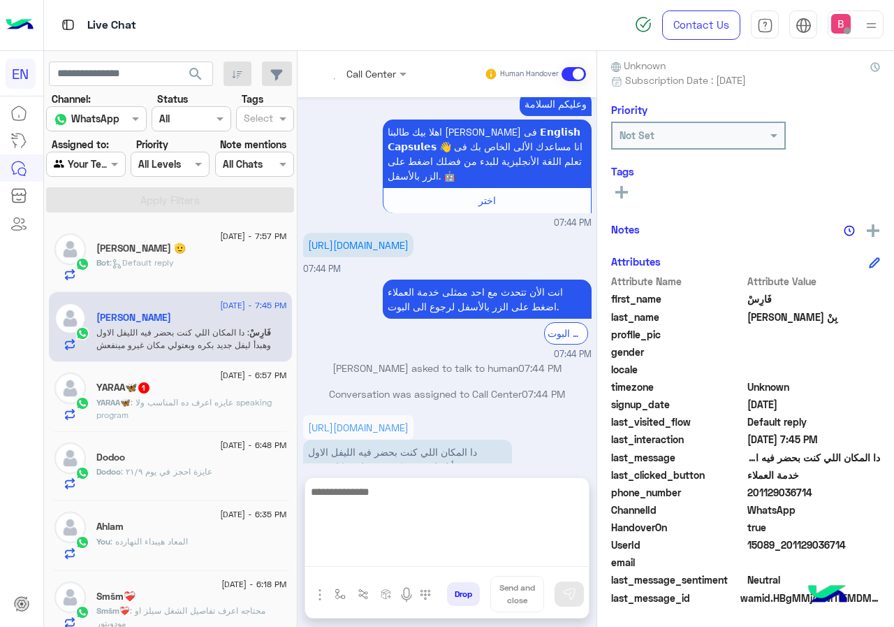
drag, startPoint x: 379, startPoint y: 560, endPoint x: 382, endPoint y: 550, distance: 10.8
click at [379, 559] on textarea at bounding box center [447, 525] width 284 height 84
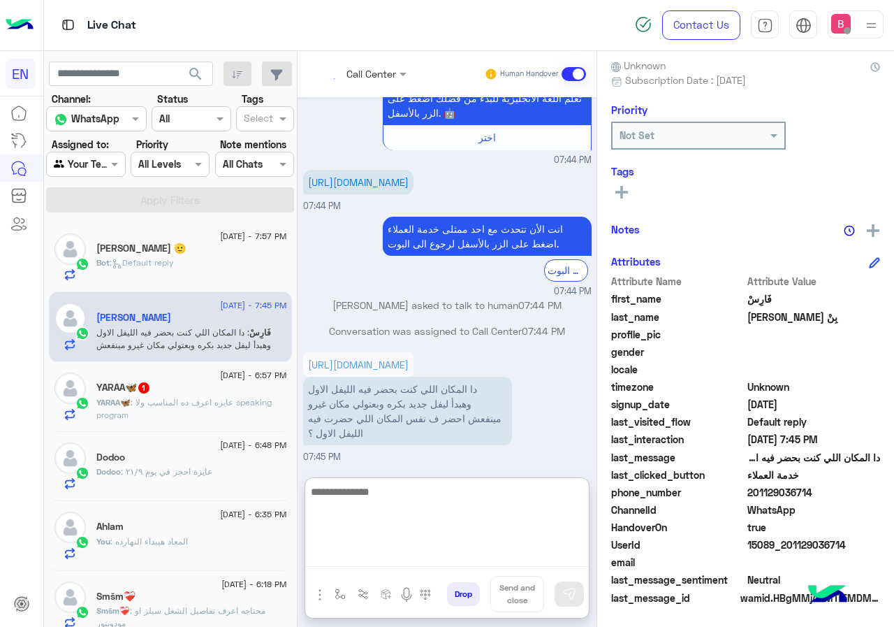
click at [430, 524] on textarea at bounding box center [447, 525] width 284 height 84
type textarea "**********"
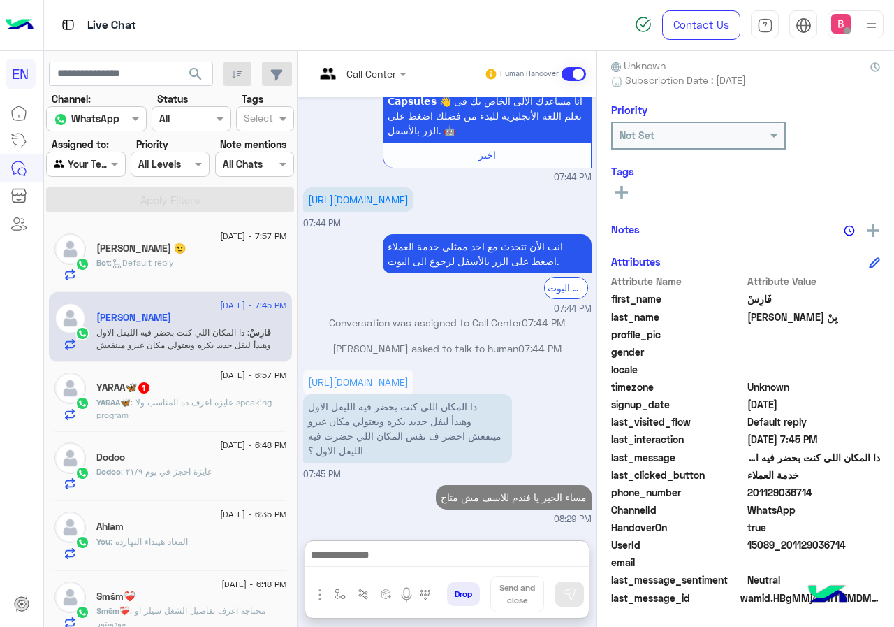
click at [180, 408] on p "YARAA🦋 : عايزه اعرف ده المناسب ولا speaking program" at bounding box center [191, 408] width 191 height 25
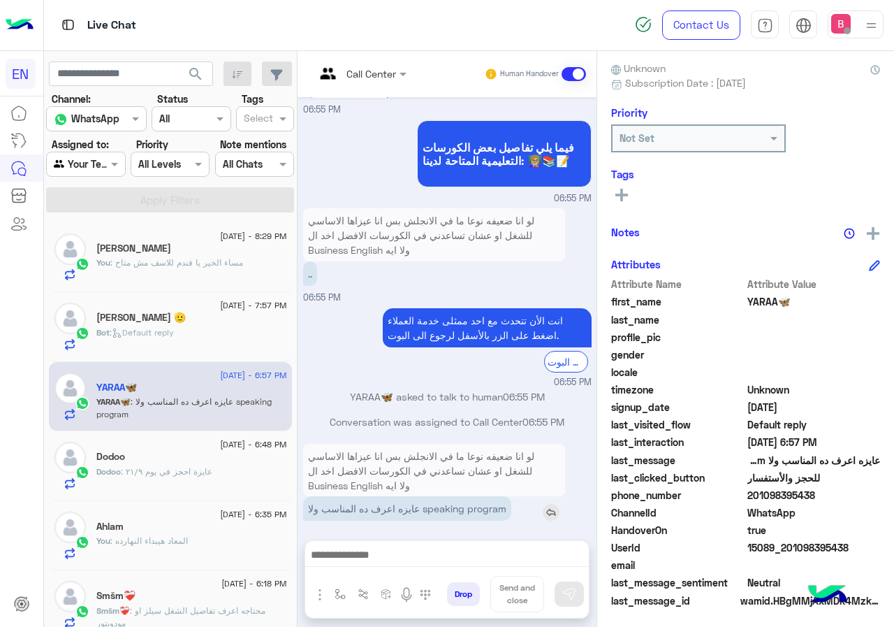
scroll to position [126, 0]
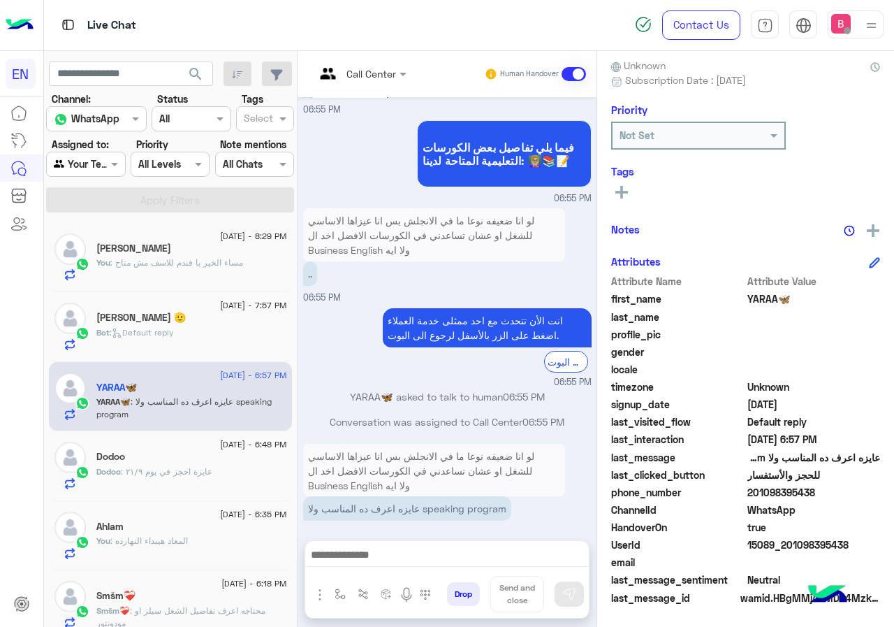
click at [360, 71] on input "text" at bounding box center [343, 73] width 57 height 15
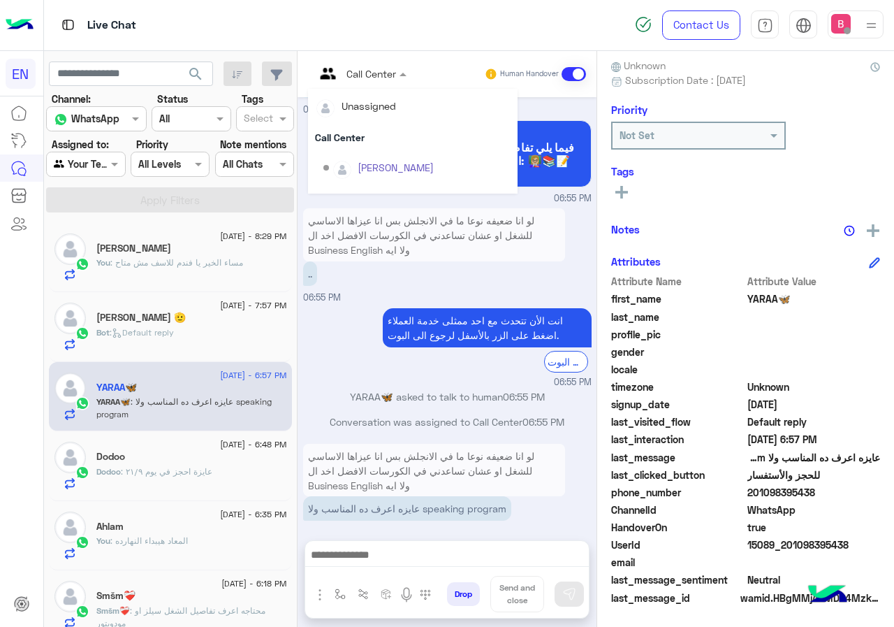
scroll to position [232, 0]
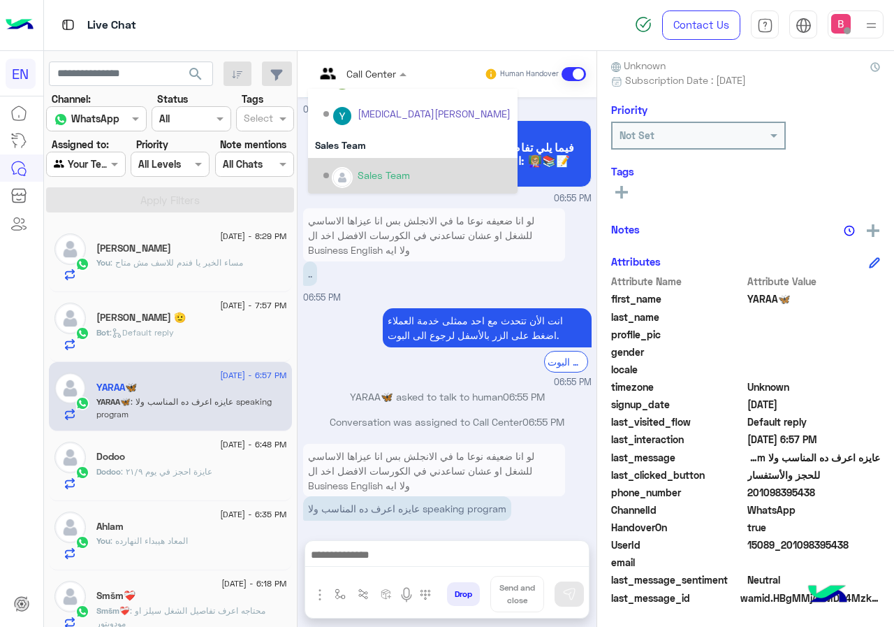
click at [349, 168] on div "Sales Team" at bounding box center [416, 175] width 187 height 24
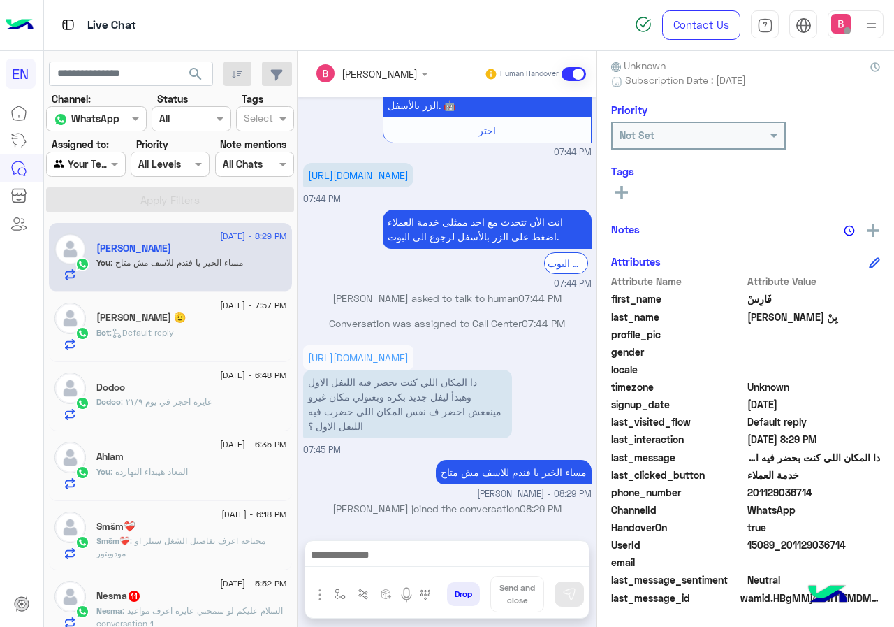
click at [173, 321] on h5 "[PERSON_NAME] 🫡" at bounding box center [140, 318] width 89 height 12
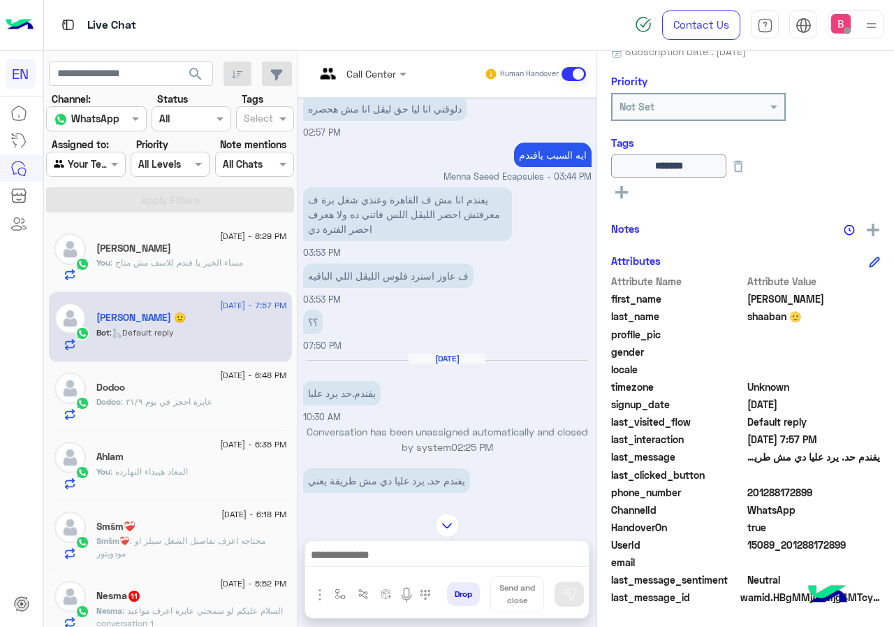
scroll to position [744, 0]
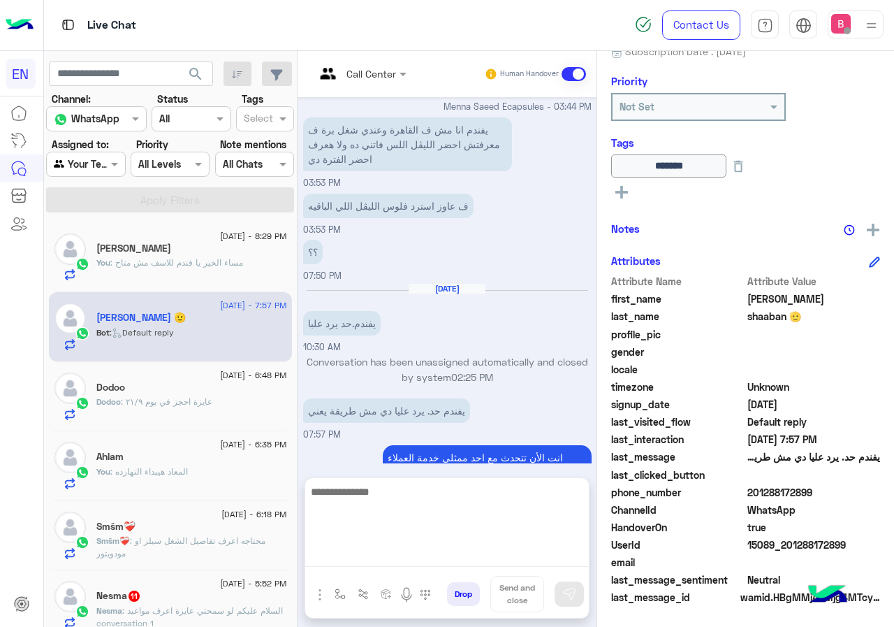
click at [462, 560] on textarea at bounding box center [447, 525] width 284 height 84
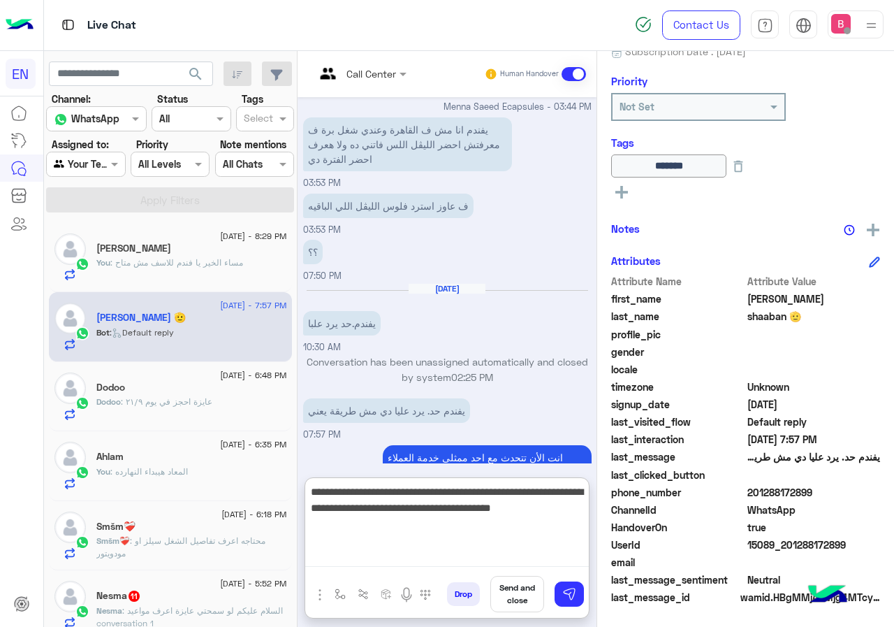
type textarea "**********"
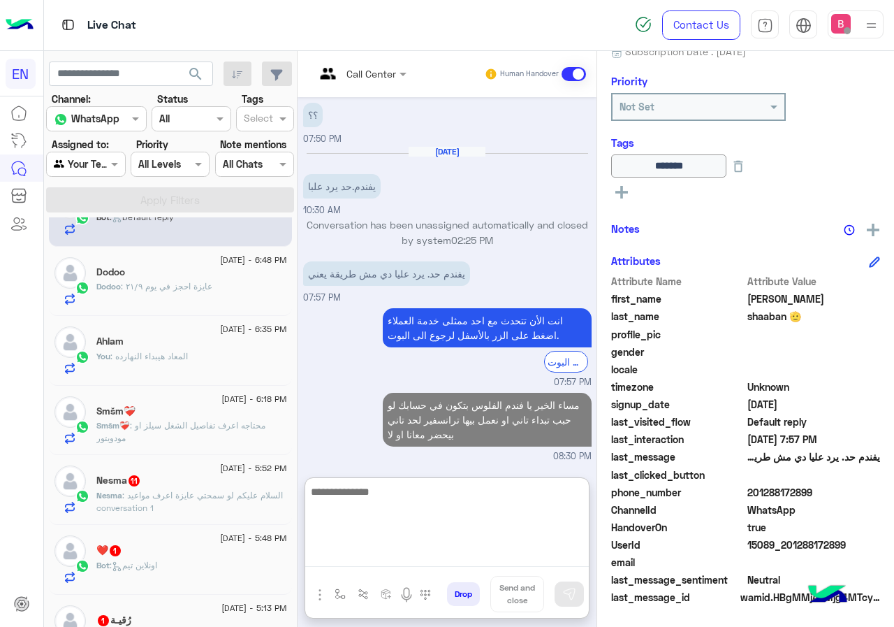
scroll to position [140, 0]
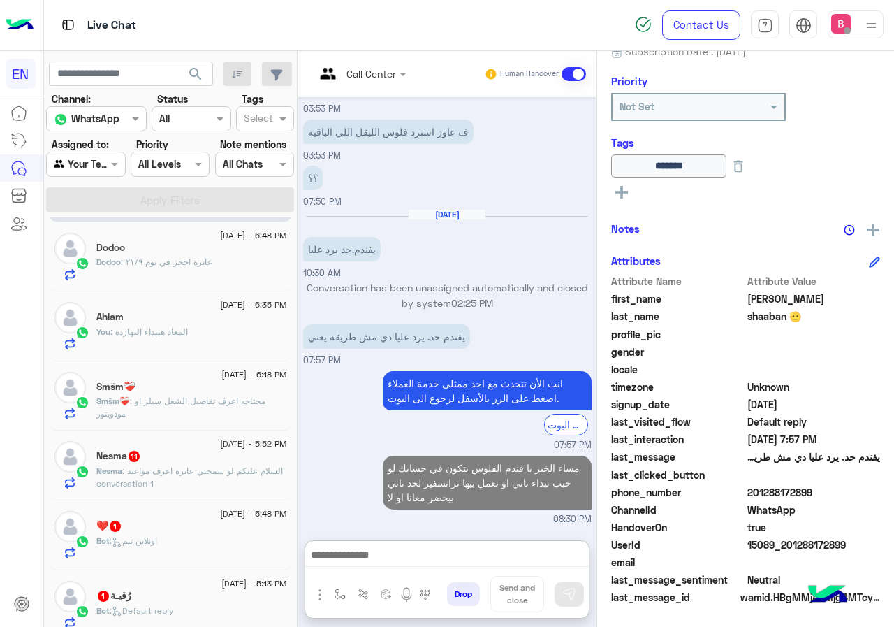
click at [189, 395] on p "Smšm❤️‍🩹 : محتاجه اعرف تفاصيل الشغل سيلز او مودويتور" at bounding box center [191, 407] width 191 height 25
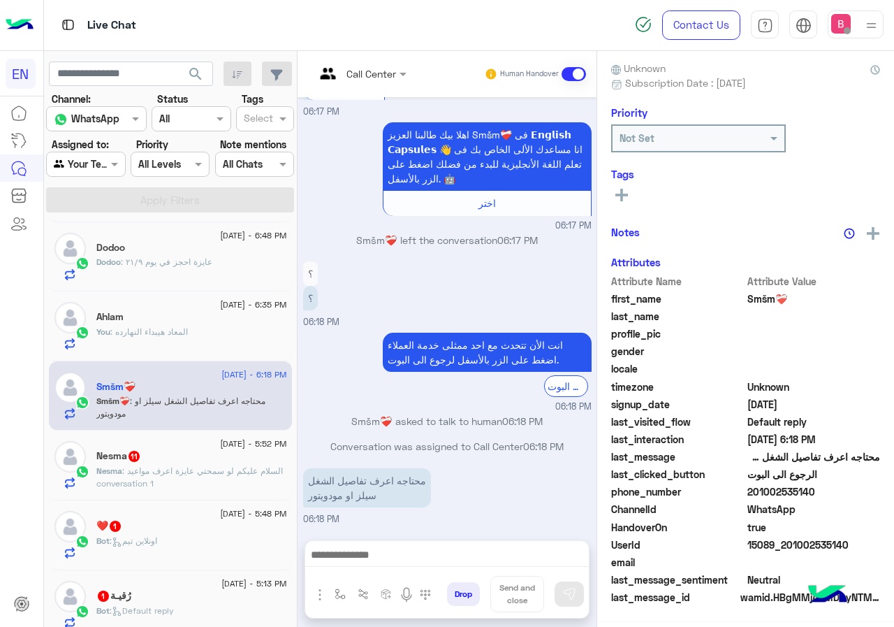
scroll to position [126, 0]
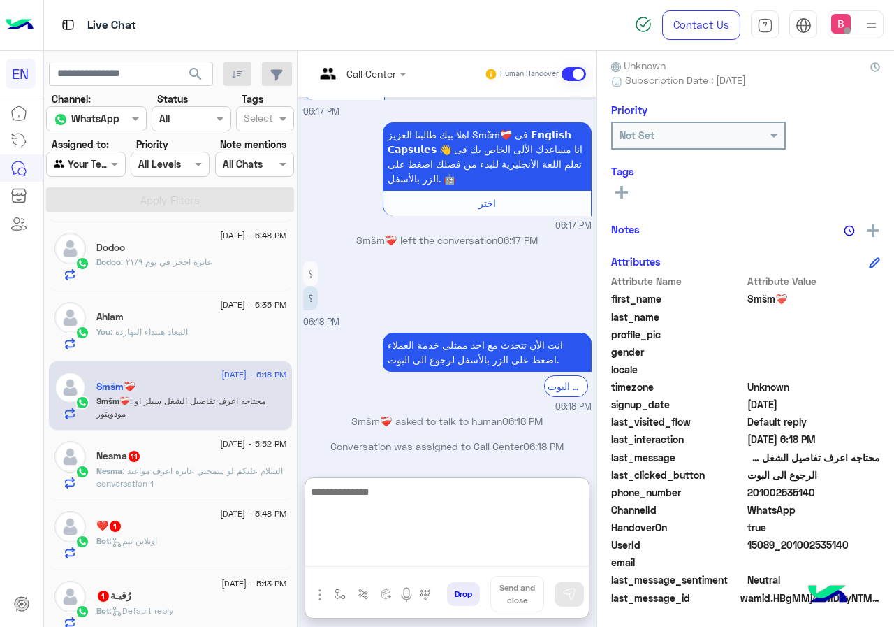
click at [444, 552] on textarea at bounding box center [447, 525] width 284 height 84
type textarea "**********"
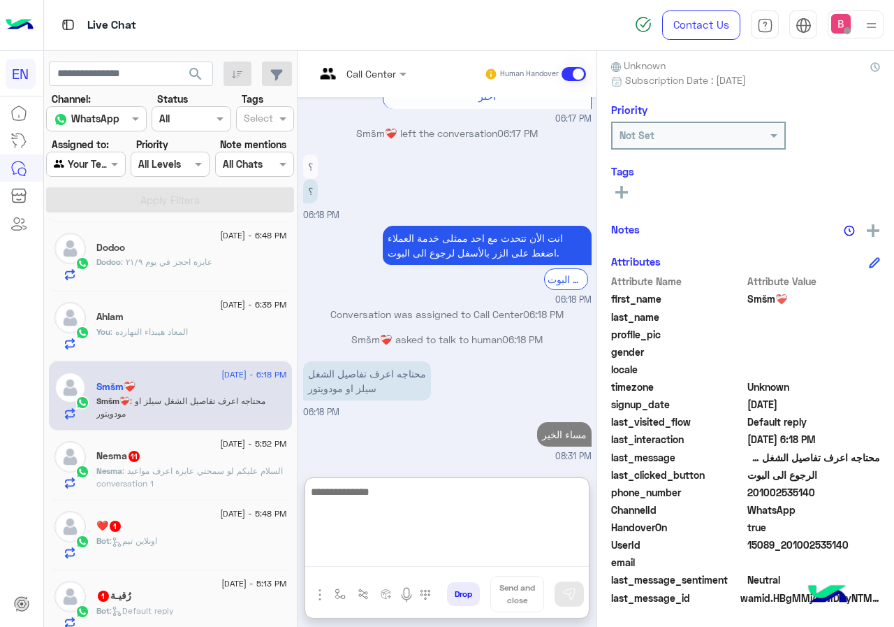
paste textarea "**********"
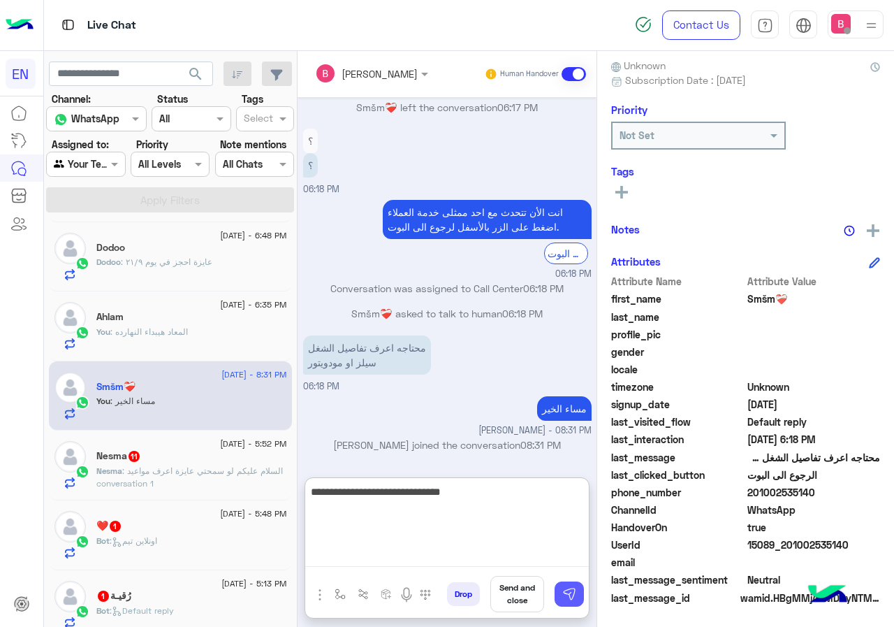
type textarea "**********"
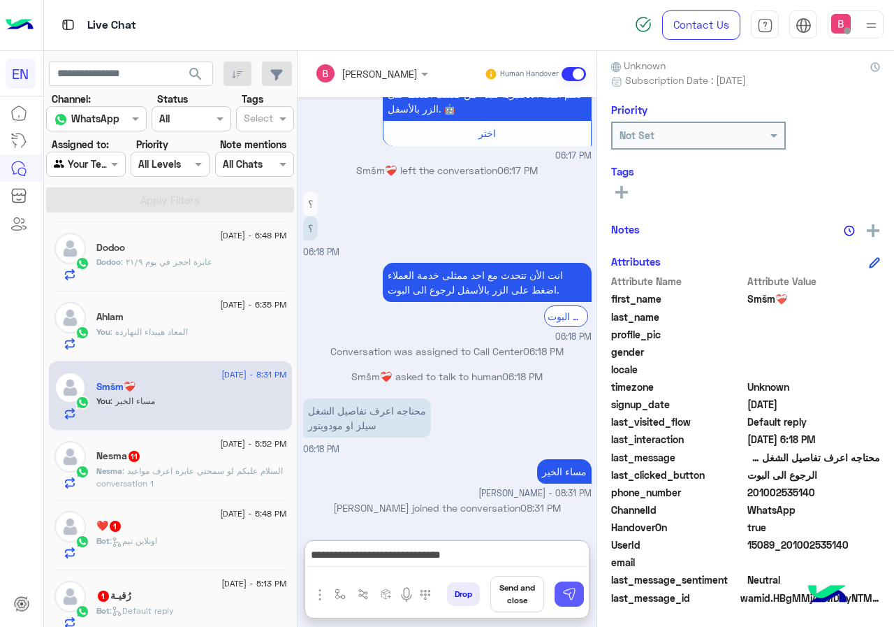
click at [580, 601] on button at bounding box center [569, 593] width 29 height 25
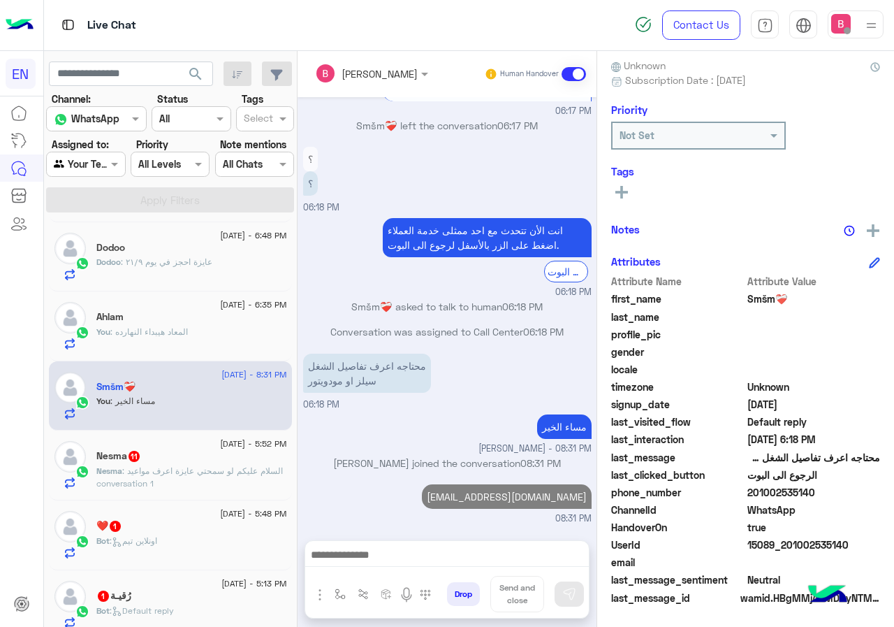
scroll to position [279, 0]
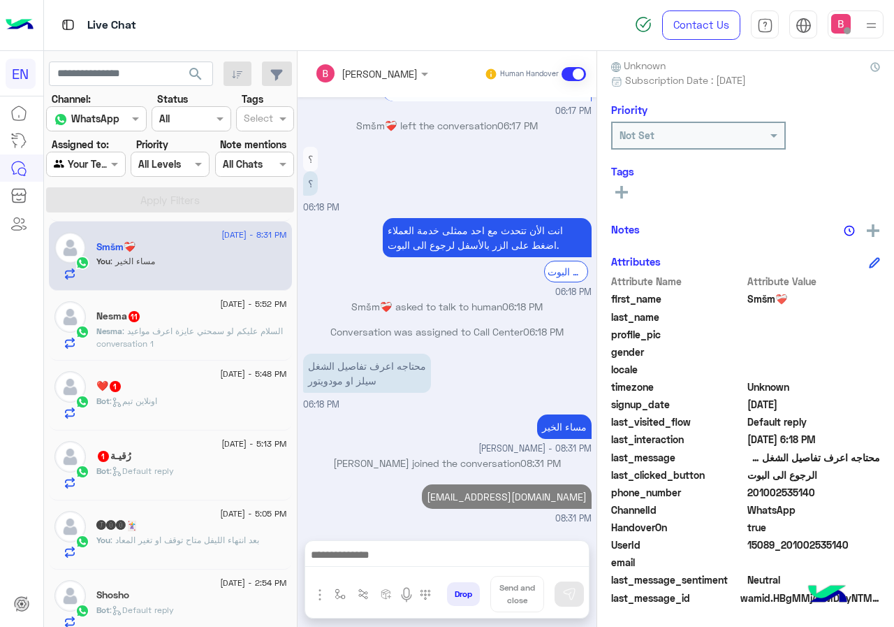
click at [181, 327] on span ": السلام عليكم لو سمحتي عايزة اعرف مواعيد conversation 1" at bounding box center [189, 336] width 186 height 23
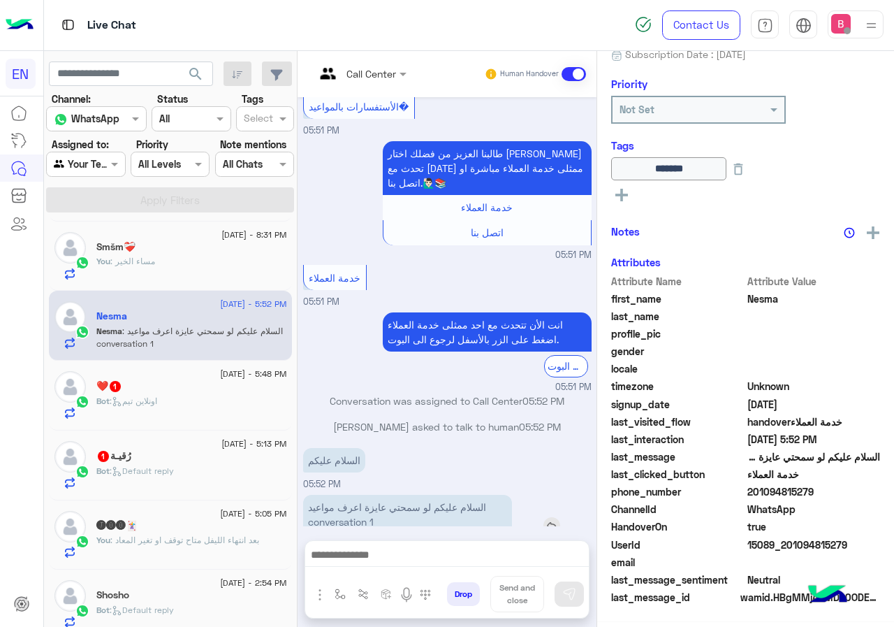
scroll to position [154, 0]
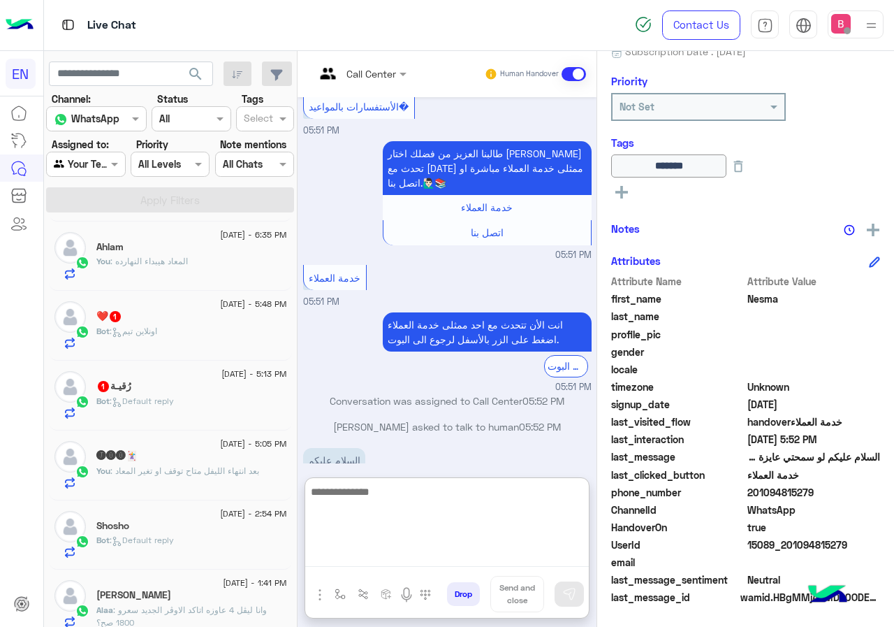
click at [398, 553] on textarea at bounding box center [447, 525] width 284 height 84
type textarea "**********"
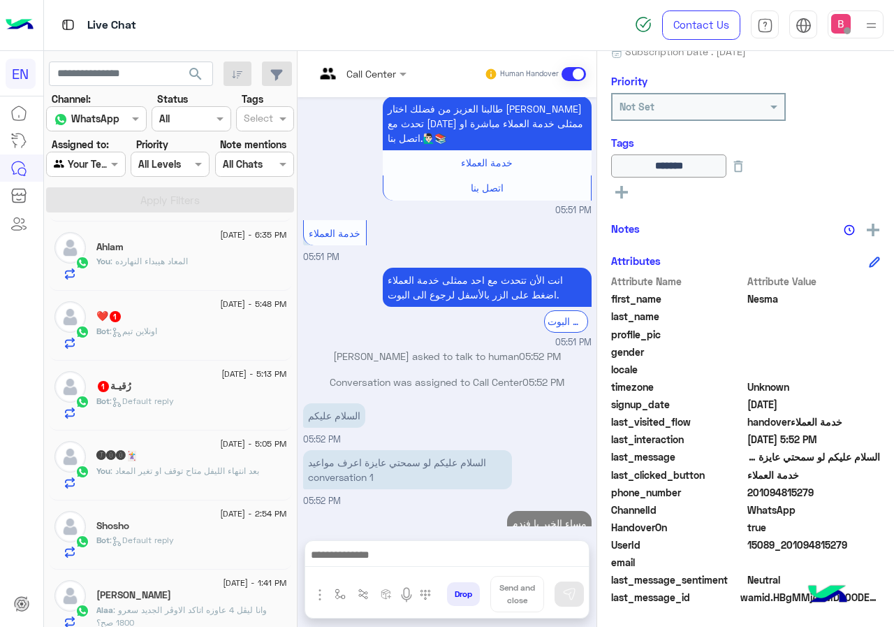
drag, startPoint x: 747, startPoint y: 494, endPoint x: 814, endPoint y: 497, distance: 67.1
click at [835, 491] on span "201094815279" at bounding box center [813, 492] width 133 height 15
click at [830, 510] on span "WhatsApp" at bounding box center [813, 509] width 133 height 15
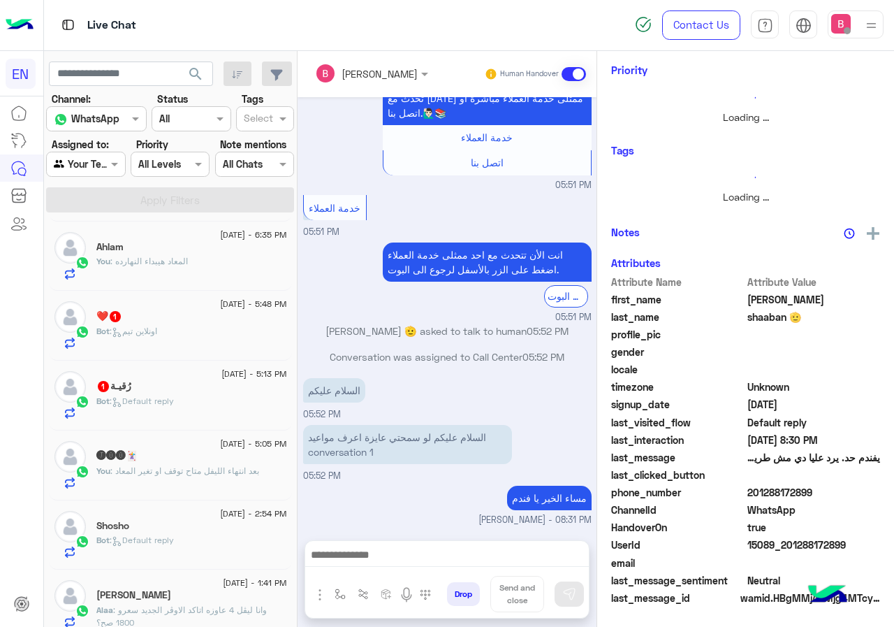
scroll to position [152, 0]
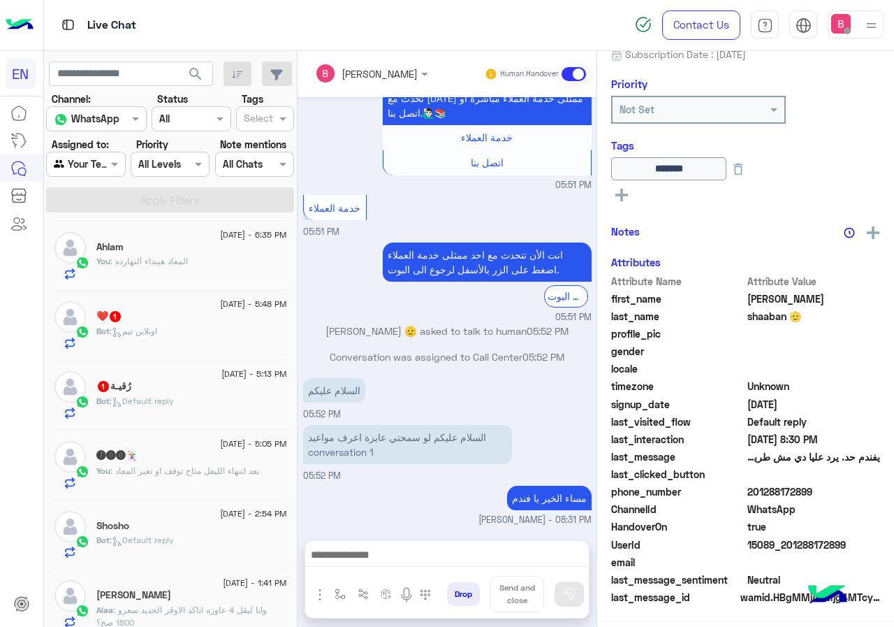
drag, startPoint x: 751, startPoint y: 492, endPoint x: 791, endPoint y: 487, distance: 40.8
click at [840, 492] on span "201288172899" at bounding box center [813, 491] width 133 height 15
copy span "01288172899"
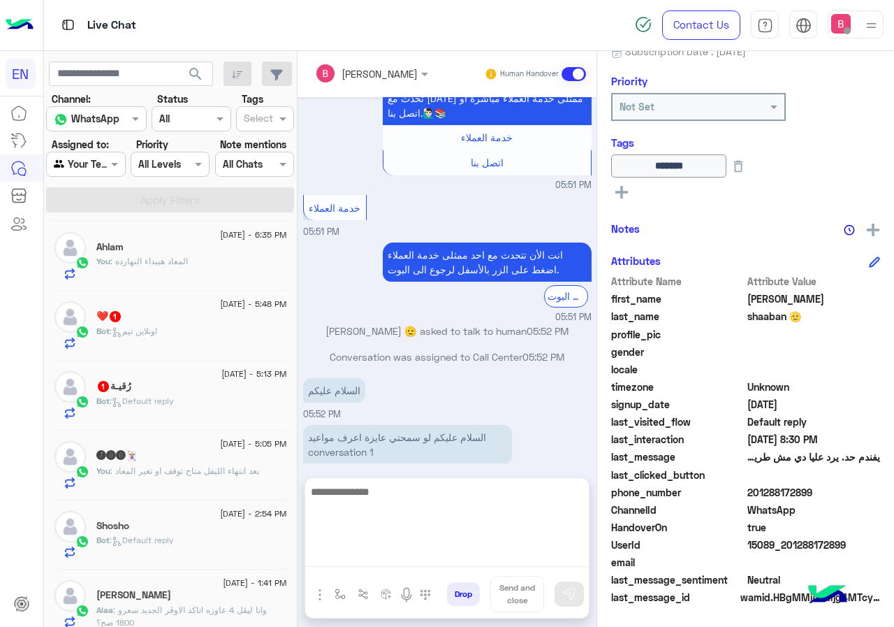
click at [400, 555] on textarea at bounding box center [447, 525] width 284 height 84
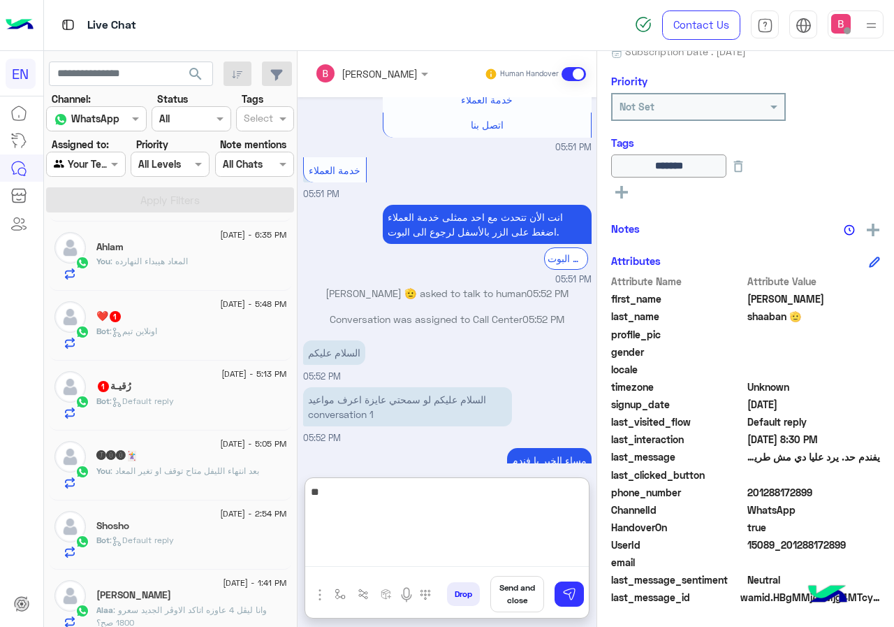
type textarea "*"
type textarea "**********"
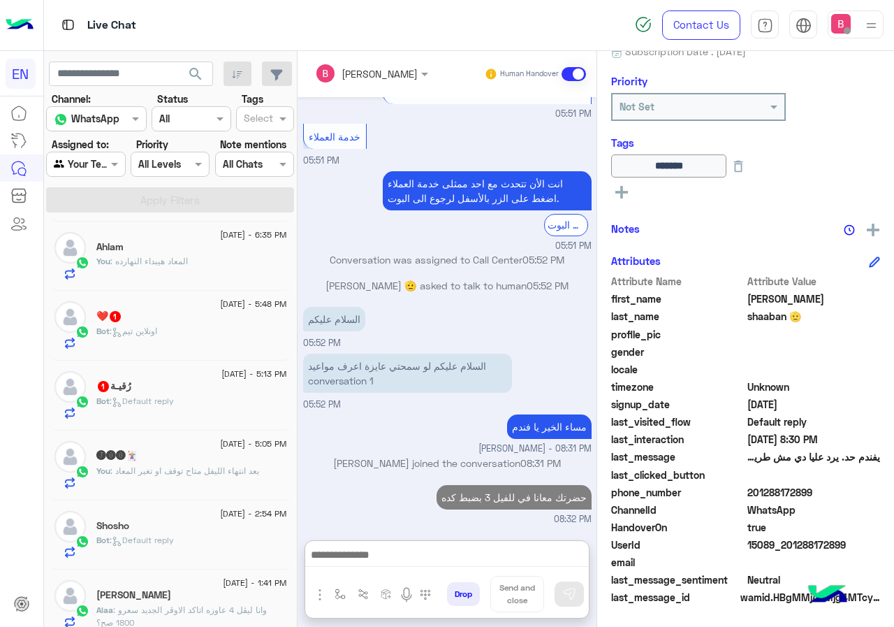
click at [196, 330] on div "Bot : اونلاين تيم" at bounding box center [191, 337] width 191 height 24
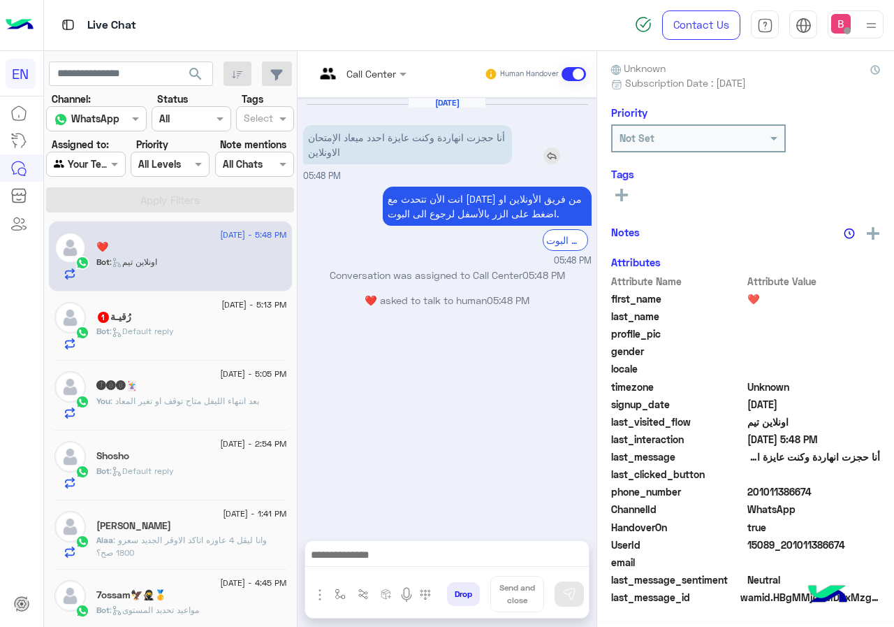
scroll to position [126, 0]
drag, startPoint x: 753, startPoint y: 492, endPoint x: 805, endPoint y: 492, distance: 51.7
click at [827, 493] on span "201011386674" at bounding box center [813, 492] width 133 height 15
drag, startPoint x: 789, startPoint y: 492, endPoint x: 682, endPoint y: 333, distance: 191.8
click at [684, 332] on span "profile_pic" at bounding box center [677, 334] width 133 height 15
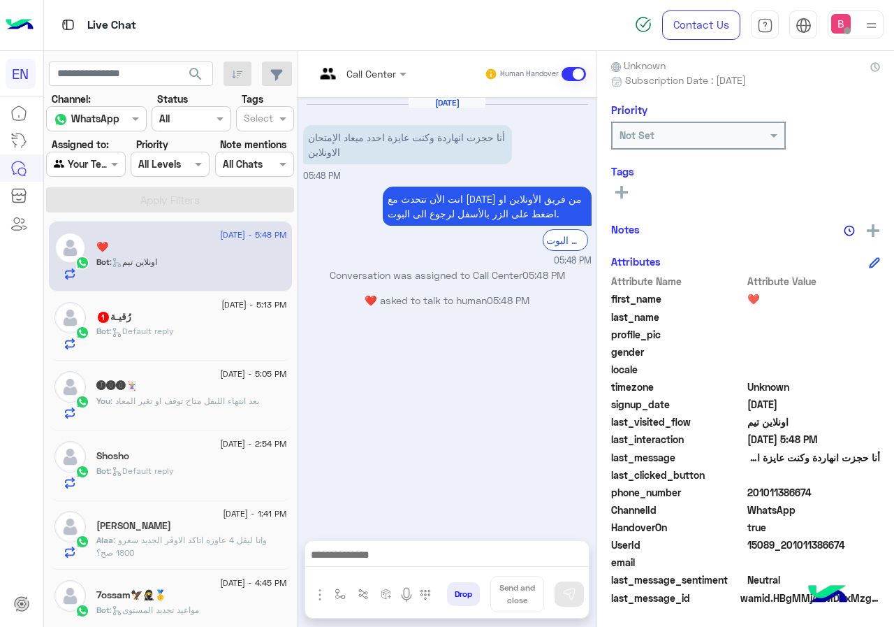
drag, startPoint x: 748, startPoint y: 492, endPoint x: 826, endPoint y: 495, distance: 77.6
click at [826, 495] on span "201011386674" at bounding box center [813, 492] width 133 height 15
copy span "01011386674"
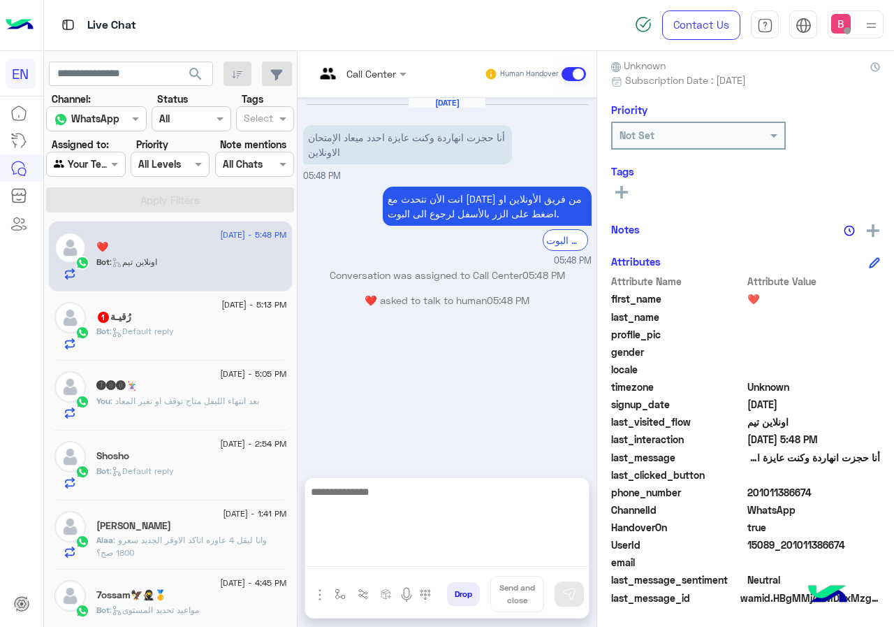
click at [433, 557] on textarea at bounding box center [447, 525] width 284 height 84
type textarea "**********"
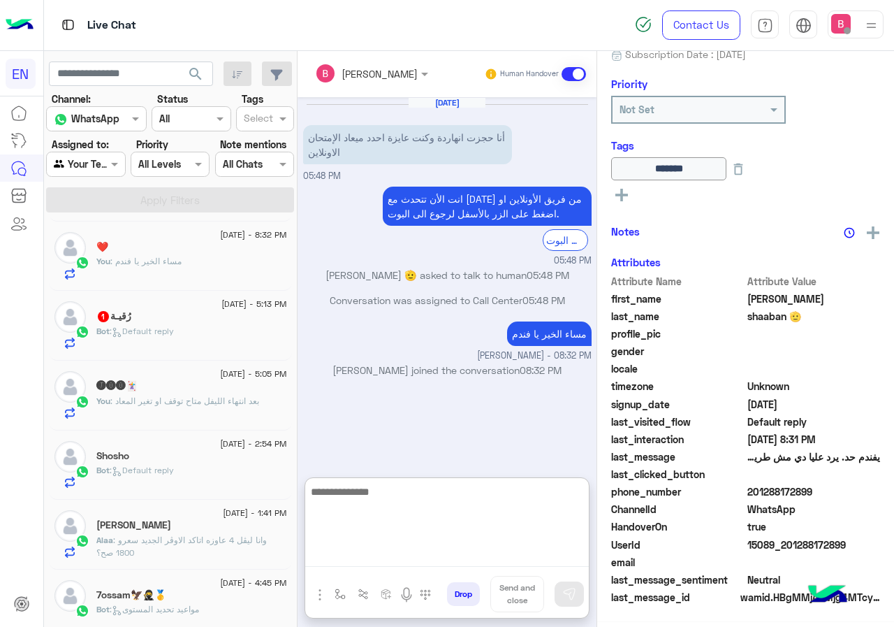
scroll to position [154, 0]
type textarea "**********"
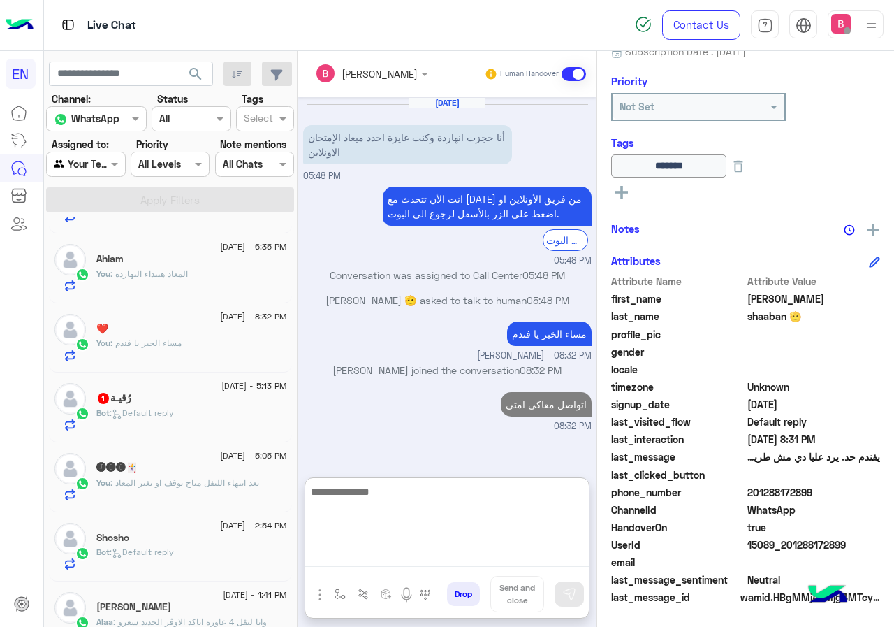
scroll to position [70, 0]
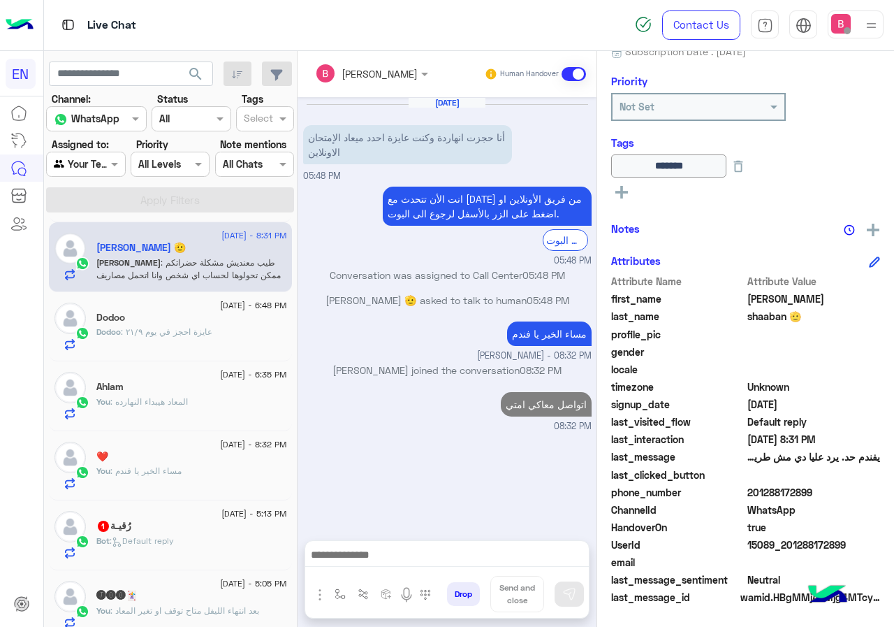
click at [121, 546] on icon at bounding box center [117, 541] width 10 height 10
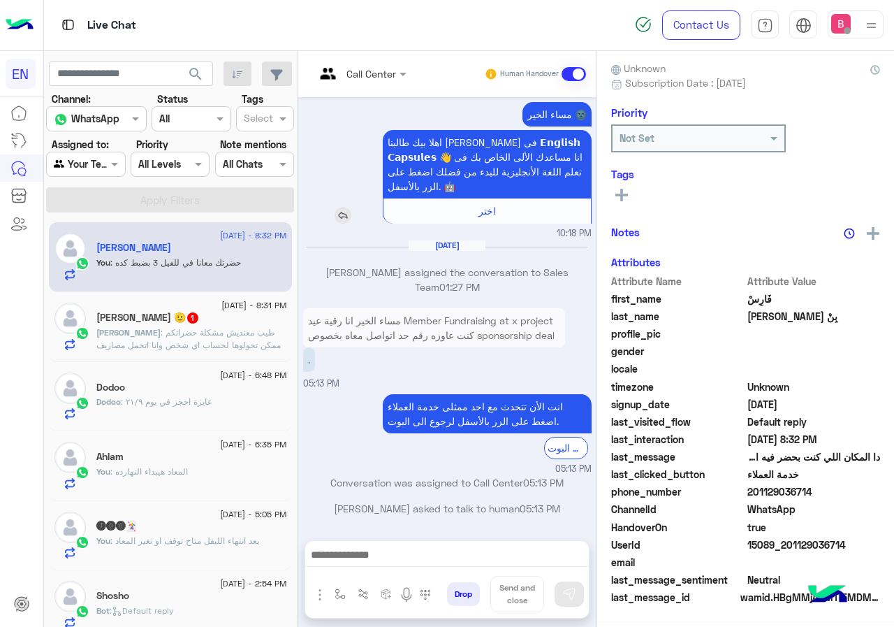
scroll to position [126, 0]
click at [359, 73] on input "text" at bounding box center [343, 73] width 57 height 15
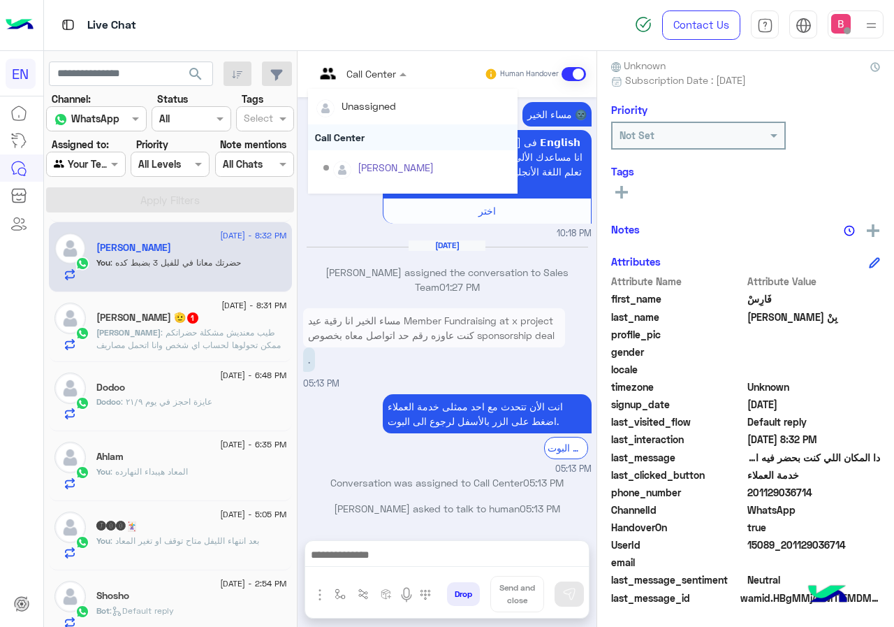
scroll to position [232, 0]
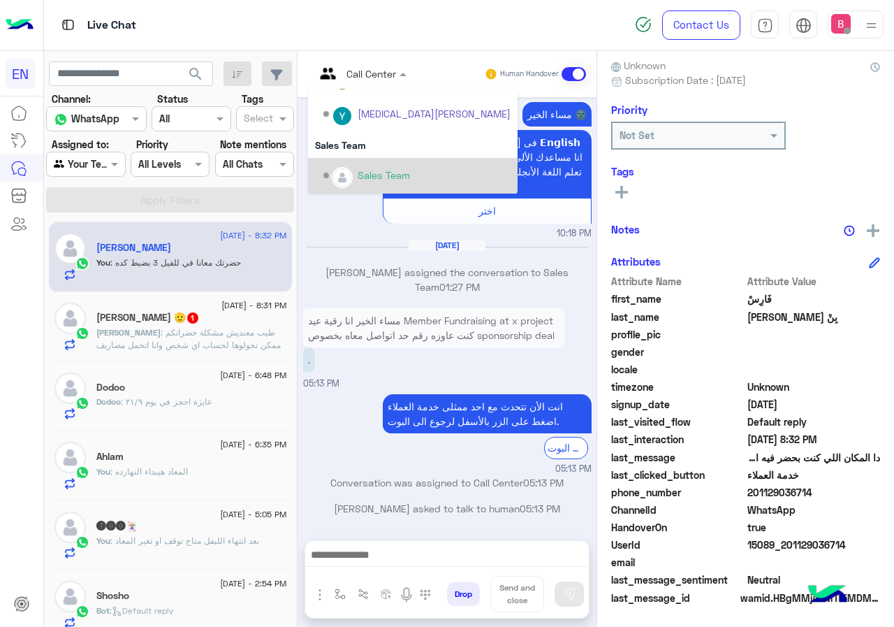
click at [367, 166] on div "Sales Team" at bounding box center [416, 175] width 187 height 24
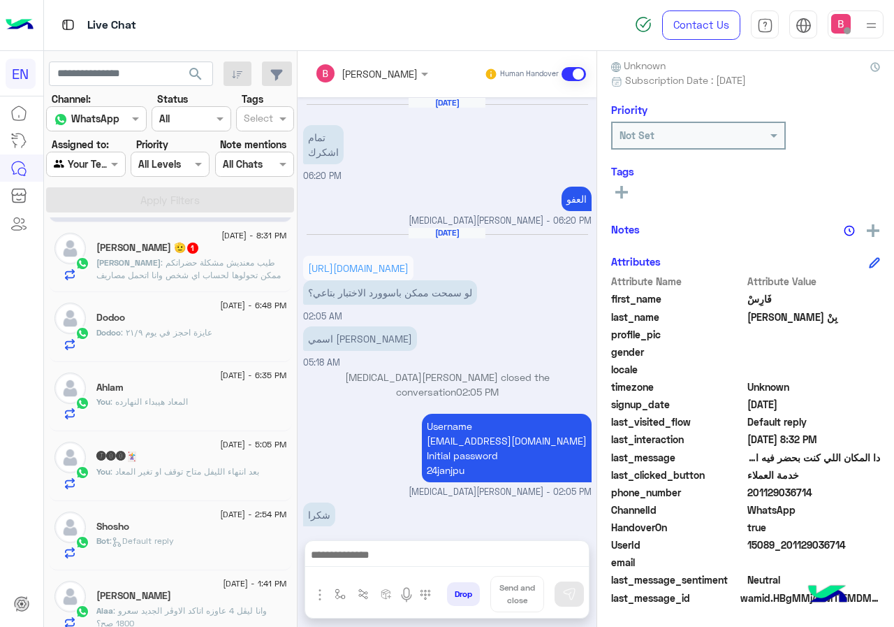
scroll to position [799, 0]
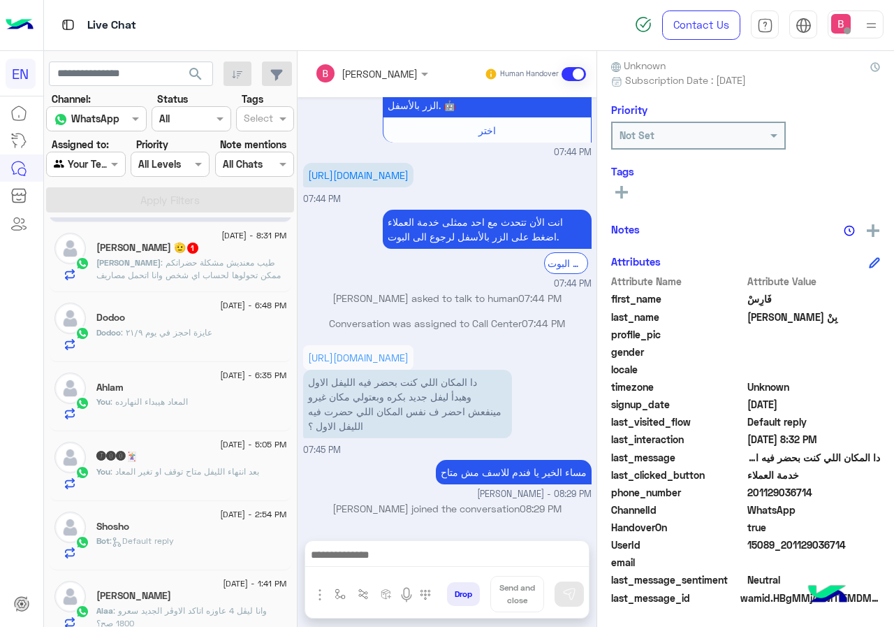
click at [203, 270] on span ": طيب معنديش مشكلة حضراتكم ممكن تحولوها لحساب اي شخص وانا اتحمل مصاريف الترنسفي…" at bounding box center [188, 275] width 184 height 36
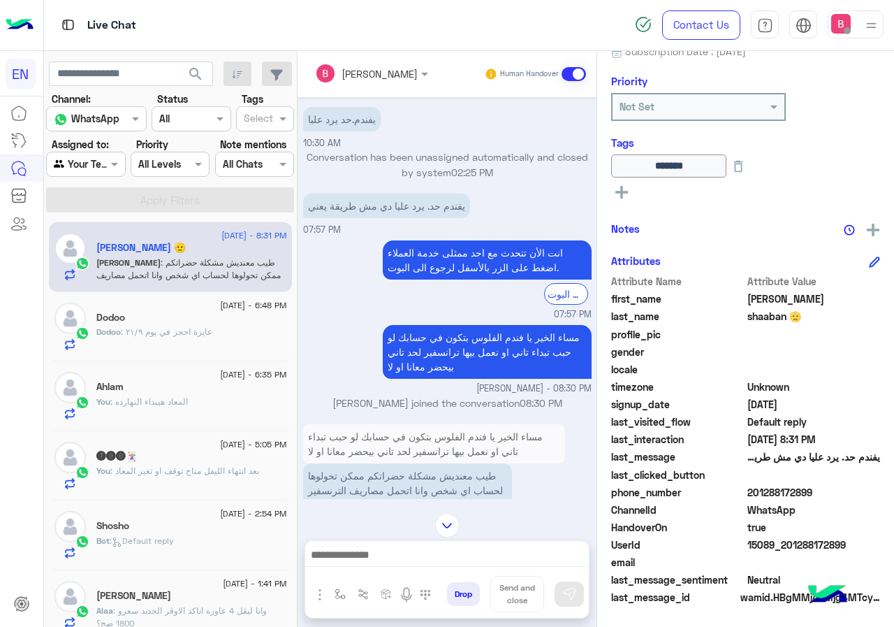
scroll to position [798, 0]
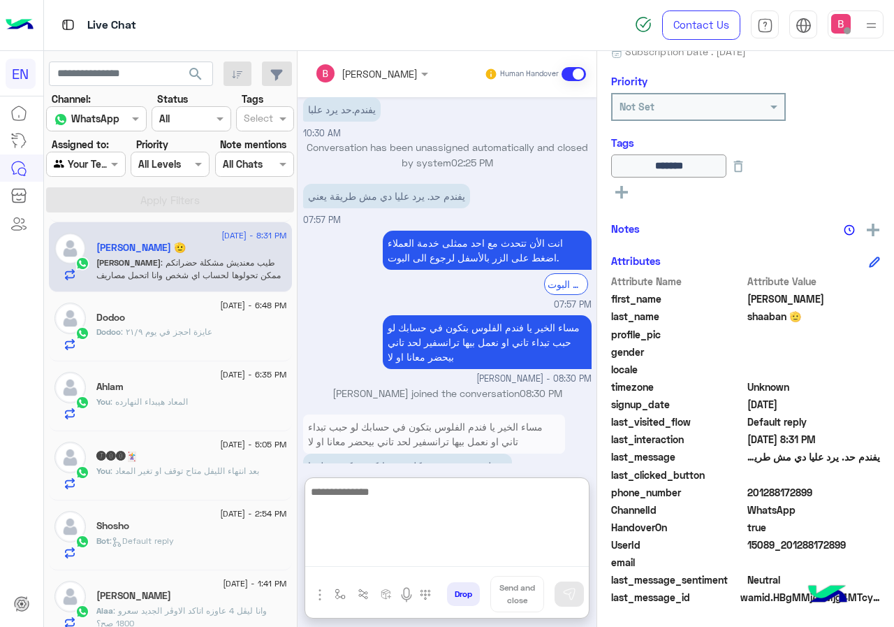
drag, startPoint x: 347, startPoint y: 561, endPoint x: 390, endPoint y: 498, distance: 76.3
click at [348, 561] on textarea at bounding box center [447, 525] width 284 height 84
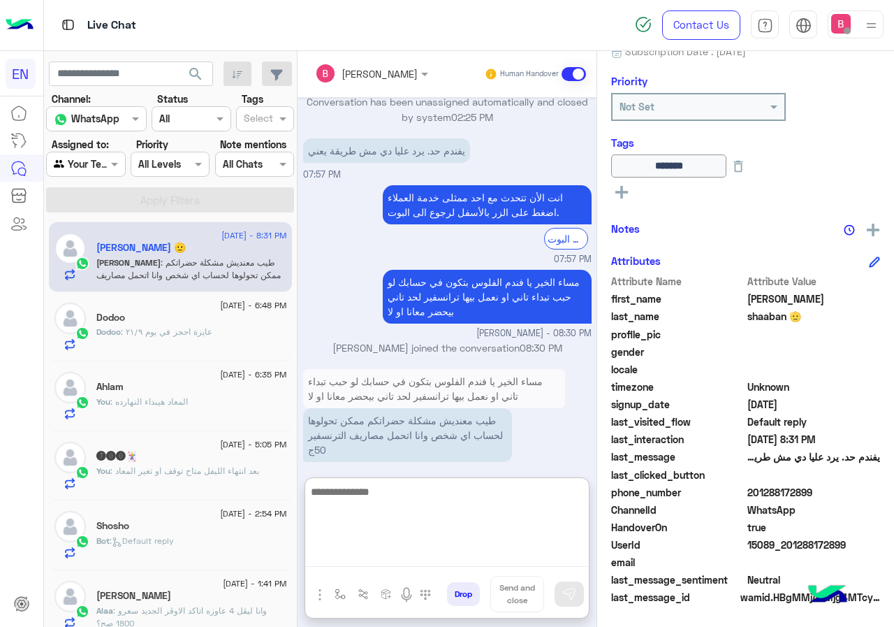
scroll to position [861, 0]
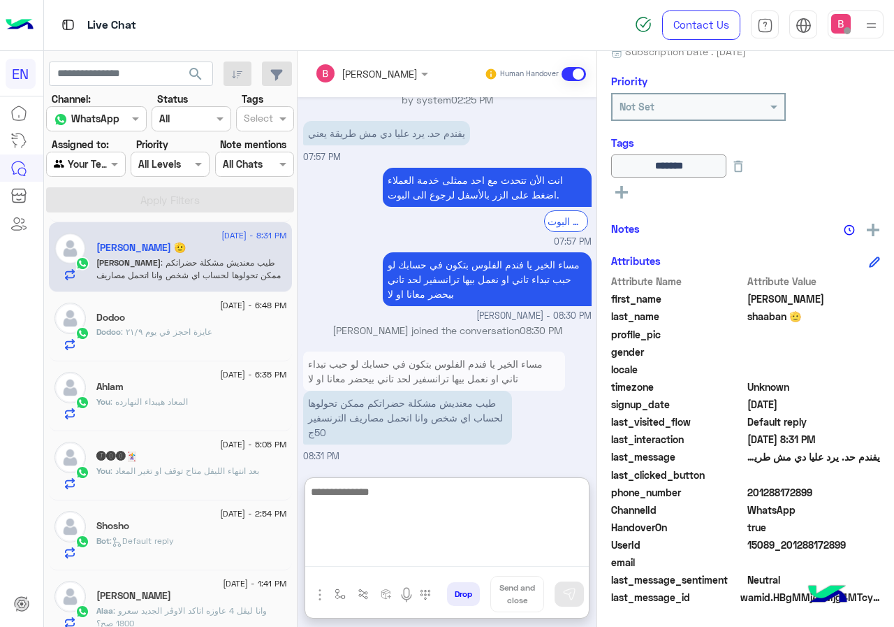
click at [407, 496] on textarea at bounding box center [447, 525] width 284 height 84
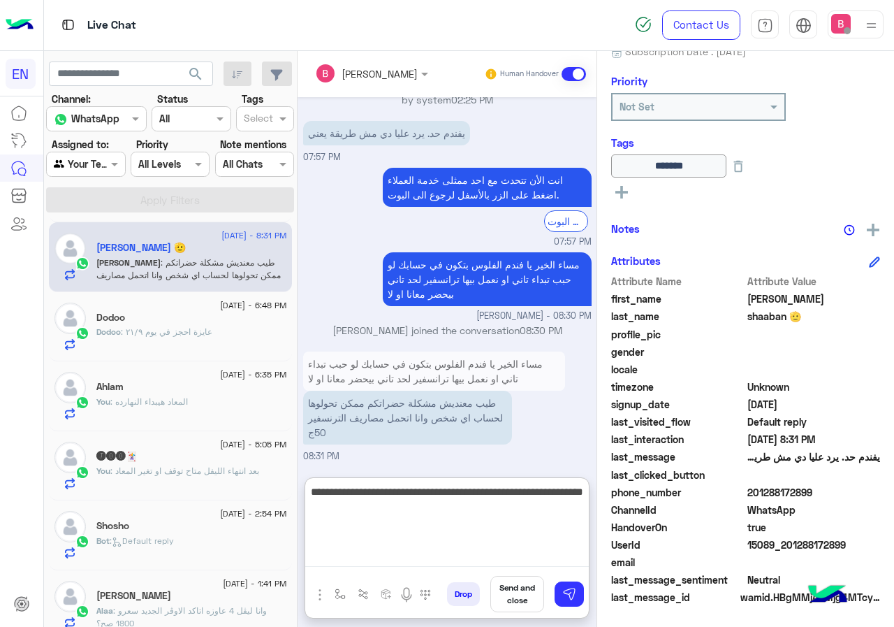
type textarea "**********"
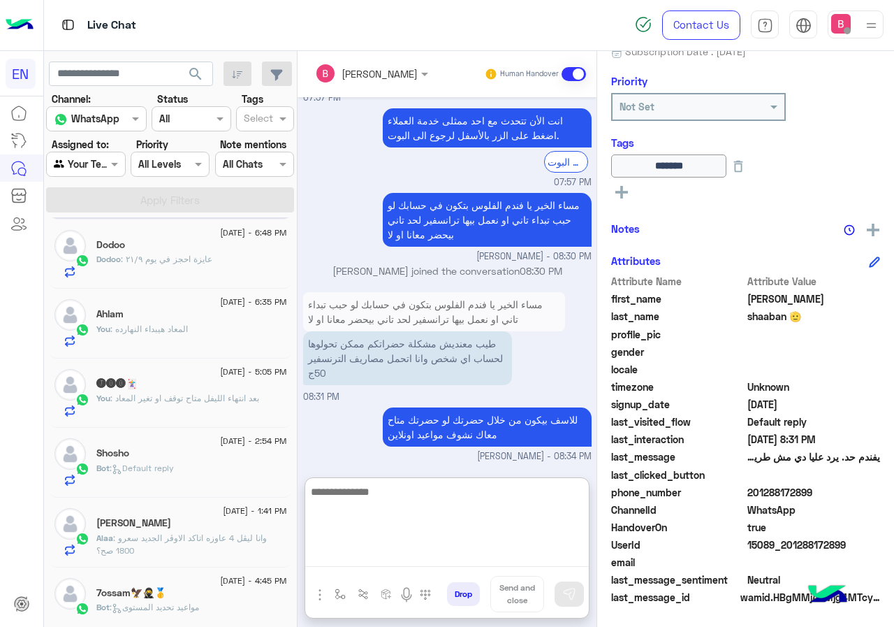
scroll to position [349, 0]
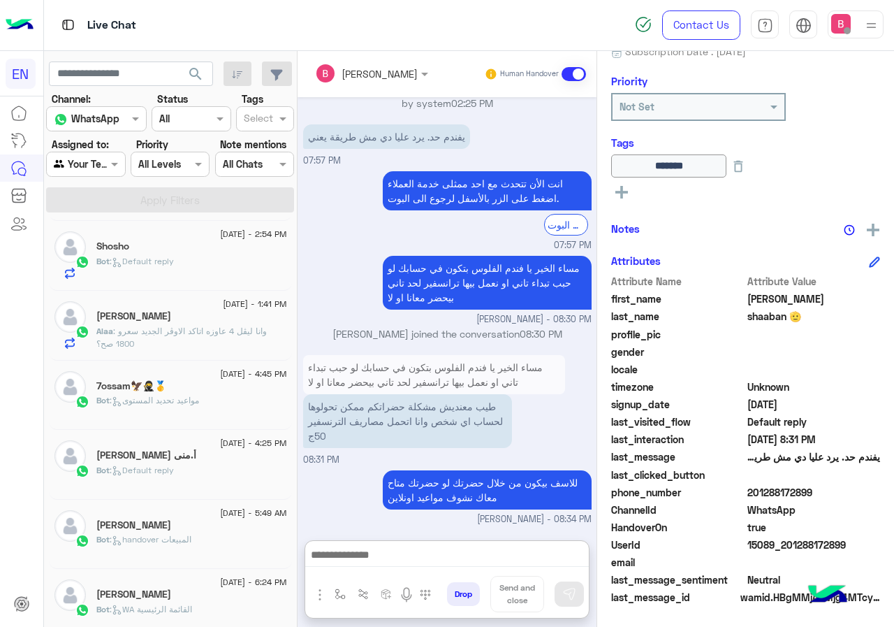
click at [83, 166] on input "text" at bounding box center [70, 164] width 32 height 15
click at [98, 216] on b "Unassigned" at bounding box center [93, 217] width 53 height 12
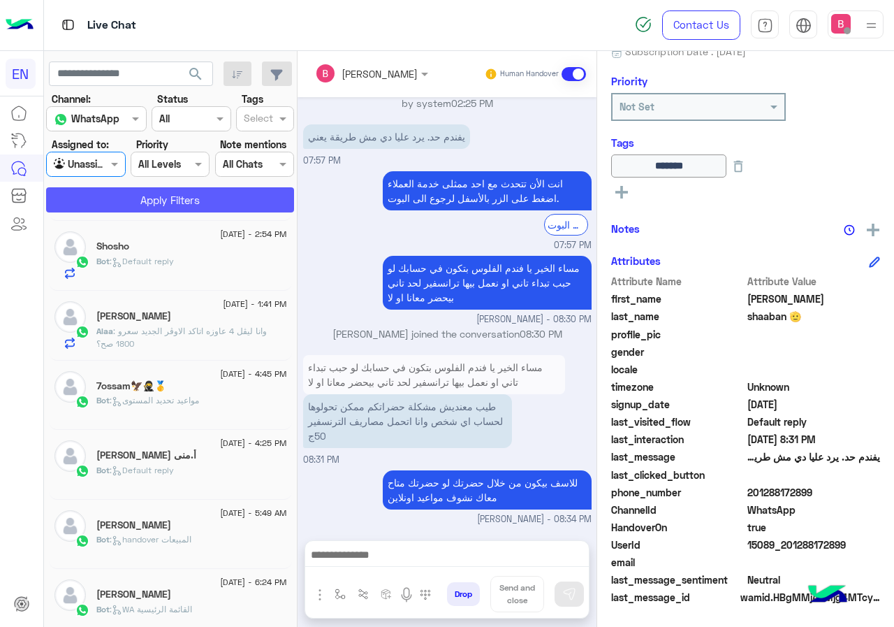
click at [130, 194] on button "Apply Filters" at bounding box center [170, 199] width 248 height 25
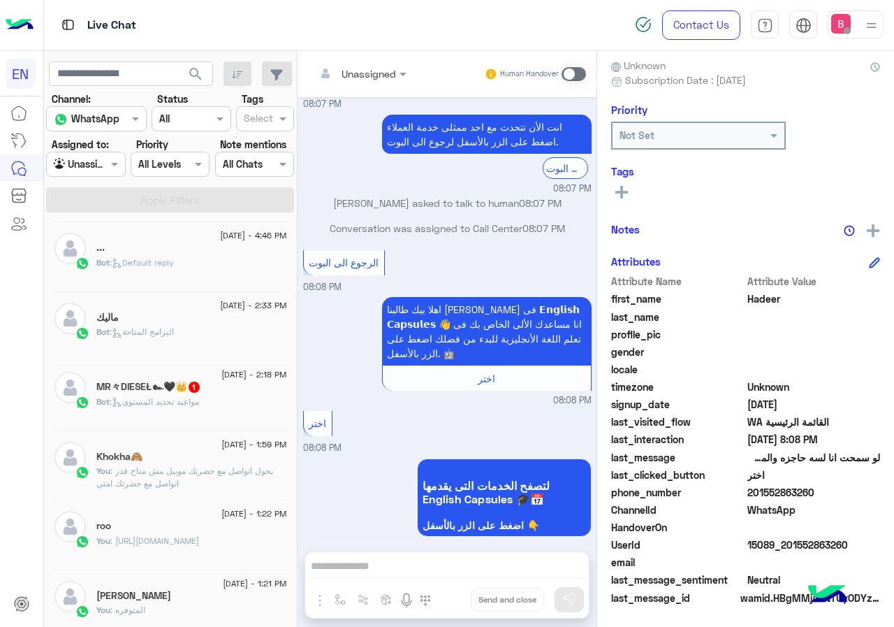
scroll to position [489, 0]
click at [220, 403] on div "Bot : مواعيد تحديد المستوى" at bounding box center [191, 406] width 191 height 24
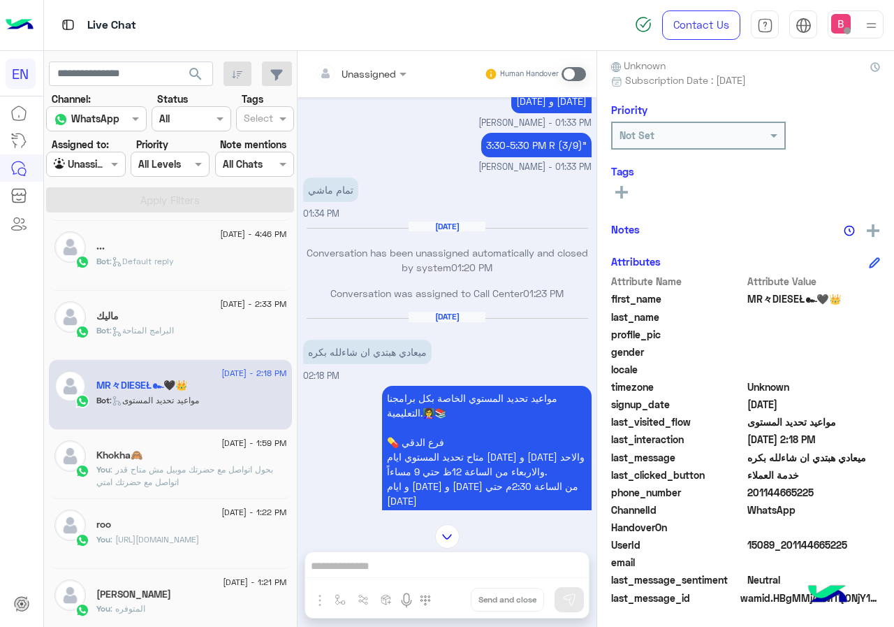
scroll to position [837, 0]
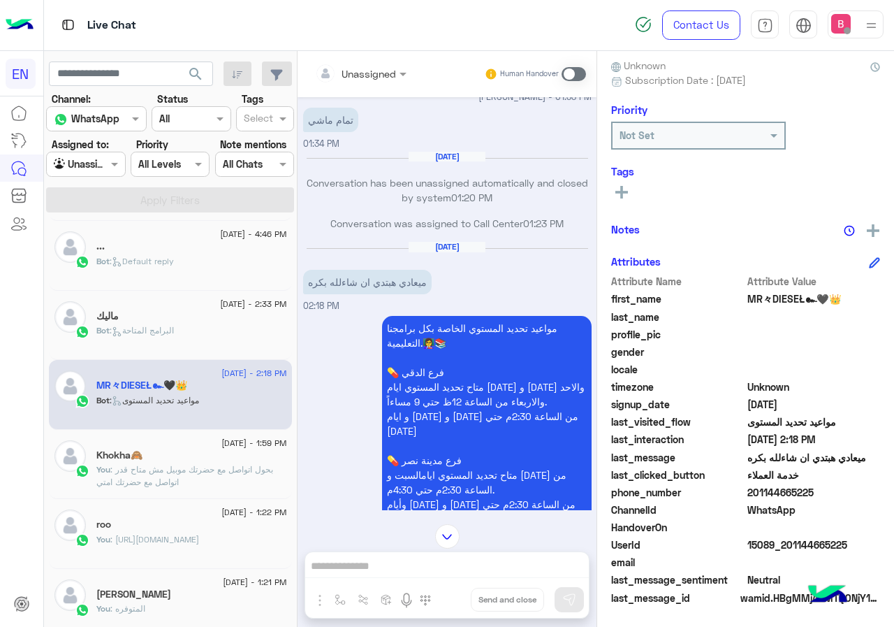
drag, startPoint x: 793, startPoint y: 491, endPoint x: 847, endPoint y: 488, distance: 54.6
click at [881, 488] on span "201144665225" at bounding box center [813, 492] width 133 height 15
copy span "01144665225"
click at [490, 569] on div "Unassigned Human Handover Jul 13, 2025 MR々DIESEŁ๛🖤👑 asked to talk to human 10:4…" at bounding box center [447, 341] width 299 height 581
click at [586, 71] on span at bounding box center [574, 74] width 24 height 14
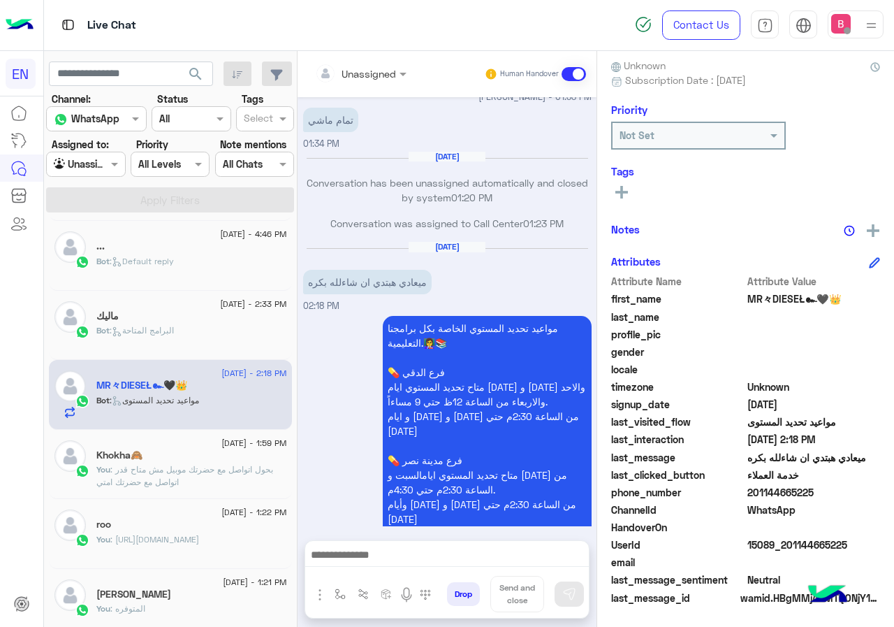
scroll to position [1143, 0]
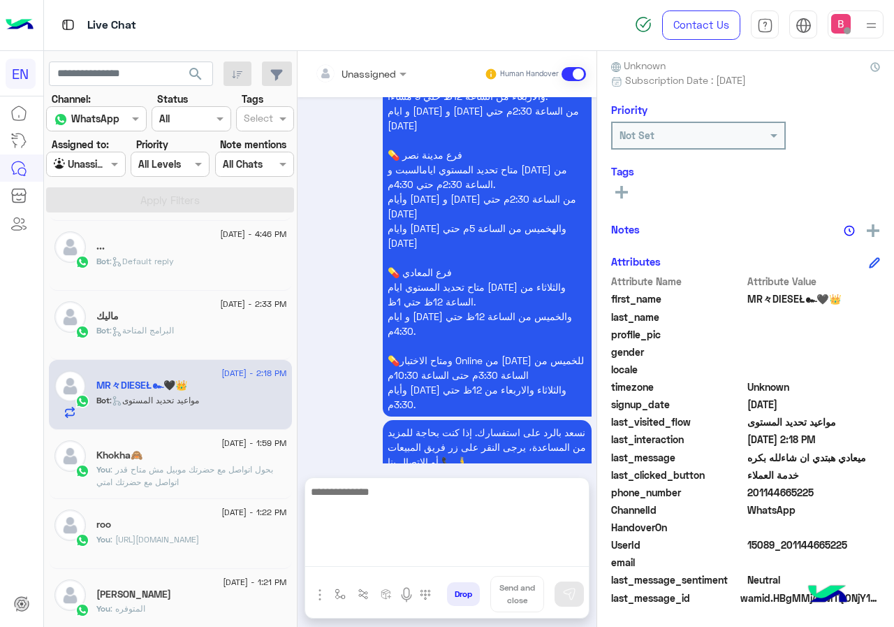
click at [469, 553] on textarea at bounding box center [447, 525] width 284 height 84
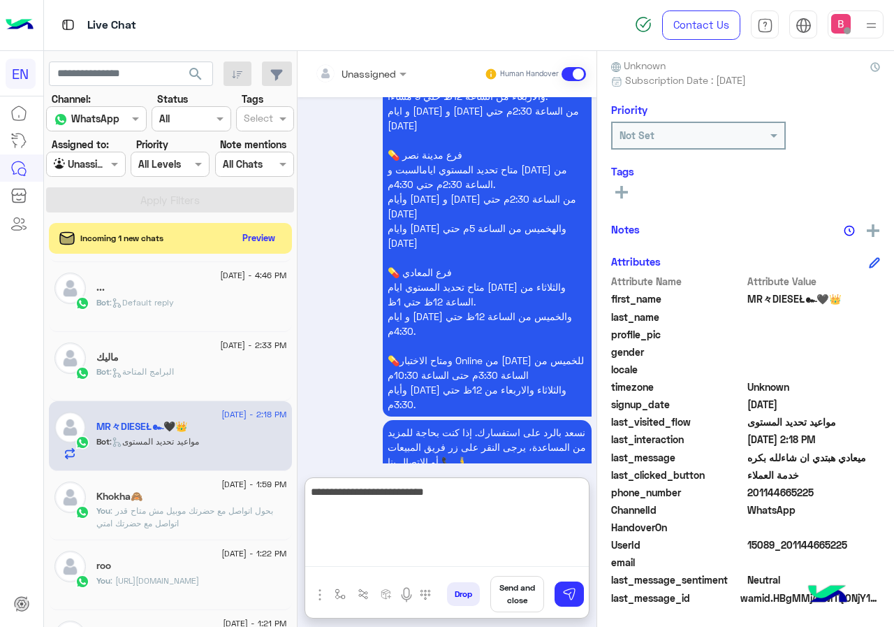
type textarea "**********"
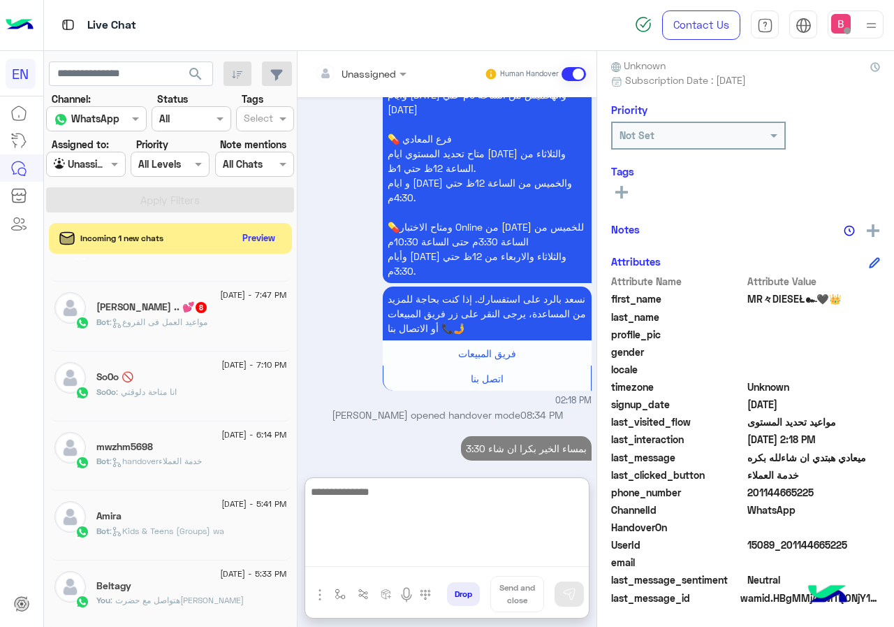
scroll to position [0, 0]
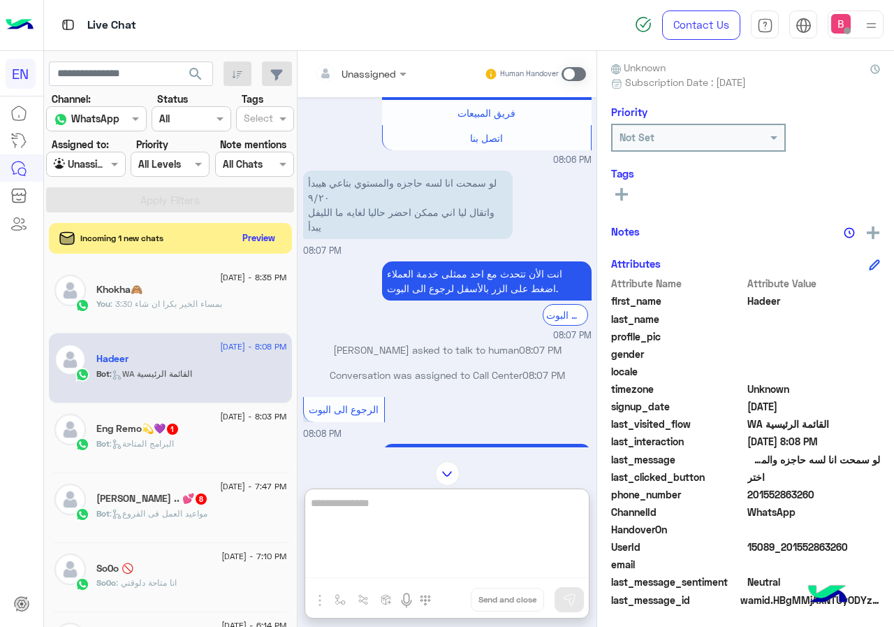
scroll to position [126, 0]
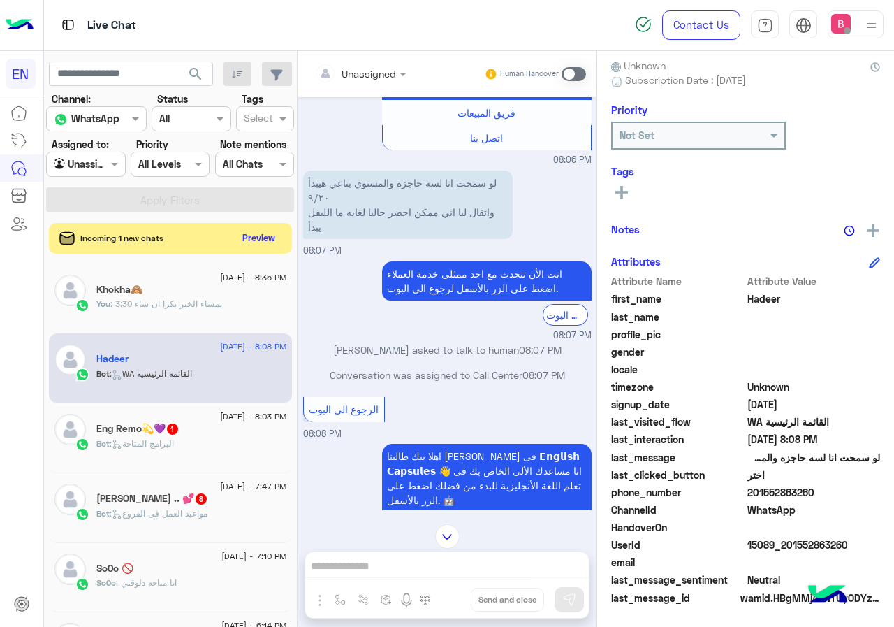
drag, startPoint x: 793, startPoint y: 490, endPoint x: 886, endPoint y: 490, distance: 93.6
click at [881, 490] on span "201552863260" at bounding box center [813, 492] width 133 height 15
copy span "01552863260"
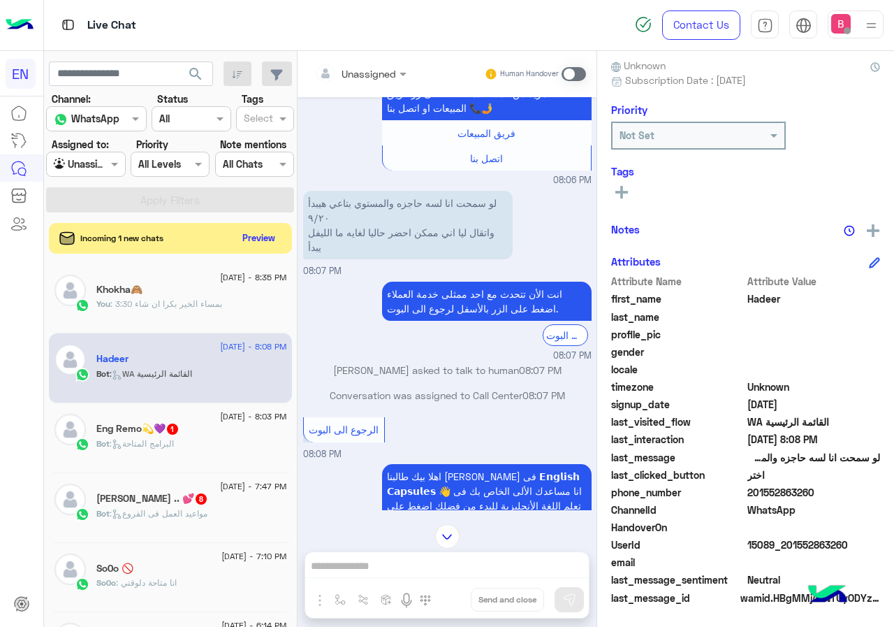
scroll to position [1458, 0]
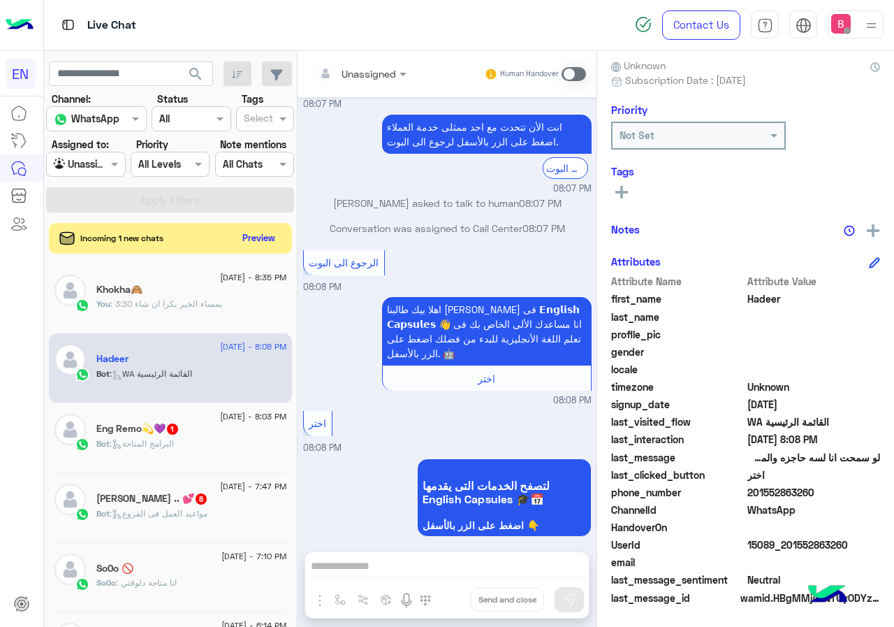
click at [453, 566] on div "Unassigned Human Handover Sep 2, 2025 لتصفح الخدمات التى يقدمها English Capsule…" at bounding box center [447, 341] width 299 height 581
click at [586, 79] on span at bounding box center [574, 74] width 24 height 14
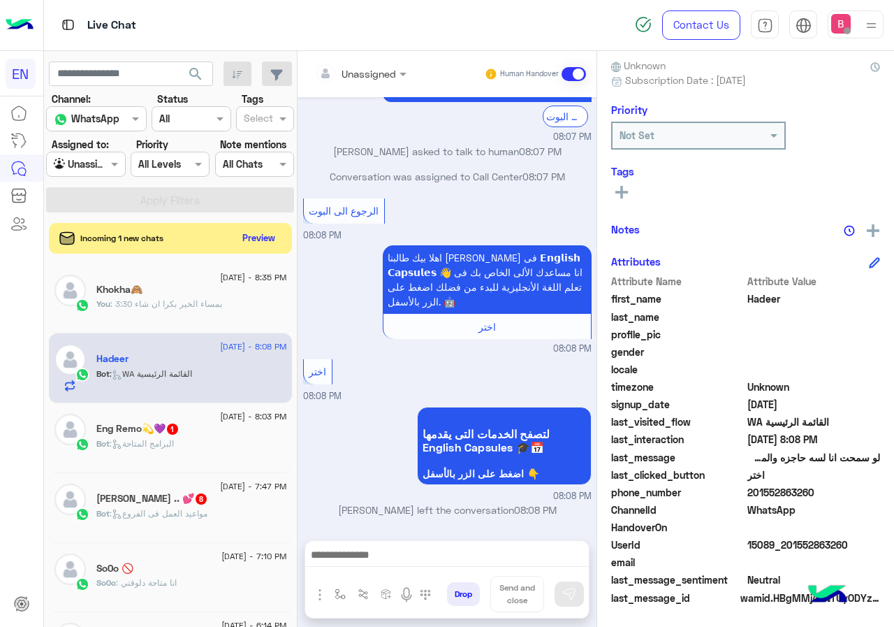
scroll to position [1535, 0]
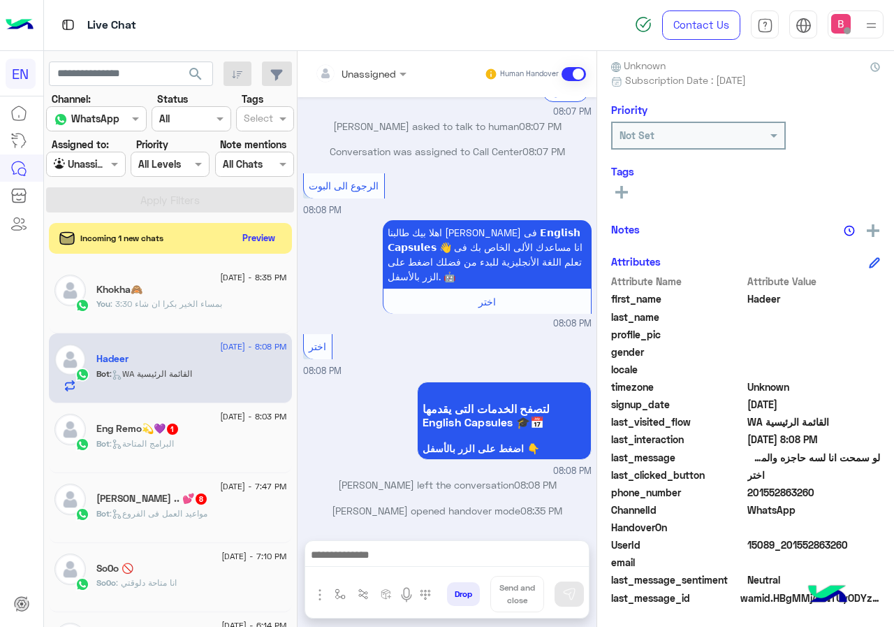
click at [446, 528] on div "Bassant Ayman opened handover mode 08:35 PM" at bounding box center [447, 540] width 288 height 25
click at [444, 543] on div at bounding box center [447, 558] width 284 height 35
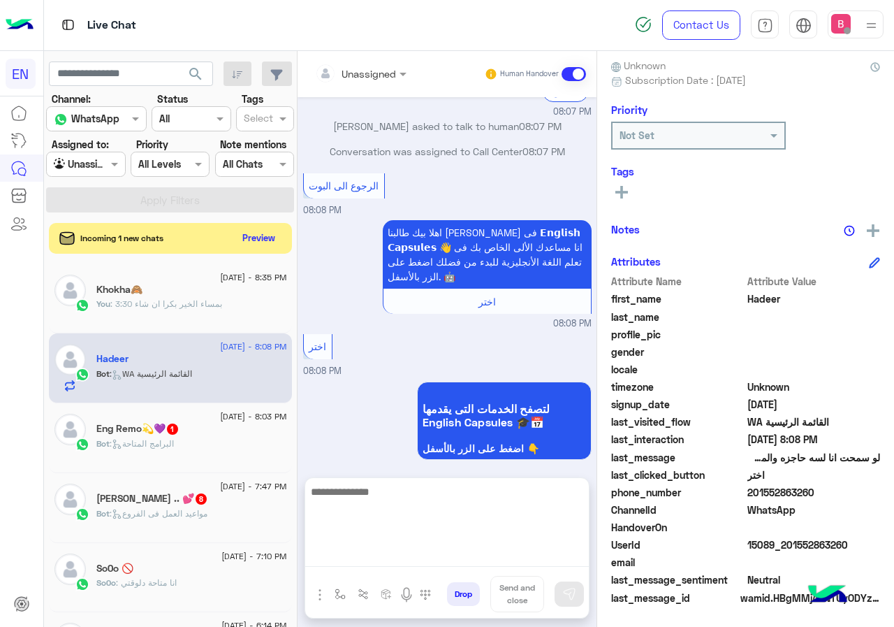
click at [450, 564] on textarea at bounding box center [447, 525] width 284 height 84
type textarea "**********"
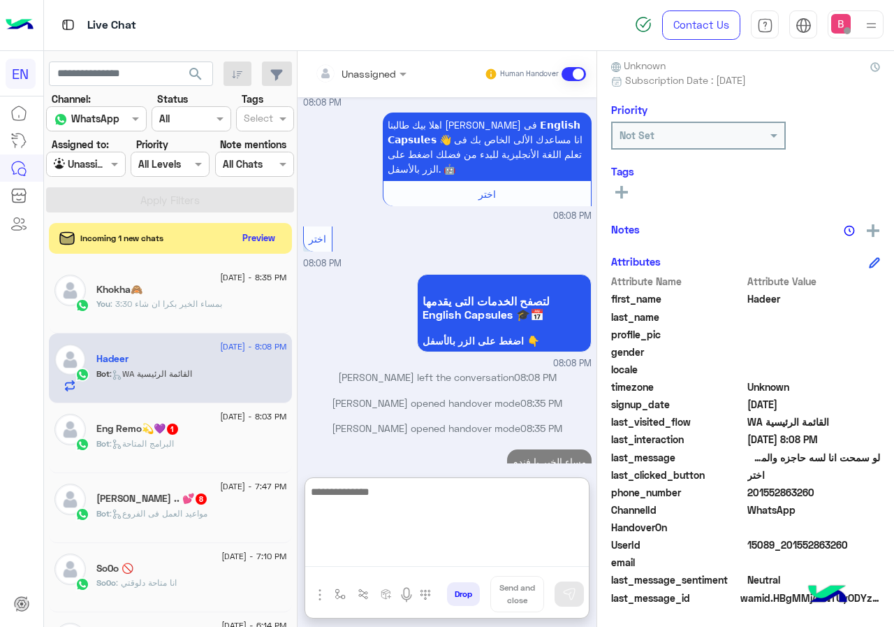
type textarea "*"
type textarea "**********"
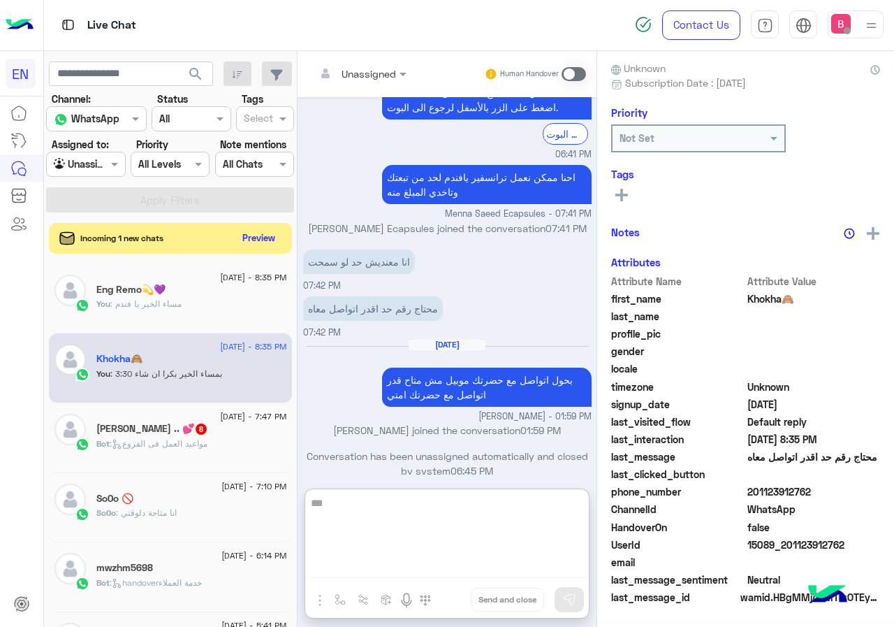
scroll to position [126, 0]
type textarea "*"
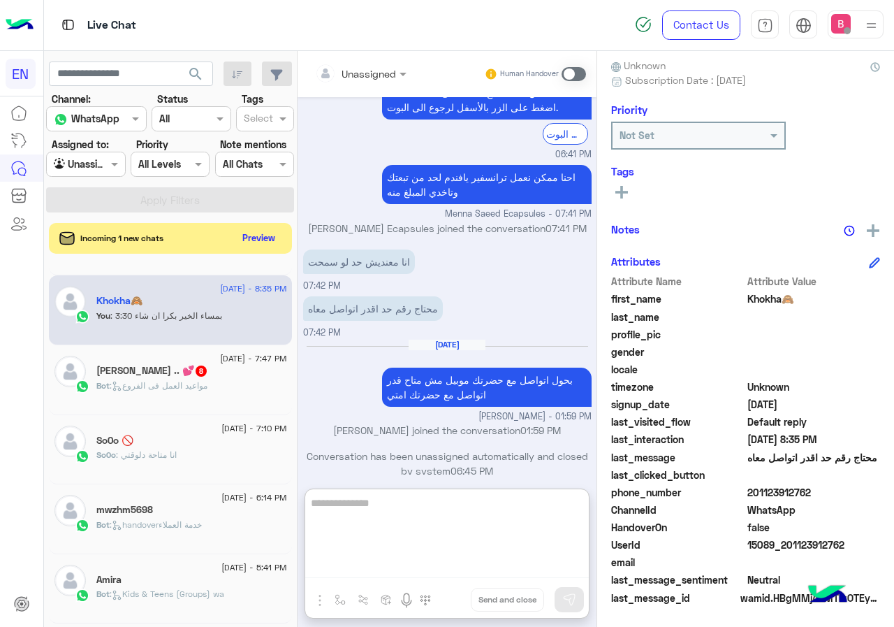
scroll to position [70, 0]
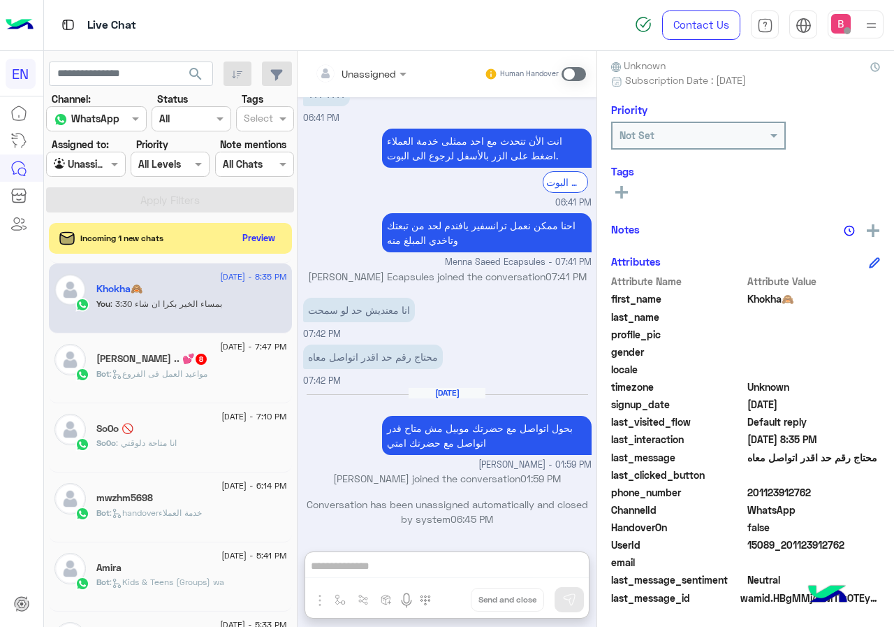
click at [249, 376] on div "Bot : مواعيد العمل فى الفروع" at bounding box center [191, 379] width 191 height 24
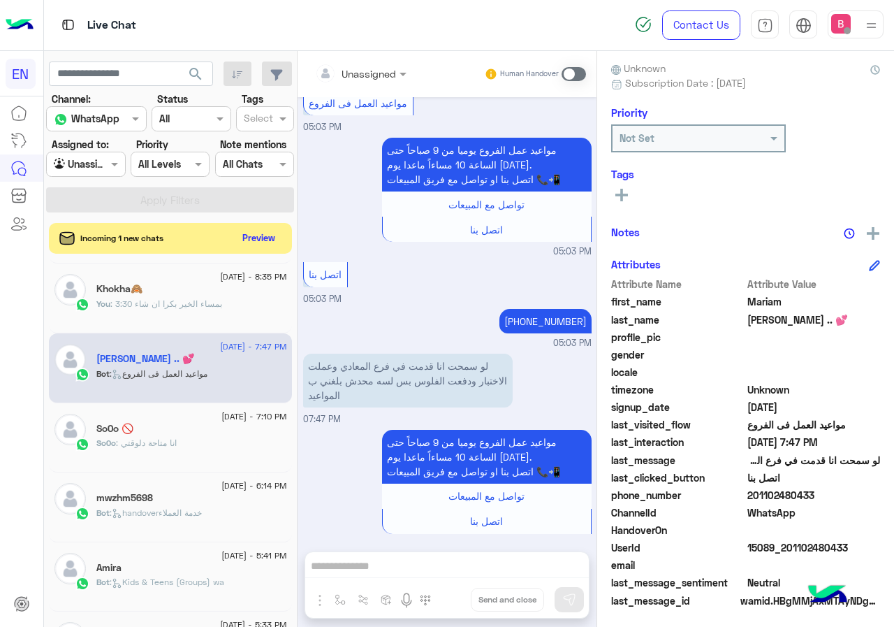
scroll to position [126, 0]
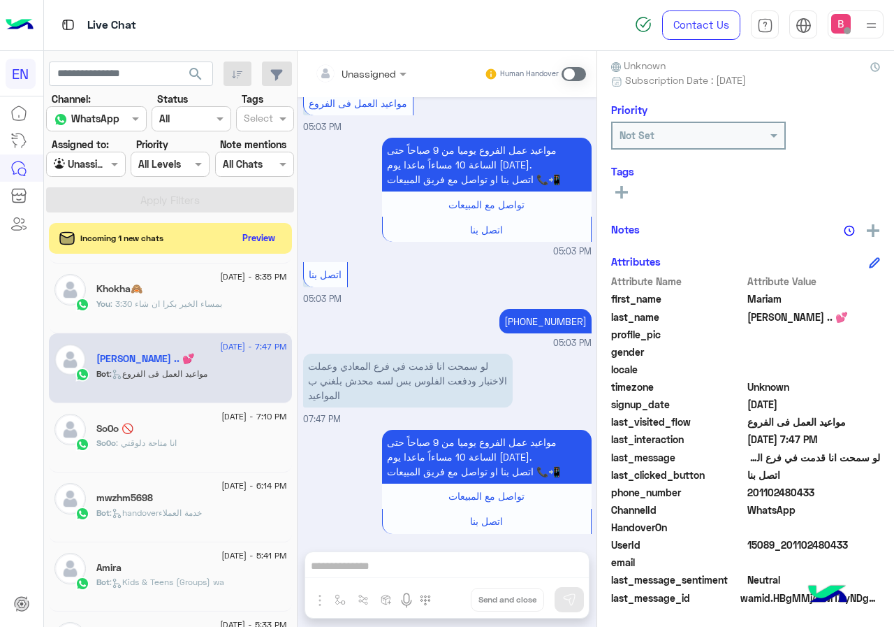
drag, startPoint x: 795, startPoint y: 491, endPoint x: 854, endPoint y: 494, distance: 59.4
click at [881, 491] on span "201102480433" at bounding box center [813, 492] width 133 height 15
copy span "01102480433"
click at [418, 562] on div "Unassigned Human Handover Sep 2, 2025 السلام عليكم 05:02 PM وعليكم السلامة اهلا…" at bounding box center [447, 341] width 299 height 581
click at [414, 566] on div "Unassigned Human Handover Sep 2, 2025 السلام عليكم 05:02 PM وعليكم السلامة اهلا…" at bounding box center [447, 341] width 299 height 581
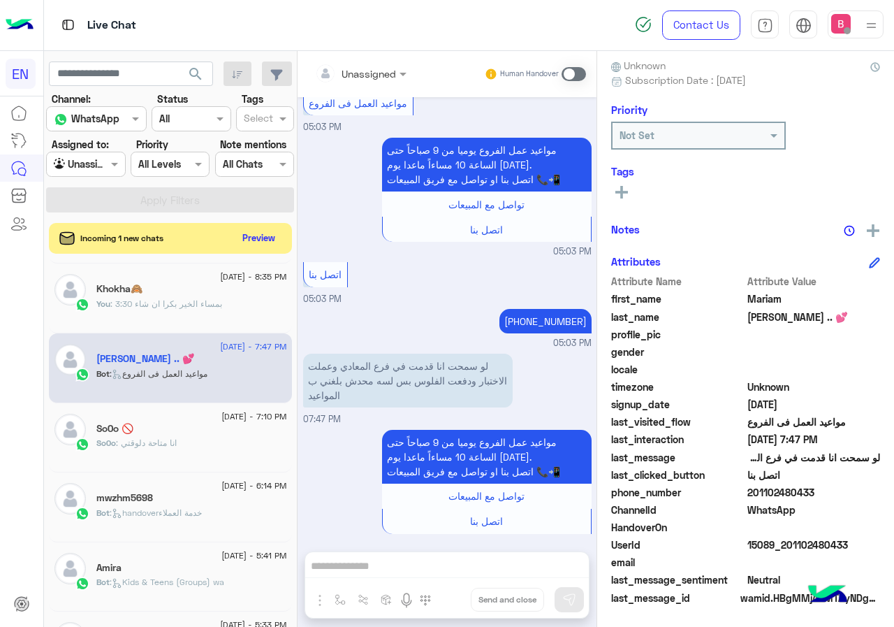
click at [586, 70] on span at bounding box center [574, 74] width 24 height 14
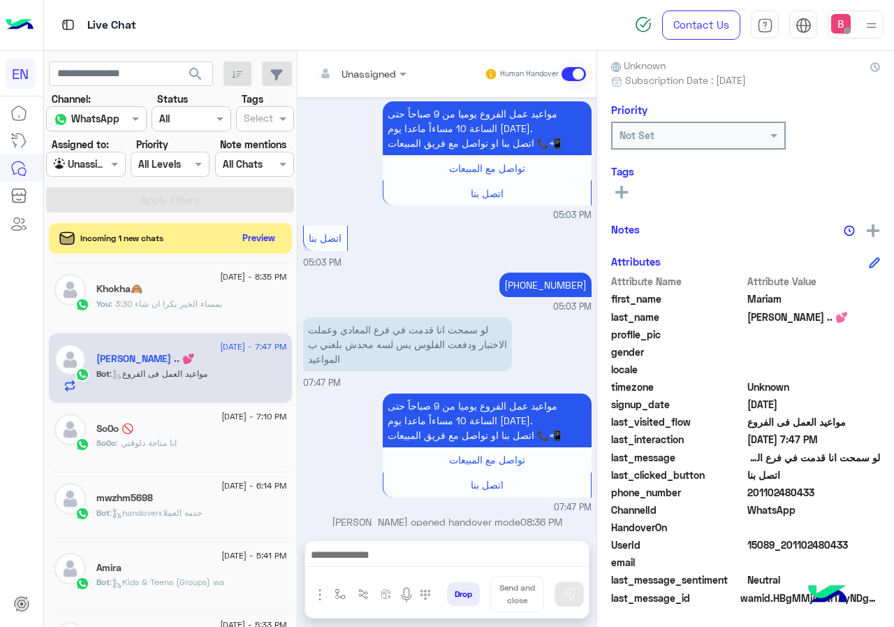
click at [450, 541] on div at bounding box center [447, 558] width 284 height 35
click at [452, 544] on div at bounding box center [447, 558] width 284 height 35
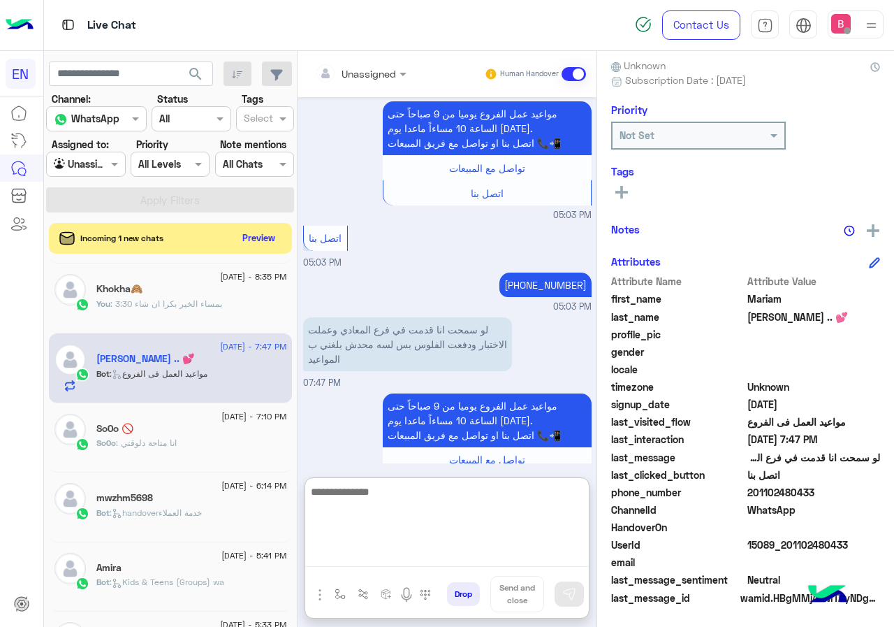
click at [457, 556] on textarea at bounding box center [447, 525] width 284 height 84
type textarea "**********"
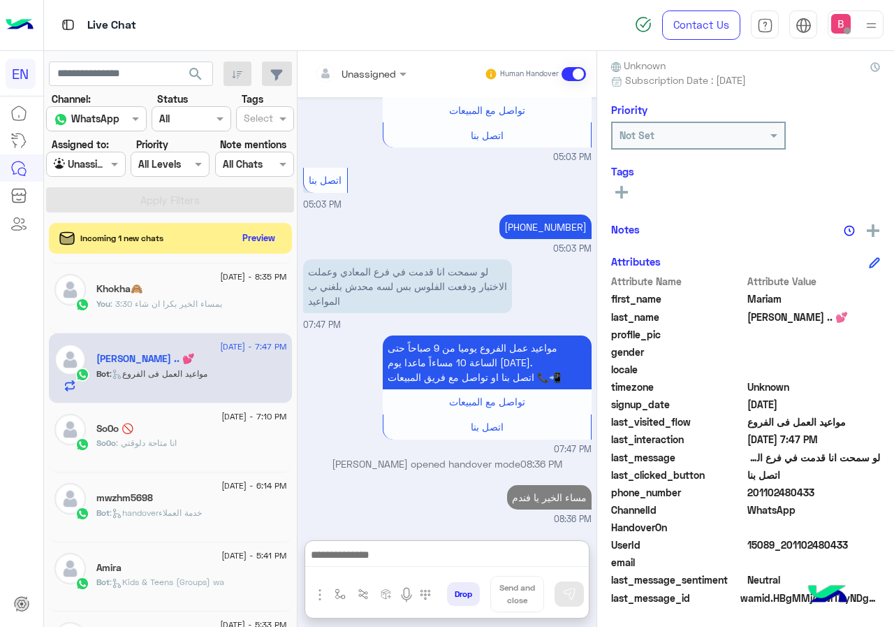
click at [120, 162] on div at bounding box center [86, 164] width 78 height 16
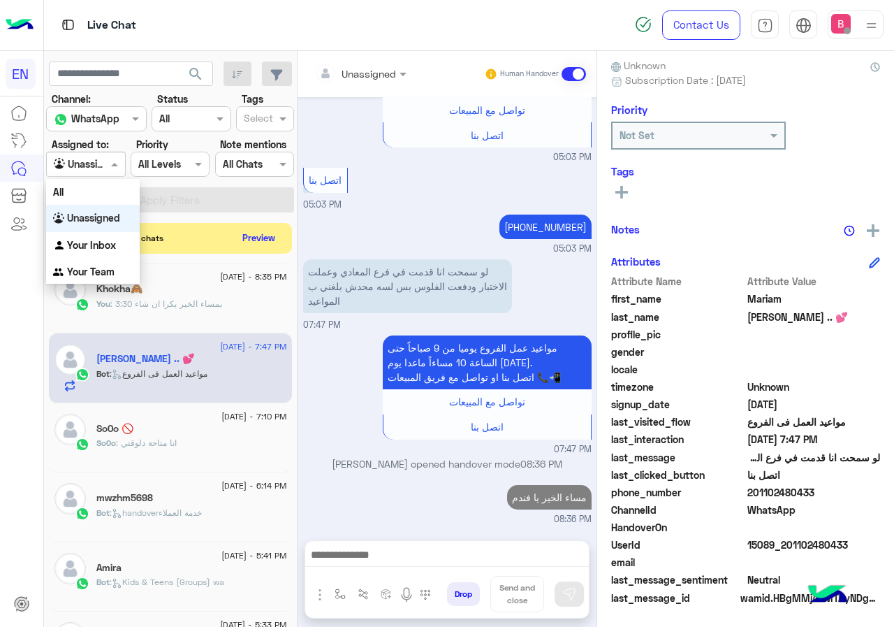
scroll to position [874, 0]
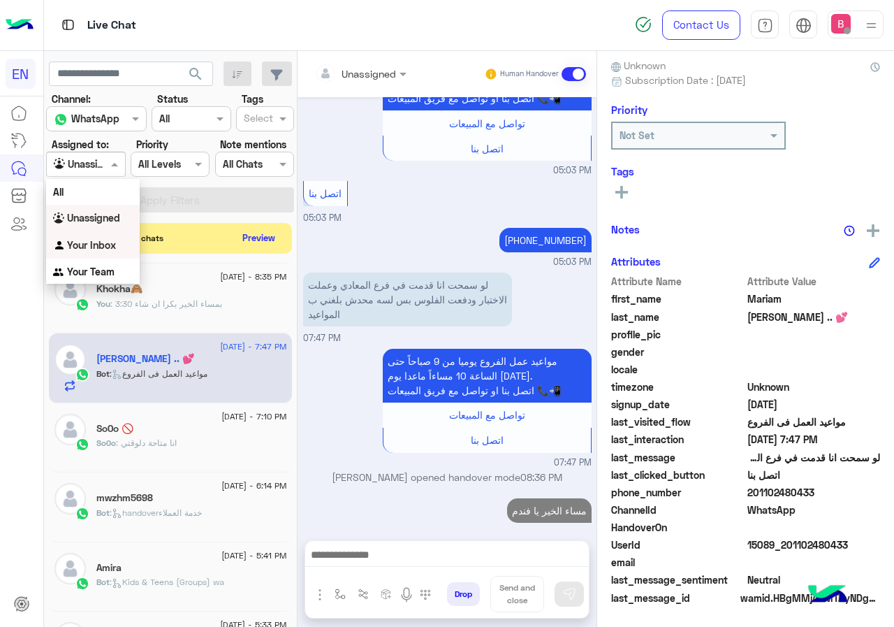
click at [111, 243] on b "Your Inbox" at bounding box center [91, 245] width 49 height 12
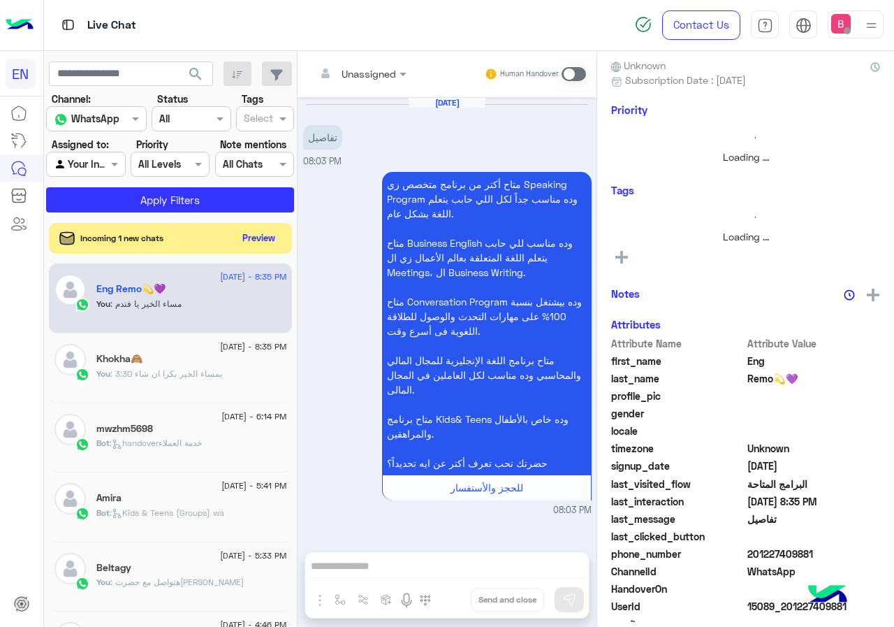
scroll to position [123, 0]
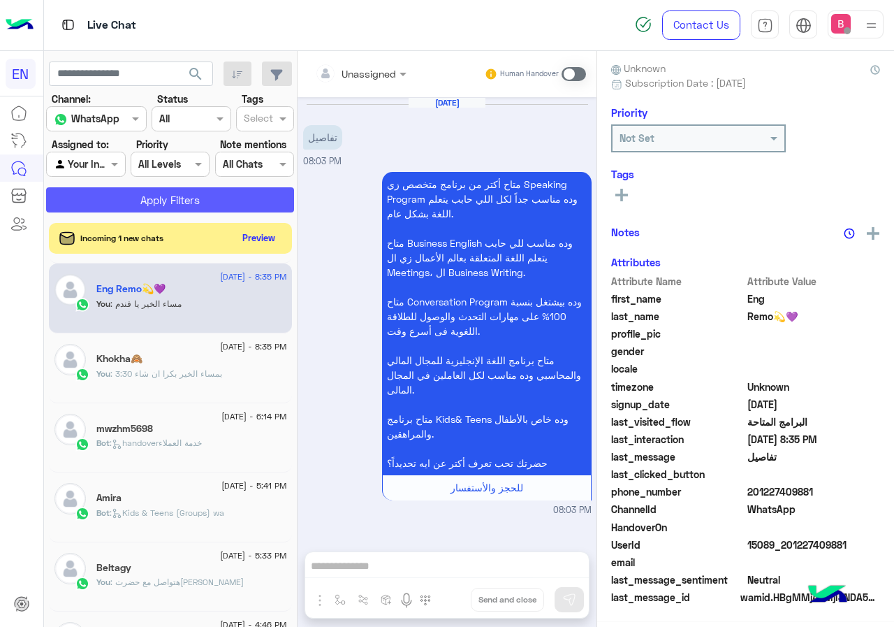
click at [196, 202] on button "Apply Filters" at bounding box center [170, 199] width 248 height 25
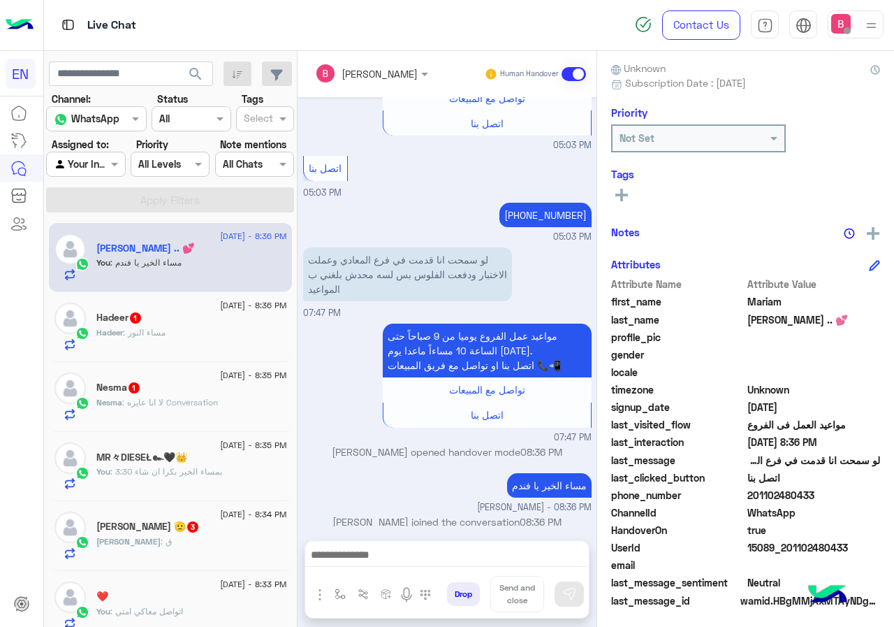
scroll to position [126, 0]
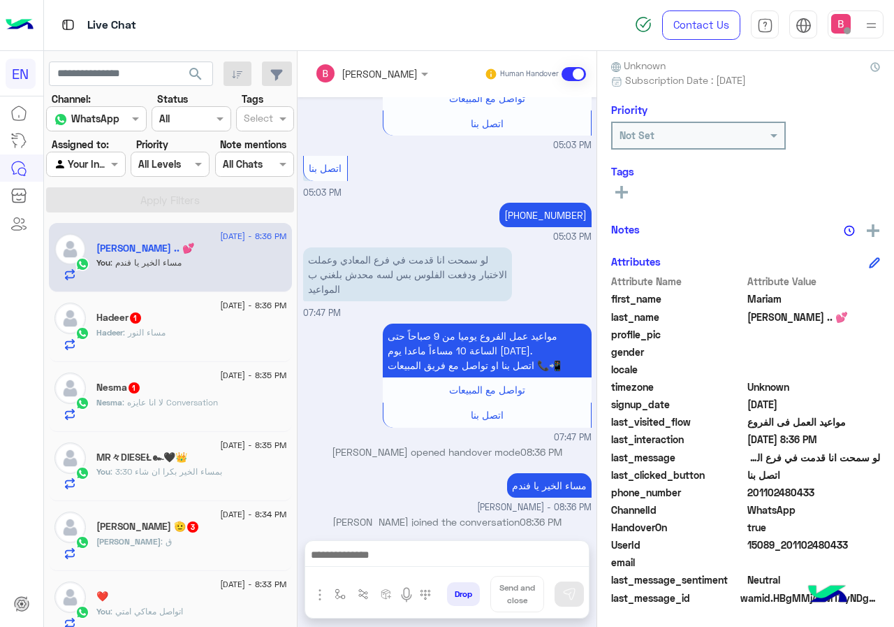
click at [224, 326] on div "Hadeer : مساء النور" at bounding box center [191, 338] width 191 height 24
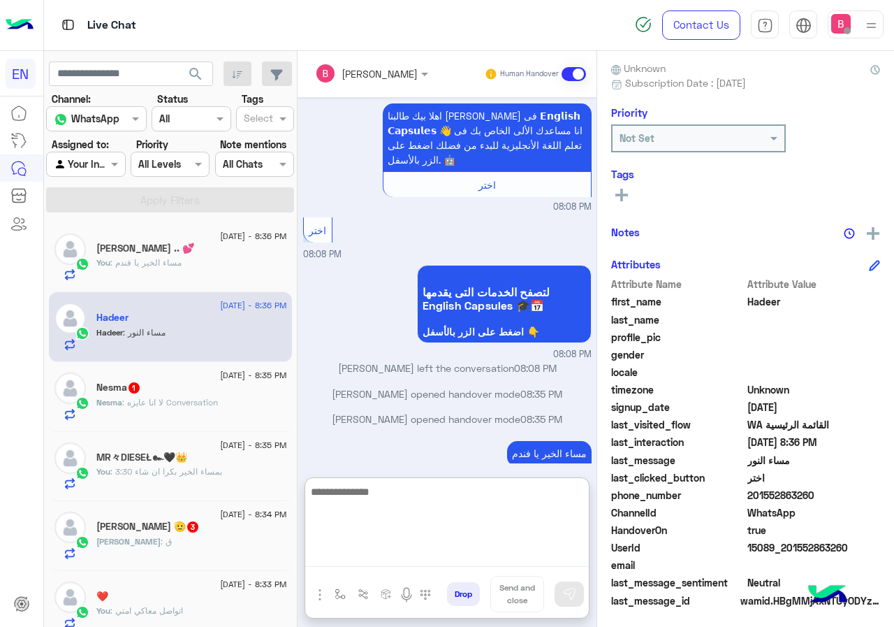
scroll to position [126, 0]
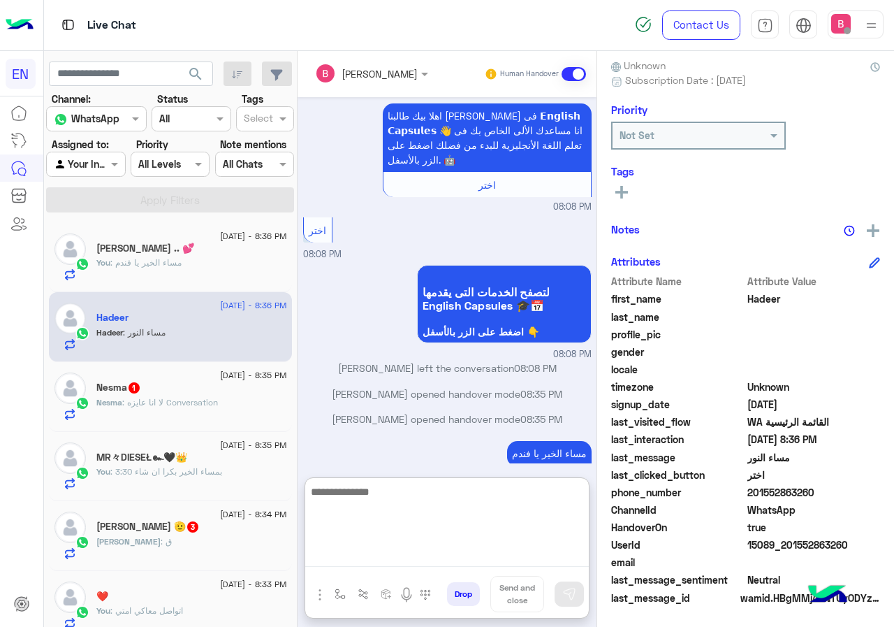
click at [495, 558] on textarea at bounding box center [447, 525] width 284 height 84
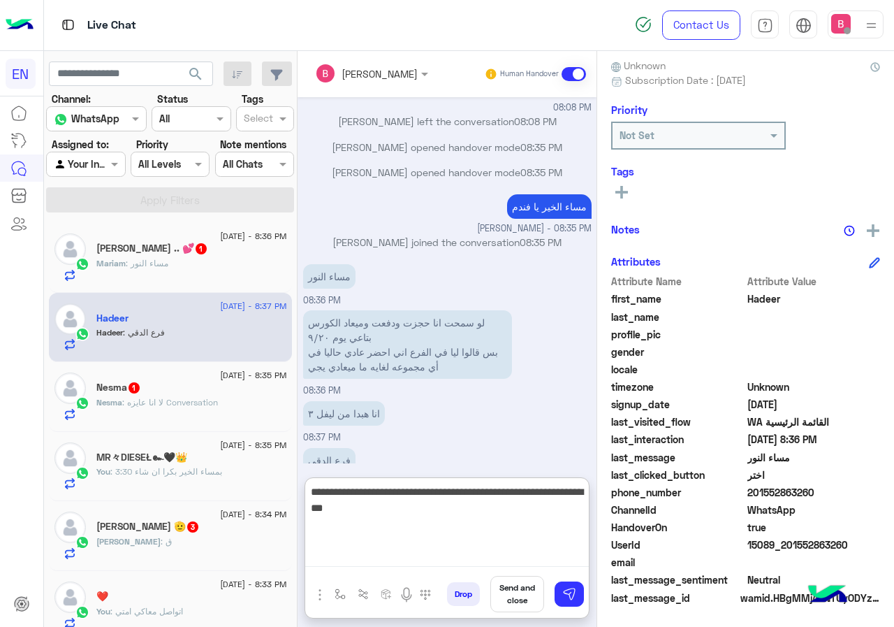
scroll to position [1571, 0]
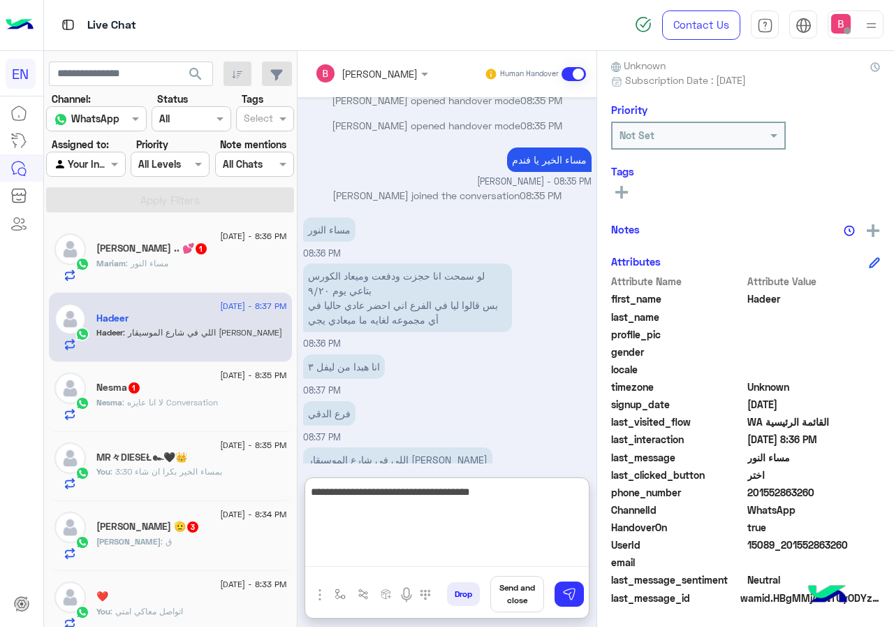
type textarea "**********"
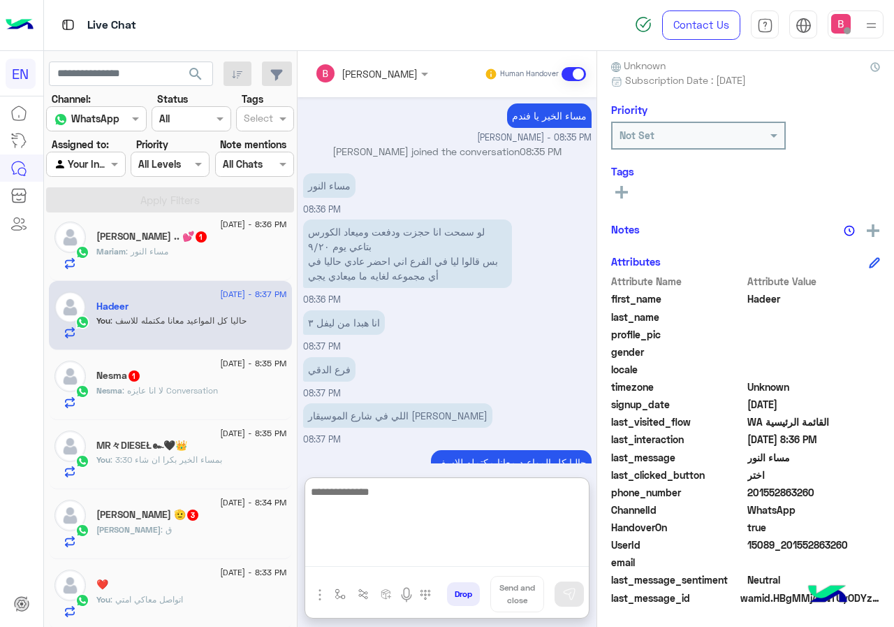
scroll to position [0, 0]
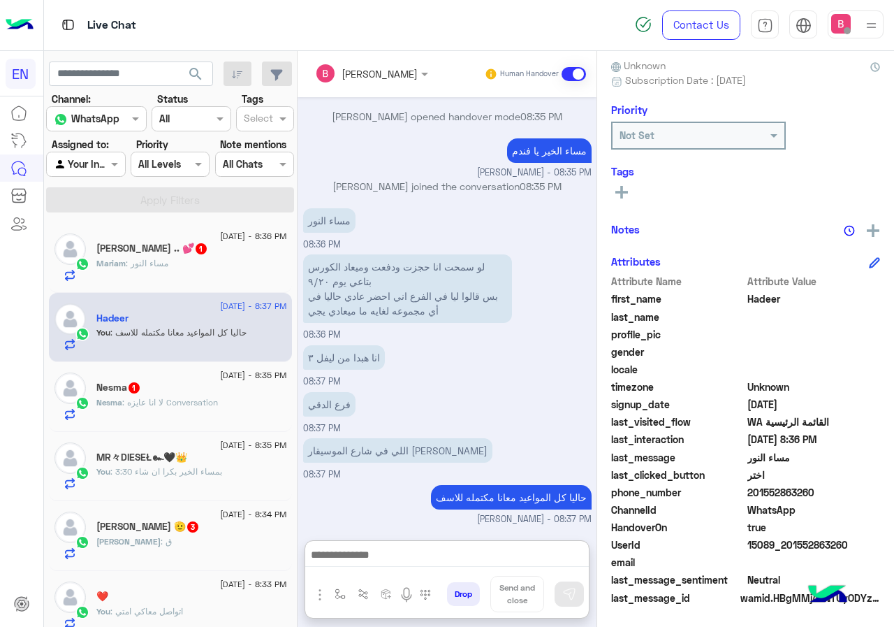
click at [208, 267] on div "Mariam : مساء النور" at bounding box center [191, 269] width 191 height 24
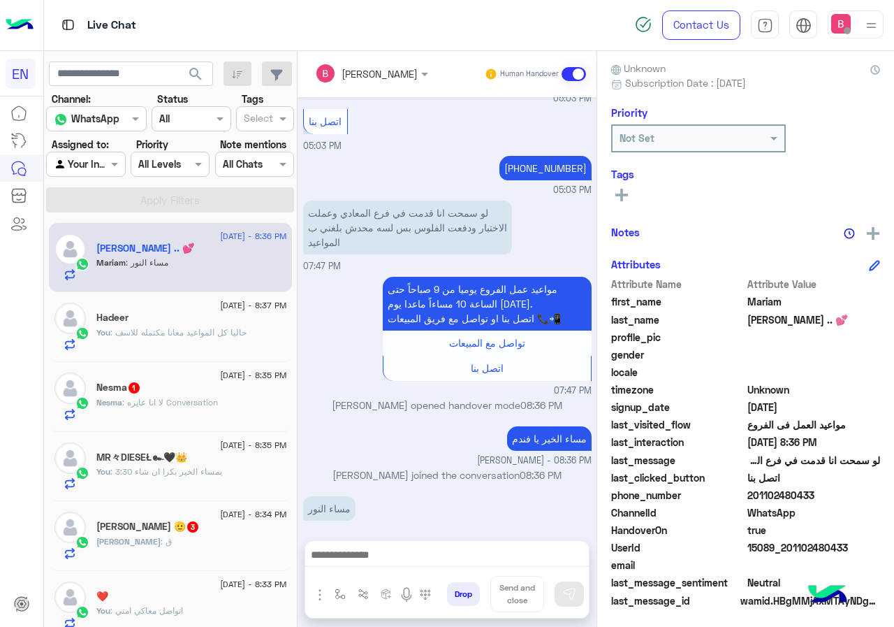
scroll to position [126, 0]
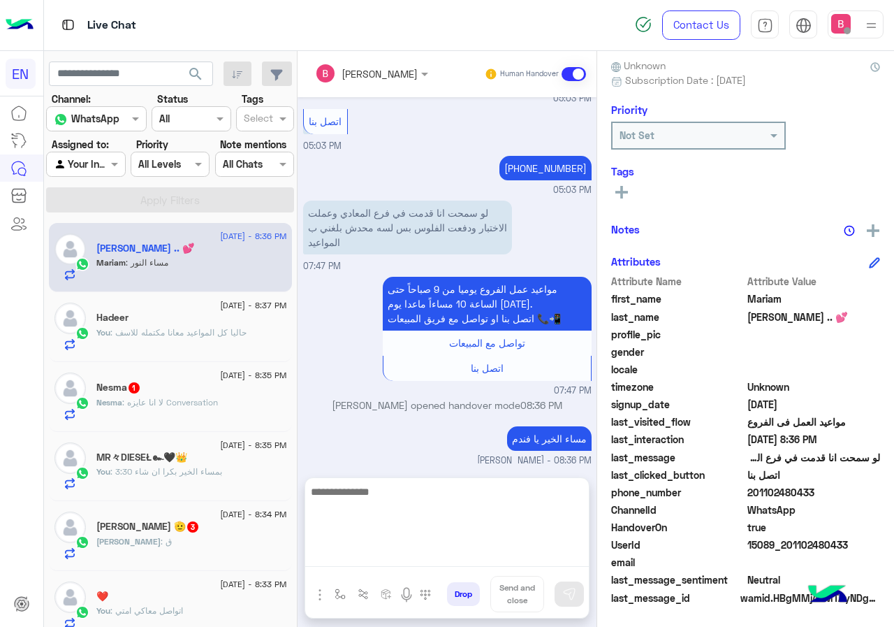
click at [418, 557] on textarea at bounding box center [447, 525] width 284 height 84
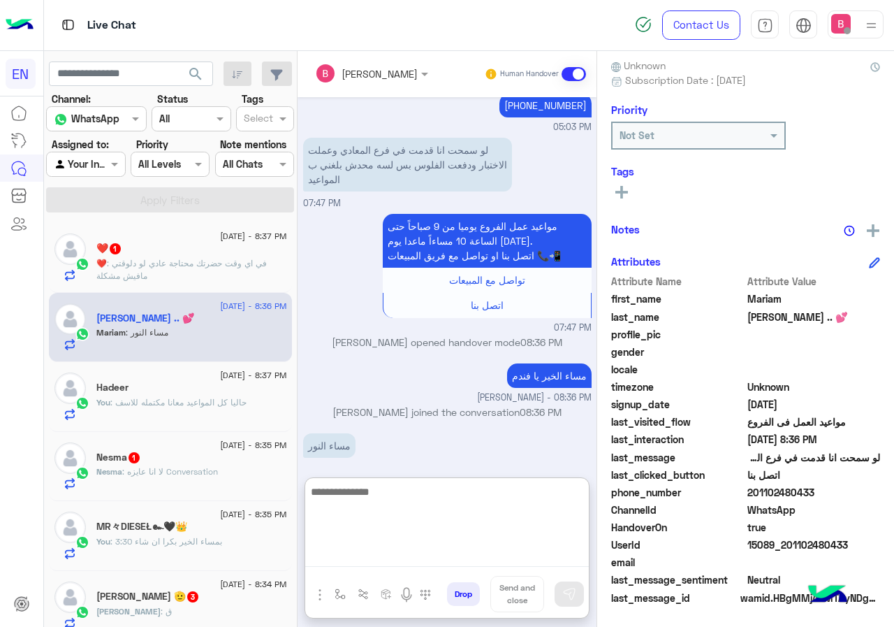
drag, startPoint x: 430, startPoint y: 513, endPoint x: 442, endPoint y: 529, distance: 21.0
click at [430, 511] on textarea at bounding box center [447, 525] width 284 height 84
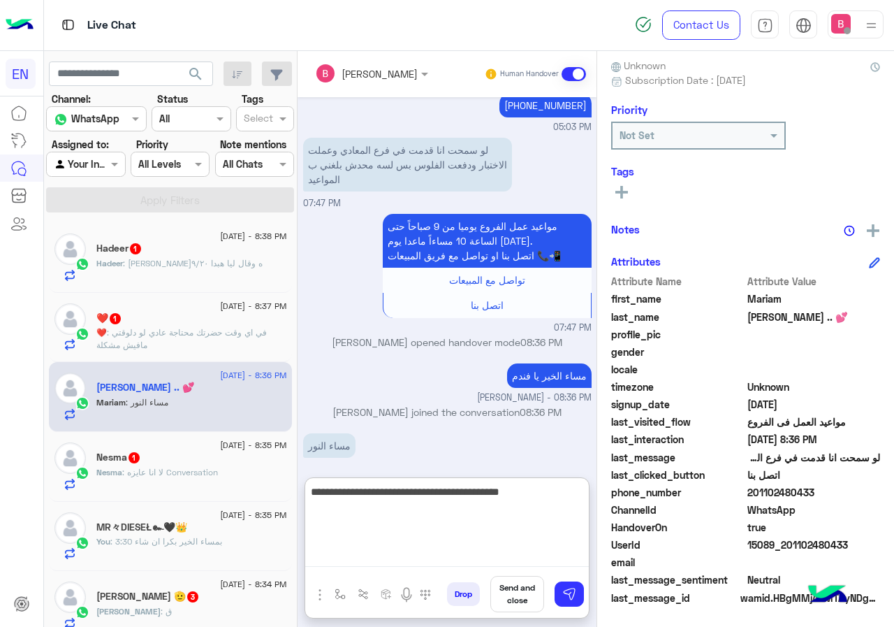
type textarea "**********"
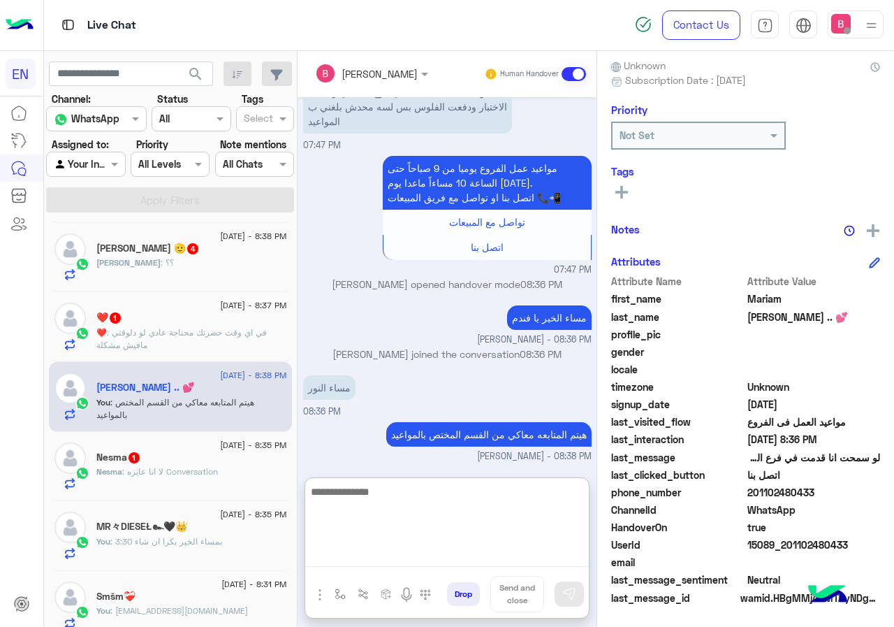
scroll to position [0, 0]
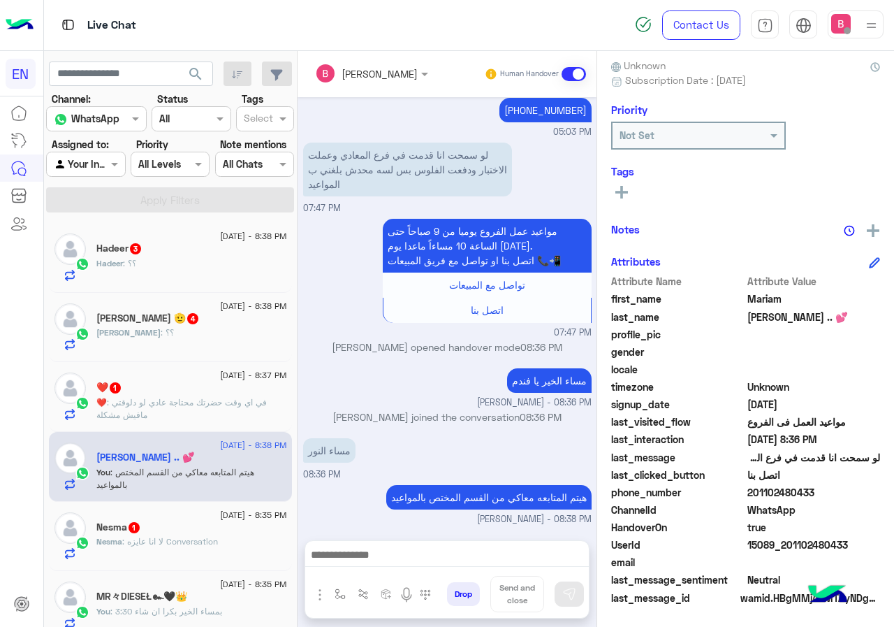
click at [194, 266] on div "Hadeer : ؟؟" at bounding box center [191, 269] width 191 height 24
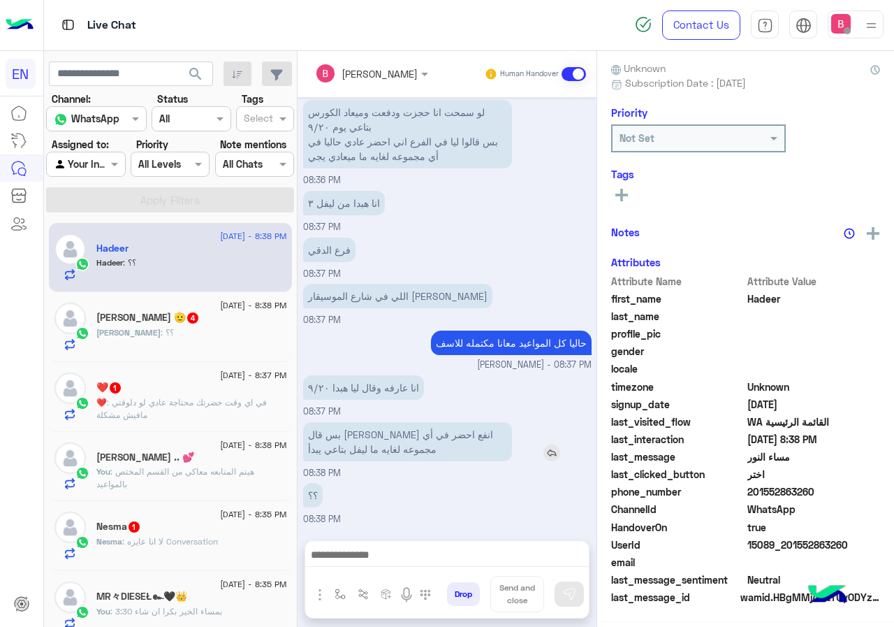
scroll to position [126, 0]
click at [432, 541] on div at bounding box center [447, 558] width 284 height 35
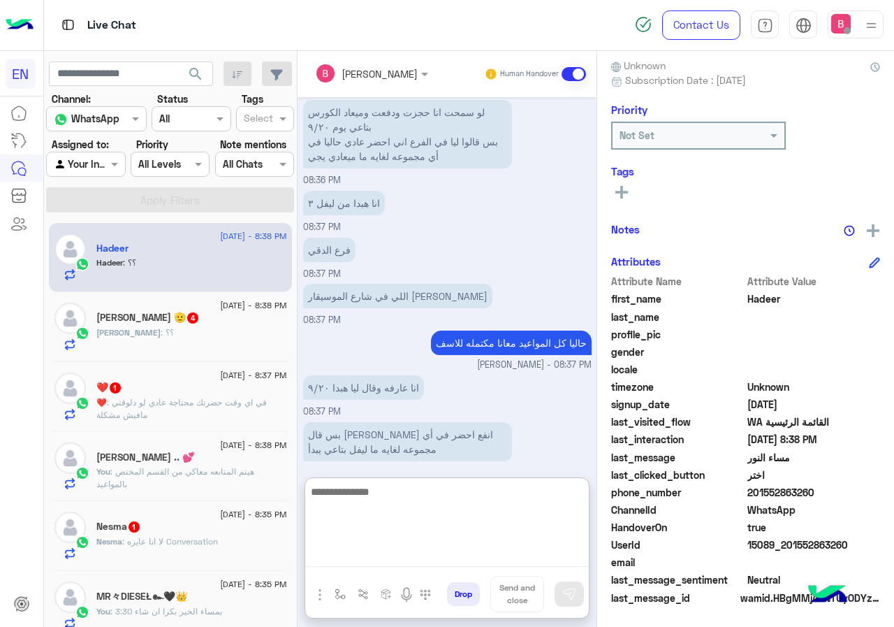
click at [433, 554] on textarea at bounding box center [447, 525] width 284 height 84
type textarea "**********"
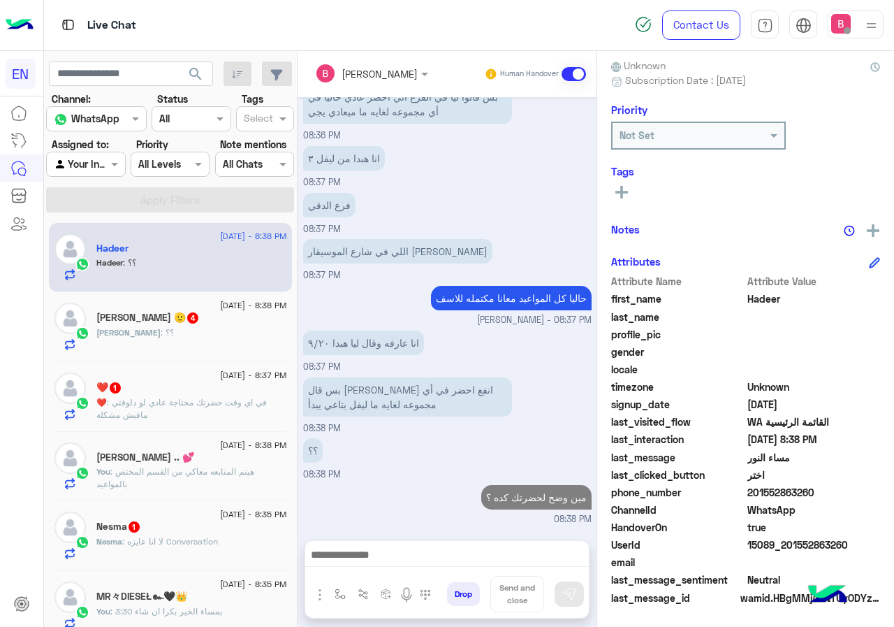
click at [203, 409] on p "❤️ : في اي وقت حضرتك محتاجة عادي لو دلوقتي مافيش مشكلة" at bounding box center [191, 408] width 191 height 25
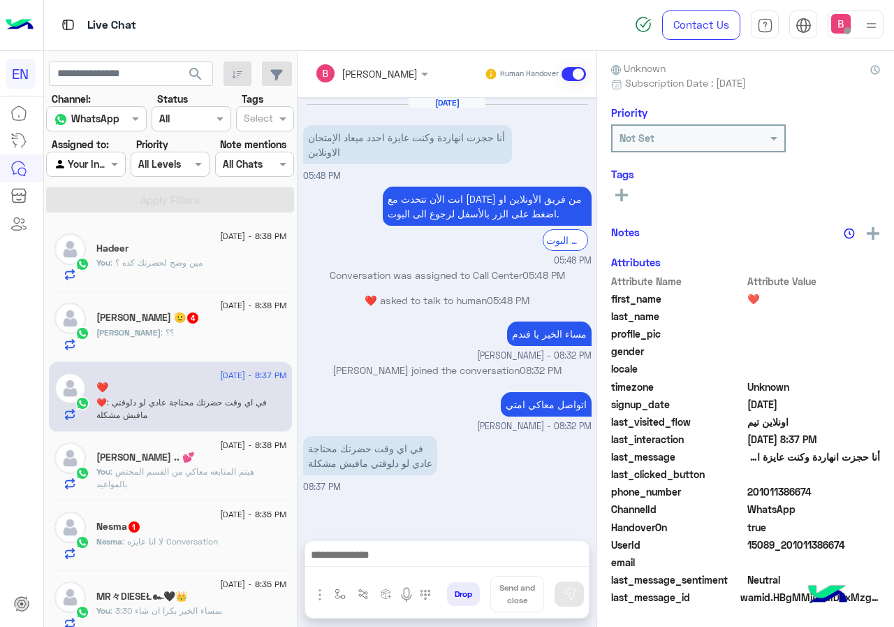
scroll to position [126, 0]
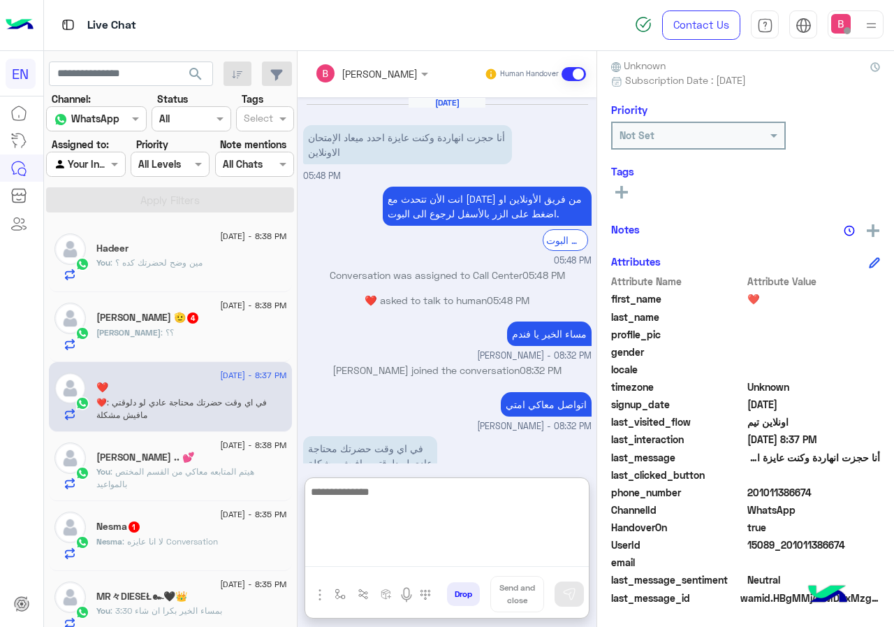
click at [487, 559] on textarea at bounding box center [447, 525] width 284 height 84
type textarea "**********"
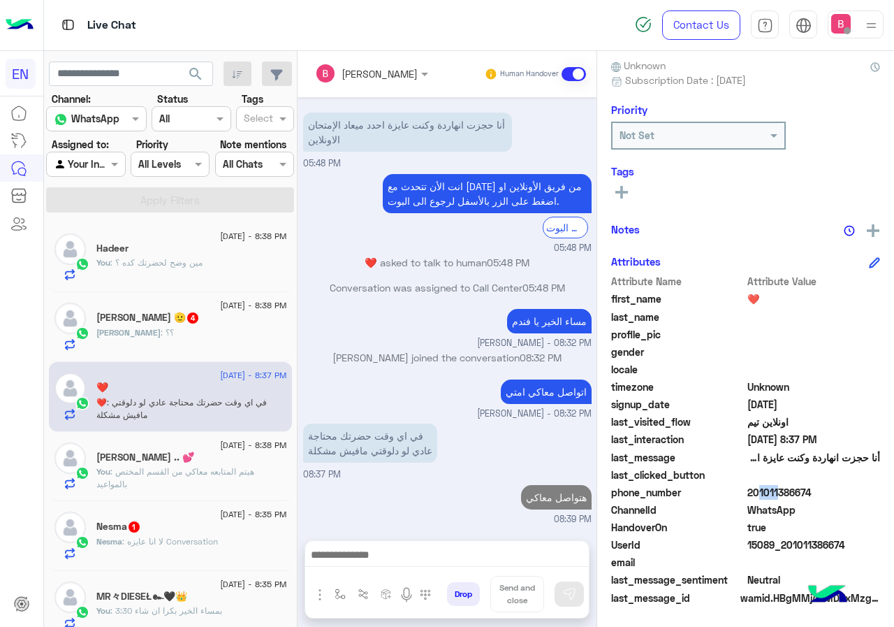
scroll to position [13, 0]
drag, startPoint x: 749, startPoint y: 494, endPoint x: 830, endPoint y: 494, distance: 80.3
click at [830, 494] on span "201011386674" at bounding box center [813, 492] width 133 height 15
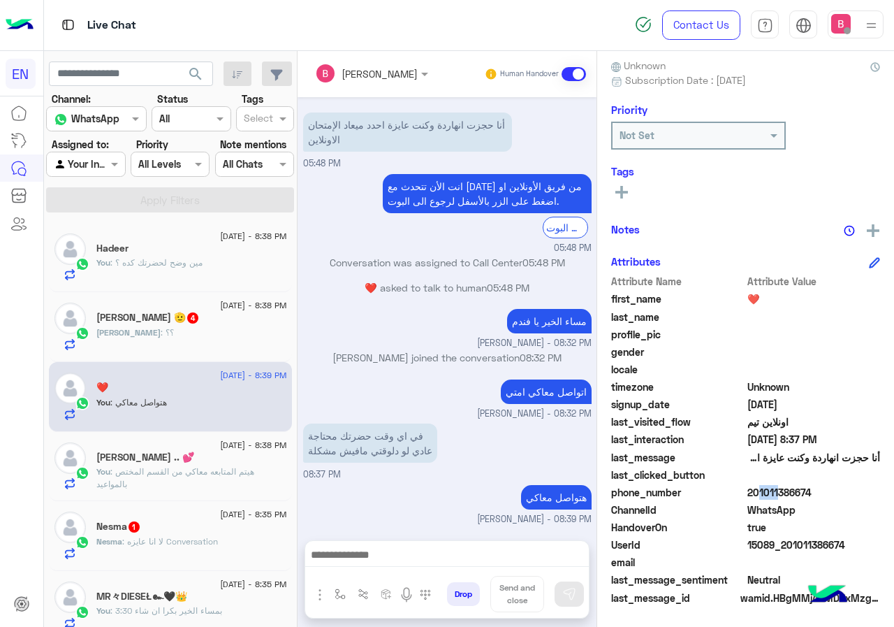
copy span "01011386674"
drag, startPoint x: 774, startPoint y: 494, endPoint x: 696, endPoint y: 336, distance: 175.9
click at [696, 336] on span "profile_pic" at bounding box center [677, 334] width 133 height 15
click at [629, 192] on button at bounding box center [621, 191] width 21 height 17
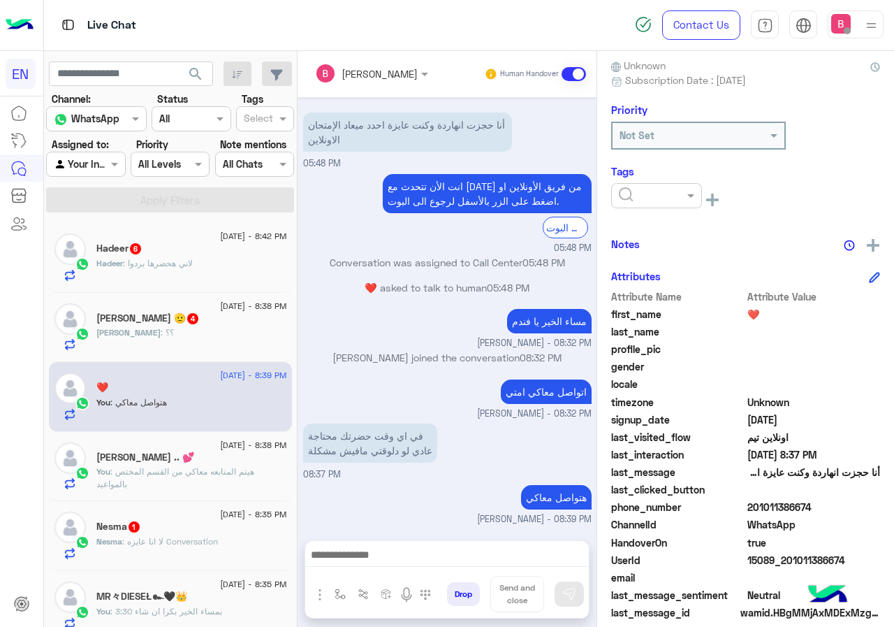
click at [647, 190] on input "text" at bounding box center [640, 196] width 43 height 15
click at [652, 228] on div "Solved" at bounding box center [656, 230] width 91 height 26
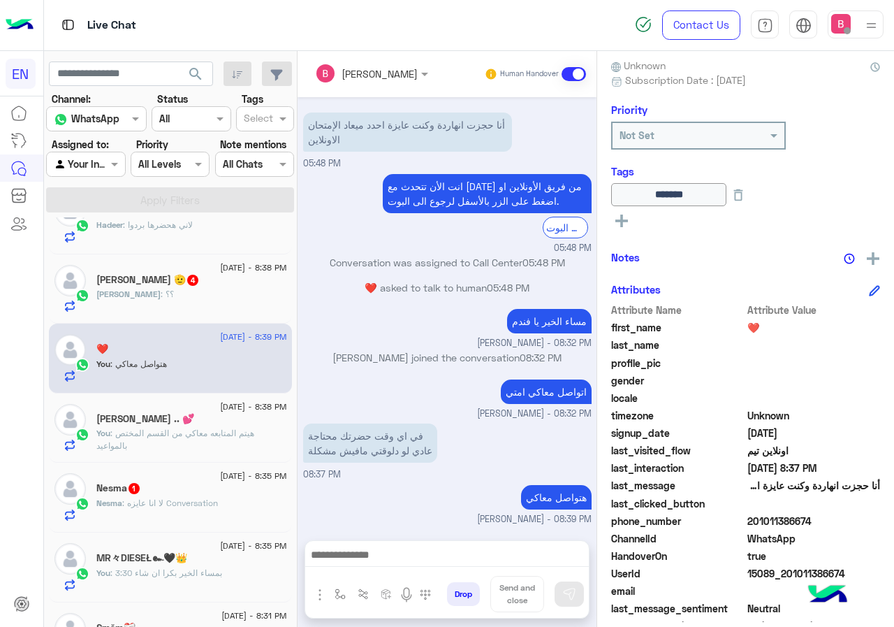
scroll to position [70, 0]
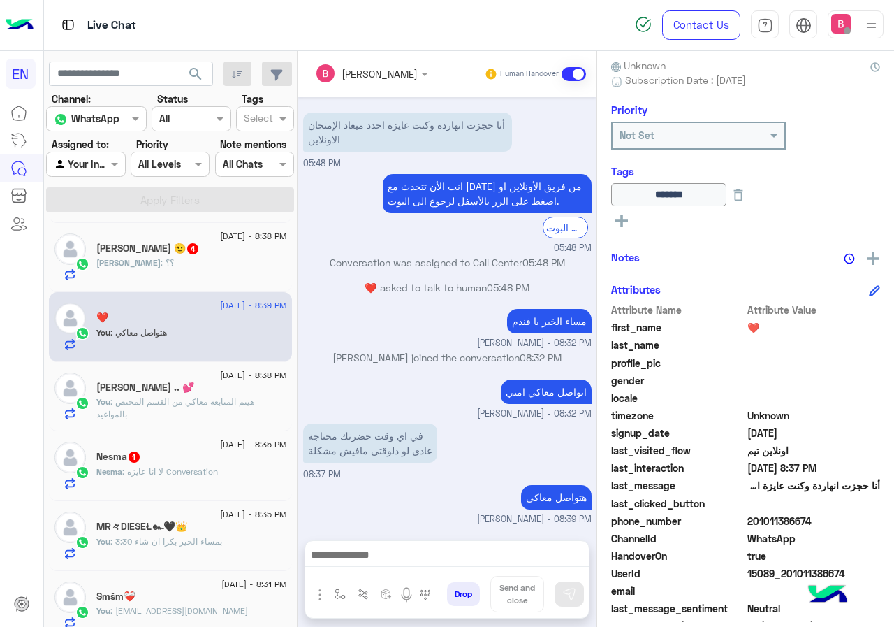
click at [224, 458] on div "Nesma 1" at bounding box center [191, 458] width 191 height 15
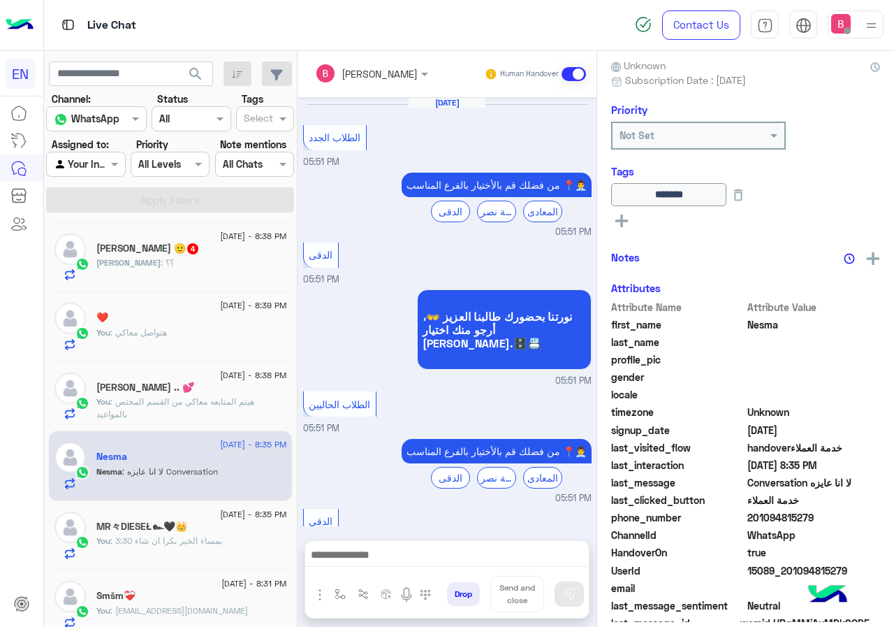
scroll to position [725, 0]
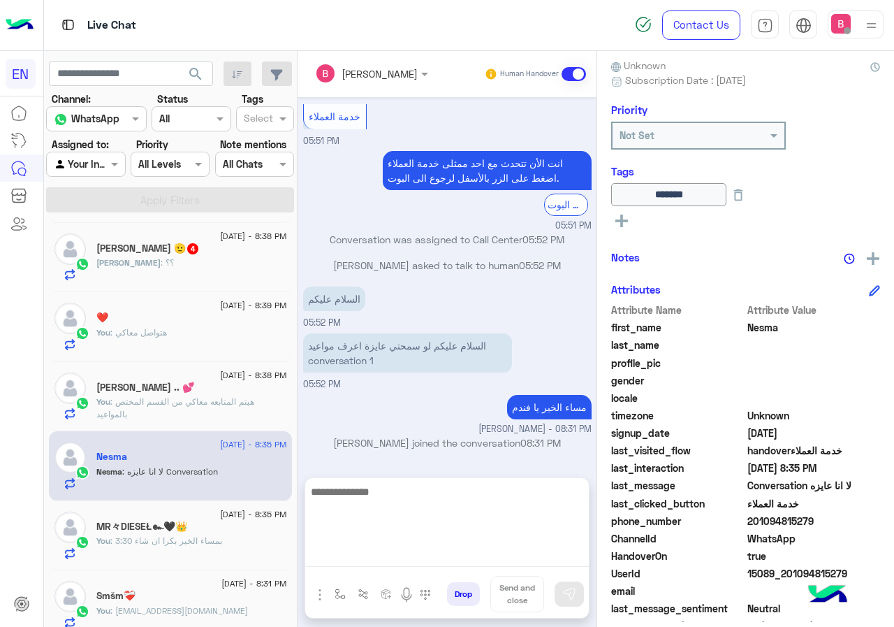
click at [409, 552] on textarea at bounding box center [447, 525] width 284 height 84
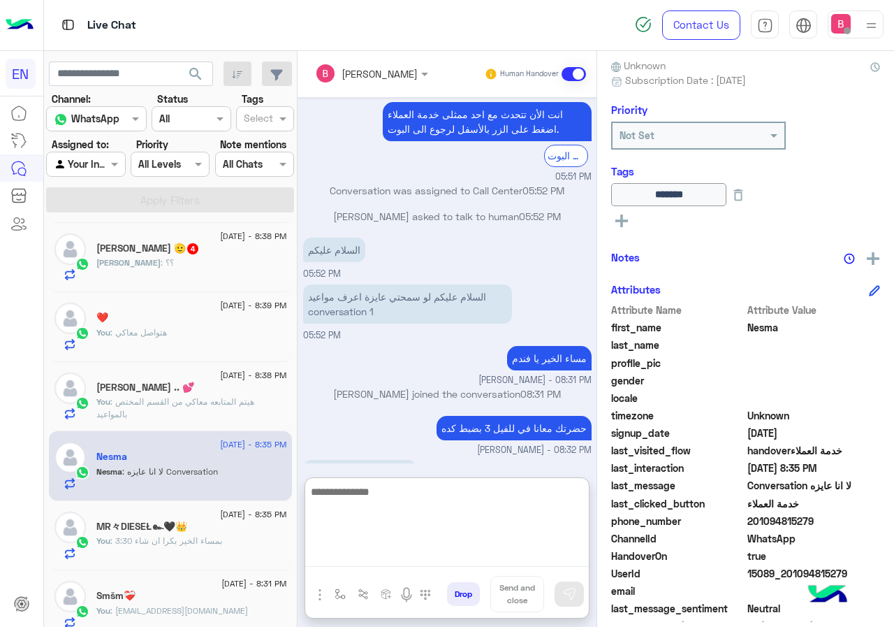
scroll to position [787, 0]
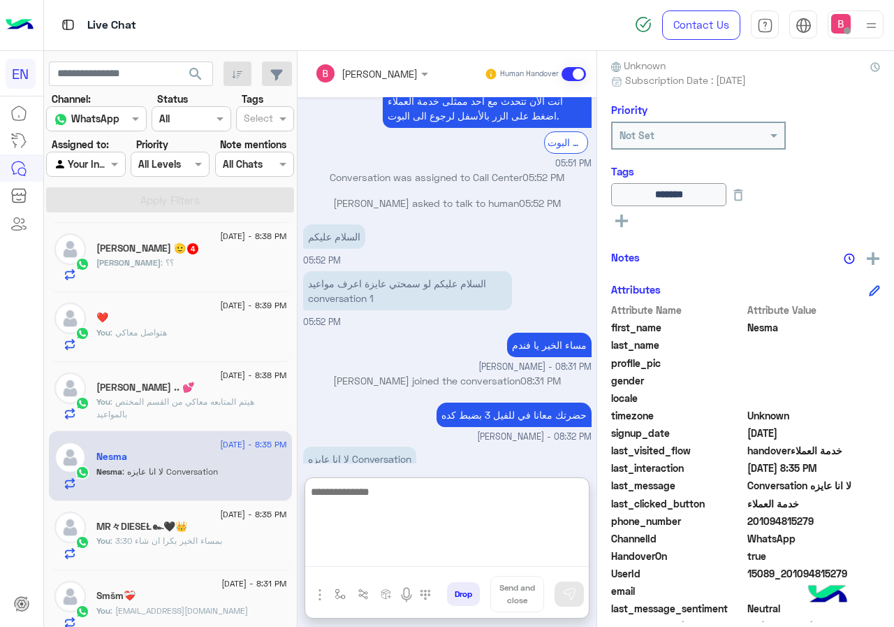
click at [402, 517] on textarea at bounding box center [447, 525] width 284 height 84
type textarea "**********"
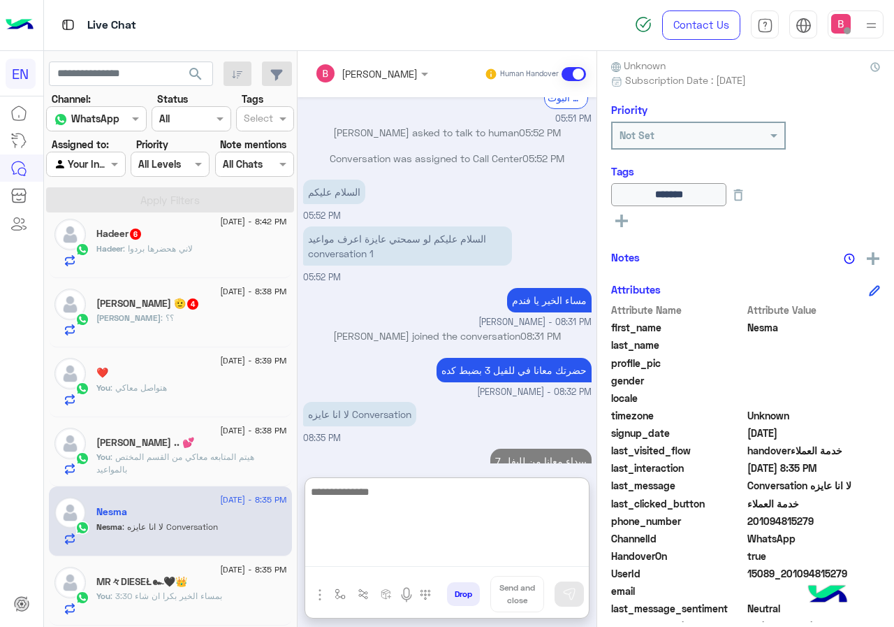
scroll to position [0, 0]
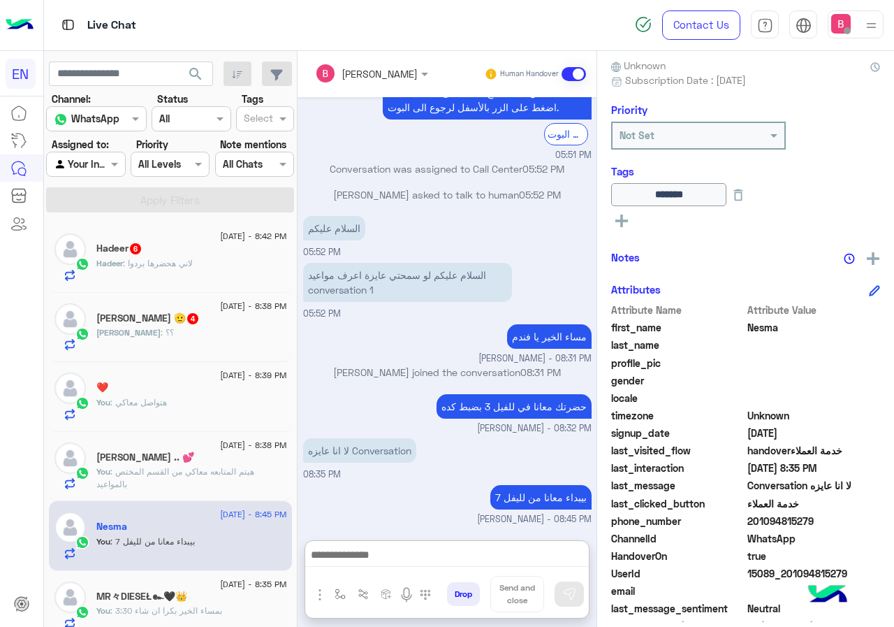
click at [215, 250] on div "Hadeer 6" at bounding box center [191, 249] width 191 height 15
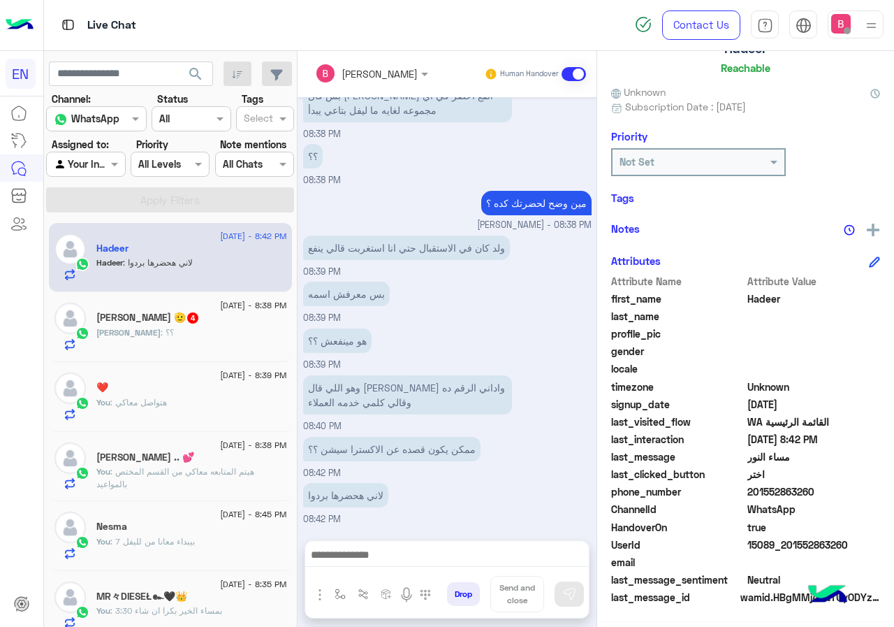
scroll to position [126, 0]
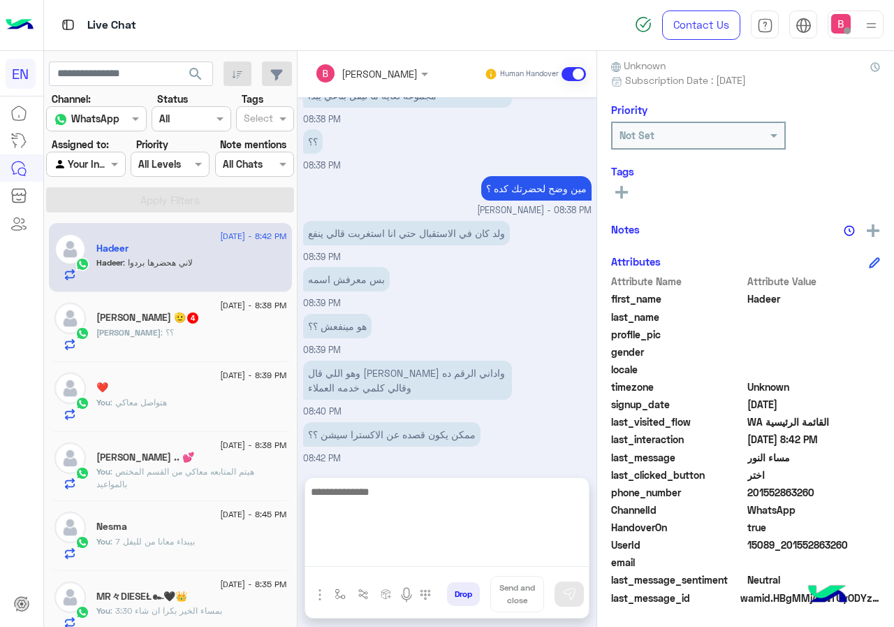
click at [368, 550] on textarea at bounding box center [447, 525] width 284 height 84
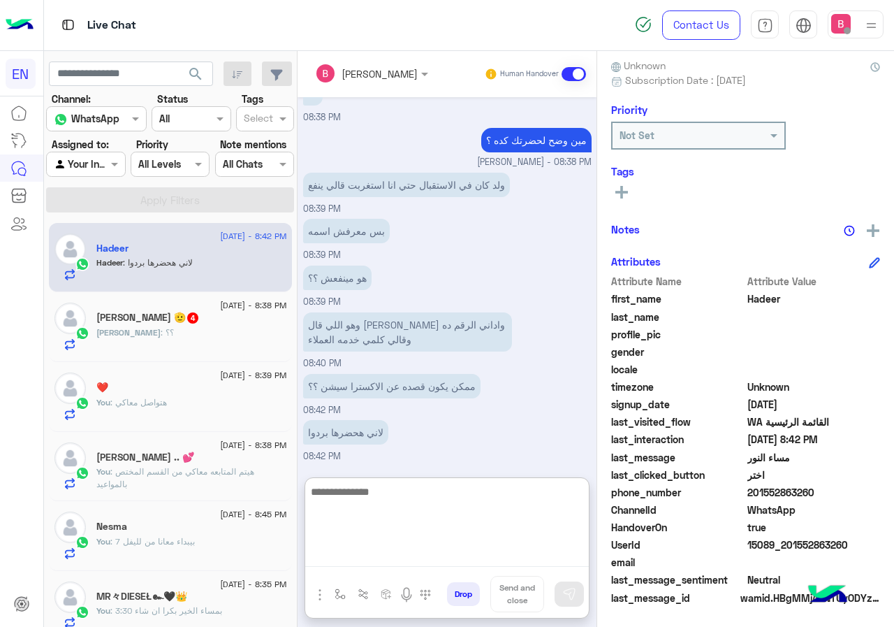
click at [412, 498] on textarea at bounding box center [447, 525] width 284 height 84
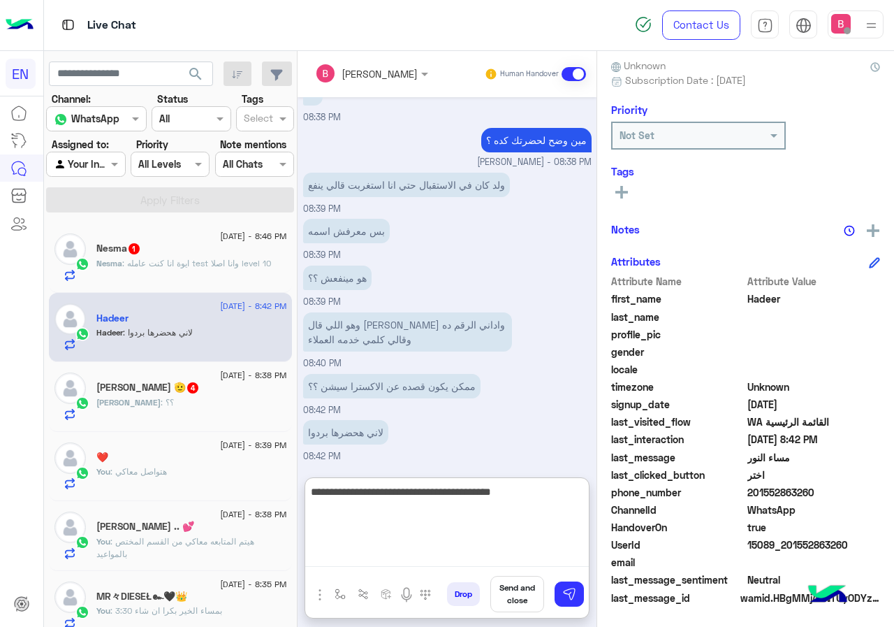
type textarea "**********"
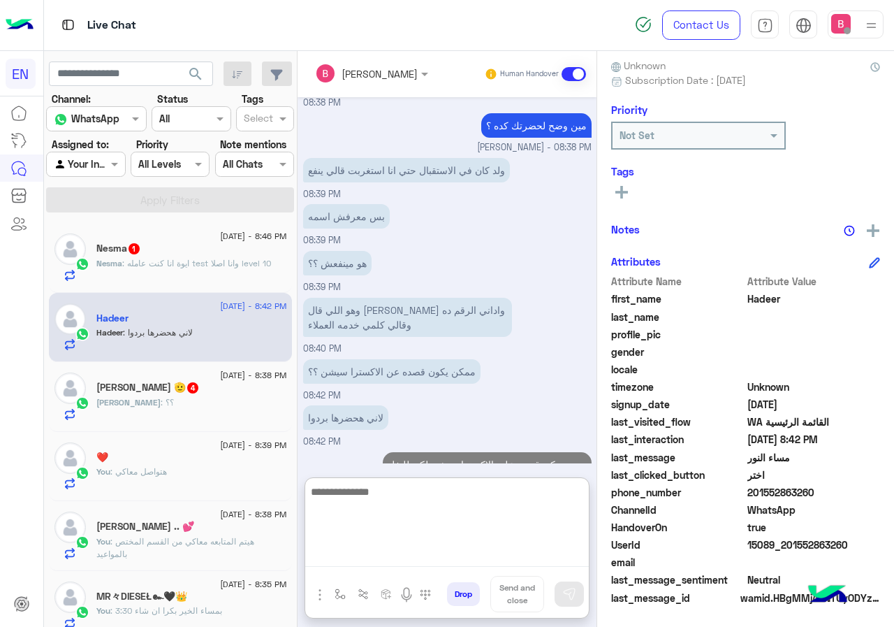
scroll to position [668, 0]
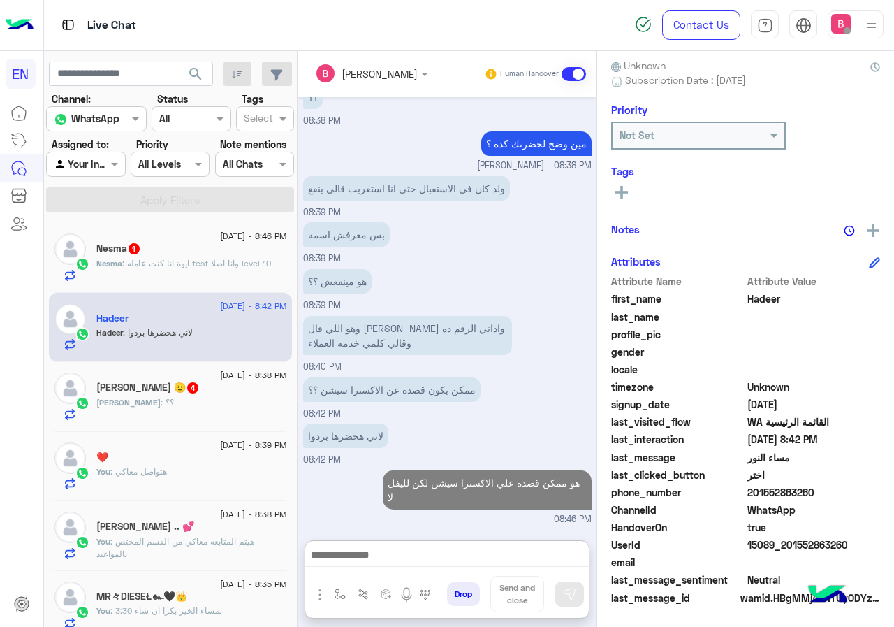
click at [205, 251] on div "Nesma 1" at bounding box center [191, 249] width 191 height 15
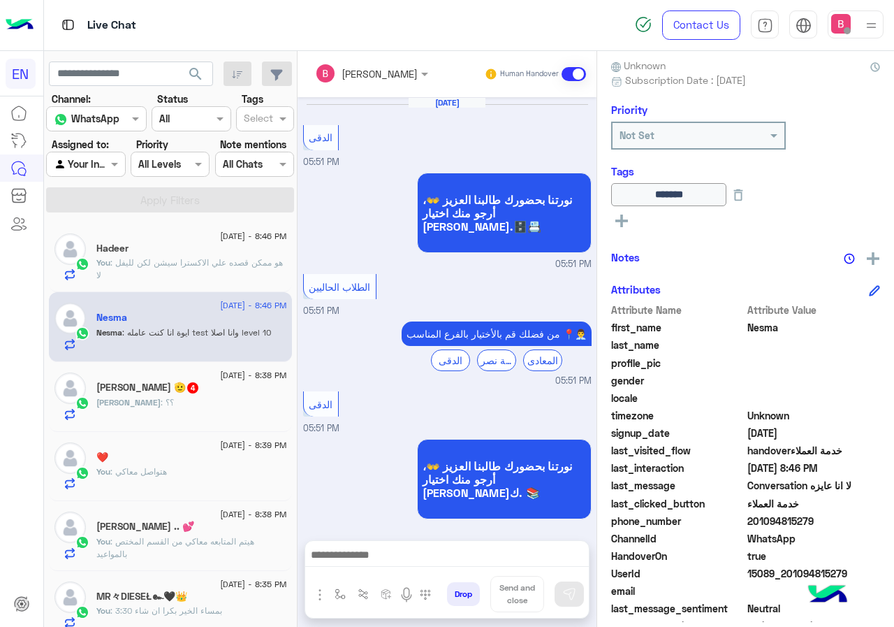
scroll to position [698, 0]
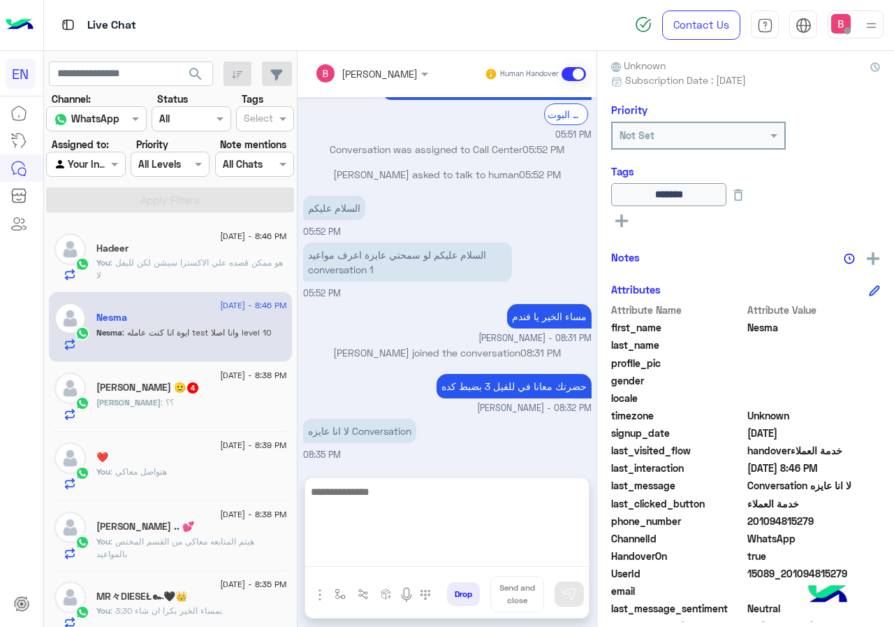
click at [358, 555] on textarea at bounding box center [447, 525] width 284 height 84
click at [425, 503] on textarea at bounding box center [447, 525] width 284 height 84
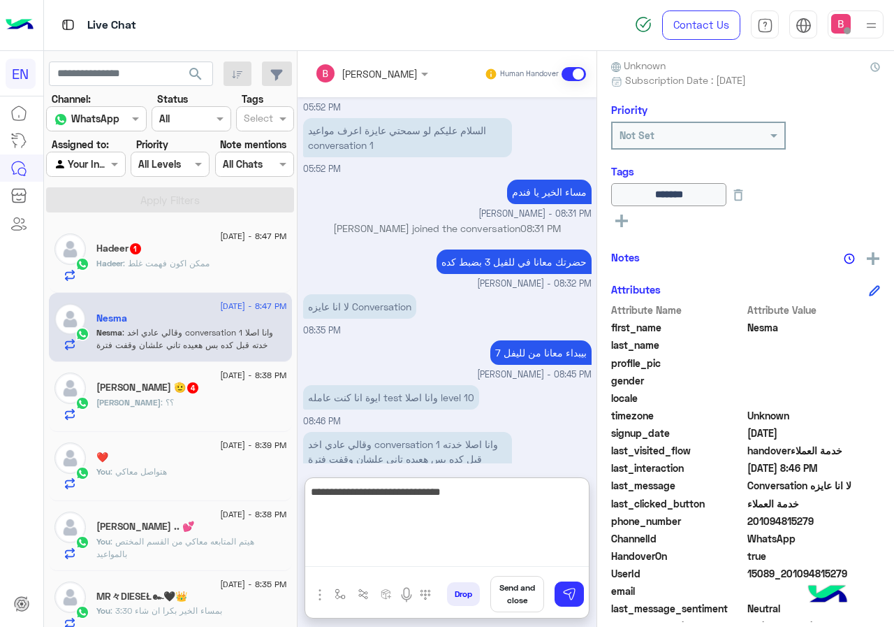
type textarea "**********"
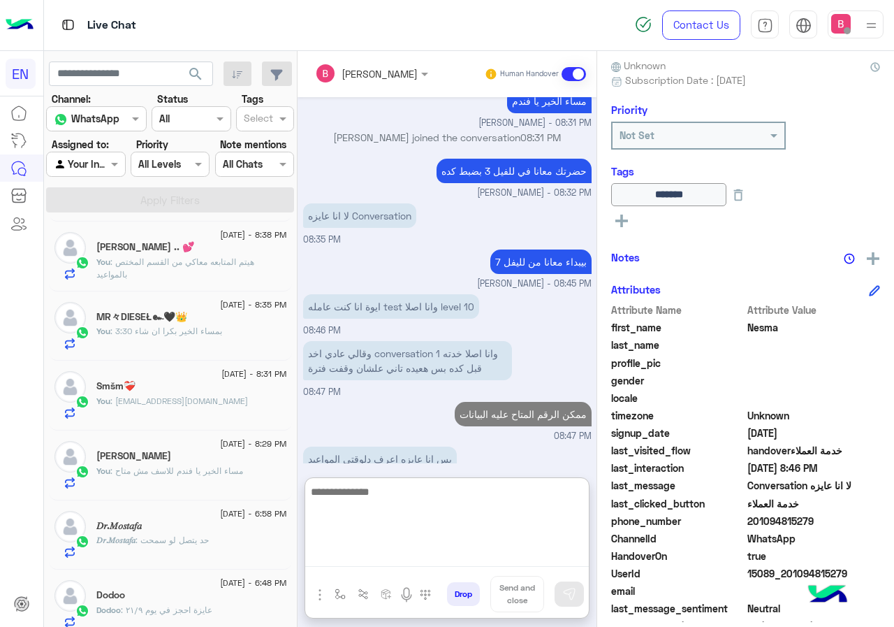
scroll to position [0, 0]
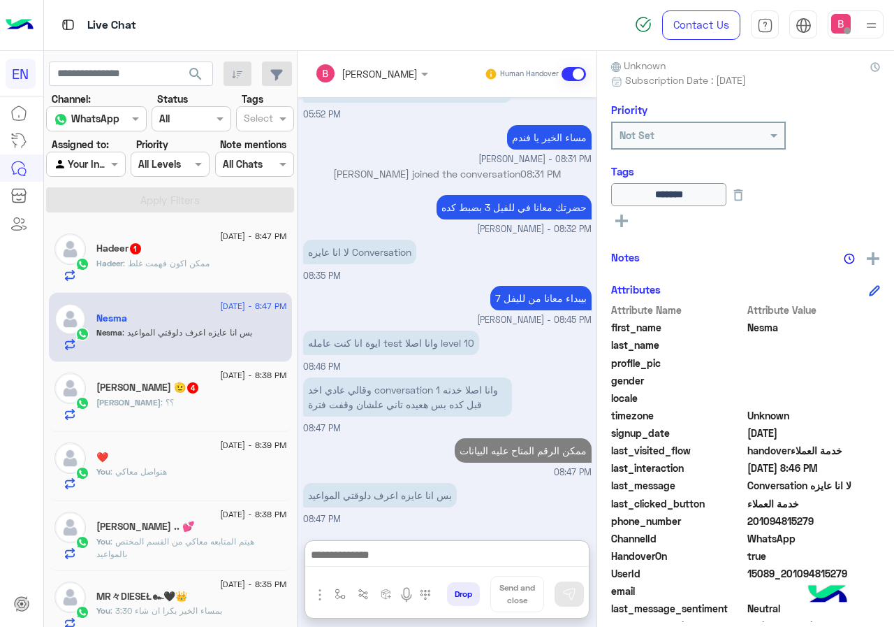
click at [95, 160] on div at bounding box center [86, 164] width 78 height 16
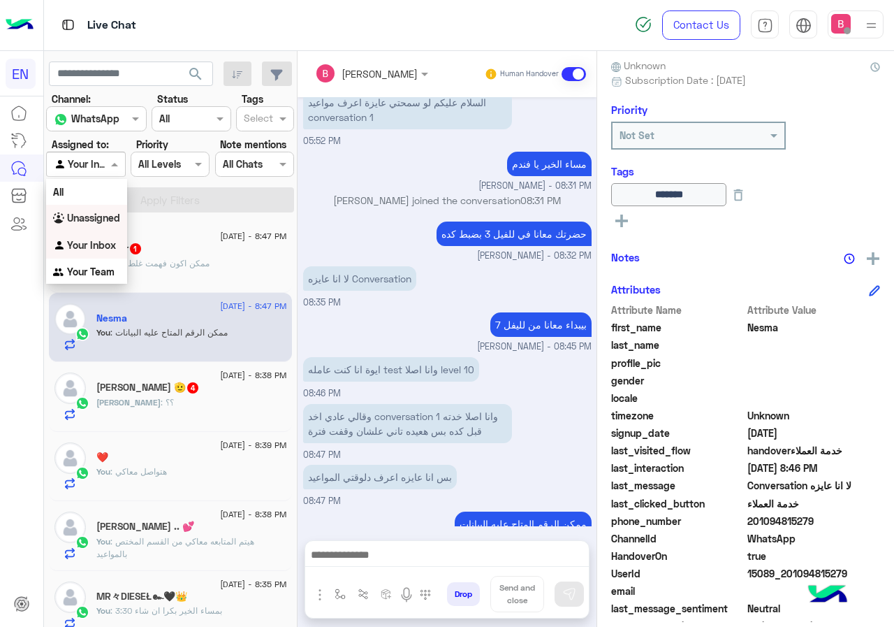
click at [253, 249] on div "Hadeer 1" at bounding box center [191, 249] width 191 height 15
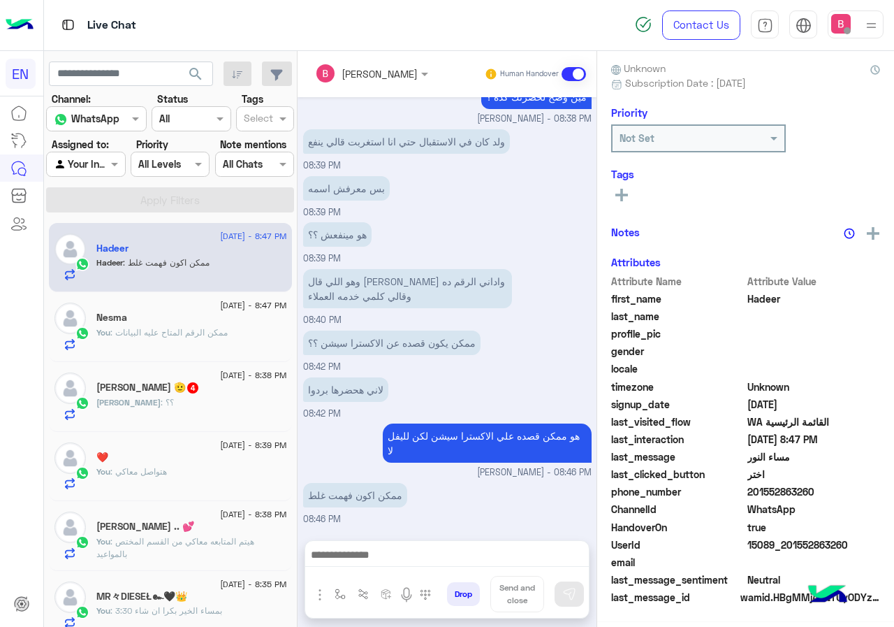
scroll to position [126, 0]
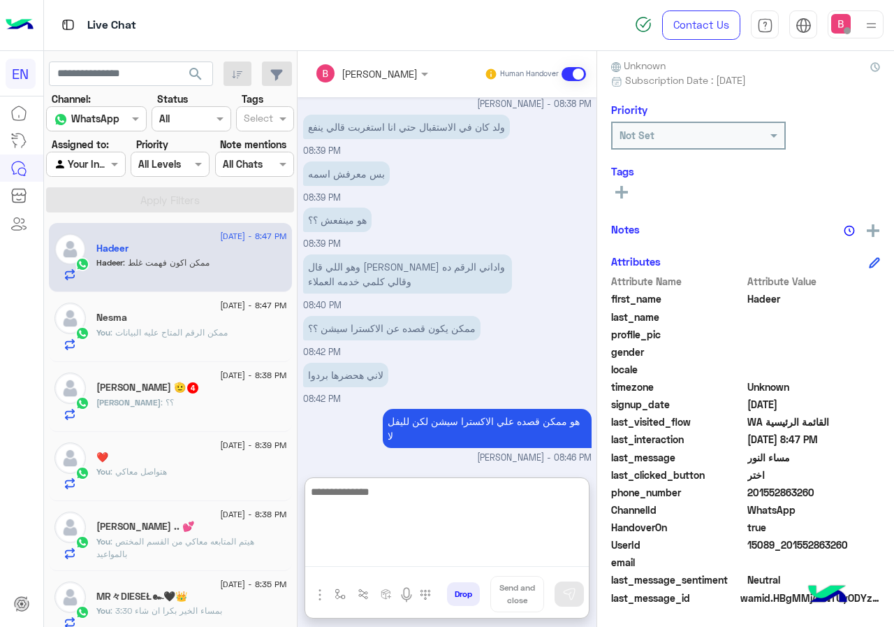
click at [404, 561] on textarea at bounding box center [447, 525] width 284 height 84
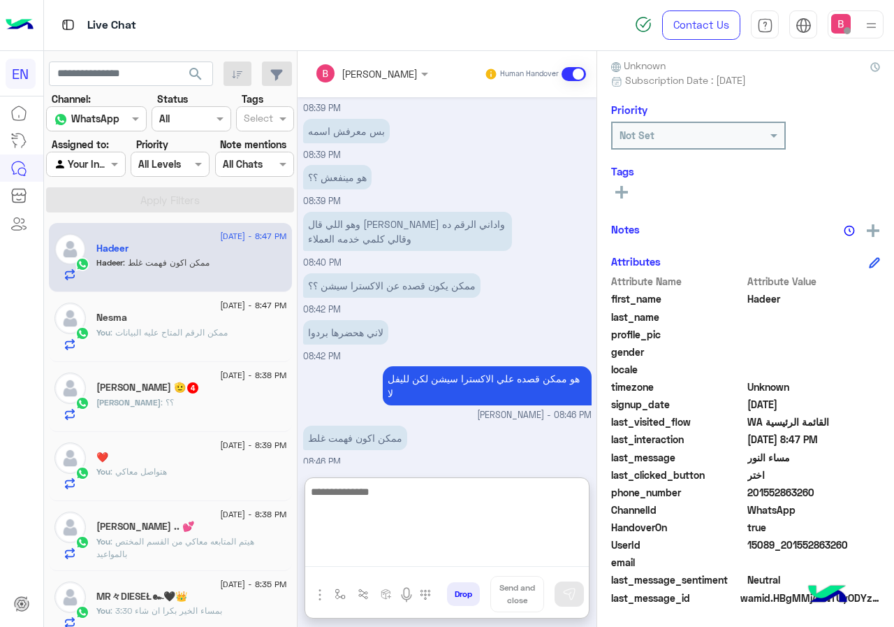
scroll to position [664, 0]
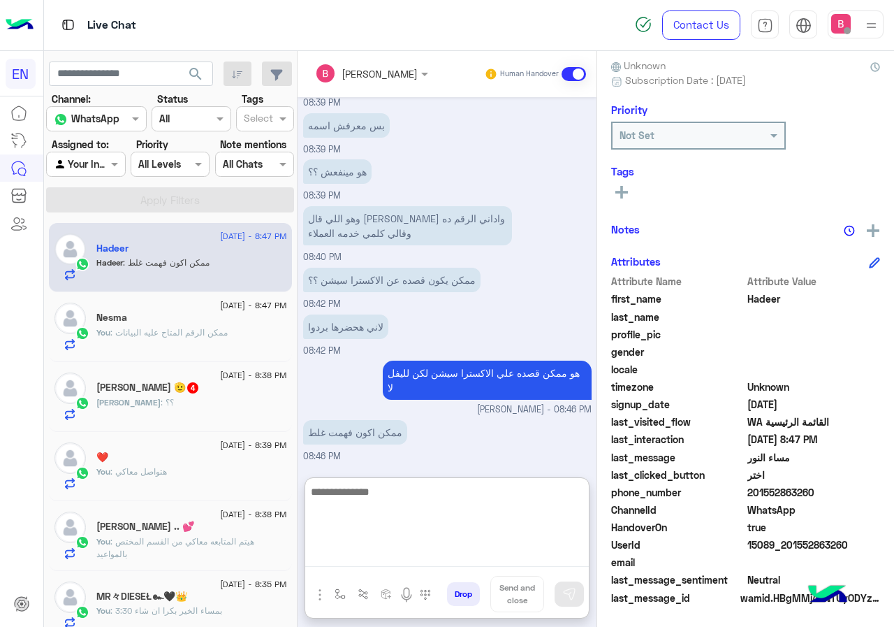
click at [409, 514] on textarea at bounding box center [447, 525] width 284 height 84
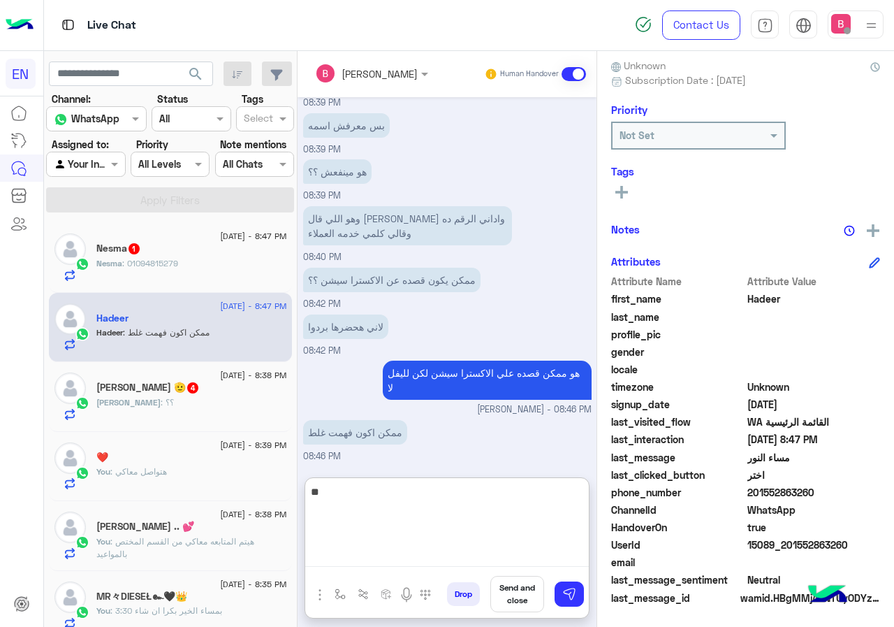
type textarea "*"
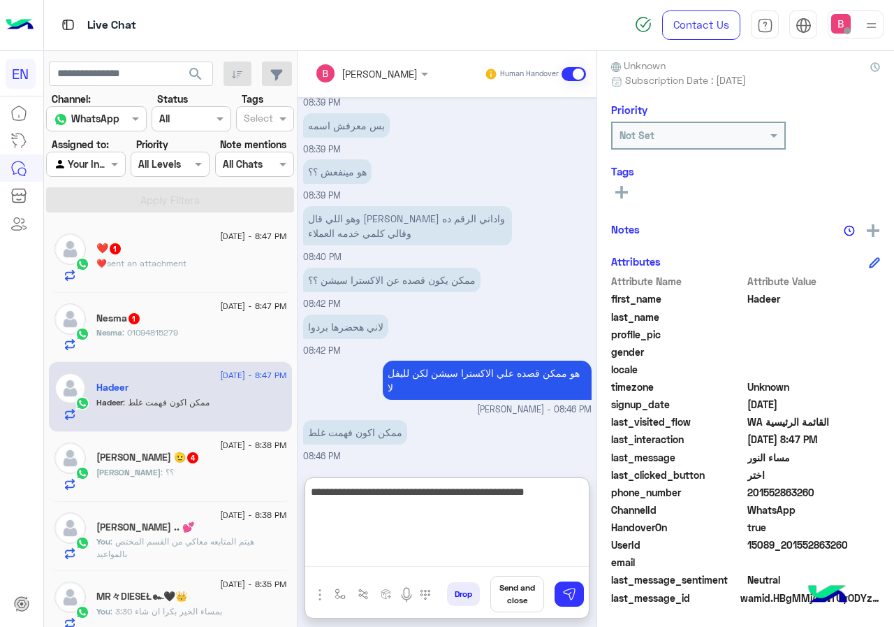
type textarea "**********"
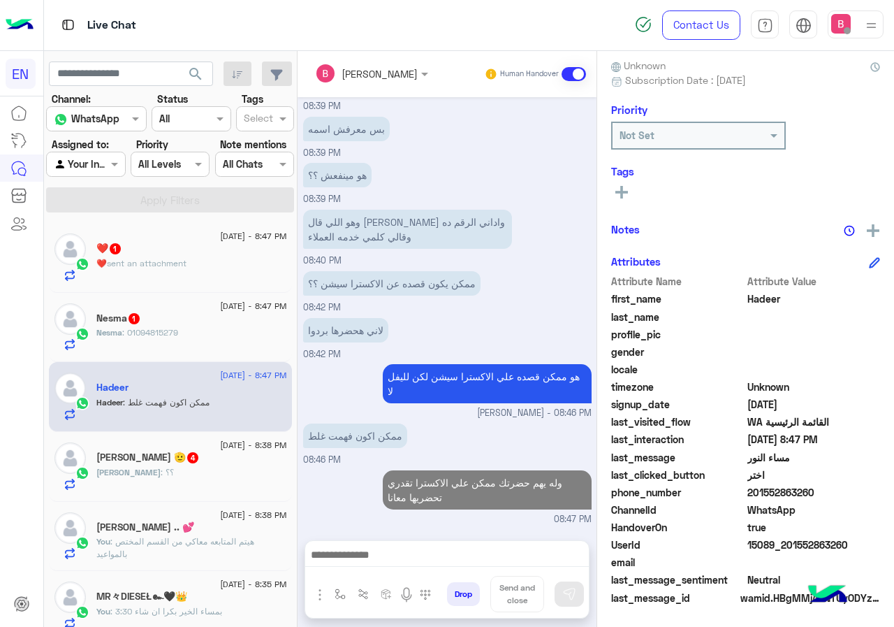
click at [192, 267] on div "❤️ sent an attachment" at bounding box center [191, 269] width 191 height 24
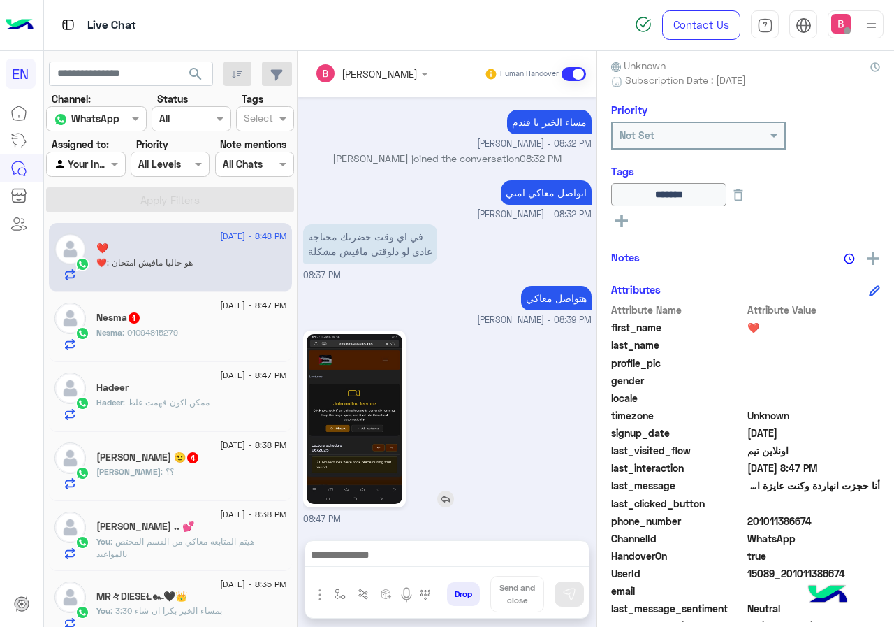
scroll to position [258, 0]
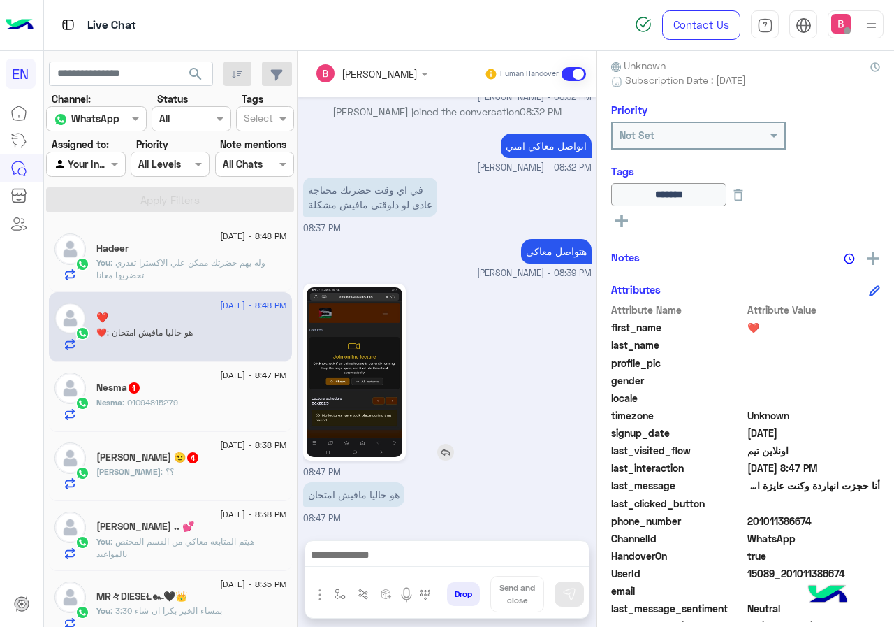
click at [370, 360] on img at bounding box center [355, 372] width 96 height 170
drag, startPoint x: 751, startPoint y: 522, endPoint x: 812, endPoint y: 520, distance: 60.8
click at [812, 520] on span "201011386674" at bounding box center [813, 520] width 133 height 15
drag, startPoint x: 790, startPoint y: 523, endPoint x: 728, endPoint y: 364, distance: 171.0
click at [728, 364] on span "profile_pic" at bounding box center [677, 363] width 133 height 15
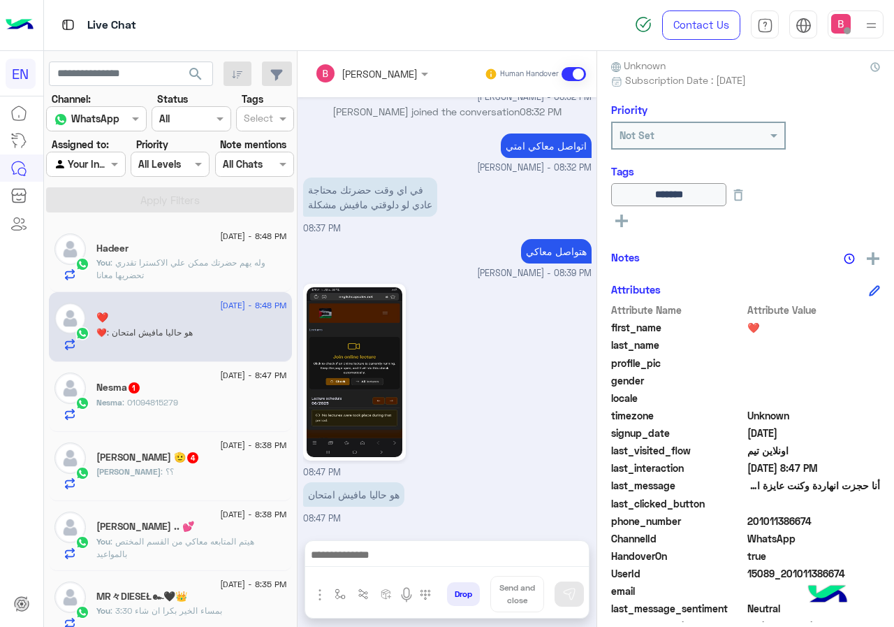
drag, startPoint x: 752, startPoint y: 522, endPoint x: 831, endPoint y: 520, distance: 79.7
click at [831, 520] on span "201011386674" at bounding box center [813, 520] width 133 height 15
copy span "01011386674"
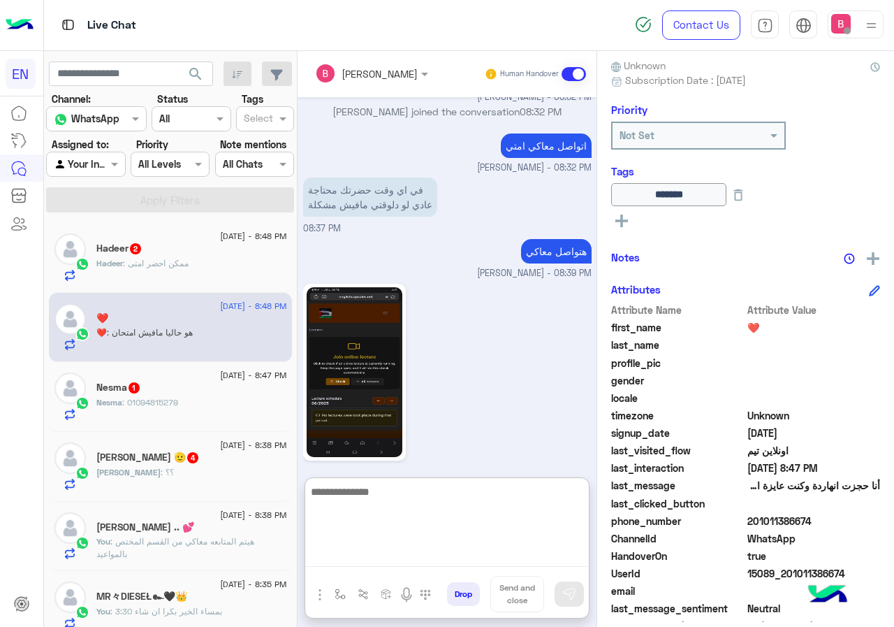
paste textarea "**********"
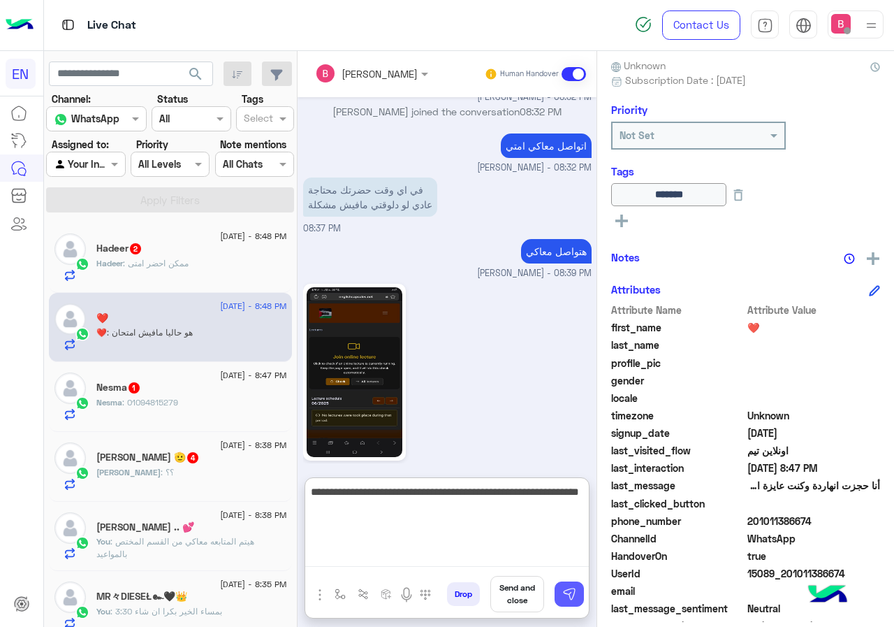
type textarea "**********"
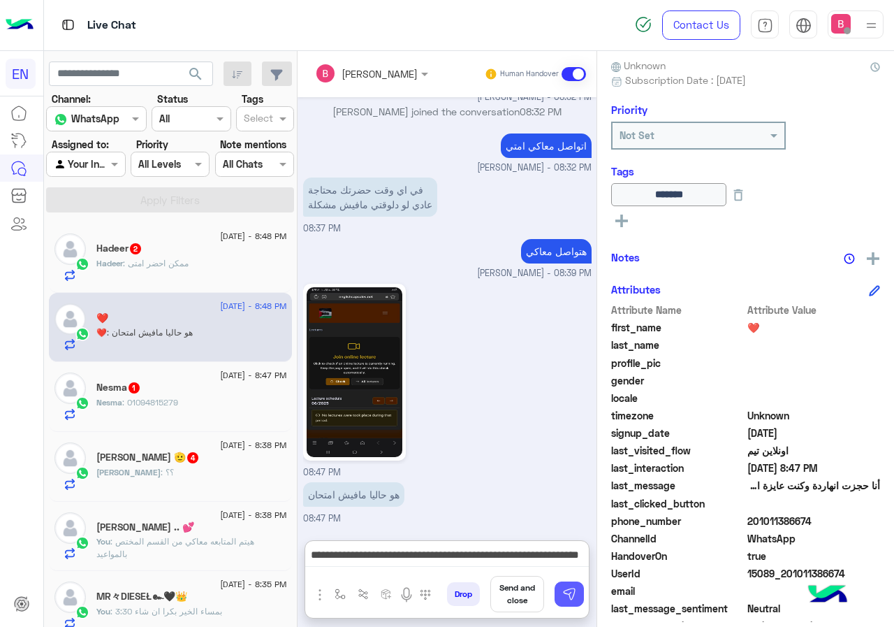
click at [574, 597] on img at bounding box center [569, 594] width 14 height 14
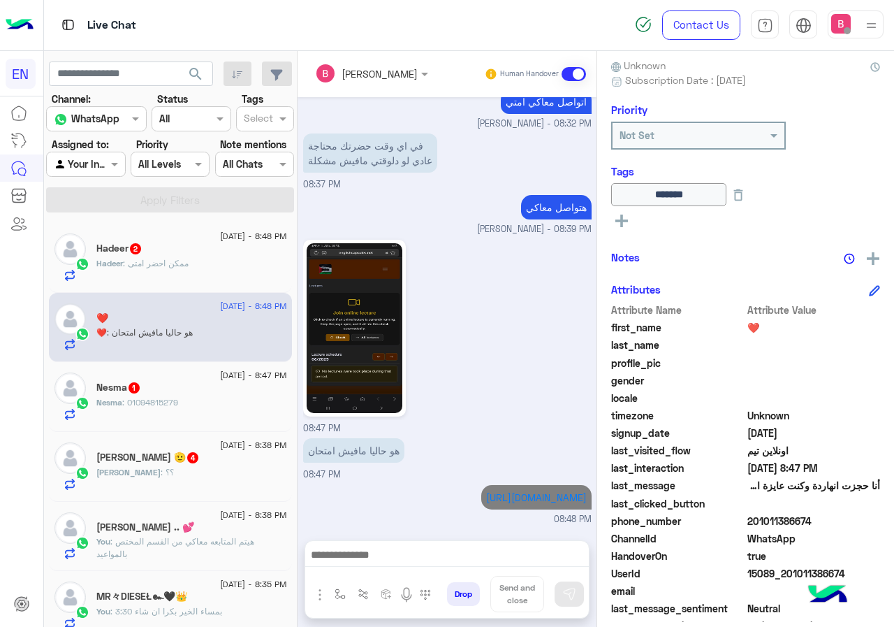
scroll to position [317, 0]
click at [106, 161] on div at bounding box center [86, 164] width 78 height 16
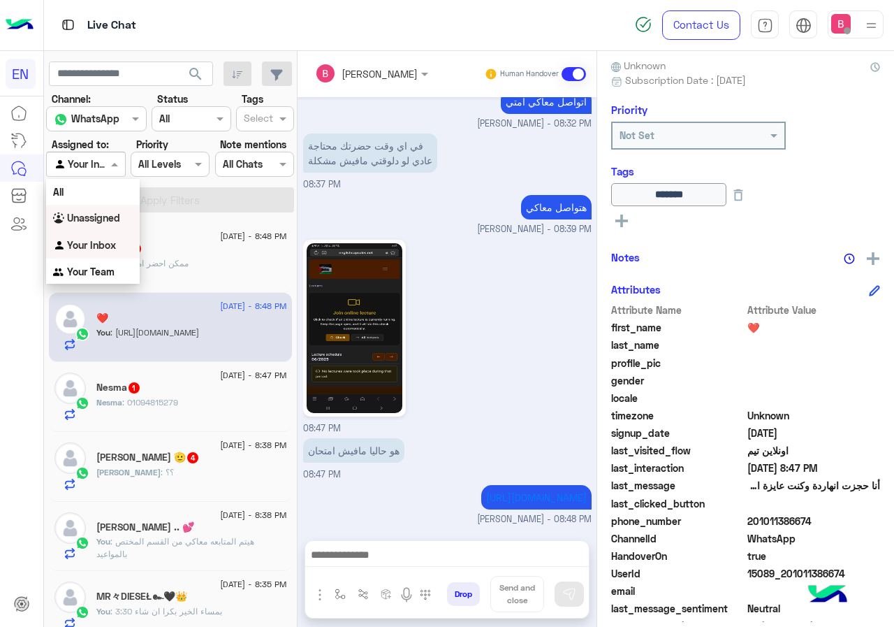
click at [101, 219] on b "Unassigned" at bounding box center [93, 218] width 53 height 12
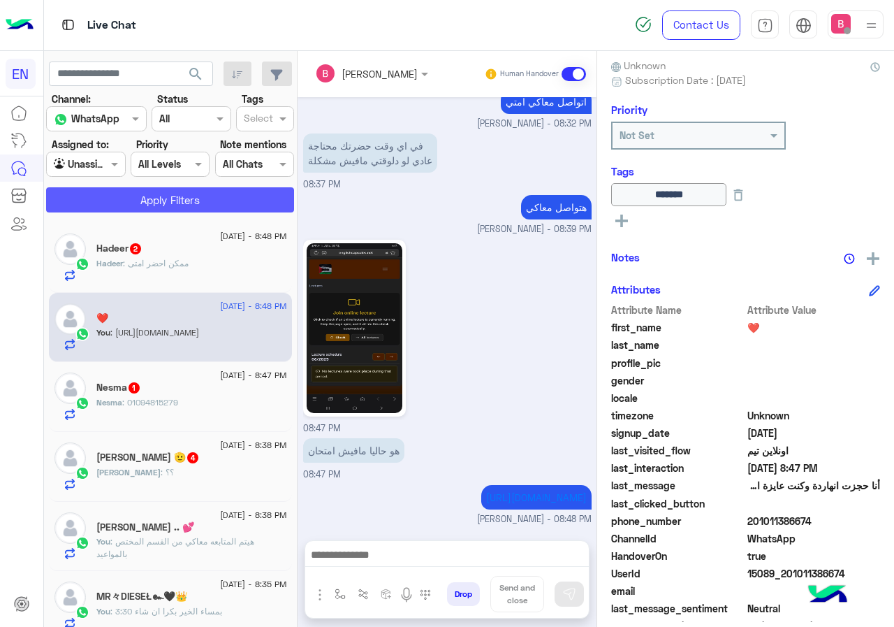
click at [144, 195] on button "Apply Filters" at bounding box center [170, 199] width 248 height 25
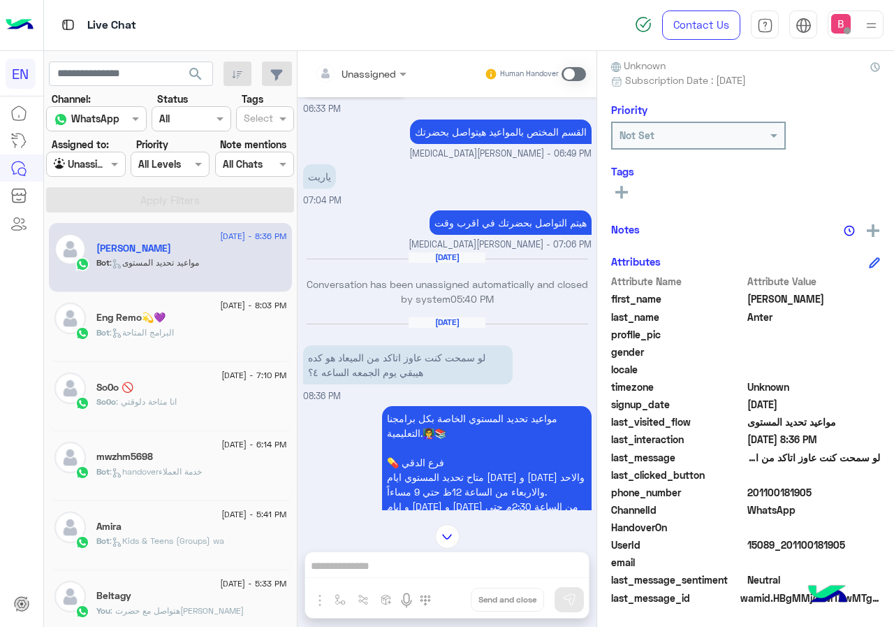
scroll to position [847, 0]
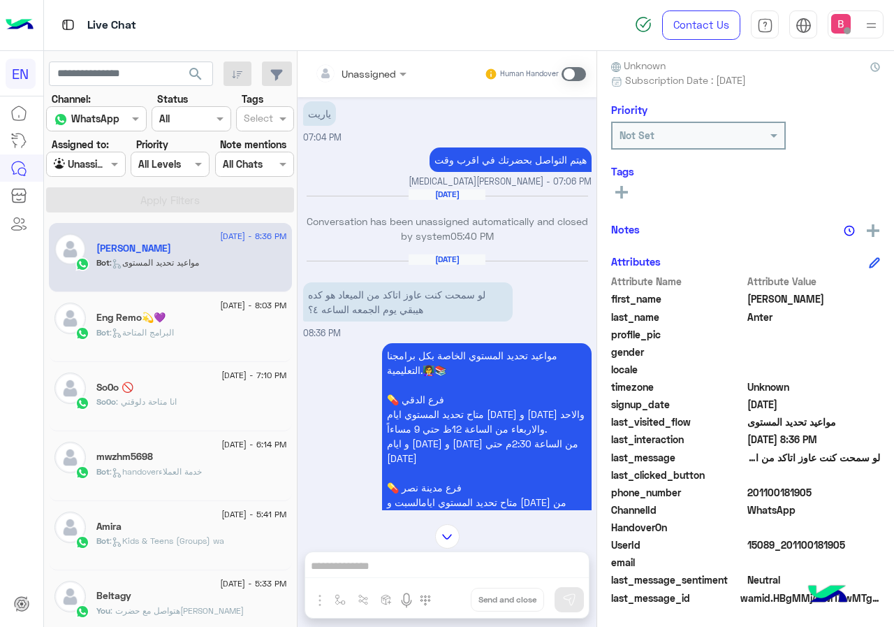
drag, startPoint x: 791, startPoint y: 490, endPoint x: 884, endPoint y: 491, distance: 92.2
click at [881, 492] on span "201100181905" at bounding box center [813, 492] width 133 height 15
copy span "01100181905"
click at [407, 557] on div "Unassigned Human Handover Aug 25, 2025 لو سمحت انا كنت امتحنت شفوي و اون لاين و…" at bounding box center [447, 341] width 299 height 581
click at [586, 72] on span at bounding box center [574, 74] width 24 height 14
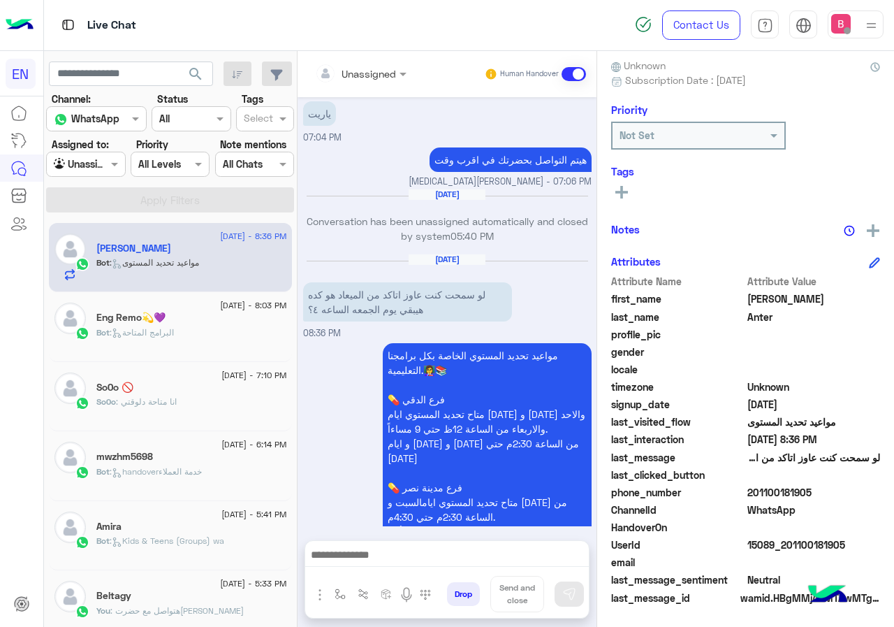
scroll to position [1221, 0]
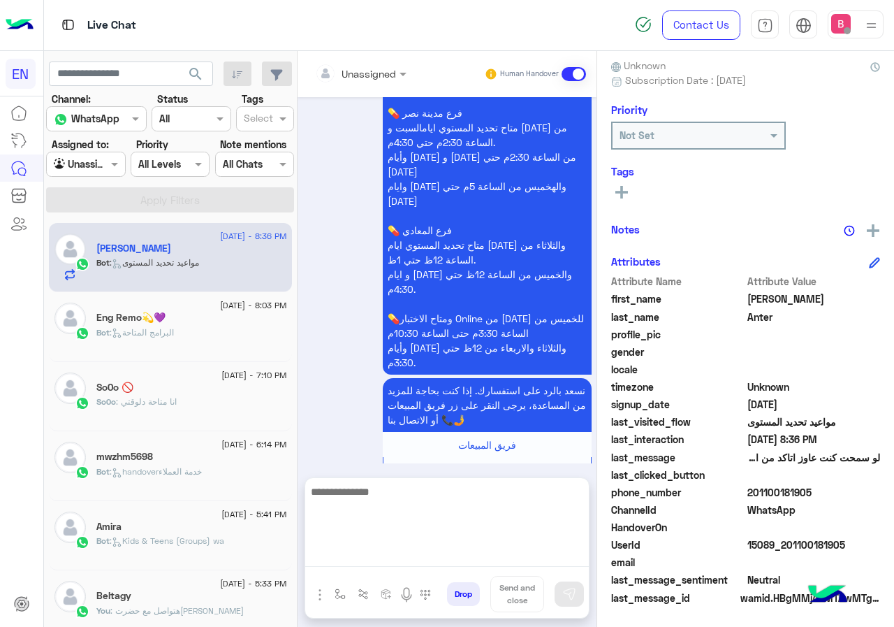
click at [455, 555] on textarea at bounding box center [447, 525] width 284 height 84
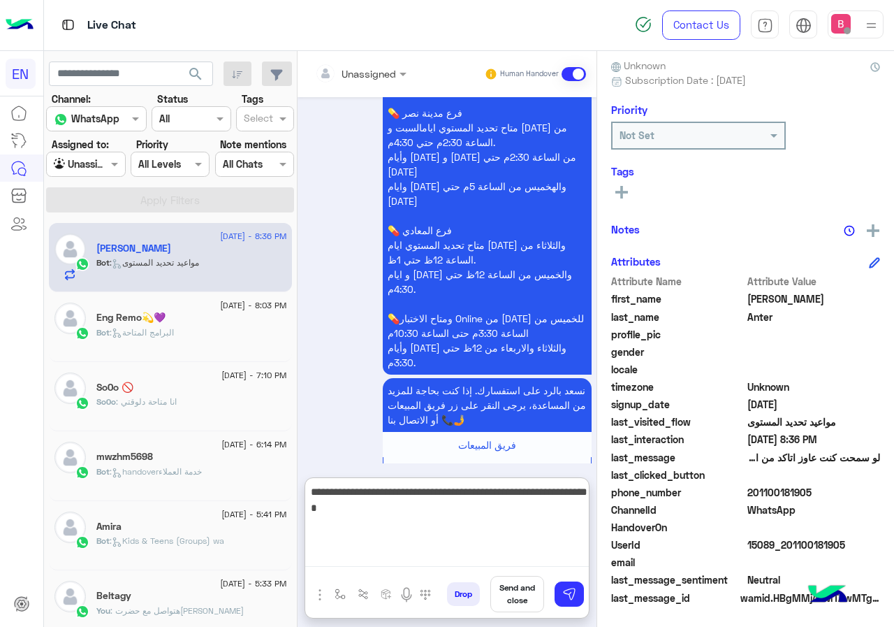
type textarea "**********"
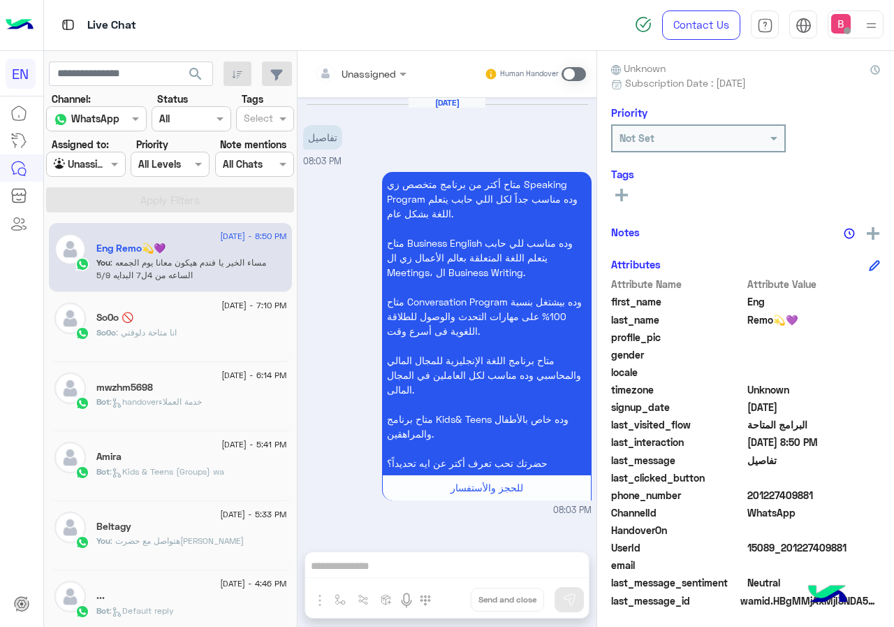
scroll to position [126, 0]
